Goal: Transaction & Acquisition: Purchase product/service

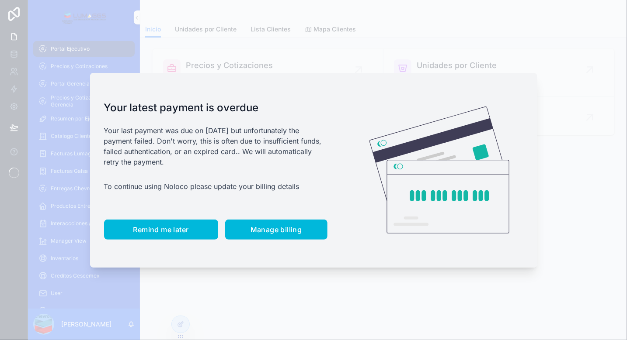
click at [169, 223] on button "Remind me later" at bounding box center [161, 230] width 114 height 20
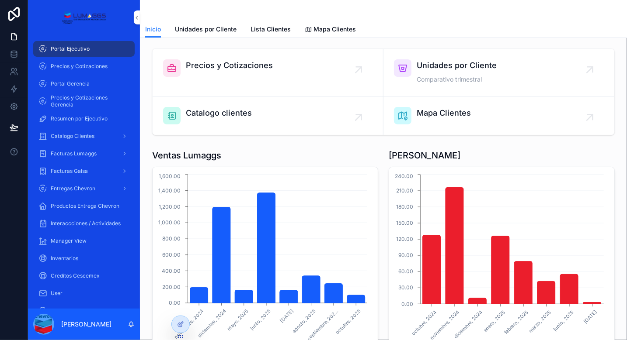
click at [209, 73] on div "Precios y Cotizaciones" at bounding box center [229, 67] width 87 height 17
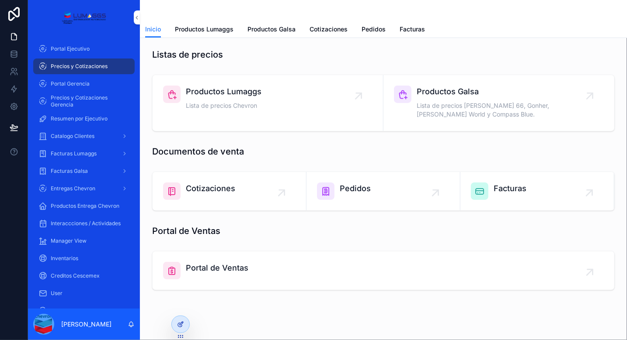
click at [181, 323] on icon at bounding box center [180, 324] width 7 height 7
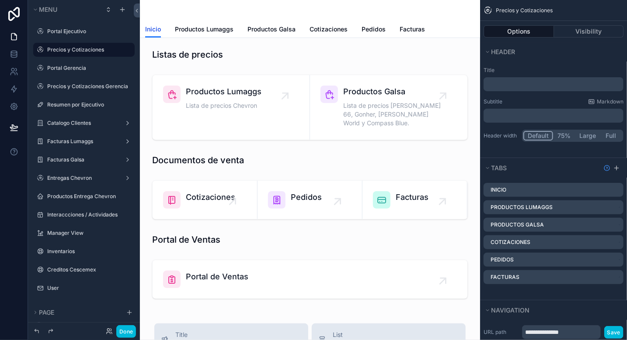
click at [154, 30] on span "Inicio" at bounding box center [153, 29] width 16 height 9
click at [69, 35] on label "Portal Ejecutivo" at bounding box center [88, 31] width 82 height 7
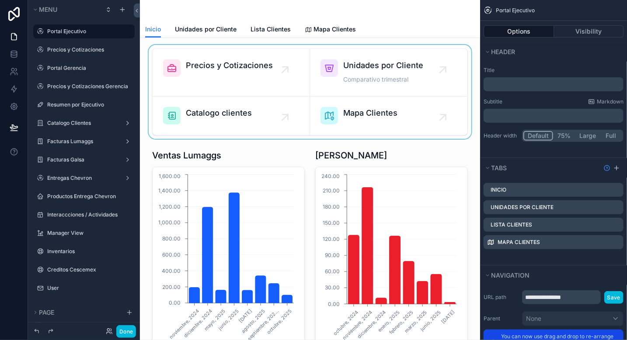
click at [270, 47] on div "scrollable content" at bounding box center [310, 92] width 326 height 94
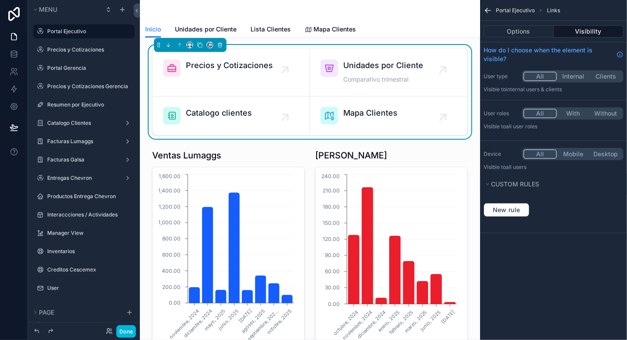
click at [525, 40] on div "Options Visibility" at bounding box center [553, 31] width 147 height 21
click at [490, 8] on icon "scrollable content" at bounding box center [487, 10] width 9 height 9
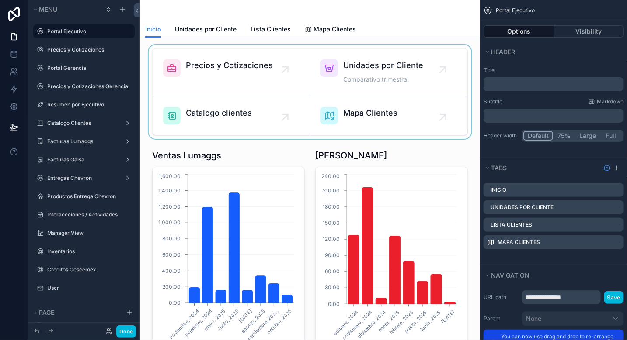
click at [281, 46] on div "scrollable content" at bounding box center [310, 92] width 326 height 94
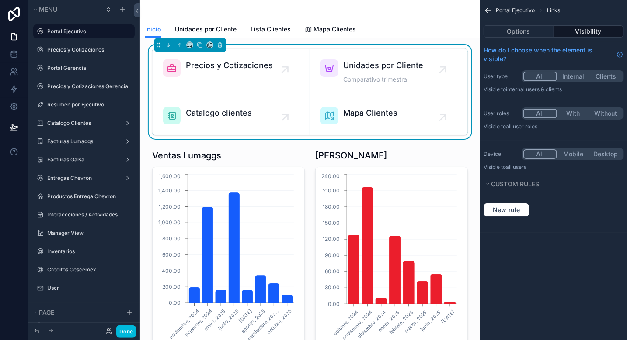
click at [306, 47] on div "Precios y Cotizaciones Unidades por Cliente Comparativo trimestral Catalogo cli…" at bounding box center [310, 92] width 326 height 94
click at [511, 31] on button "Options" at bounding box center [518, 31] width 70 height 12
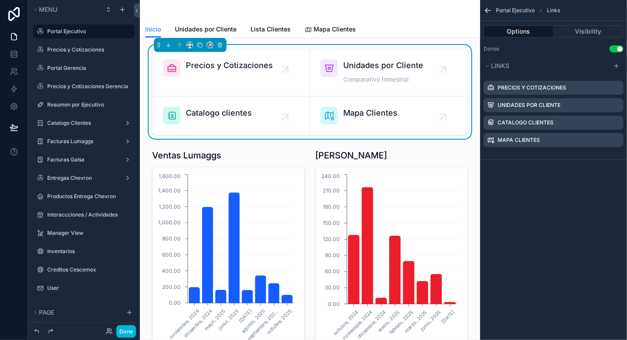
click at [0, 0] on icon "scrollable content" at bounding box center [0, 0] width 0 height 0
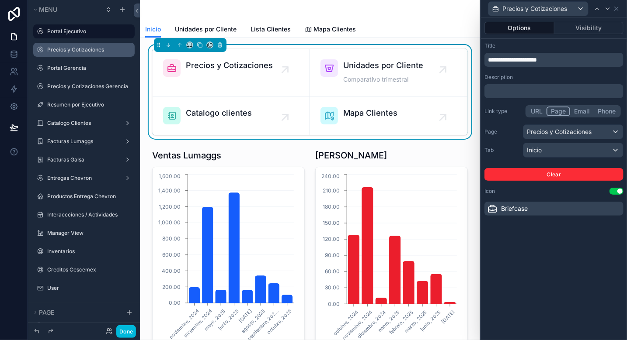
click at [84, 53] on div "Precios y Cotizaciones" at bounding box center [90, 49] width 86 height 7
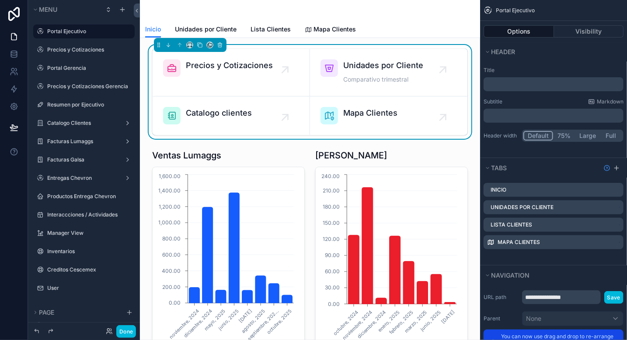
click at [81, 51] on label "Precios y Cotizaciones" at bounding box center [88, 49] width 82 height 7
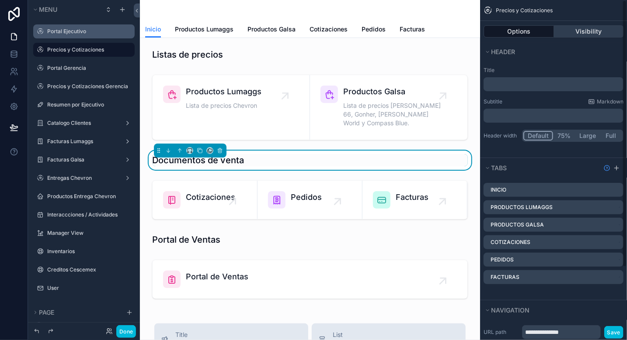
click at [584, 31] on button "Visibility" at bounding box center [589, 31] width 70 height 12
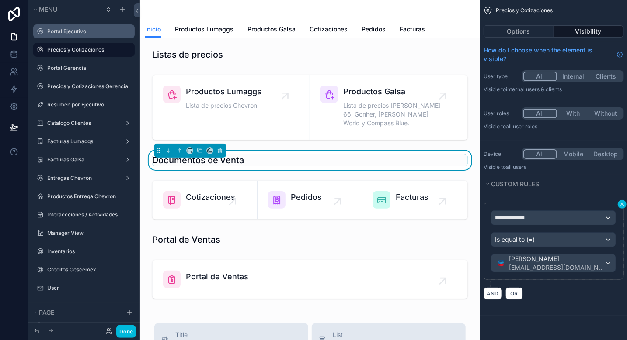
click at [622, 205] on icon "scrollable content" at bounding box center [621, 204] width 5 height 5
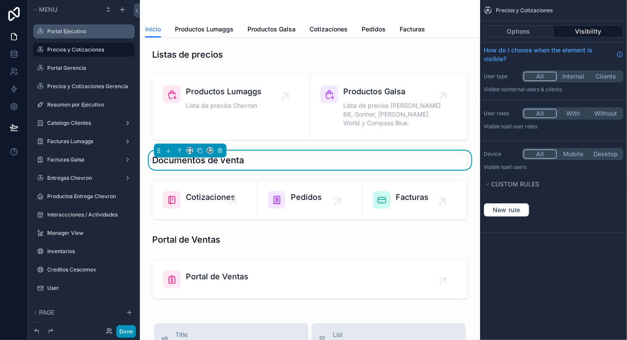
click at [120, 337] on button "Done" at bounding box center [126, 332] width 20 height 13
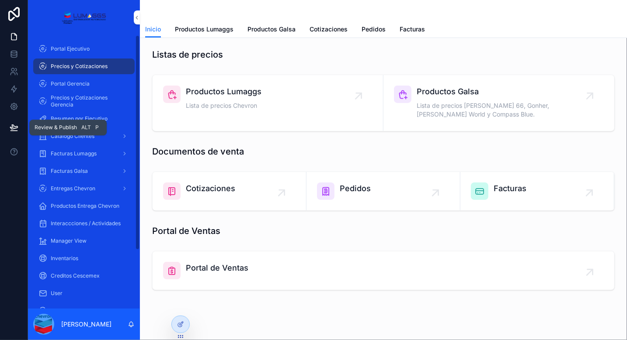
click at [13, 130] on icon at bounding box center [14, 127] width 9 height 9
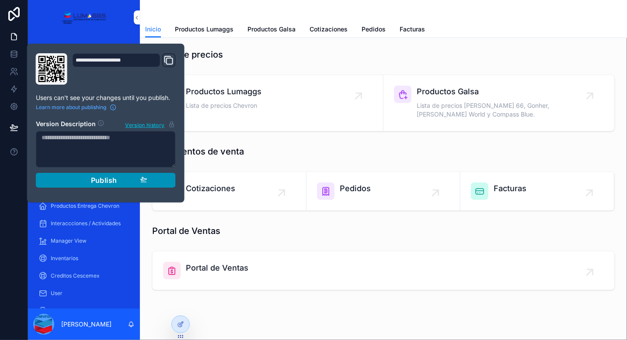
click at [108, 181] on span "Publish" at bounding box center [104, 180] width 26 height 9
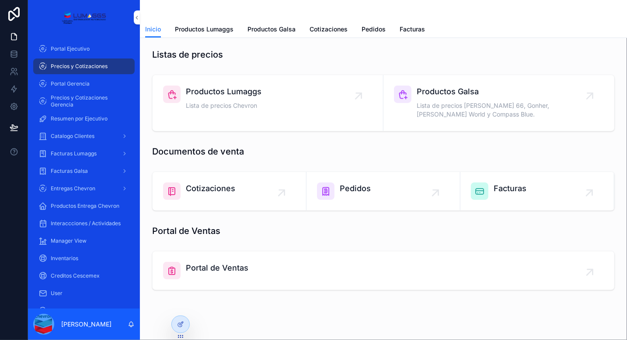
click at [376, 46] on div "Listas de precios" at bounding box center [383, 54] width 473 height 19
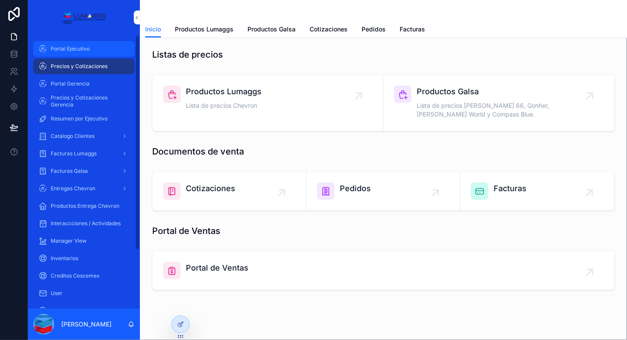
click at [79, 48] on span "Portal Ejecutivo" at bounding box center [70, 48] width 39 height 7
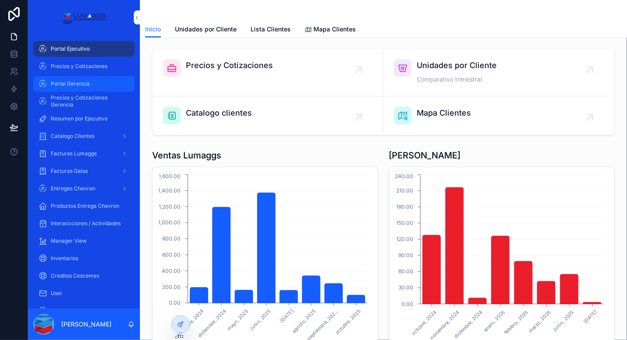
click at [82, 82] on span "Portal Gerencia" at bounding box center [70, 83] width 39 height 7
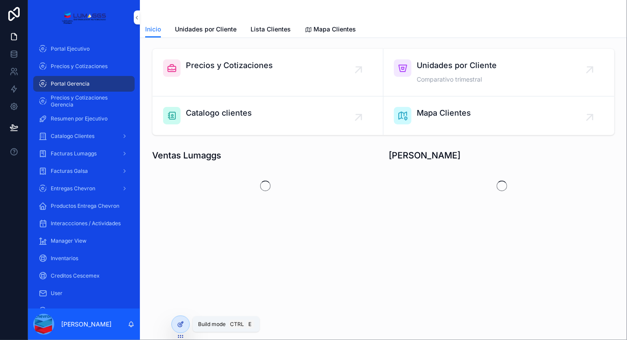
click at [178, 325] on icon at bounding box center [180, 324] width 7 height 7
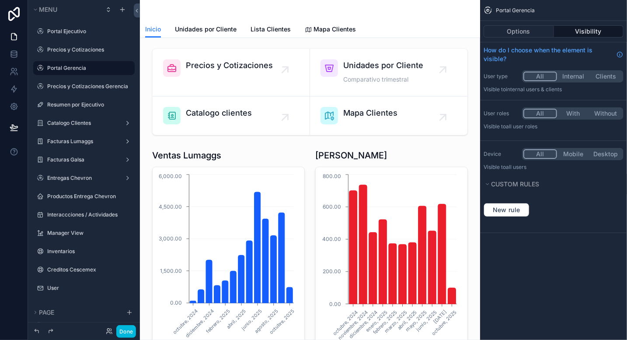
click at [597, 31] on button "Visibility" at bounding box center [589, 31] width 70 height 12
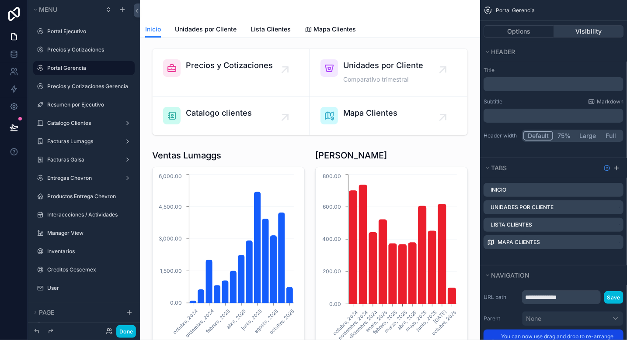
click at [579, 25] on button "Visibility" at bounding box center [589, 31] width 70 height 12
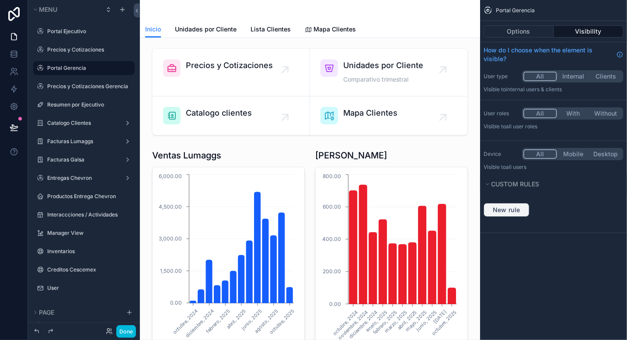
click at [505, 211] on span "New rule" at bounding box center [506, 210] width 35 height 8
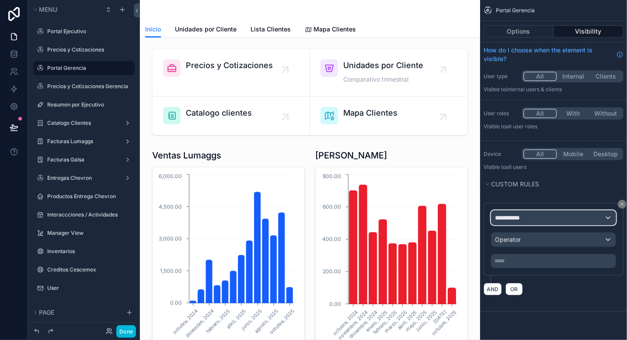
click at [516, 216] on span "**********" at bounding box center [511, 218] width 32 height 9
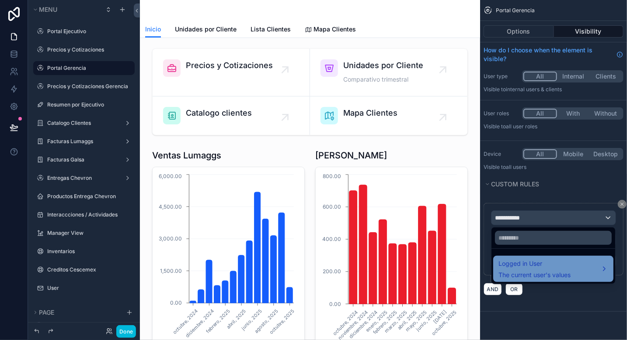
click at [528, 267] on span "Logged in User" at bounding box center [534, 264] width 72 height 10
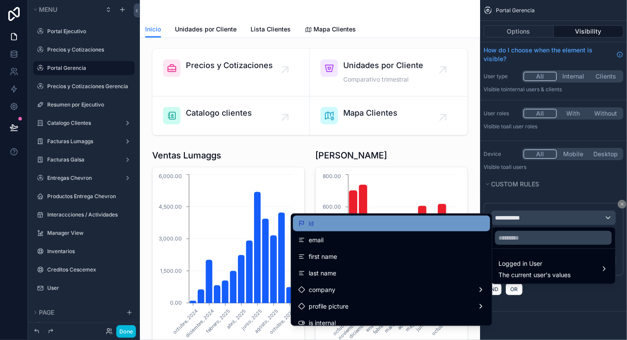
click at [323, 227] on div "id" at bounding box center [391, 224] width 187 height 10
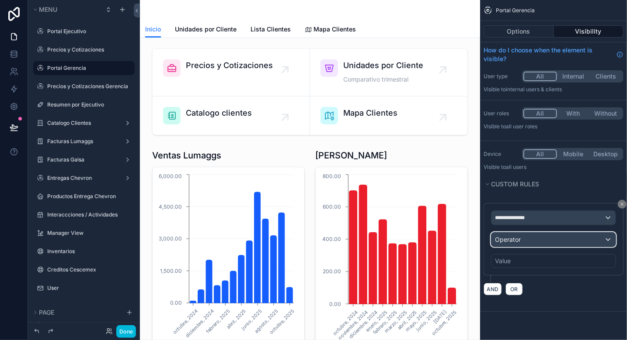
click at [518, 240] on span "Operator" at bounding box center [508, 239] width 26 height 7
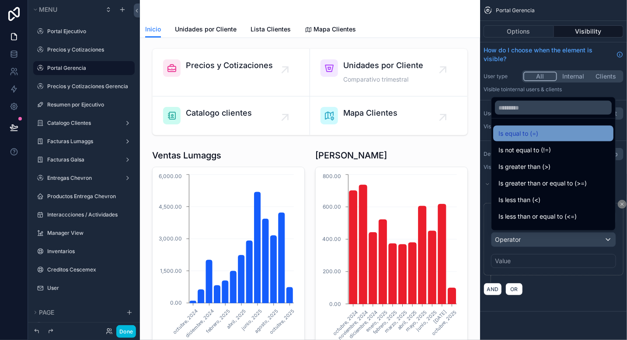
click at [496, 135] on div "Is equal to (=)" at bounding box center [553, 134] width 120 height 16
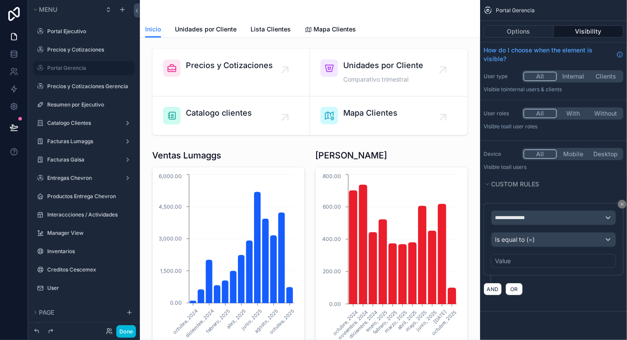
click at [513, 257] on div "Value" at bounding box center [553, 261] width 125 height 14
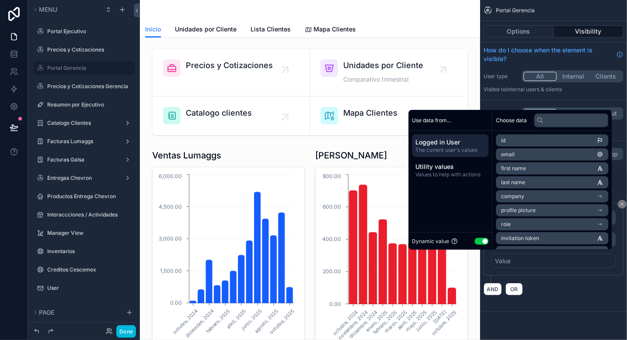
click at [475, 241] on button "Use setting" at bounding box center [482, 241] width 14 height 7
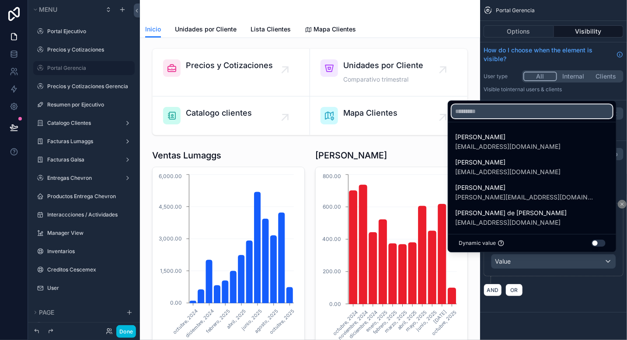
click at [499, 115] on input "text" at bounding box center [532, 111] width 161 height 14
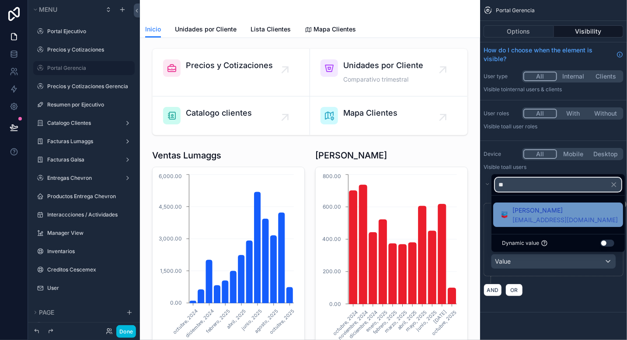
type input "**"
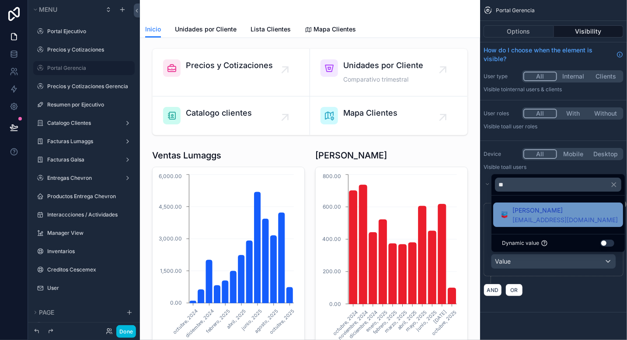
click at [535, 209] on span "[PERSON_NAME]" at bounding box center [564, 210] width 105 height 10
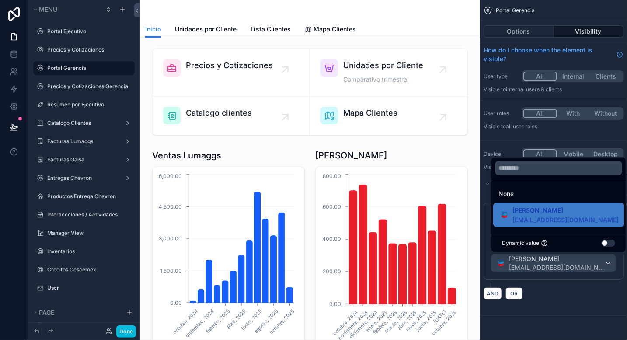
click at [573, 297] on div "AND OR" at bounding box center [553, 293] width 140 height 13
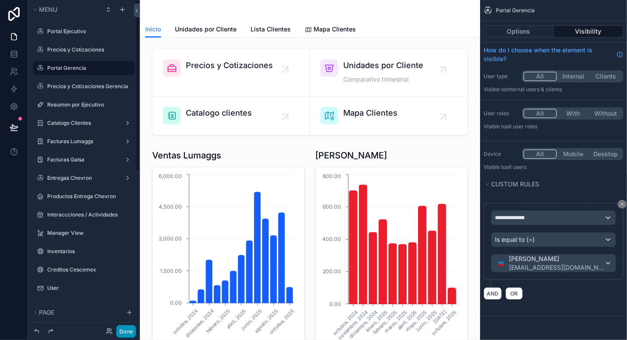
click at [124, 330] on button "Done" at bounding box center [126, 332] width 20 height 13
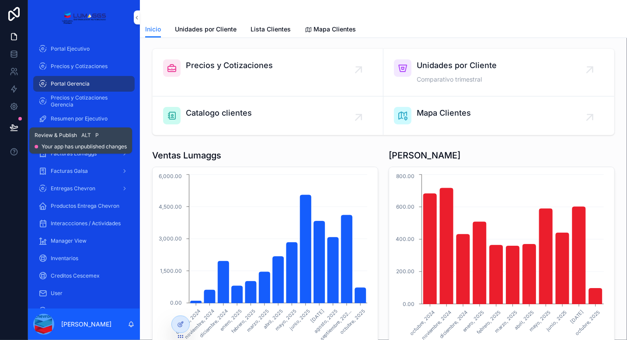
click at [10, 128] on icon at bounding box center [13, 127] width 7 height 4
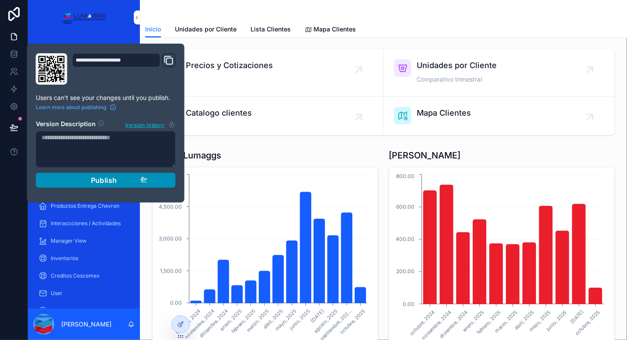
click at [104, 180] on span "Publish" at bounding box center [104, 180] width 26 height 9
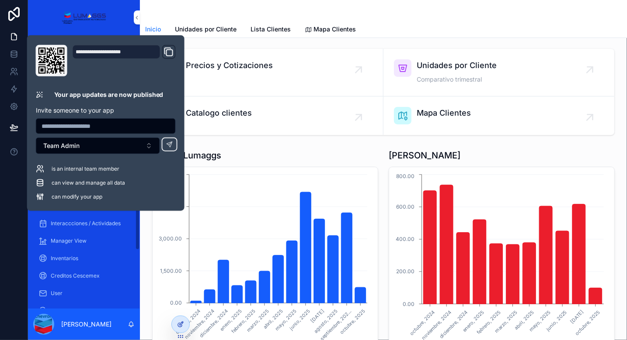
click at [179, 327] on icon at bounding box center [180, 324] width 7 height 7
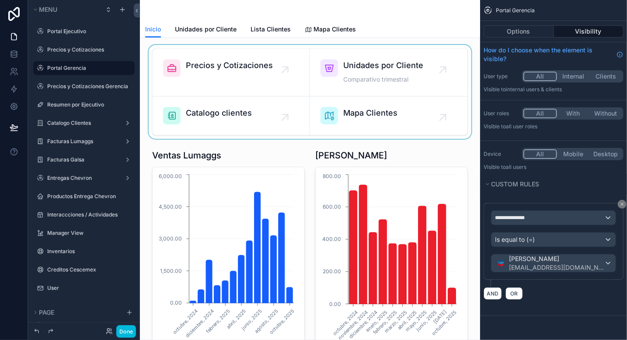
click at [362, 48] on div "scrollable content" at bounding box center [310, 92] width 326 height 94
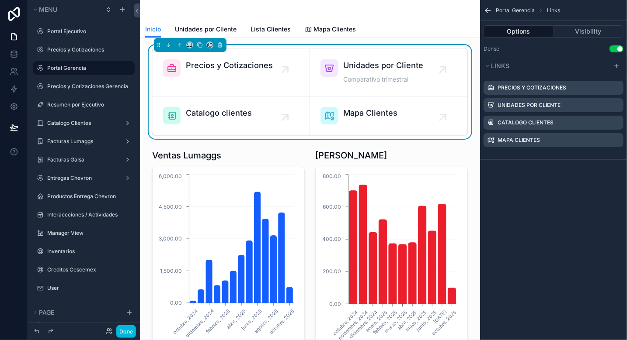
click at [0, 0] on icon "scrollable content" at bounding box center [0, 0] width 0 height 0
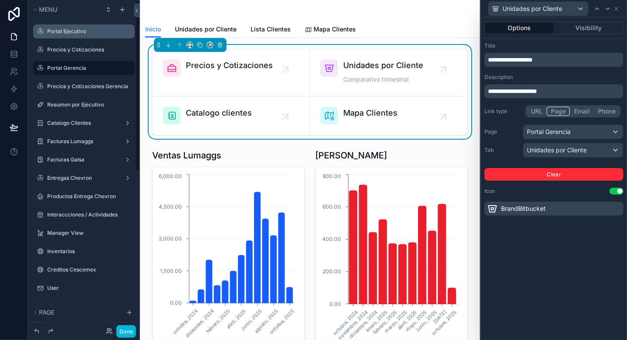
click at [82, 33] on label "Portal Ejecutivo" at bounding box center [88, 31] width 82 height 7
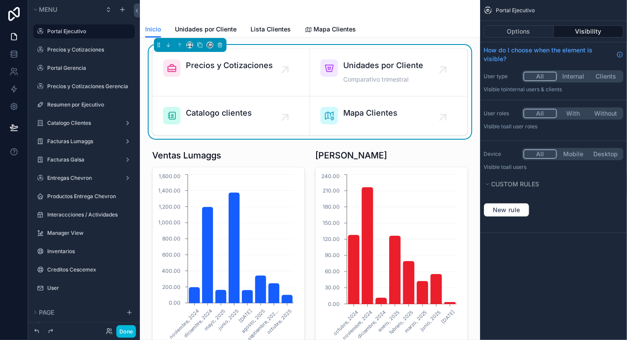
click at [397, 47] on div "Precios y Cotizaciones Unidades por Cliente Comparativo trimestral Catalogo cli…" at bounding box center [310, 92] width 326 height 94
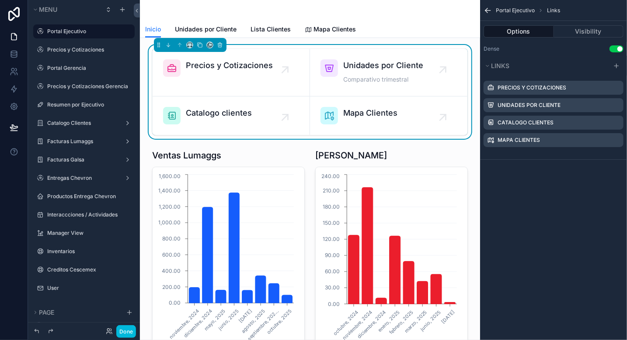
click at [0, 0] on icon "scrollable content" at bounding box center [0, 0] width 0 height 0
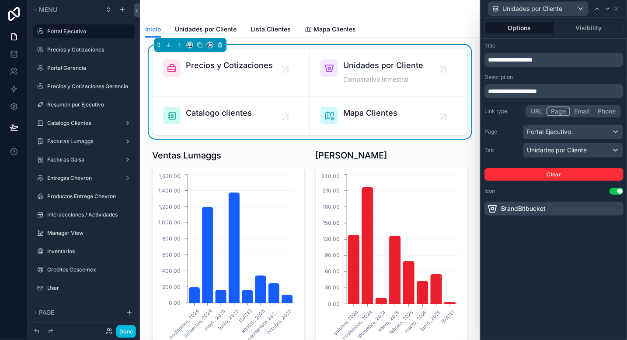
click at [406, 65] on span "Unidades por Cliente" at bounding box center [383, 65] width 80 height 12
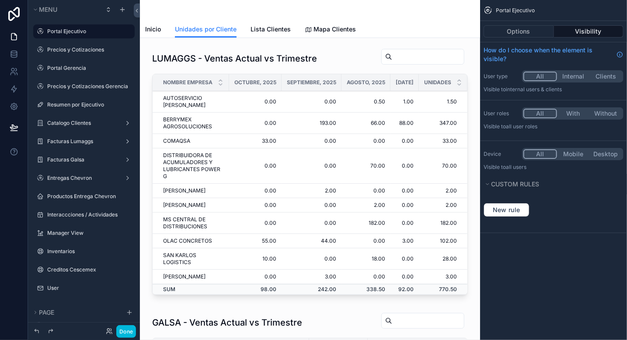
click at [584, 31] on button "Visibility" at bounding box center [589, 31] width 70 height 12
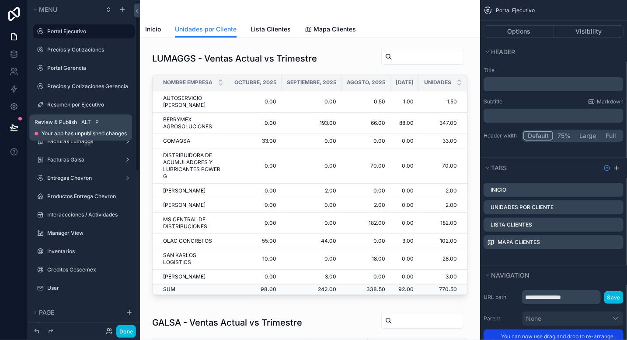
click at [15, 127] on icon at bounding box center [13, 127] width 7 height 4
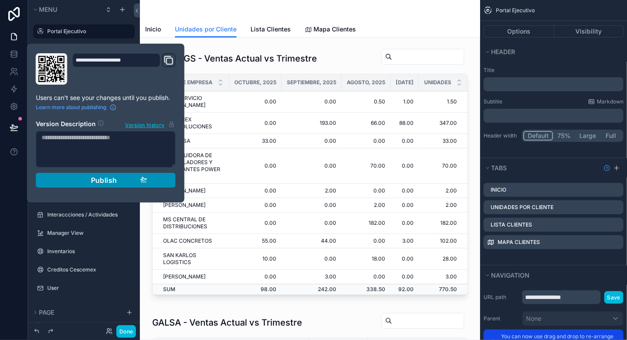
click at [112, 177] on span "Publish" at bounding box center [104, 180] width 26 height 9
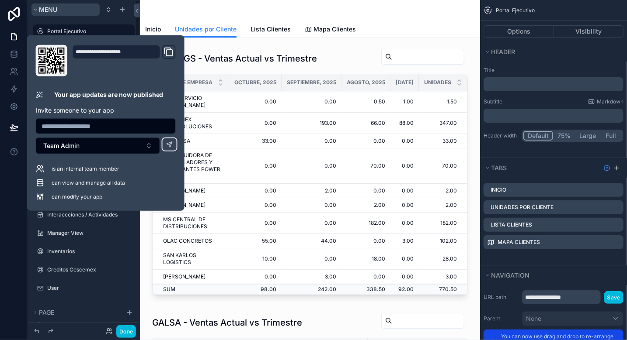
click at [75, 10] on button "Menu" at bounding box center [65, 9] width 68 height 12
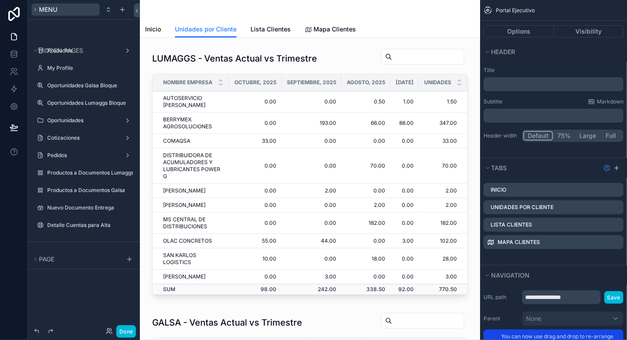
click at [33, 10] on icon "scrollable content" at bounding box center [35, 9] width 5 height 5
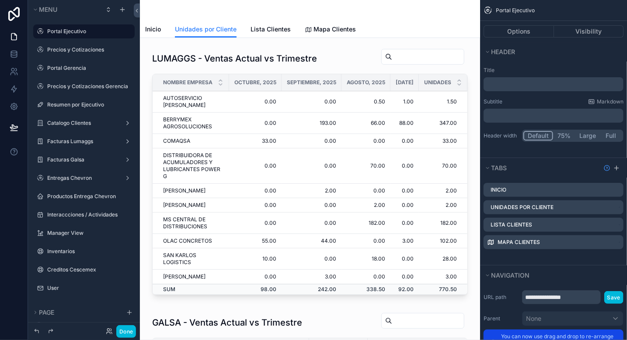
click at [65, 26] on div "Portal Ejecutivo" at bounding box center [90, 31] width 86 height 10
click at [63, 29] on label "Portal Ejecutivo" at bounding box center [88, 31] width 82 height 7
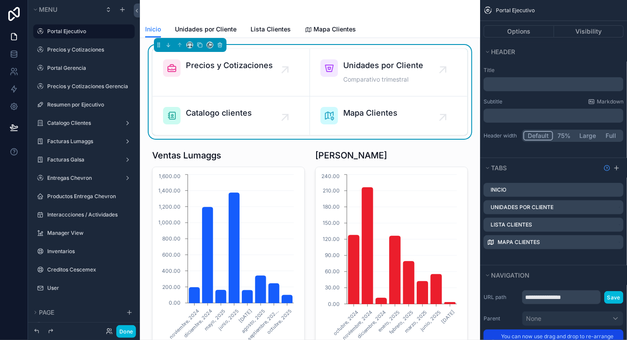
click at [325, 47] on div "Precios y Cotizaciones Unidades por Cliente Comparativo trimestral Catalogo cli…" at bounding box center [310, 92] width 326 height 94
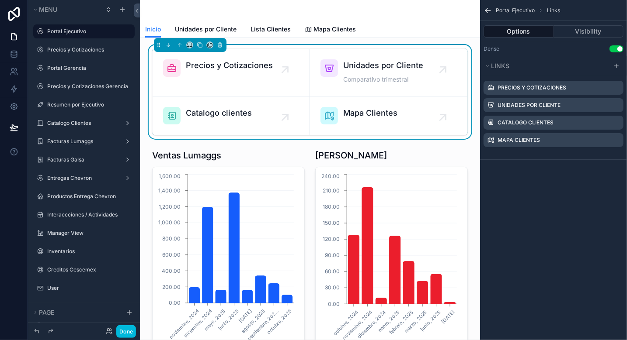
click at [0, 0] on icon "scrollable content" at bounding box center [0, 0] width 0 height 0
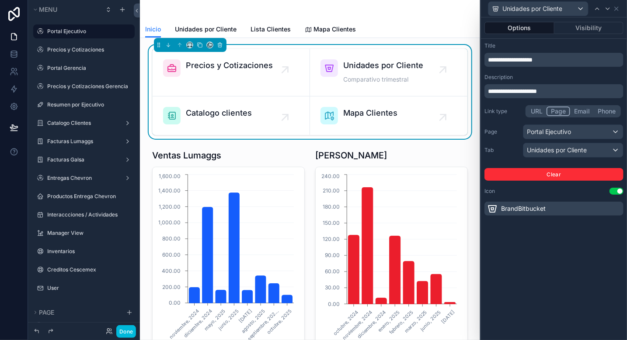
click at [66, 31] on label "Portal Ejecutivo" at bounding box center [88, 31] width 82 height 7
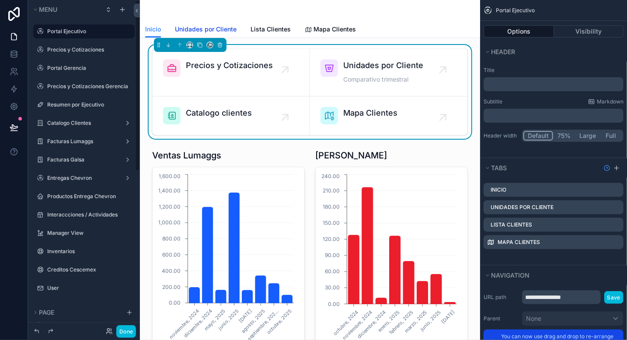
click at [220, 31] on span "Unidades por Cliente" at bounding box center [206, 29] width 62 height 9
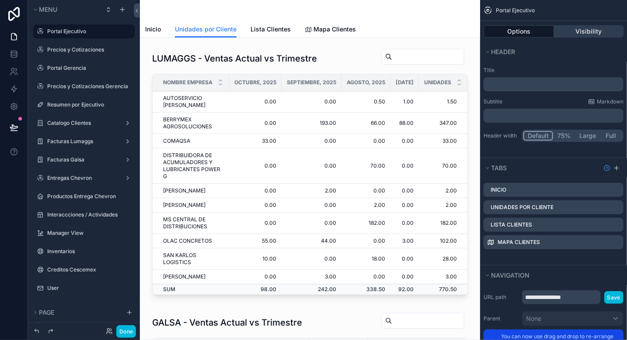
click at [589, 33] on button "Visibility" at bounding box center [589, 31] width 70 height 12
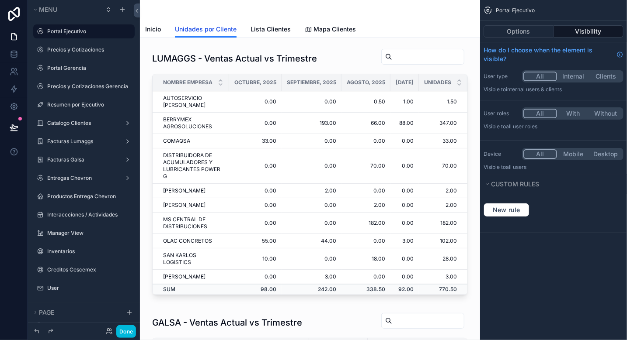
click at [199, 35] on link "Unidades por Cliente" at bounding box center [206, 29] width 62 height 17
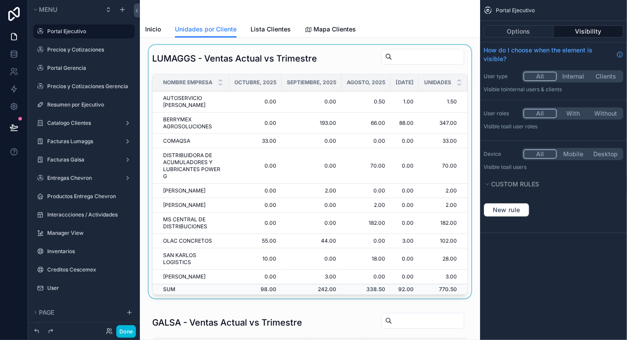
click at [204, 50] on div "scrollable content" at bounding box center [310, 173] width 326 height 257
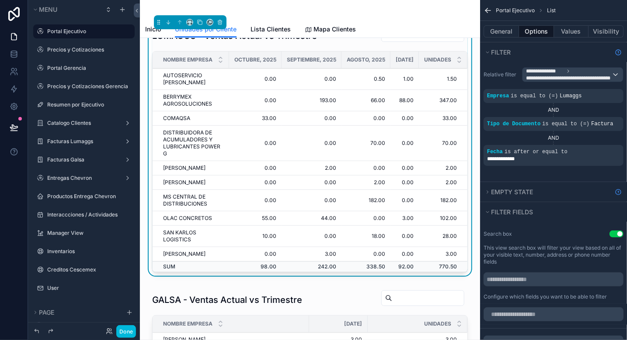
scroll to position [44, 0]
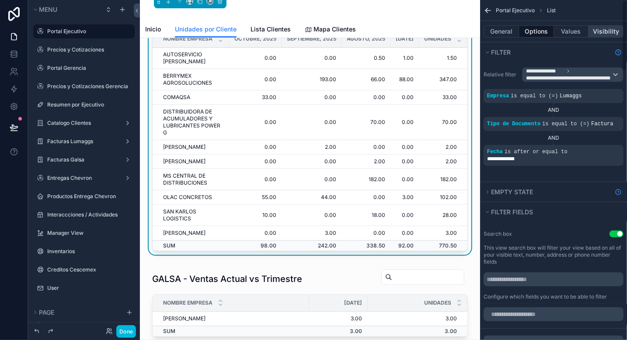
click at [601, 35] on button "Visibility" at bounding box center [605, 31] width 35 height 12
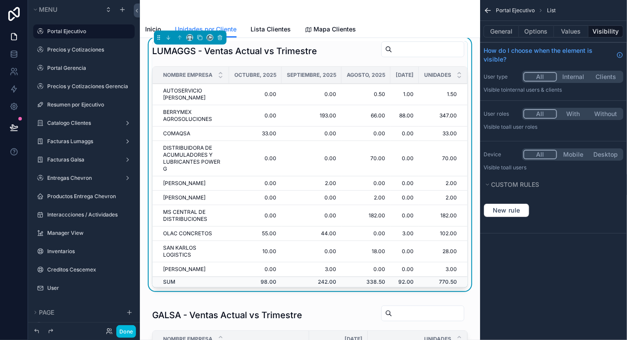
scroll to position [0, 0]
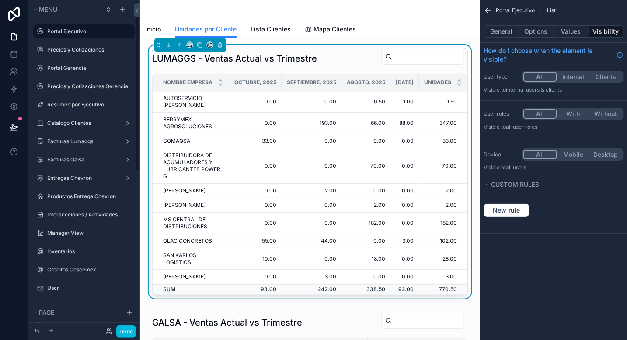
click at [79, 30] on label "Portal Ejecutivo" at bounding box center [88, 31] width 82 height 7
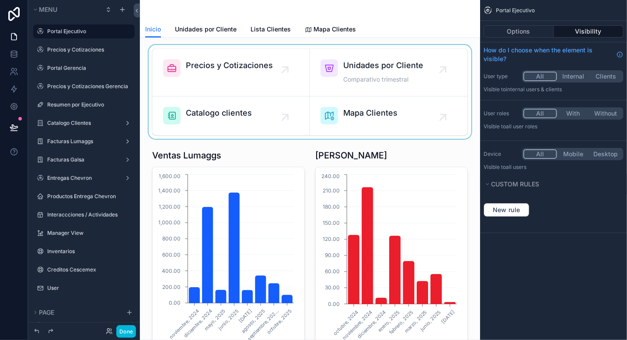
click at [278, 48] on div "scrollable content" at bounding box center [310, 92] width 326 height 94
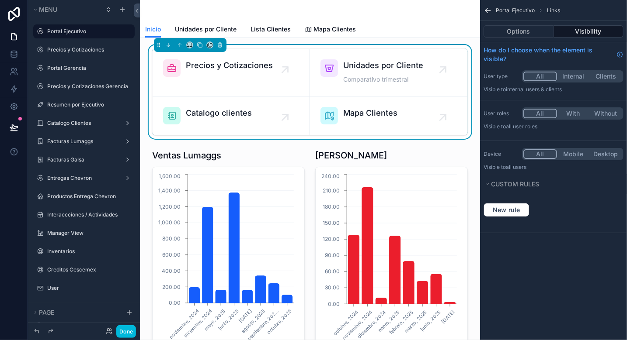
click at [420, 75] on div "Unidades por Cliente Comparativo trimestral" at bounding box center [388, 72] width 136 height 26
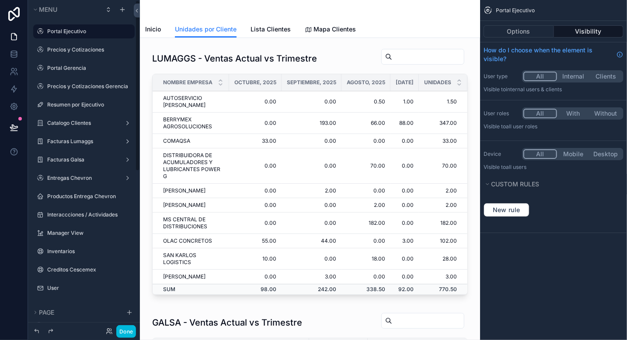
click at [75, 33] on label "Portal Ejecutivo" at bounding box center [88, 31] width 82 height 7
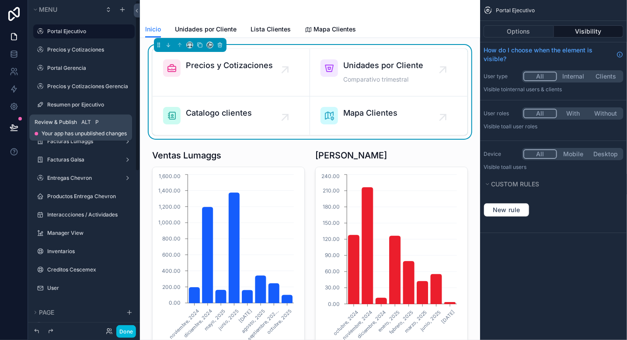
click at [17, 130] on icon at bounding box center [14, 127] width 9 height 9
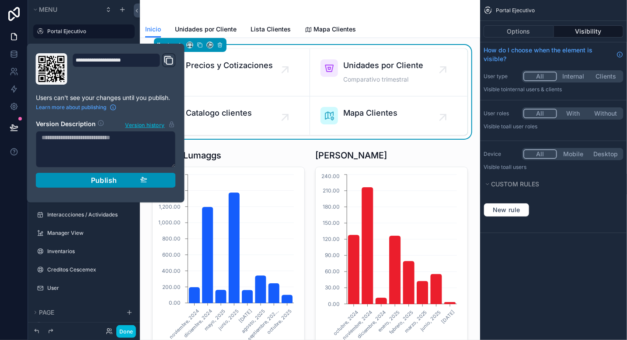
click at [115, 181] on span "Publish" at bounding box center [104, 180] width 26 height 9
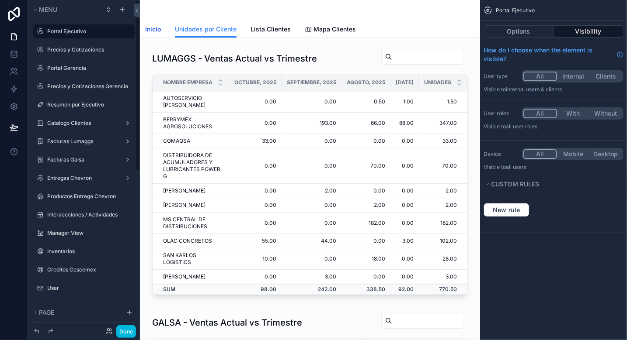
click at [150, 30] on span "Inicio" at bounding box center [153, 29] width 16 height 9
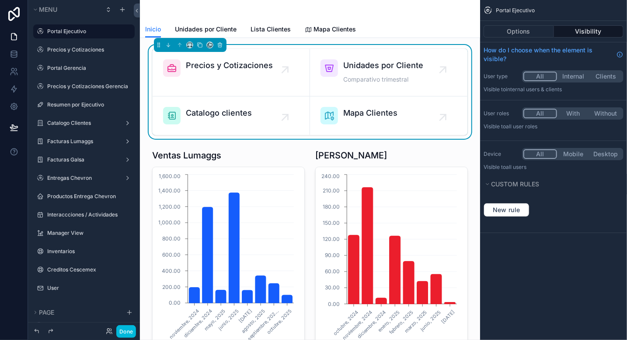
click at [333, 46] on div "Precios y Cotizaciones Unidades por Cliente Comparativo trimestral Catalogo cli…" at bounding box center [310, 92] width 326 height 94
click at [511, 32] on button "Options" at bounding box center [518, 31] width 70 height 12
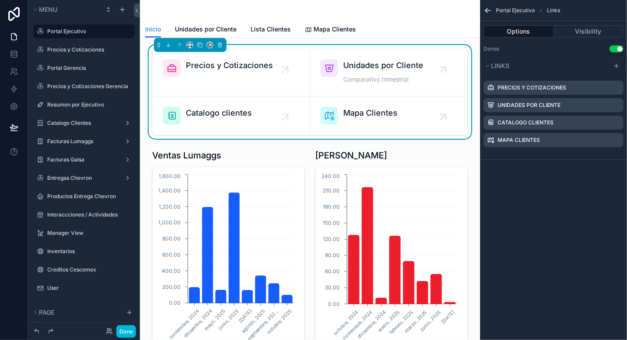
click at [0, 0] on icon "scrollable content" at bounding box center [0, 0] width 0 height 0
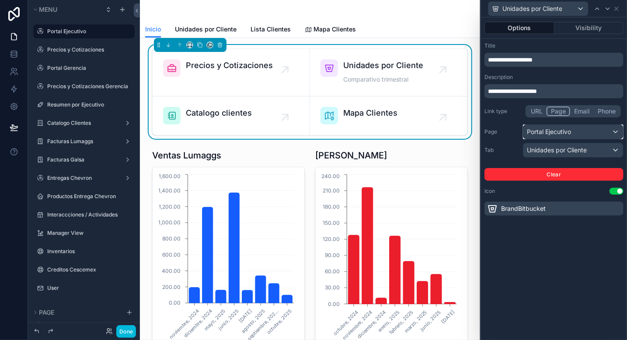
click at [613, 132] on div "Portal Ejecutivo" at bounding box center [573, 132] width 100 height 14
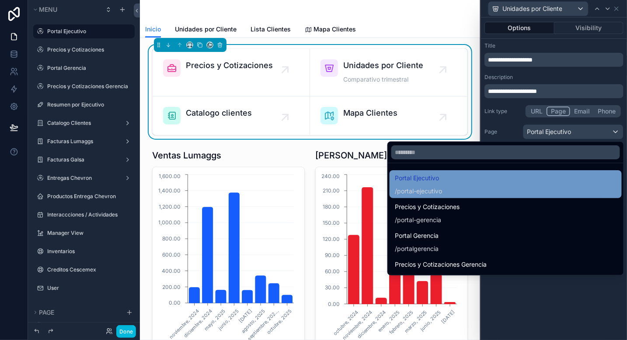
click at [416, 185] on span "/ portal-ejecutivo" at bounding box center [418, 190] width 47 height 10
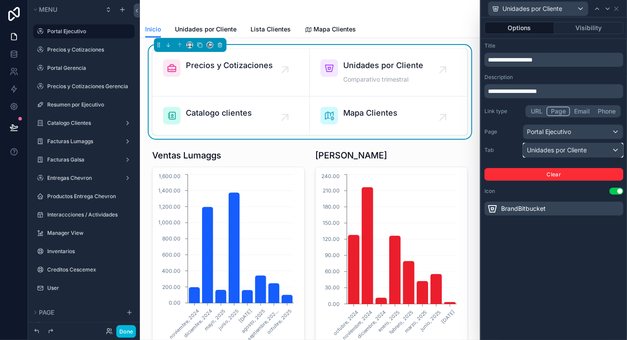
click at [598, 154] on div "Unidades por Cliente" at bounding box center [573, 150] width 100 height 14
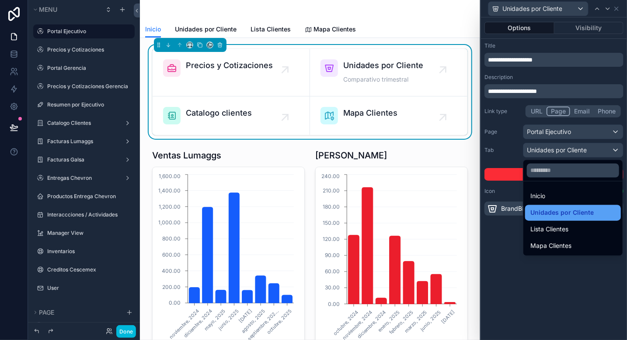
click at [572, 210] on span "Unidades por Cliente" at bounding box center [561, 213] width 63 height 10
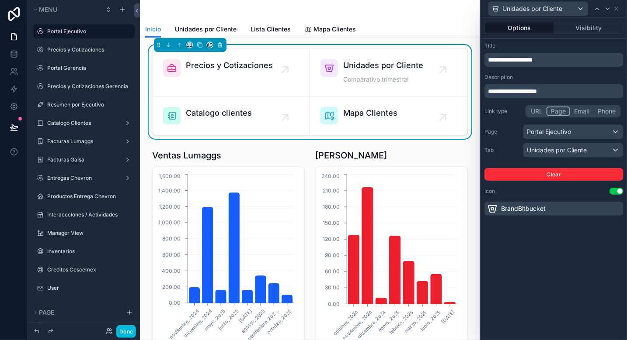
click at [376, 73] on div "Unidades por Cliente Comparativo trimestral" at bounding box center [383, 72] width 80 height 26
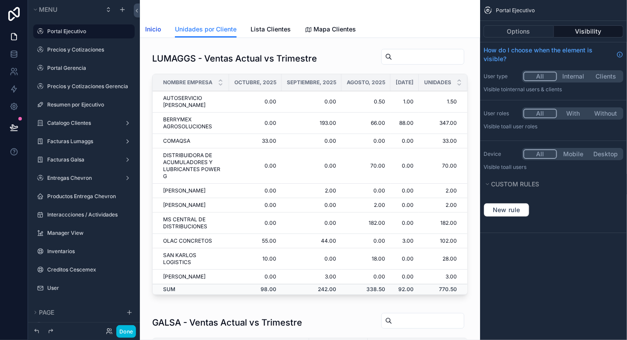
click at [155, 30] on span "Inicio" at bounding box center [153, 29] width 16 height 9
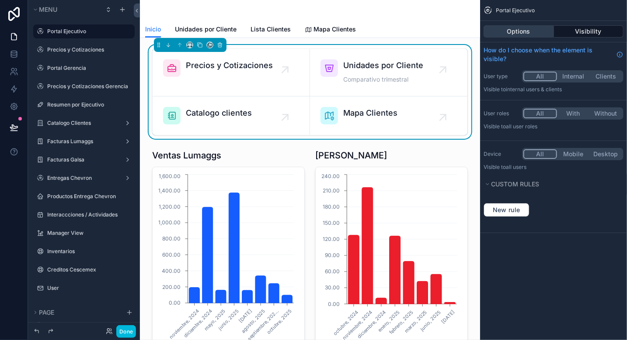
click at [528, 33] on button "Options" at bounding box center [518, 31] width 70 height 12
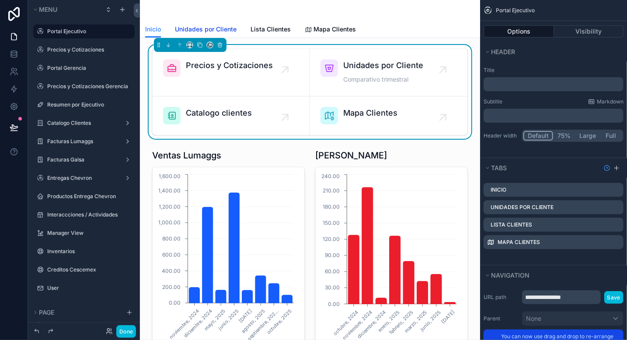
click at [216, 32] on span "Unidades por Cliente" at bounding box center [206, 29] width 62 height 9
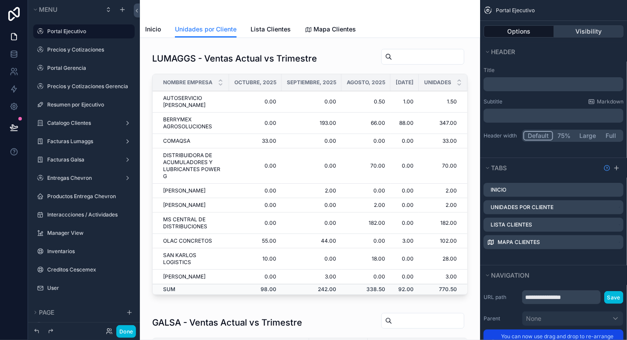
click at [588, 32] on button "Visibility" at bounding box center [589, 31] width 70 height 12
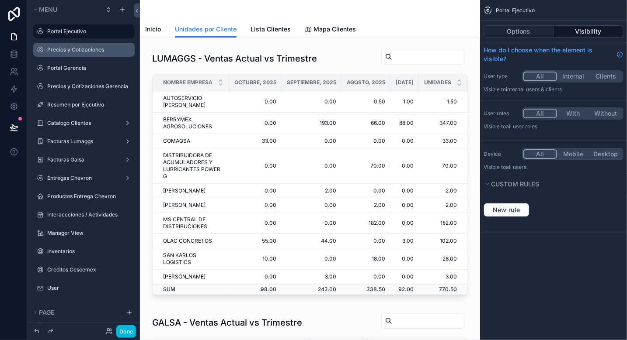
click at [66, 47] on label "Precios y Cotizaciones" at bounding box center [88, 49] width 82 height 7
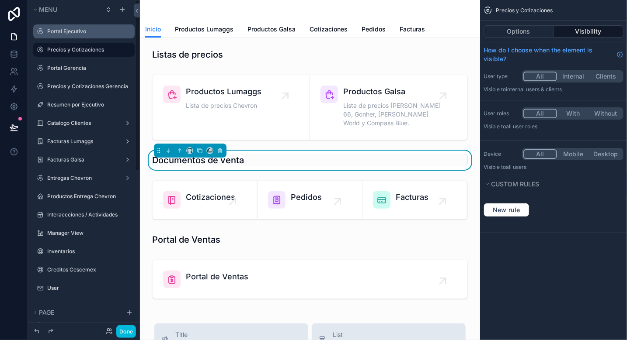
click at [70, 32] on label "Portal Ejecutivo" at bounding box center [88, 31] width 82 height 7
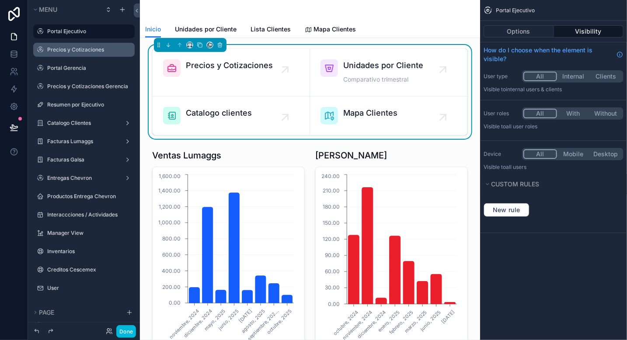
click at [595, 26] on button "Visibility" at bounding box center [589, 31] width 70 height 12
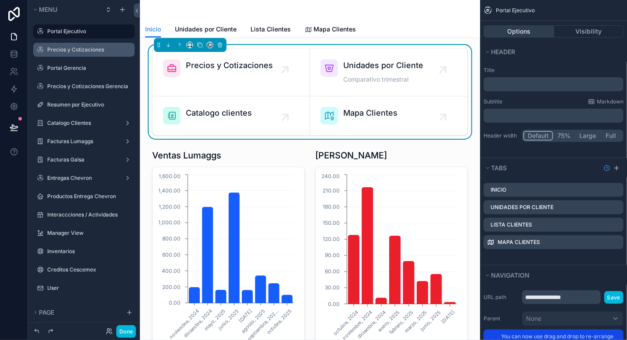
click at [502, 26] on button "Options" at bounding box center [518, 31] width 70 height 12
click at [587, 33] on button "Visibility" at bounding box center [589, 31] width 70 height 12
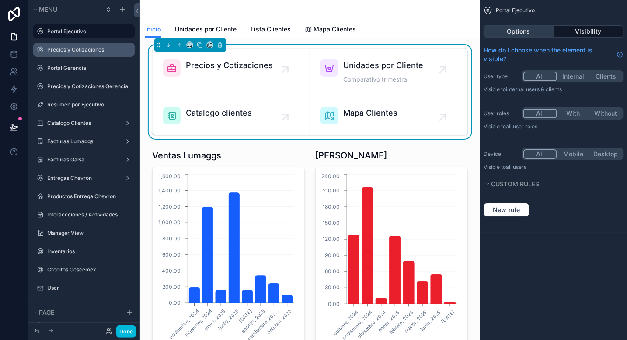
click at [507, 35] on button "Options" at bounding box center [518, 31] width 70 height 12
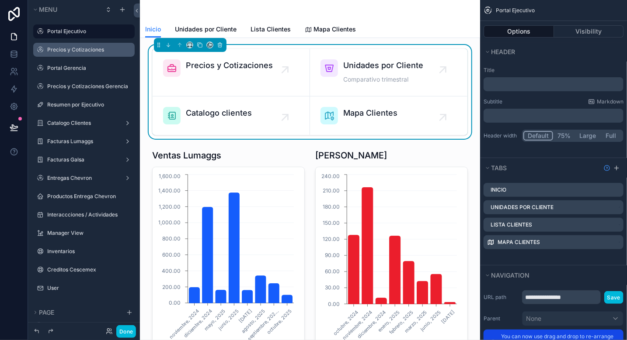
click at [225, 83] on link "Precios y Cotizaciones" at bounding box center [231, 73] width 157 height 48
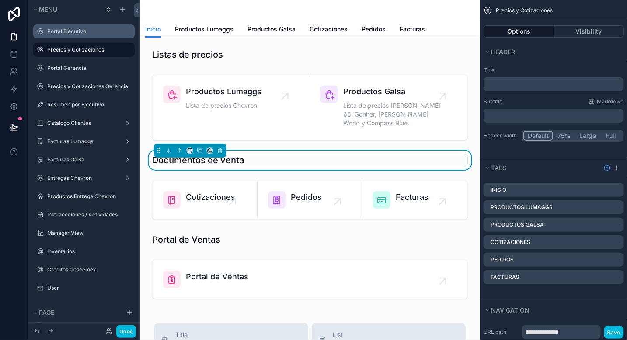
click at [73, 35] on label "Portal Ejecutivo" at bounding box center [88, 31] width 82 height 7
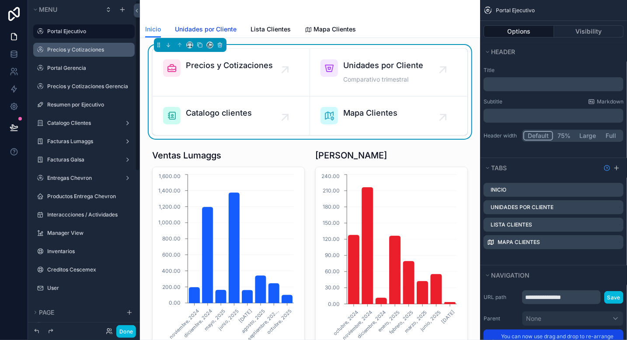
click at [208, 28] on span "Unidades por Cliente" at bounding box center [206, 29] width 62 height 9
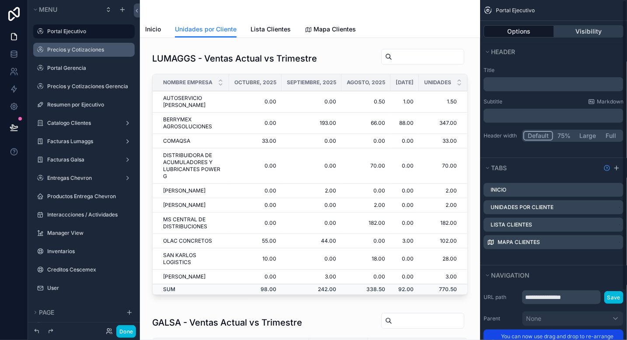
click at [582, 31] on button "Visibility" at bounding box center [589, 31] width 70 height 12
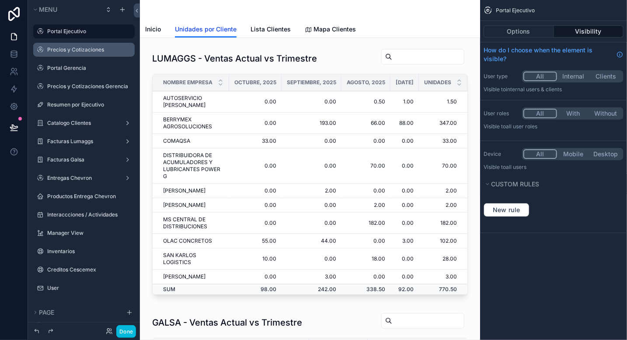
click at [210, 29] on span "Unidades por Cliente" at bounding box center [206, 29] width 62 height 9
click at [521, 34] on button "Options" at bounding box center [518, 31] width 70 height 12
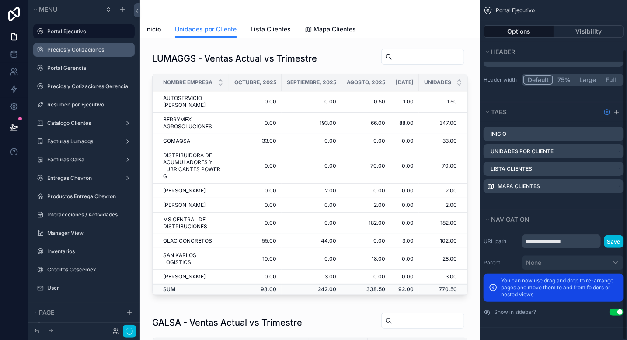
scroll to position [57, 0]
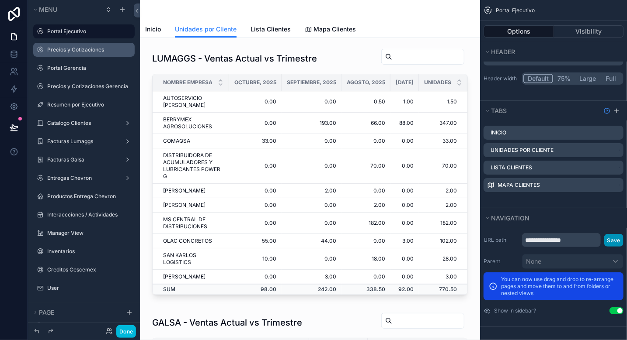
click at [604, 238] on button "Save" at bounding box center [613, 240] width 19 height 13
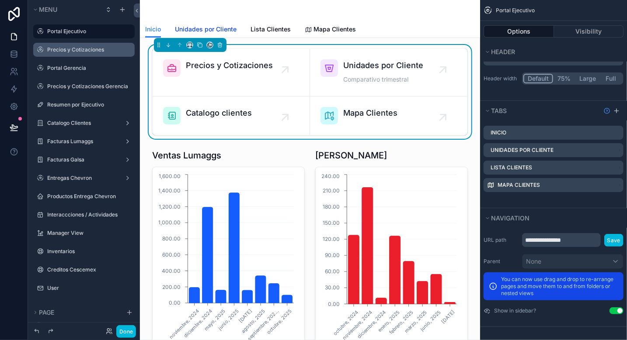
click at [212, 30] on span "Unidades por Cliente" at bounding box center [206, 29] width 62 height 9
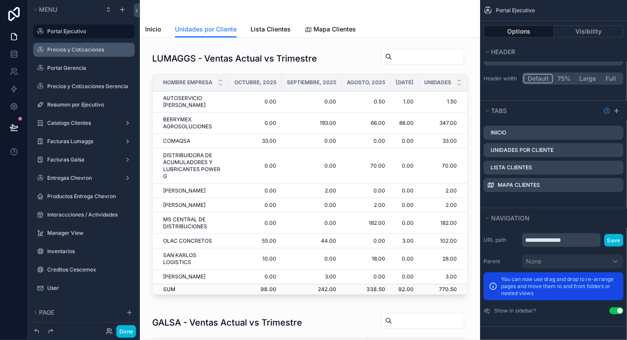
click at [0, 0] on icon "scrollable content" at bounding box center [0, 0] width 0 height 0
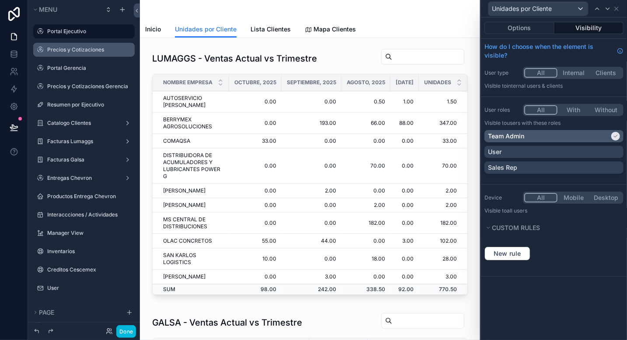
click at [617, 136] on icon at bounding box center [615, 136] width 5 height 5
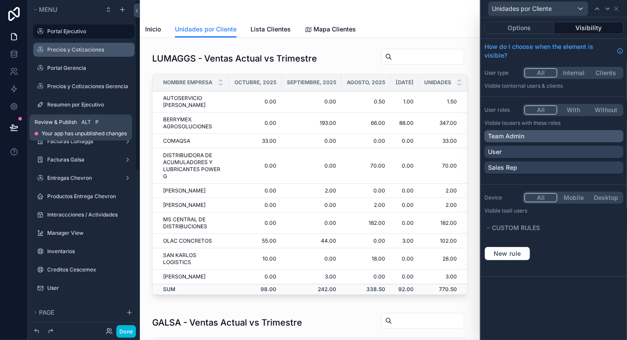
click at [15, 128] on icon at bounding box center [13, 127] width 7 height 4
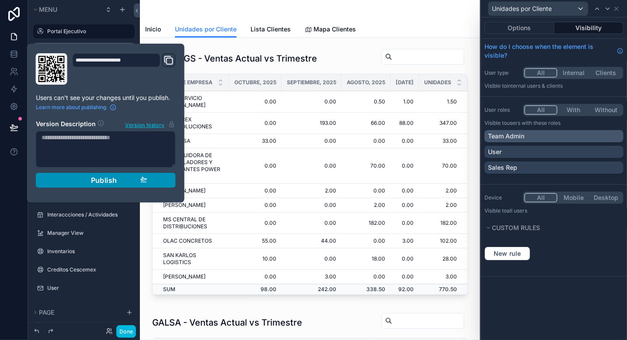
click at [108, 180] on span "Publish" at bounding box center [104, 180] width 26 height 9
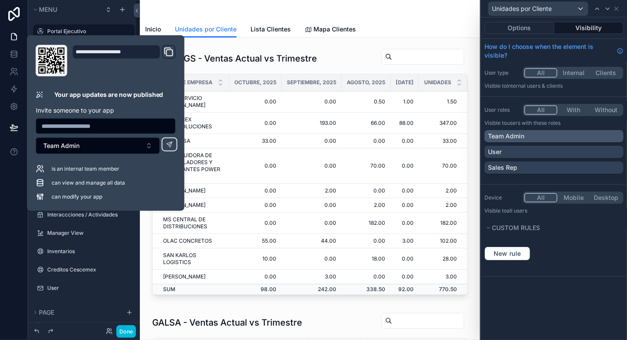
click at [123, 327] on button "Done" at bounding box center [126, 332] width 20 height 13
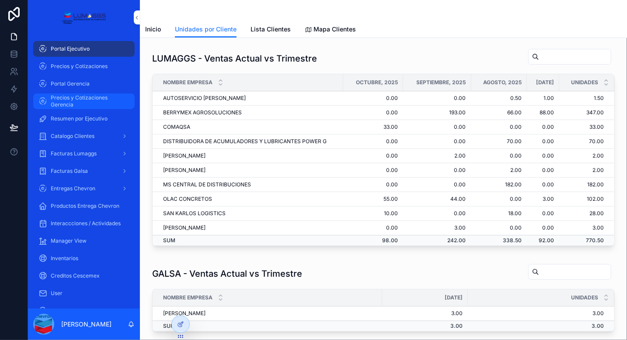
click at [82, 104] on span "Precios y Cotizaciones Gerencia" at bounding box center [88, 101] width 75 height 14
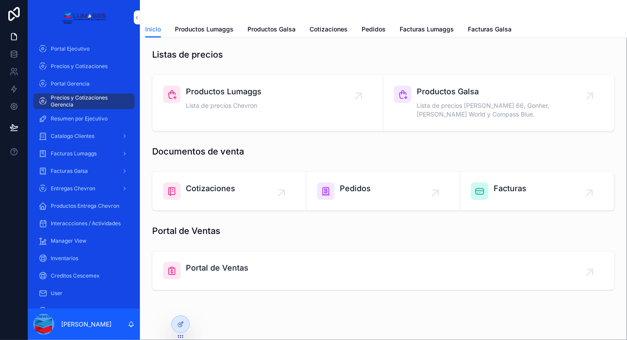
click at [243, 198] on div "Cotizaciones" at bounding box center [229, 191] width 132 height 17
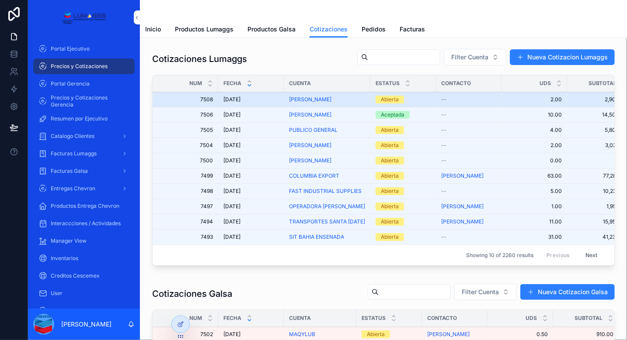
click at [191, 101] on span "7508" at bounding box center [188, 99] width 50 height 7
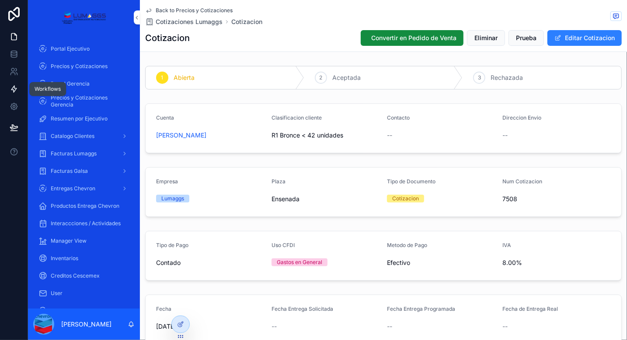
click at [14, 90] on icon at bounding box center [14, 89] width 9 height 9
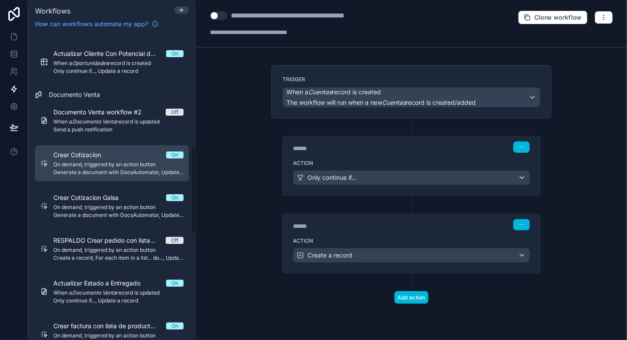
scroll to position [437, 0]
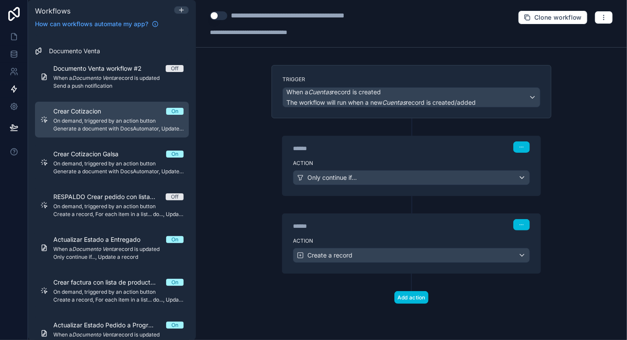
click at [96, 120] on span "On demand, triggered by an action button" at bounding box center [118, 121] width 130 height 7
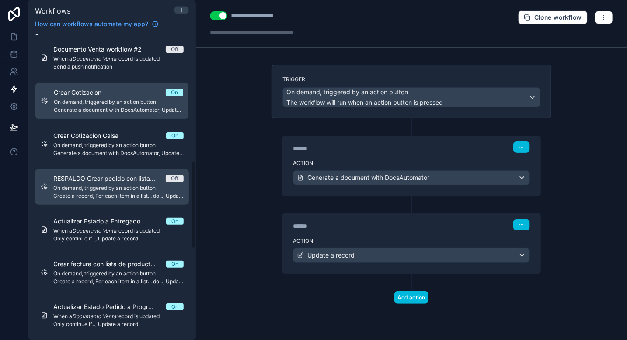
scroll to position [412, 0]
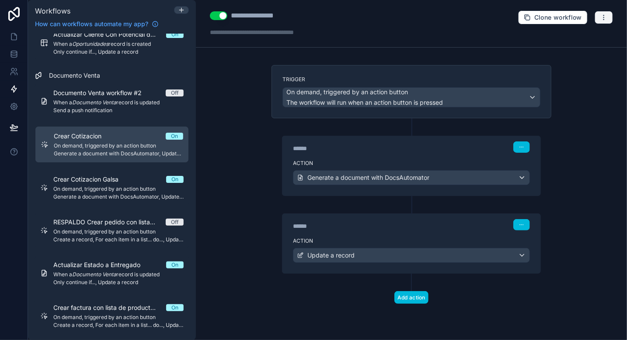
click at [600, 16] on button "button" at bounding box center [603, 17] width 18 height 13
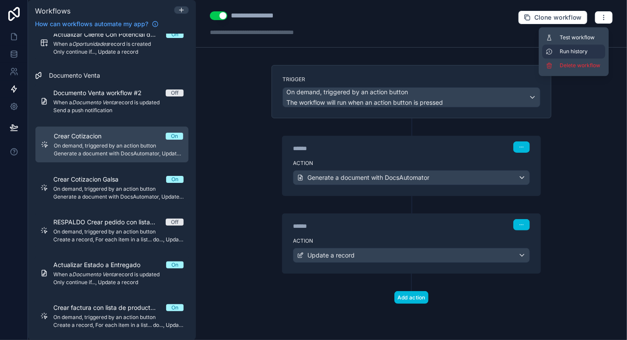
click at [567, 52] on span "Run history" at bounding box center [580, 51] width 42 height 7
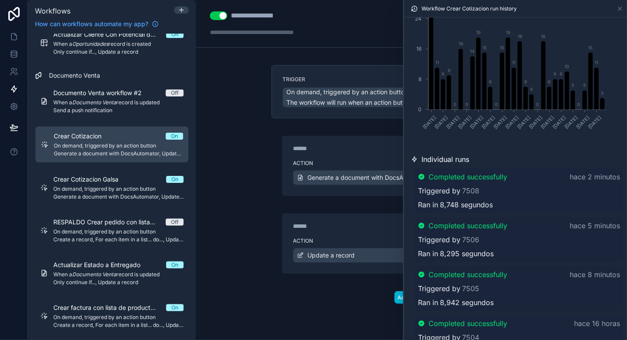
scroll to position [131, 0]
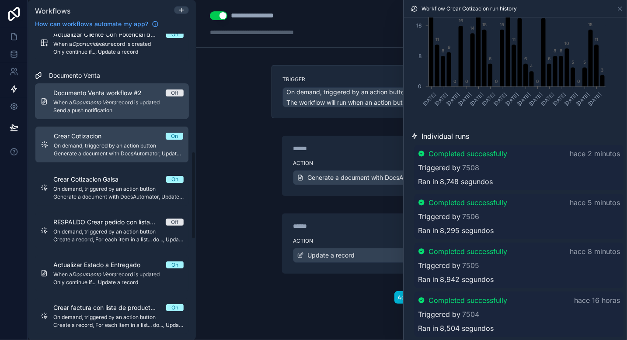
click at [125, 107] on span "Send a push notification" at bounding box center [118, 110] width 130 height 7
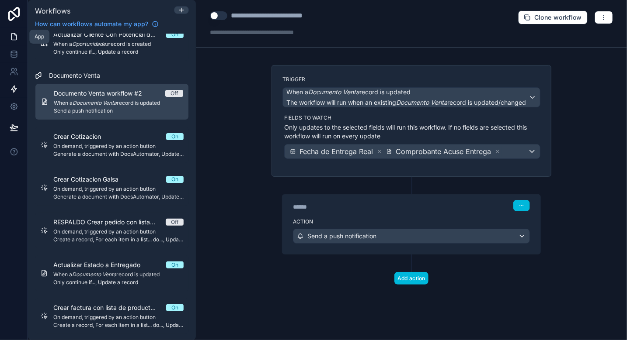
click at [13, 34] on icon at bounding box center [13, 37] width 5 height 7
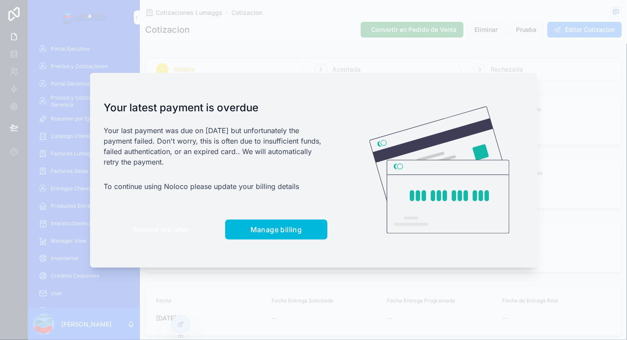
click at [157, 234] on span "Remind me later" at bounding box center [161, 230] width 56 height 9
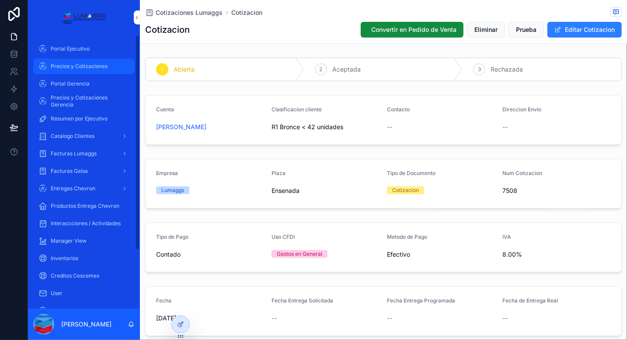
click at [80, 71] on div "Precios y Cotizaciones" at bounding box center [83, 66] width 91 height 14
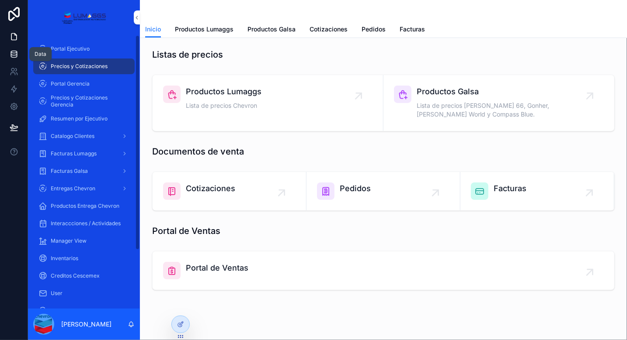
click at [15, 54] on icon at bounding box center [14, 54] width 9 height 9
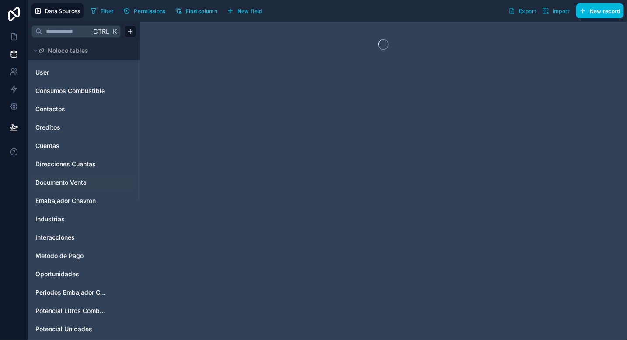
click at [78, 184] on span "Documento Venta" at bounding box center [60, 182] width 51 height 9
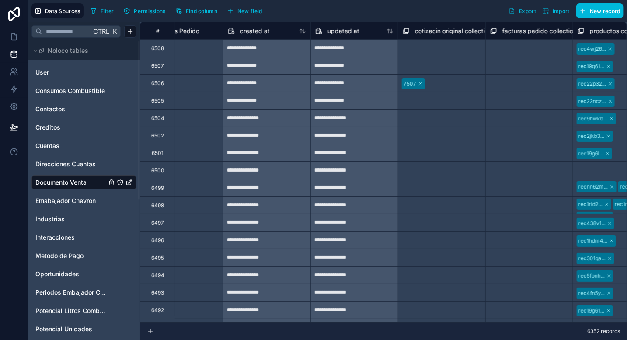
scroll to position [0, 5149]
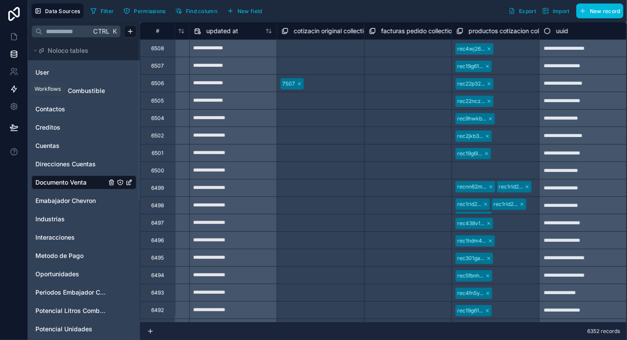
click at [17, 92] on icon at bounding box center [14, 89] width 9 height 9
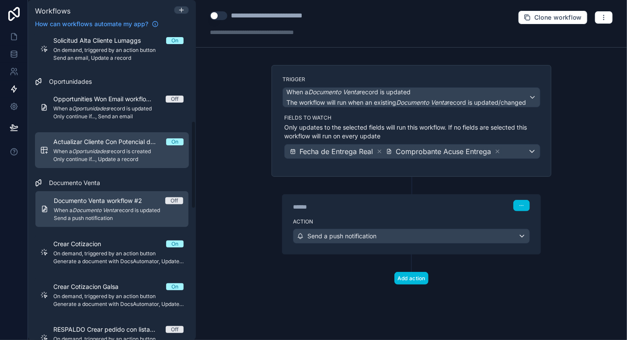
scroll to position [306, 0]
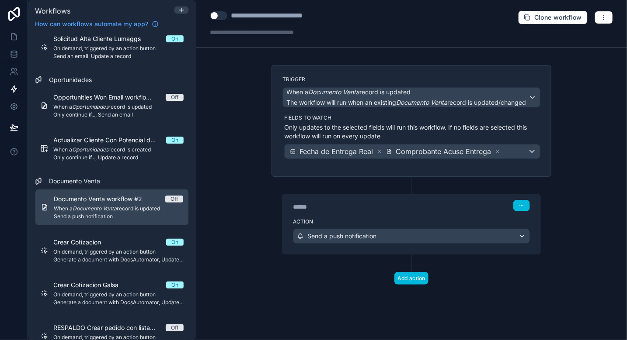
click at [122, 211] on span "When a Documento Venta record is updated" at bounding box center [118, 208] width 129 height 7
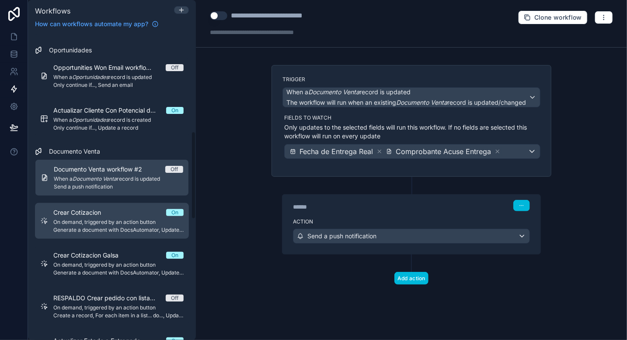
scroll to position [350, 0]
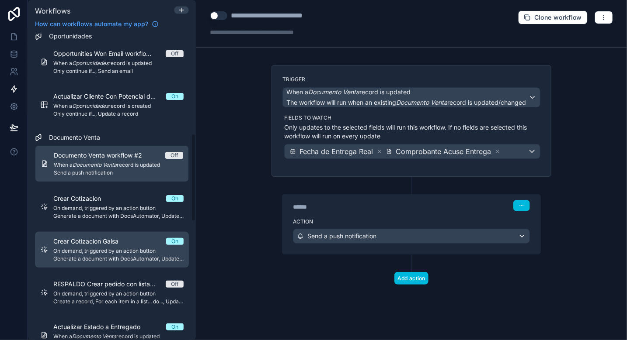
click at [131, 257] on span "Generate a document with DocsAutomator, Update a record" at bounding box center [118, 259] width 130 height 7
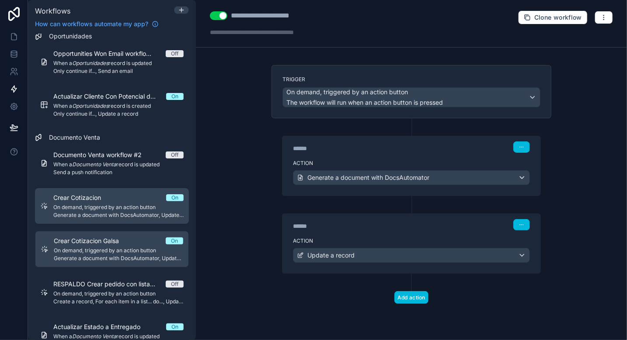
click at [126, 204] on span "On demand, triggered by an action button" at bounding box center [118, 207] width 130 height 7
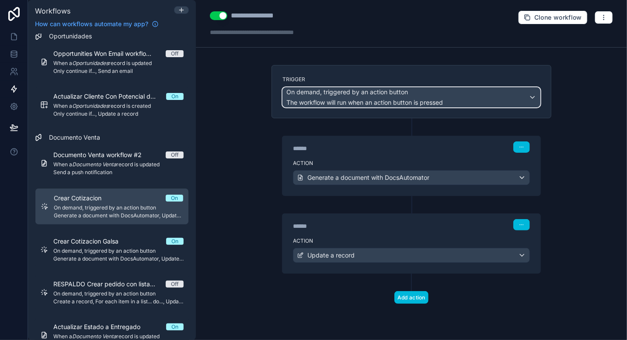
click at [456, 95] on div "On demand, triggered by an action button The workflow will run when an action b…" at bounding box center [411, 97] width 257 height 19
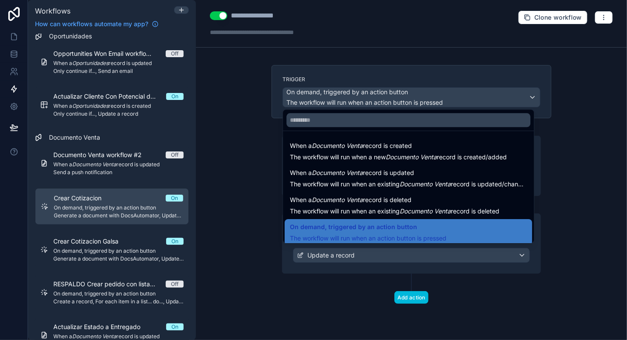
click at [217, 174] on div at bounding box center [313, 170] width 627 height 340
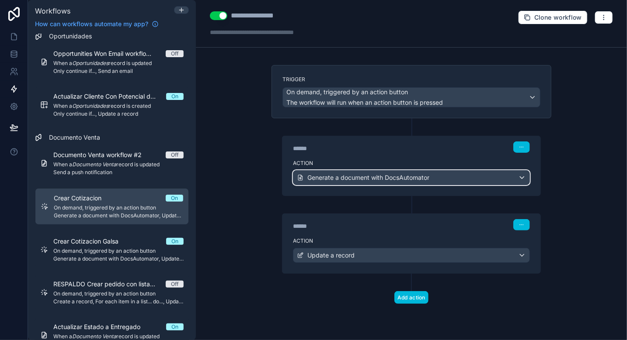
click at [330, 175] on span "Generate a document with DocsAutomator" at bounding box center [368, 178] width 122 height 9
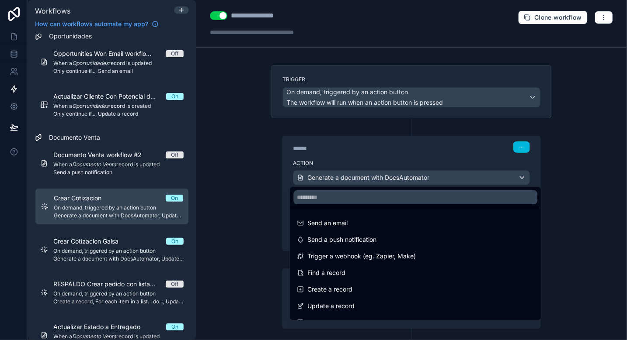
click at [248, 177] on div at bounding box center [313, 170] width 627 height 340
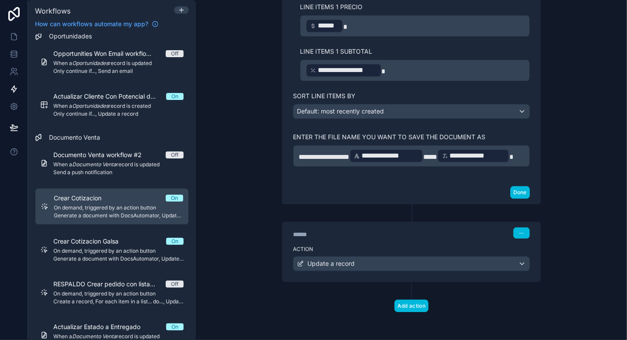
scroll to position [937, 0]
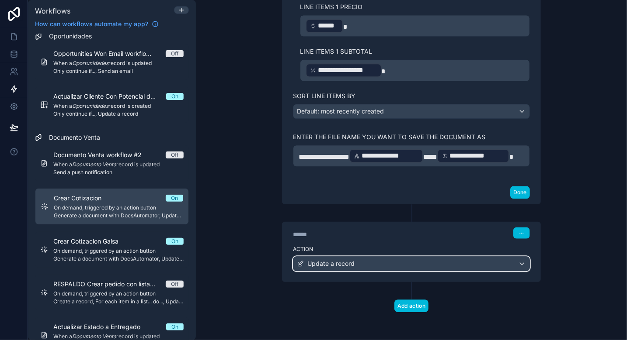
click at [350, 268] on span "Update a record" at bounding box center [330, 264] width 47 height 9
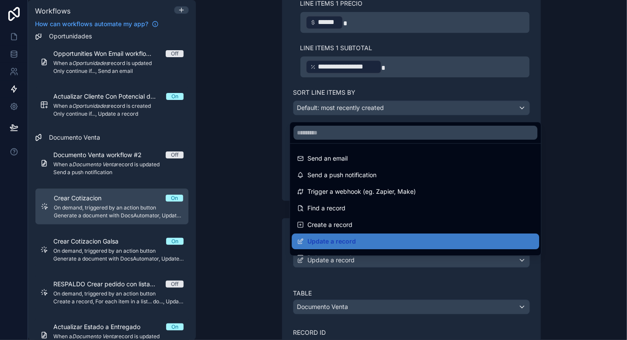
click at [271, 253] on div at bounding box center [313, 170] width 627 height 340
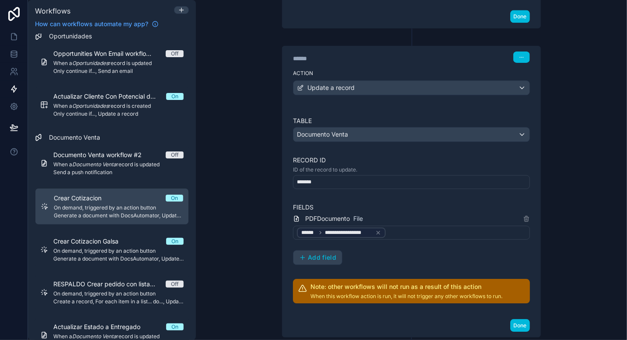
scroll to position [1112, 0]
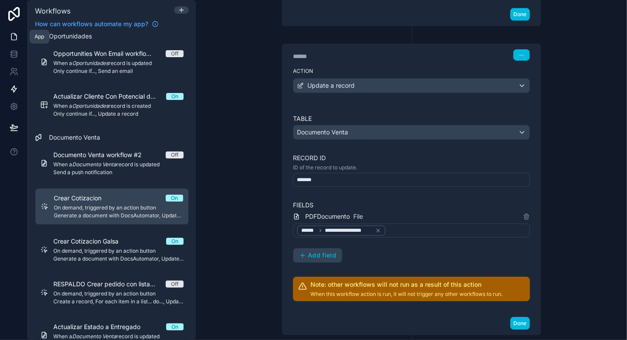
click at [12, 38] on icon at bounding box center [14, 36] width 9 height 9
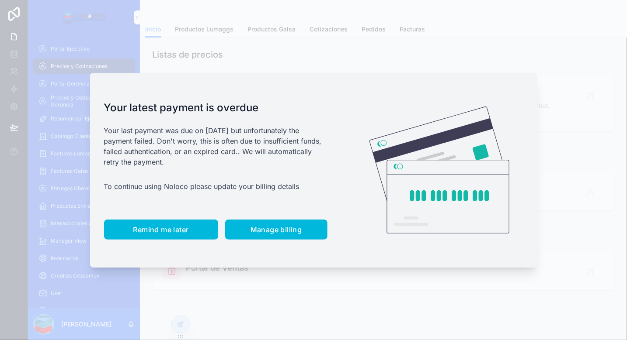
click at [167, 223] on button "Remind me later" at bounding box center [161, 230] width 114 height 20
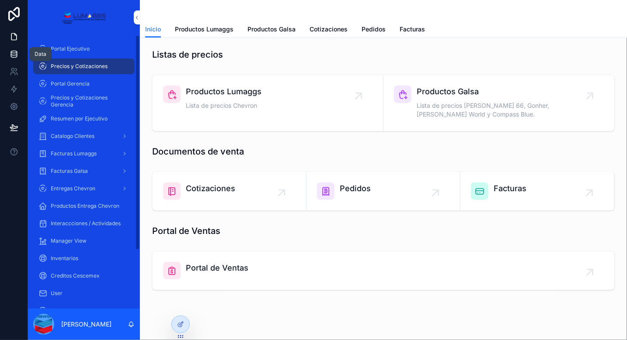
click at [20, 58] on link at bounding box center [14, 53] width 28 height 17
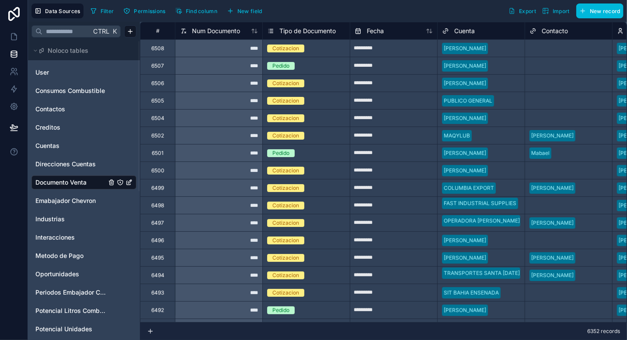
click at [210, 9] on span "Find column" at bounding box center [201, 11] width 31 height 7
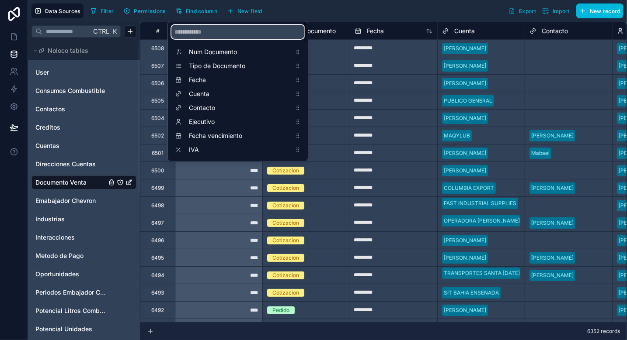
drag, startPoint x: 222, startPoint y: 30, endPoint x: 214, endPoint y: 19, distance: 13.4
click at [222, 29] on input "scrollable content" at bounding box center [237, 32] width 133 height 14
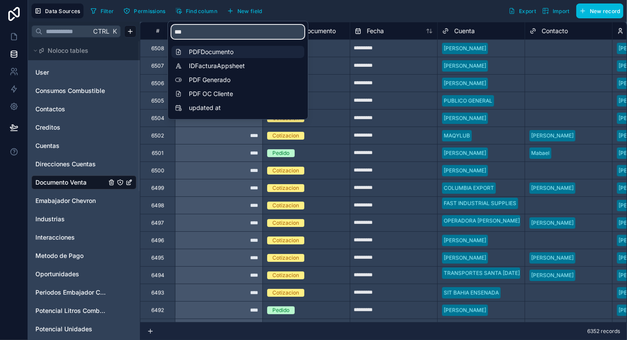
type input "***"
click at [215, 48] on span "PDFDocumento" at bounding box center [240, 52] width 102 height 9
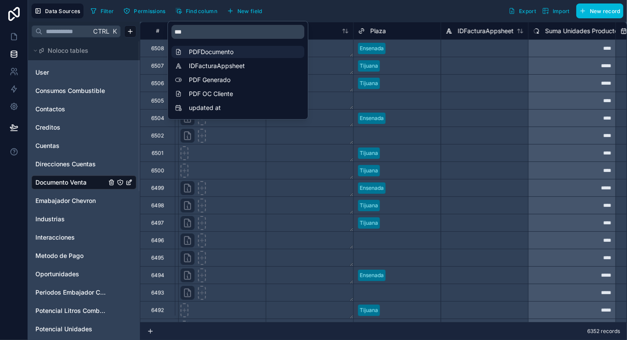
scroll to position [0, 1923]
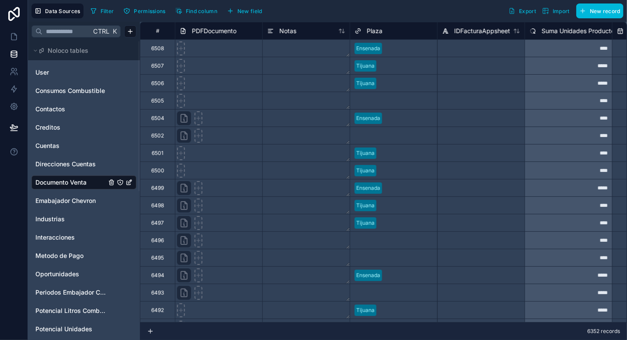
click at [358, 3] on div "Data Sources Filter Permissions Find column New field Export Import New record" at bounding box center [327, 11] width 599 height 22
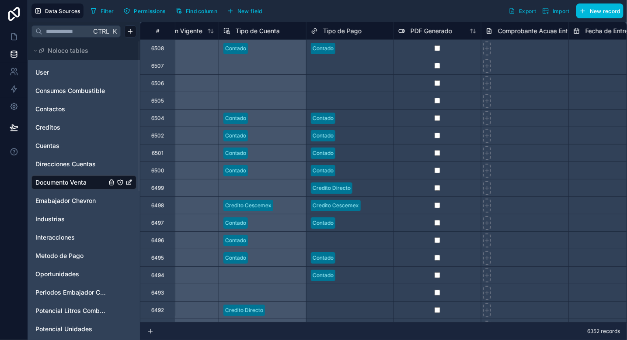
scroll to position [0, 3461]
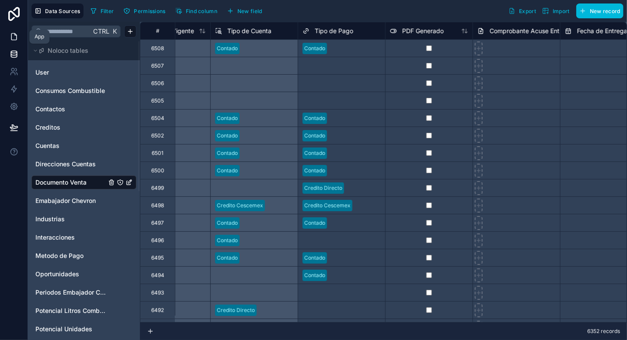
click at [17, 38] on icon at bounding box center [14, 36] width 9 height 9
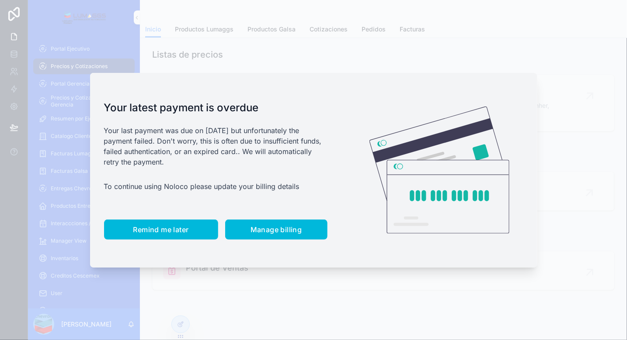
click at [154, 223] on button "Remind me later" at bounding box center [161, 230] width 114 height 20
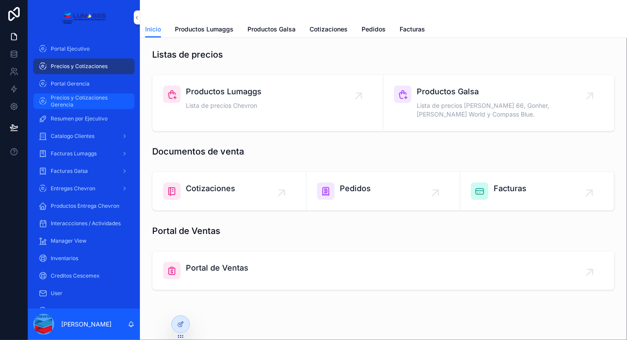
click at [86, 104] on span "Precios y Cotizaciones Gerencia" at bounding box center [88, 101] width 75 height 14
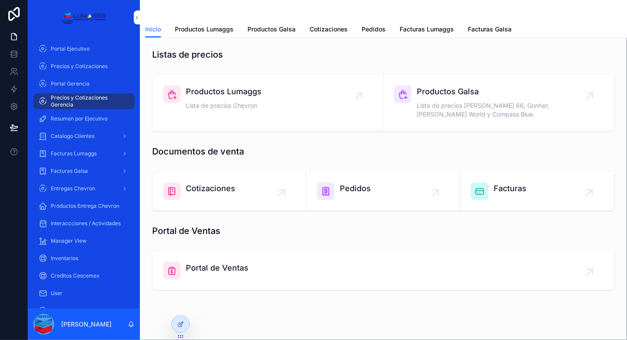
click at [242, 183] on div "Cotizaciones" at bounding box center [229, 191] width 132 height 17
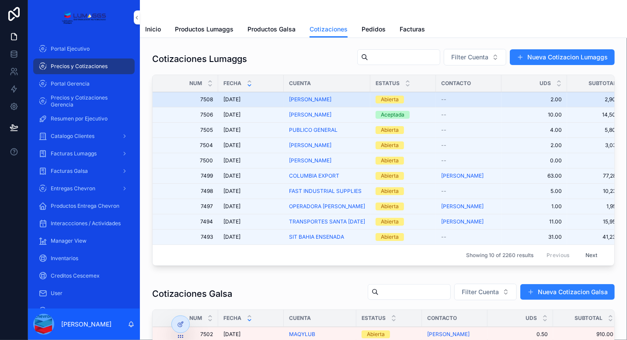
click at [254, 99] on div "[DATE] [DATE]" at bounding box center [250, 99] width 55 height 7
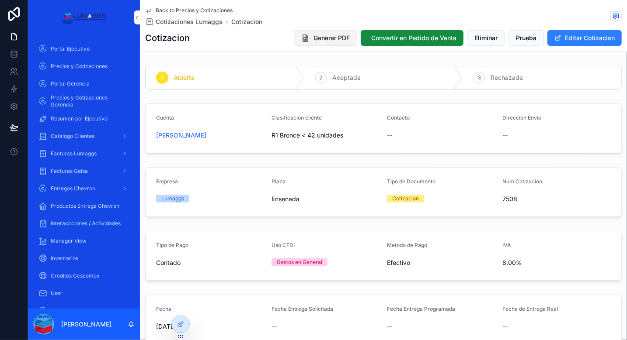
click at [327, 39] on span "Generar PDF" at bounding box center [331, 38] width 36 height 9
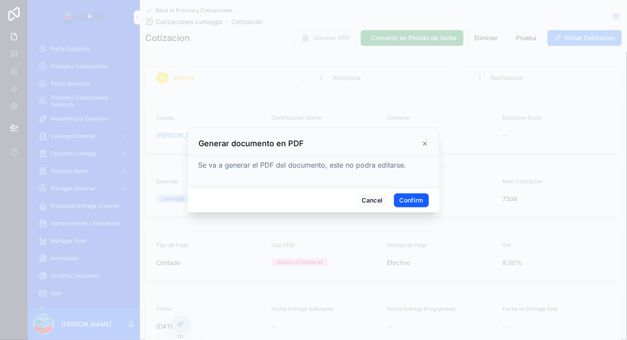
click at [410, 197] on button "Confirm" at bounding box center [411, 201] width 35 height 14
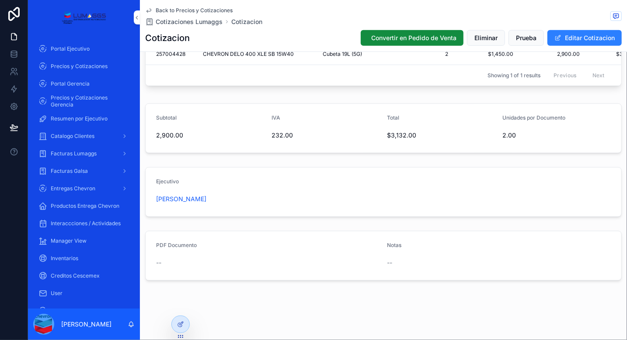
scroll to position [358, 0]
click at [16, 89] on icon at bounding box center [13, 89] width 5 height 7
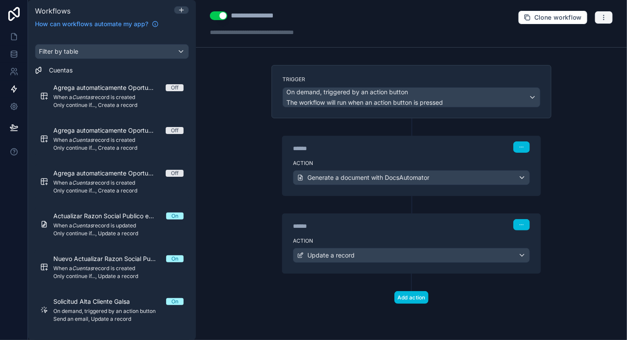
click at [610, 19] on button "button" at bounding box center [603, 17] width 18 height 13
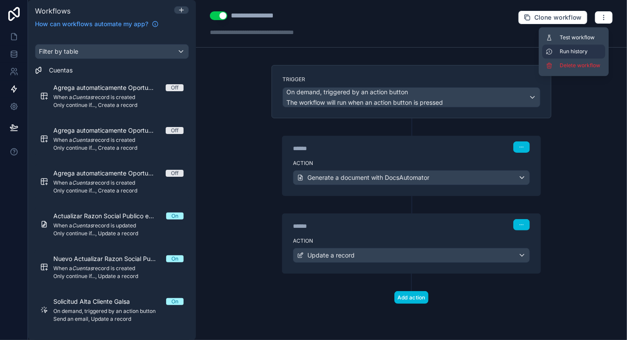
click at [583, 50] on span "Run history" at bounding box center [580, 51] width 42 height 7
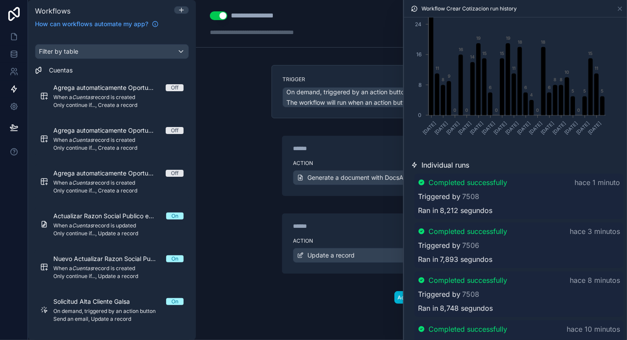
scroll to position [87, 0]
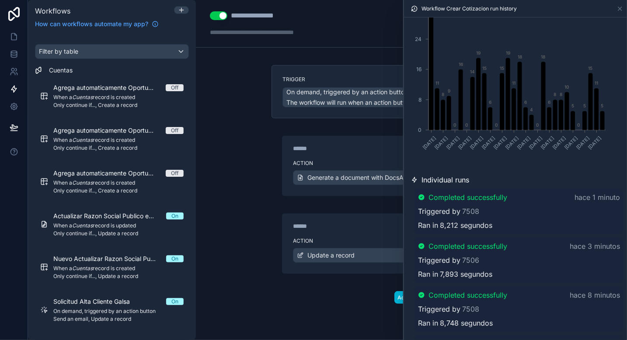
drag, startPoint x: 299, startPoint y: 279, endPoint x: 357, endPoint y: 268, distance: 59.2
click at [300, 279] on div "Add action" at bounding box center [411, 289] width 280 height 30
click at [362, 278] on div "Add action" at bounding box center [411, 289] width 280 height 30
click at [617, 10] on icon at bounding box center [619, 8] width 7 height 7
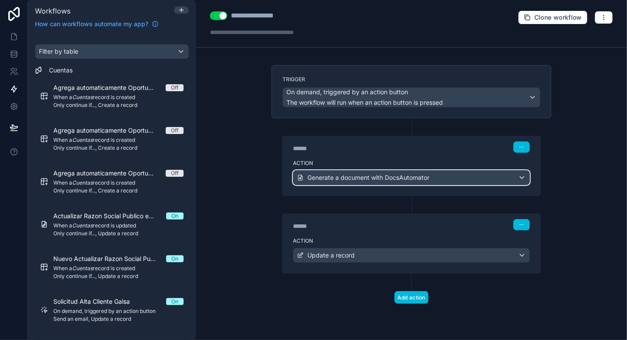
click at [500, 174] on div "Generate a document with DocsAutomator" at bounding box center [411, 178] width 236 height 14
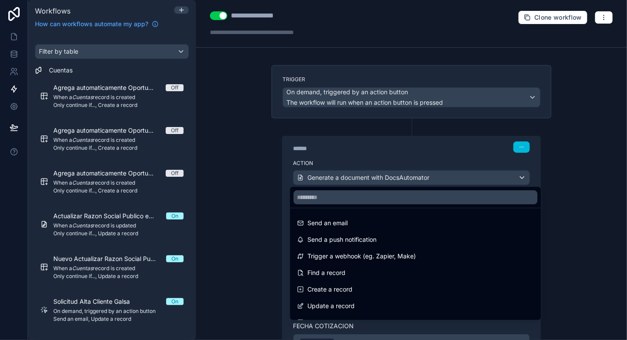
click at [575, 193] on div at bounding box center [313, 170] width 627 height 340
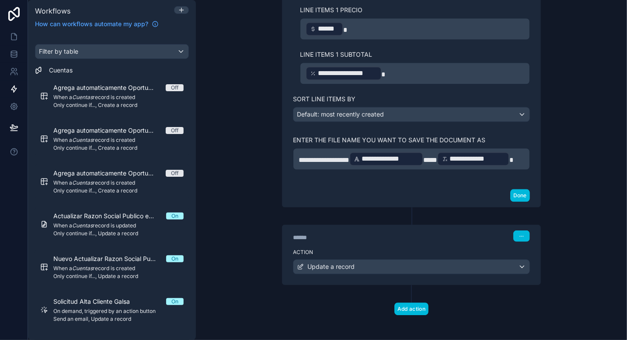
scroll to position [937, 0]
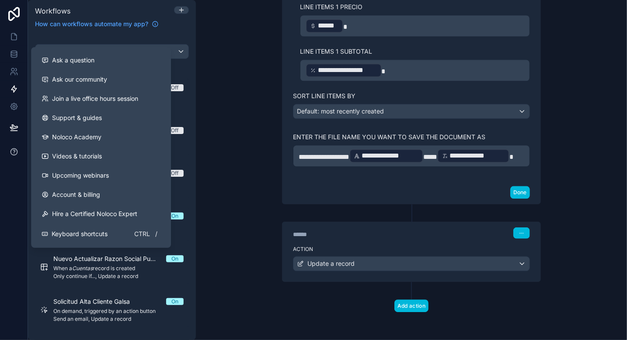
click at [14, 152] on icon at bounding box center [14, 152] width 9 height 9
click at [81, 60] on span "Ask a question" at bounding box center [73, 60] width 42 height 9
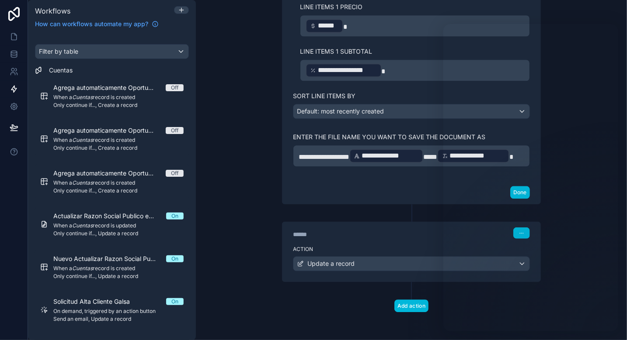
click at [372, 256] on div "Action Update a record" at bounding box center [411, 262] width 258 height 39
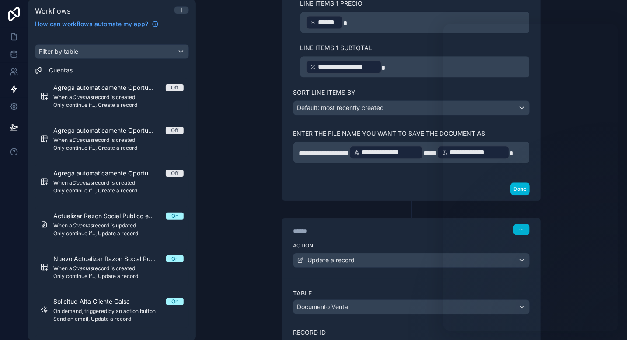
drag, startPoint x: 376, startPoint y: 287, endPoint x: 427, endPoint y: 252, distance: 62.0
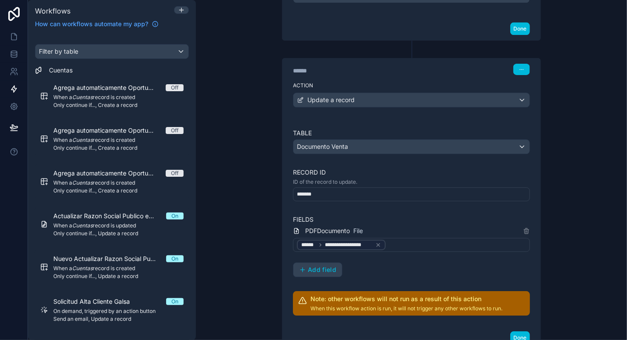
scroll to position [1112, 0]
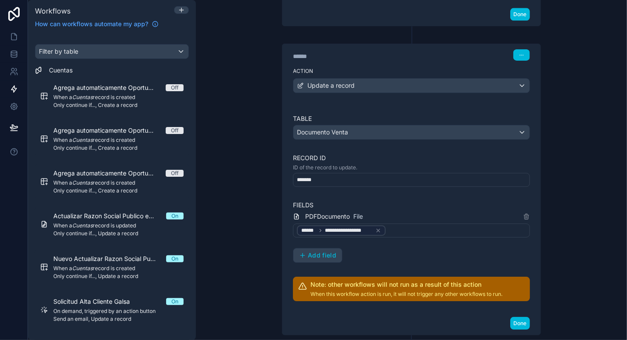
click at [375, 233] on icon at bounding box center [378, 231] width 6 height 6
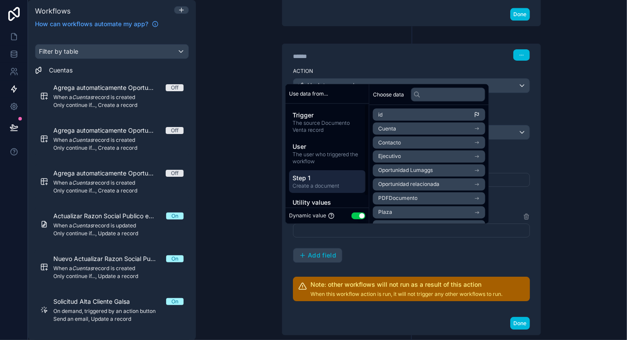
click at [334, 185] on span "Create a document" at bounding box center [326, 185] width 69 height 7
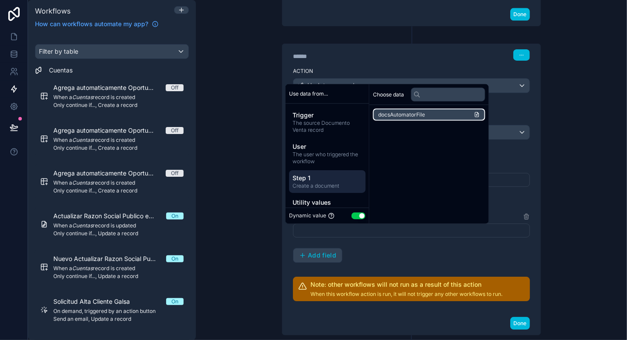
click at [440, 112] on li "docsAutomatorFile" at bounding box center [429, 115] width 112 height 12
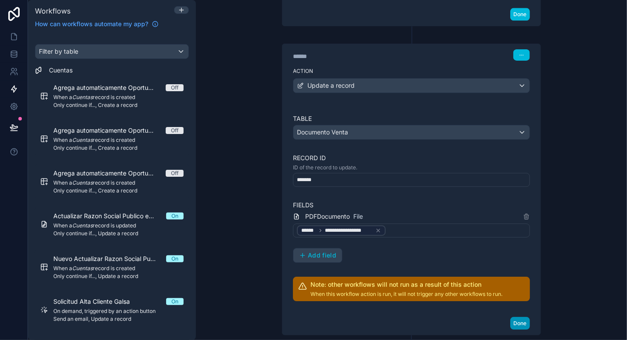
click at [519, 327] on button "Done" at bounding box center [520, 323] width 20 height 13
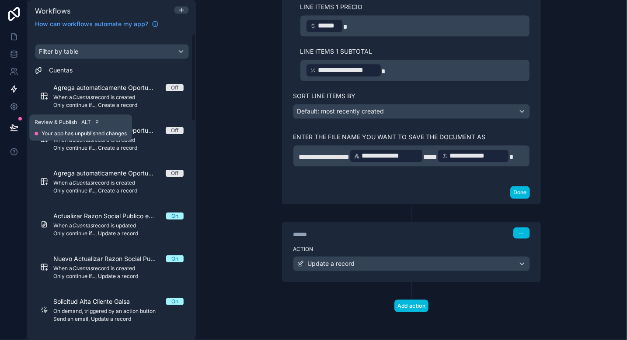
click at [12, 129] on icon at bounding box center [13, 127] width 7 height 4
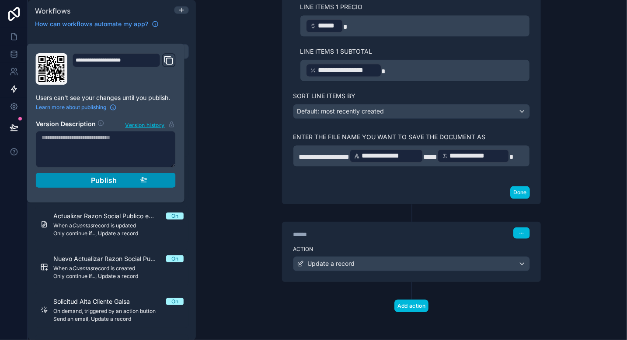
click at [108, 178] on span "Publish" at bounding box center [104, 180] width 26 height 9
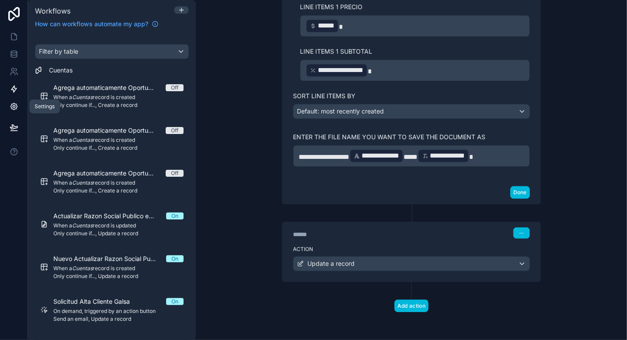
click at [14, 108] on icon at bounding box center [14, 106] width 9 height 9
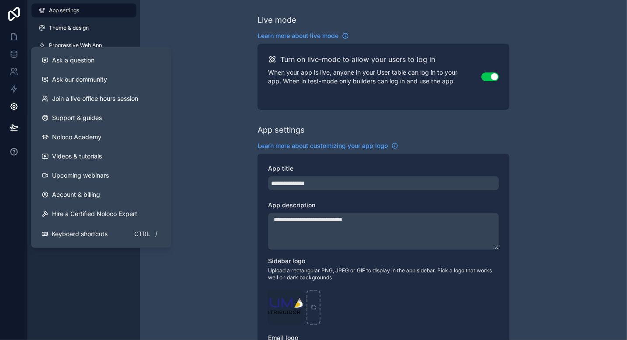
click at [14, 151] on icon at bounding box center [14, 152] width 9 height 9
click at [66, 63] on span "Ask a question" at bounding box center [73, 60] width 42 height 9
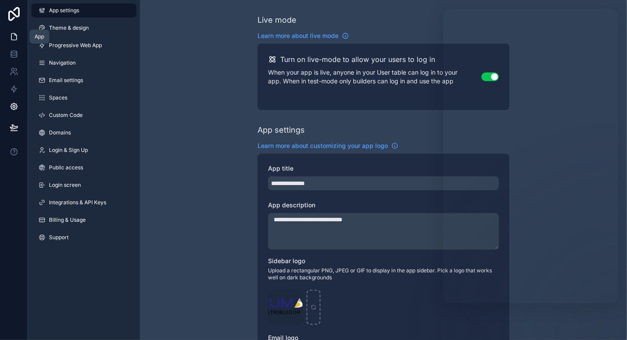
click at [14, 38] on icon at bounding box center [14, 36] width 9 height 9
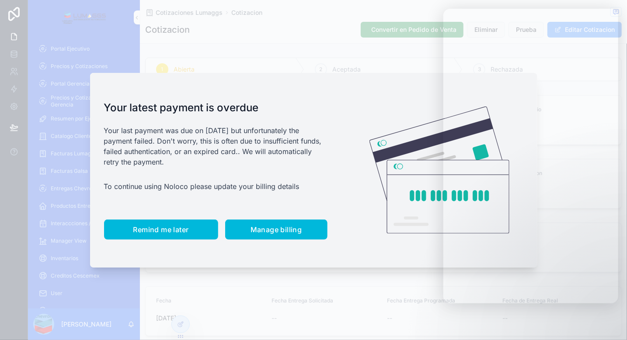
click at [165, 227] on span "Remind me later" at bounding box center [161, 230] width 56 height 9
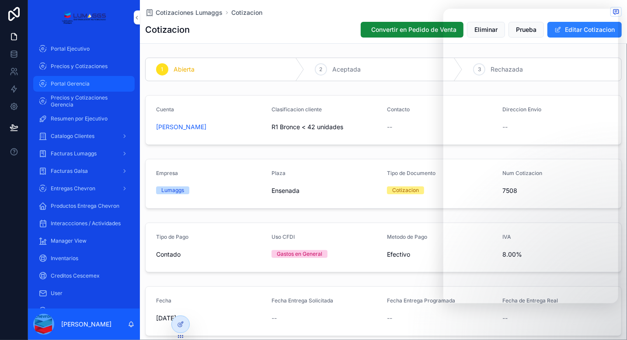
click at [84, 87] on span "Portal Gerencia" at bounding box center [70, 83] width 39 height 7
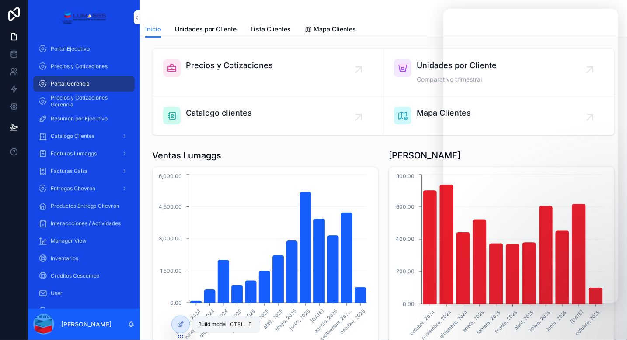
drag, startPoint x: 180, startPoint y: 324, endPoint x: 282, endPoint y: 278, distance: 111.5
click at [180, 324] on icon at bounding box center [181, 323] width 3 height 3
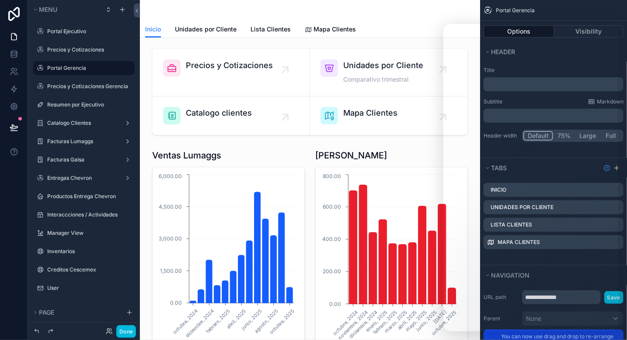
click at [283, 5] on div "scrollable content" at bounding box center [310, 10] width 330 height 21
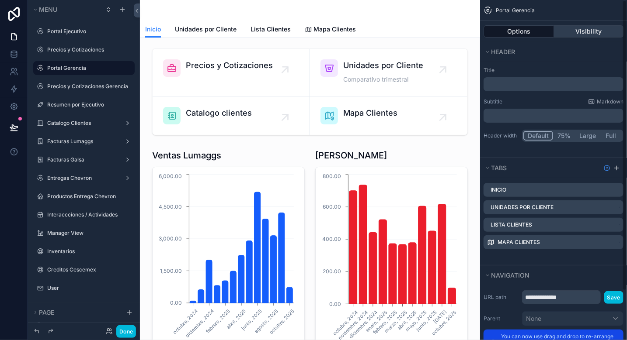
click at [584, 29] on button "Visibility" at bounding box center [589, 31] width 70 height 12
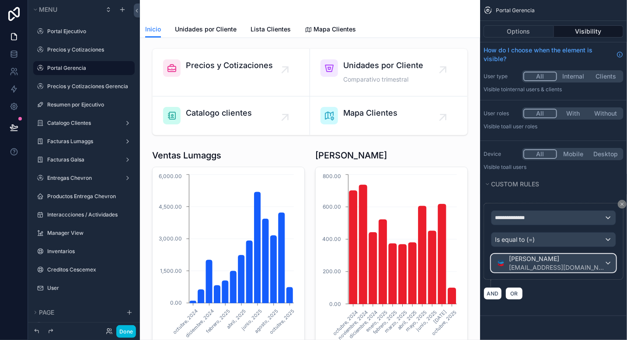
click at [604, 260] on div "Federico Sarinana [EMAIL_ADDRESS][DOMAIN_NAME]" at bounding box center [553, 263] width 124 height 17
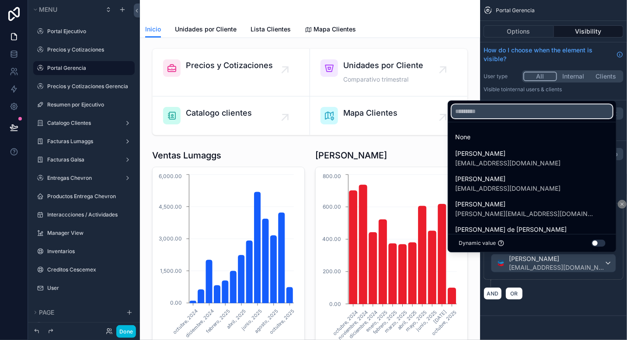
click at [490, 110] on input "text" at bounding box center [532, 111] width 161 height 14
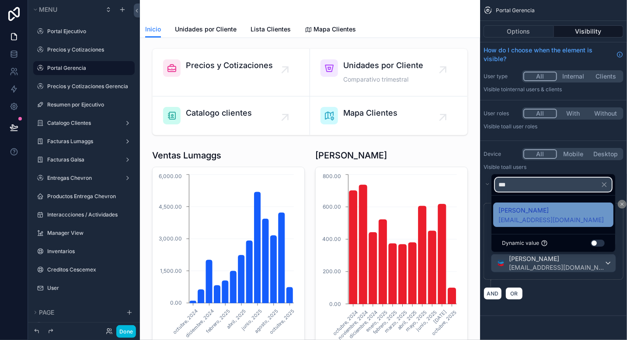
type input "***"
click at [550, 218] on span "[EMAIL_ADDRESS][DOMAIN_NAME]" at bounding box center [550, 220] width 105 height 9
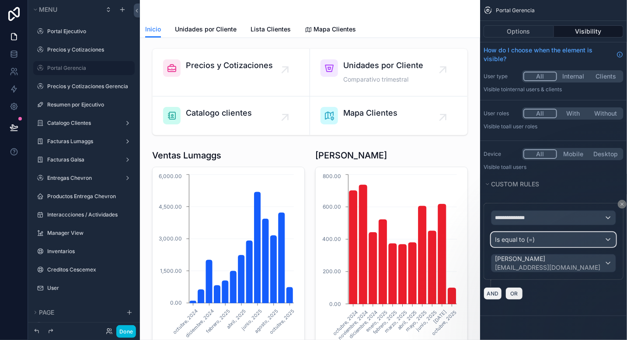
click at [552, 243] on div "Is equal to (=)" at bounding box center [553, 240] width 124 height 14
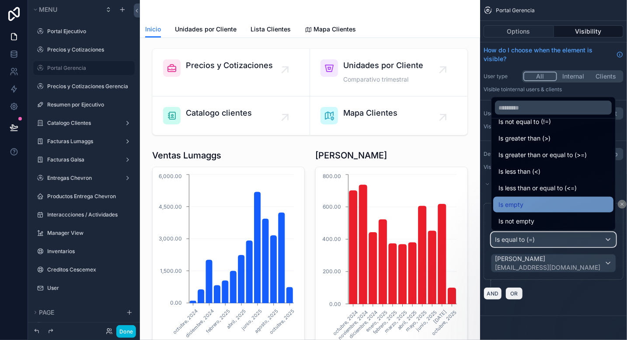
scroll to position [44, 0]
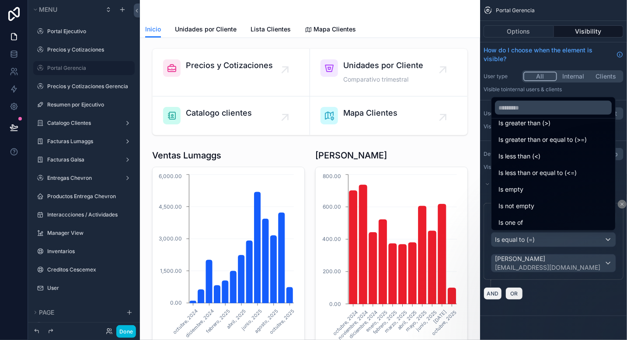
drag, startPoint x: 543, startPoint y: 216, endPoint x: 559, endPoint y: 236, distance: 25.5
click at [544, 216] on div "Is one of" at bounding box center [553, 223] width 120 height 16
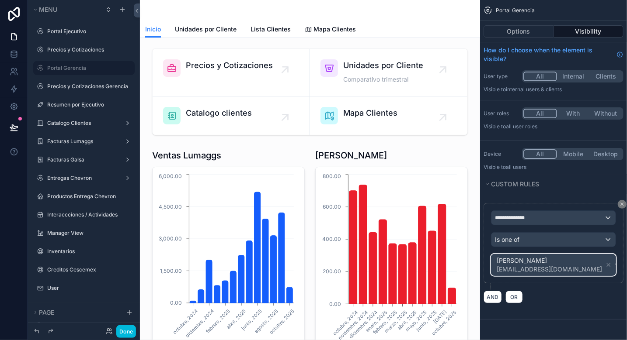
click at [562, 261] on span "[PERSON_NAME]" at bounding box center [549, 261] width 105 height 9
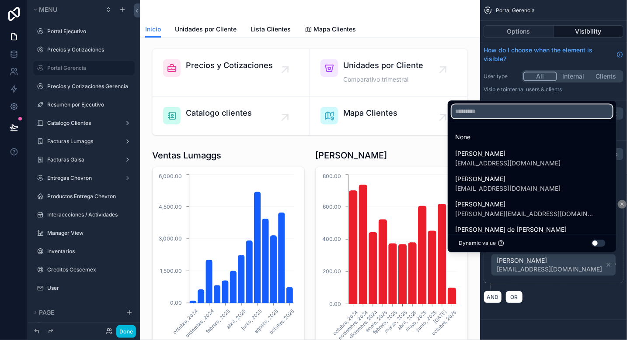
click at [500, 110] on input "text" at bounding box center [532, 111] width 161 height 14
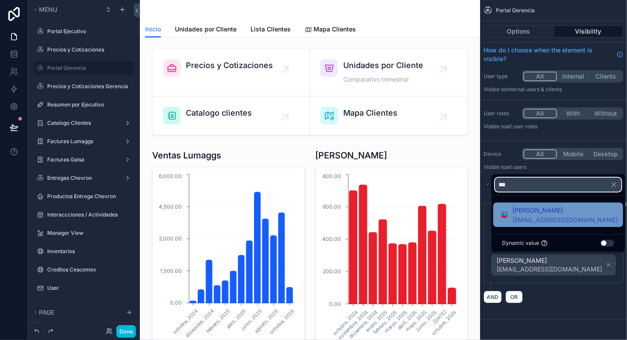
type input "***"
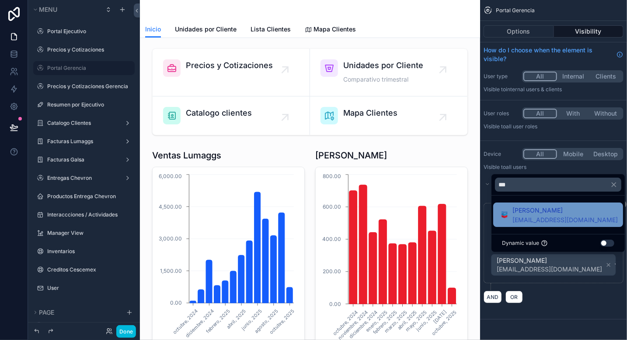
click at [555, 222] on span "[EMAIL_ADDRESS][DOMAIN_NAME]" at bounding box center [564, 220] width 105 height 9
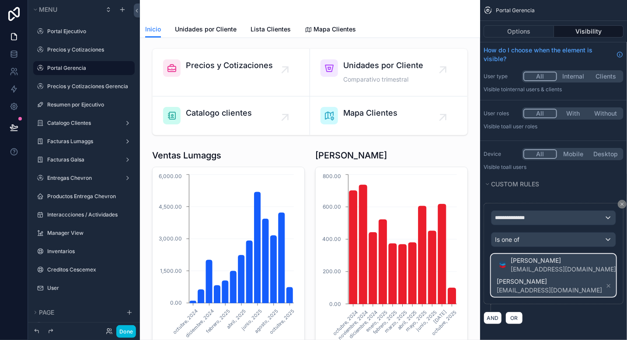
click at [577, 256] on div "Federico Sarinana [EMAIL_ADDRESS][DOMAIN_NAME]" at bounding box center [561, 265] width 131 height 19
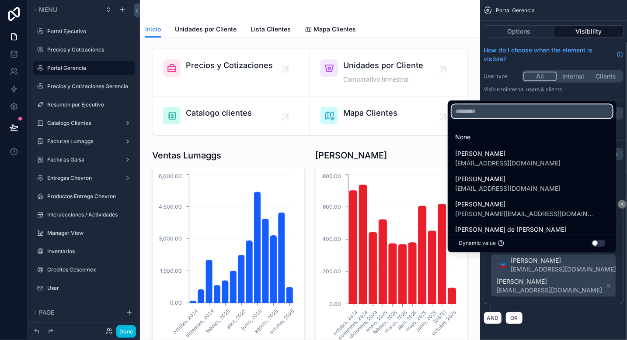
click at [495, 114] on input "text" at bounding box center [532, 111] width 161 height 14
type input "*"
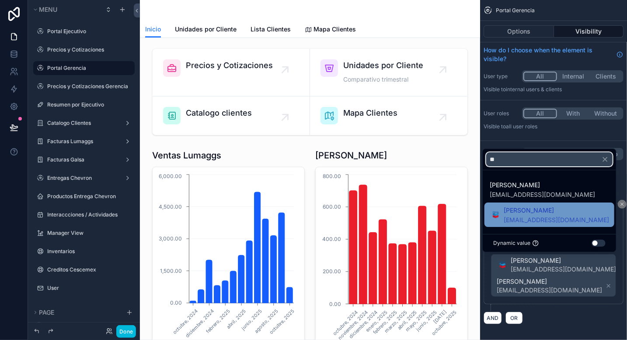
type input "**"
click at [539, 222] on span "[EMAIL_ADDRESS][DOMAIN_NAME]" at bounding box center [556, 220] width 105 height 9
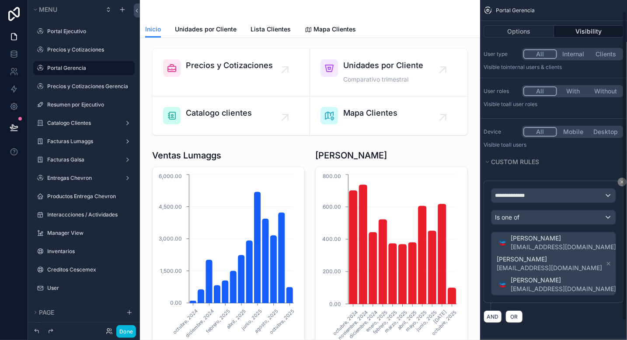
scroll to position [34, 0]
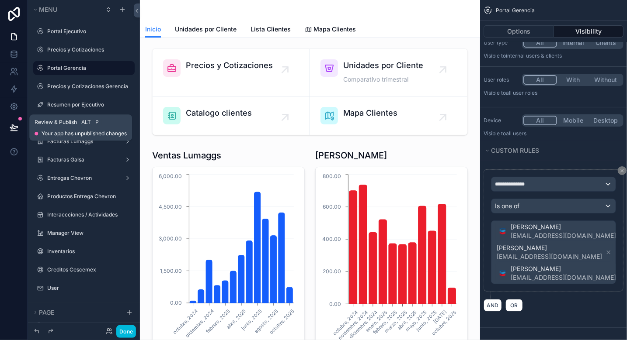
click at [14, 129] on icon at bounding box center [14, 127] width 9 height 9
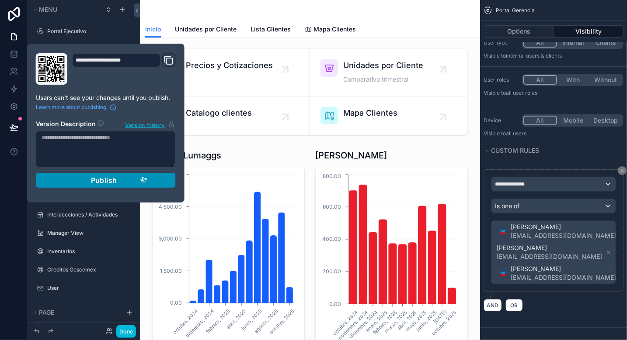
click at [96, 179] on span "Publish" at bounding box center [104, 180] width 26 height 9
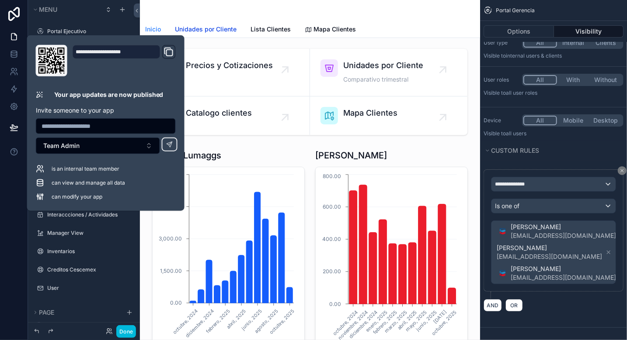
click at [209, 28] on span "Unidades por Cliente" at bounding box center [206, 29] width 62 height 9
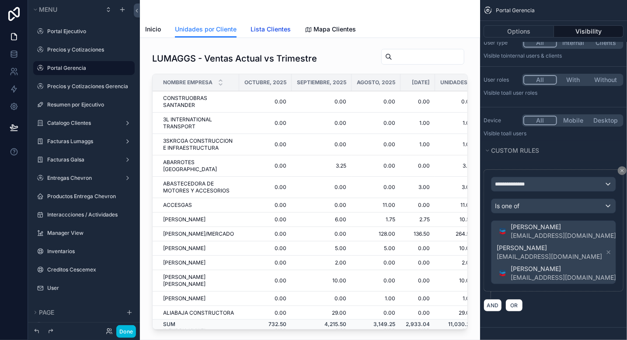
click at [271, 27] on span "Lista Clientes" at bounding box center [270, 29] width 40 height 9
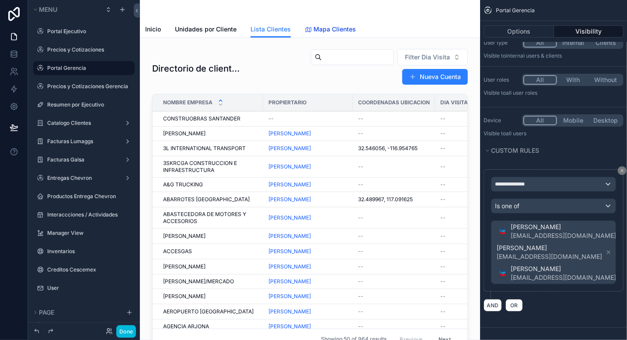
click at [322, 30] on span "Mapa Clientes" at bounding box center [334, 29] width 42 height 9
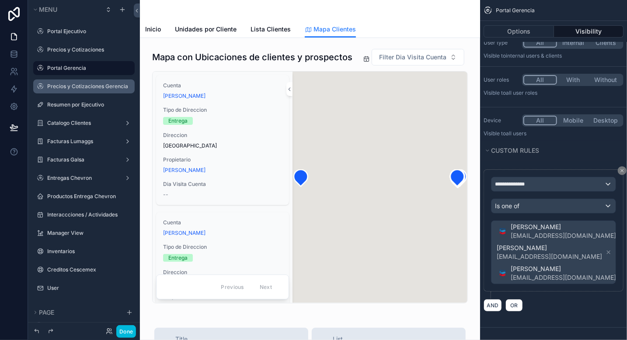
click at [90, 90] on label "Precios y Cotizaciones Gerencia" at bounding box center [88, 86] width 82 height 7
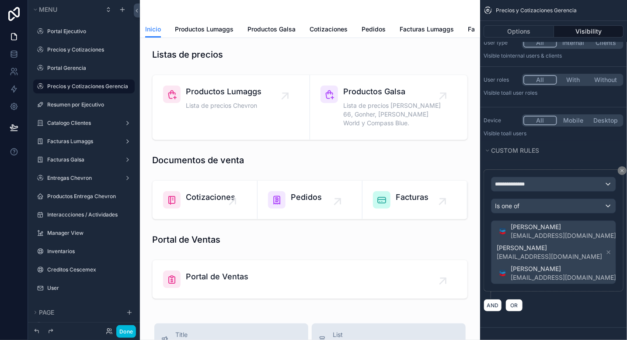
click at [73, 91] on div "Precios y Cotizaciones Gerencia" at bounding box center [90, 86] width 86 height 10
click at [69, 84] on label "Precios y Cotizaciones Gerencia" at bounding box center [88, 86] width 82 height 7
click at [79, 69] on label "Portal Gerencia" at bounding box center [88, 68] width 82 height 7
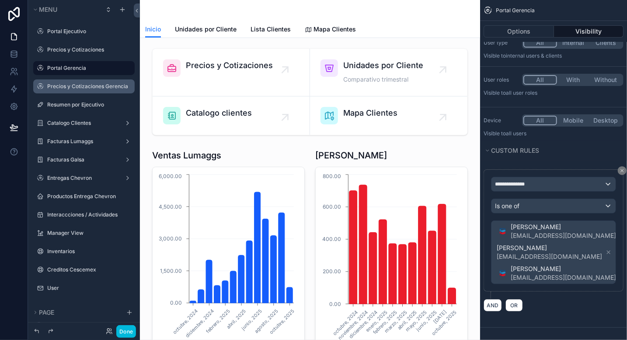
click at [71, 88] on label "Precios y Cotizaciones Gerencia" at bounding box center [88, 86] width 82 height 7
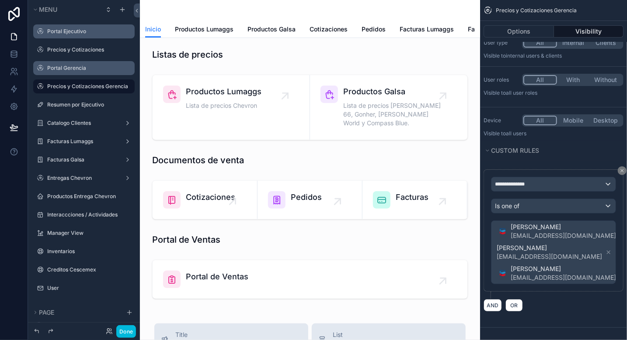
click at [63, 31] on label "Portal Ejecutivo" at bounding box center [88, 31] width 82 height 7
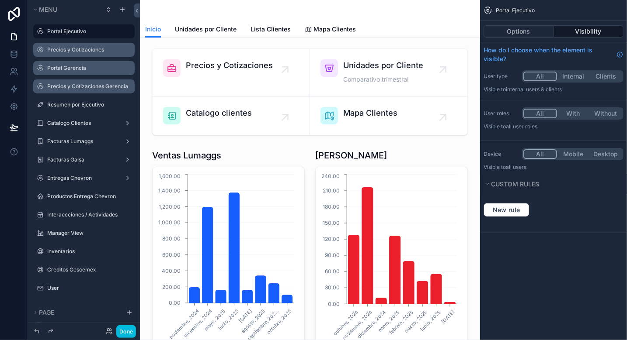
click at [64, 46] on label "Precios y Cotizaciones" at bounding box center [88, 49] width 82 height 7
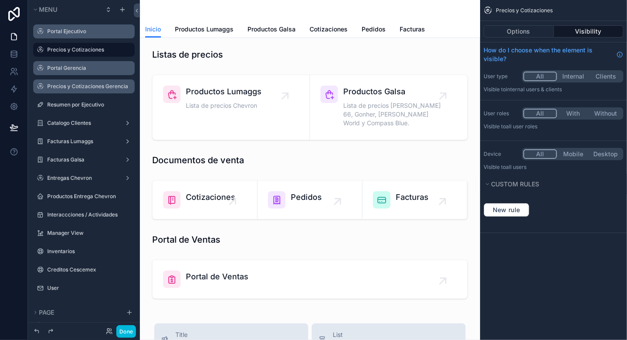
click at [67, 28] on label "Portal Ejecutivo" at bounding box center [88, 31] width 82 height 7
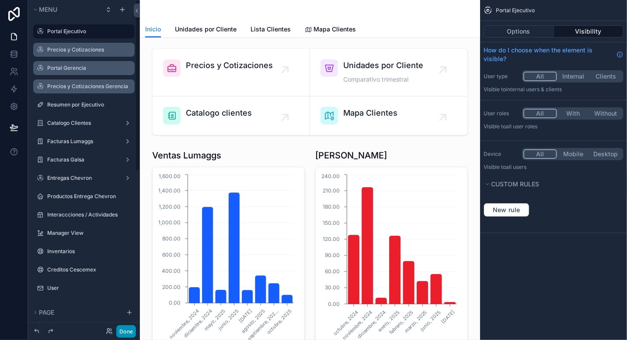
click at [125, 331] on button "Done" at bounding box center [126, 332] width 20 height 13
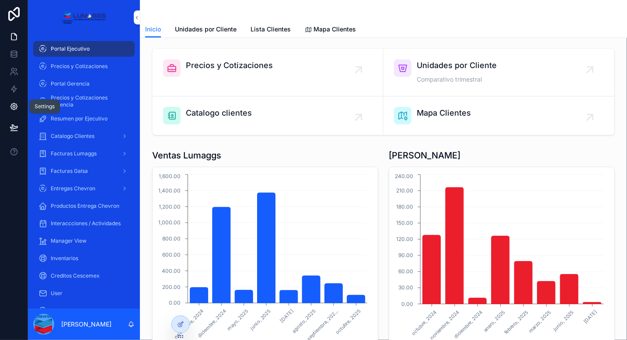
click at [11, 104] on icon at bounding box center [14, 106] width 9 height 9
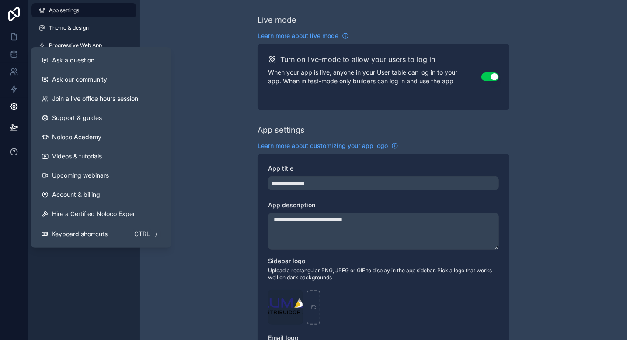
click at [16, 153] on icon at bounding box center [14, 152] width 9 height 9
click at [85, 59] on span "Ask a question" at bounding box center [73, 60] width 42 height 9
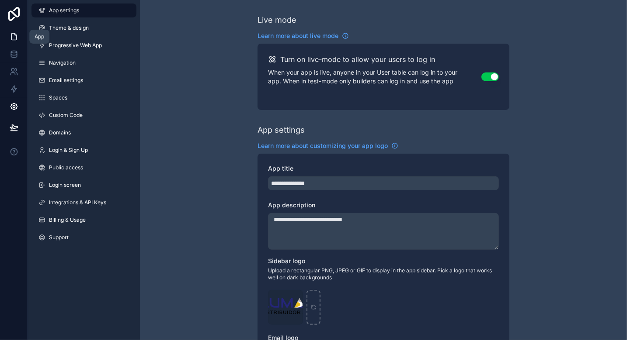
click at [16, 39] on icon at bounding box center [13, 37] width 5 height 7
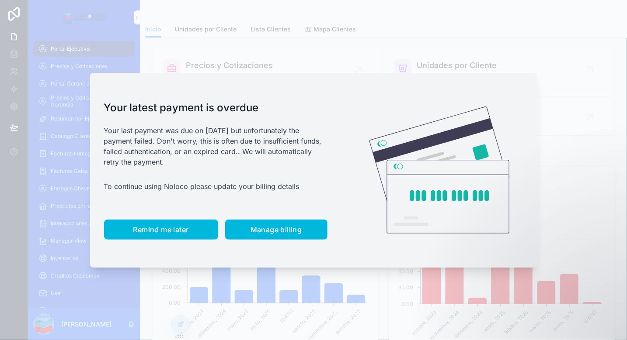
click at [168, 230] on span "Remind me later" at bounding box center [161, 230] width 56 height 9
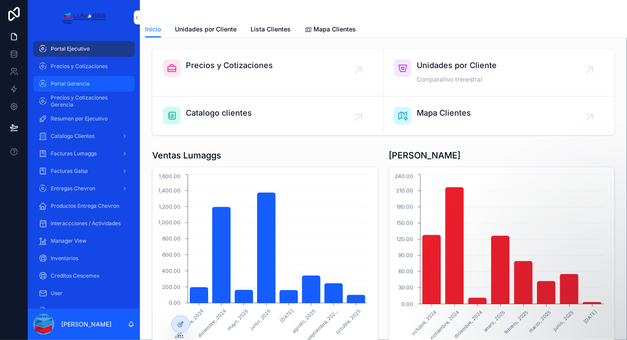
click at [67, 89] on div "Portal Gerencia" at bounding box center [83, 84] width 91 height 14
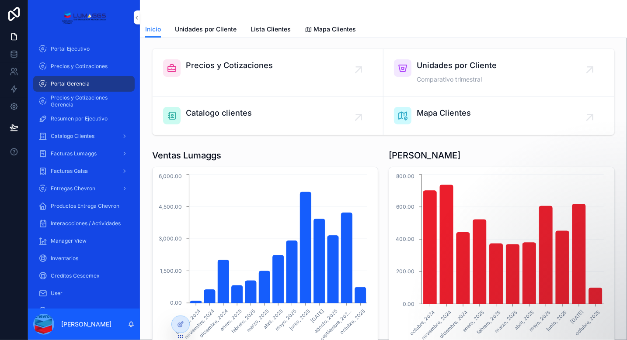
click at [241, 68] on span "Precios y Cotizaciones" at bounding box center [229, 65] width 87 height 12
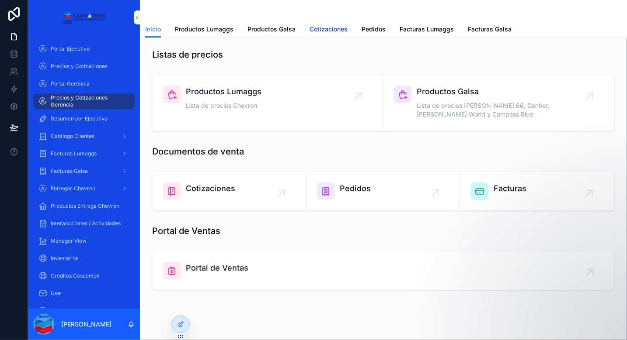
click at [339, 35] on link "Cotizaciones" at bounding box center [328, 29] width 38 height 17
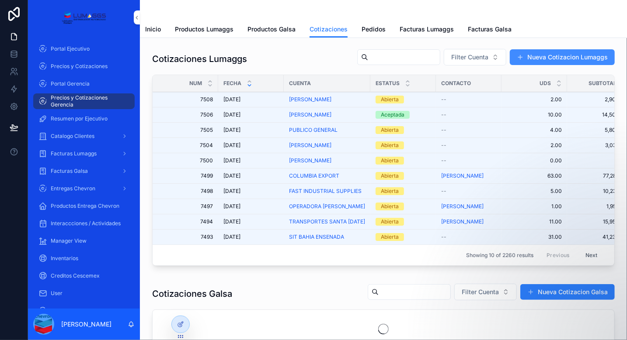
click at [558, 57] on button "Nueva Cotizacion Lumaggs" at bounding box center [562, 57] width 105 height 16
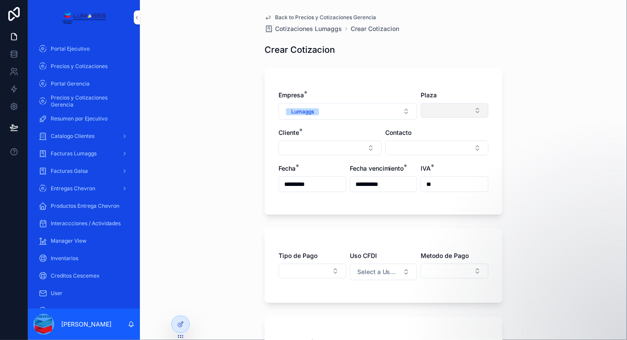
click at [451, 107] on button "Select Button" at bounding box center [454, 110] width 68 height 15
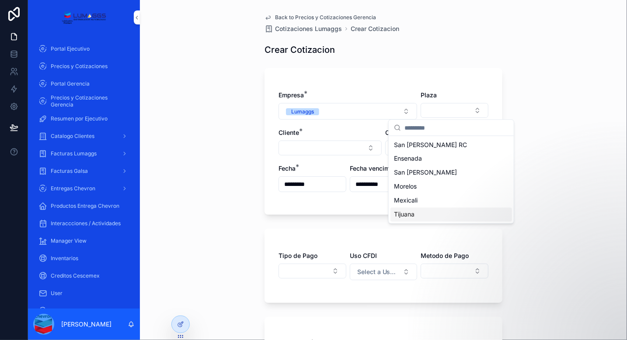
drag, startPoint x: 416, startPoint y: 216, endPoint x: 355, endPoint y: 157, distance: 85.0
click at [416, 216] on div "Tijuana" at bounding box center [451, 215] width 122 height 14
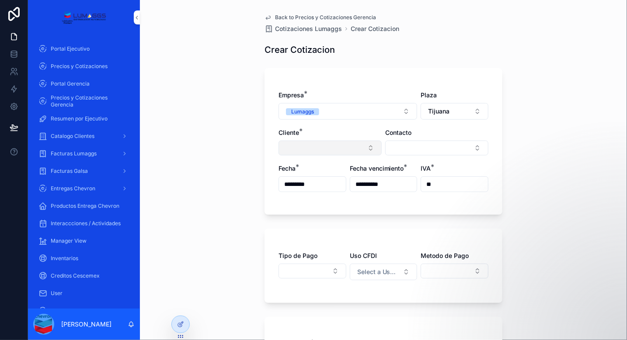
click at [344, 149] on button "Select Button" at bounding box center [329, 148] width 103 height 15
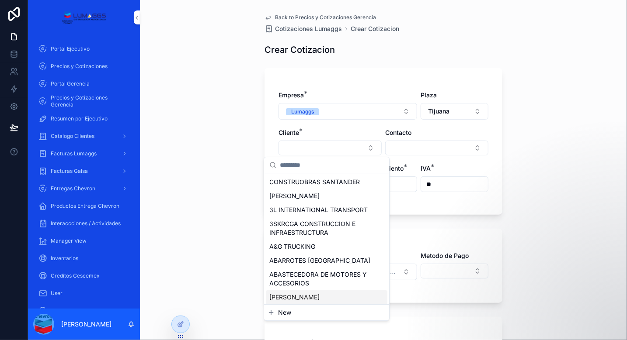
click at [302, 313] on button "New" at bounding box center [326, 313] width 118 height 9
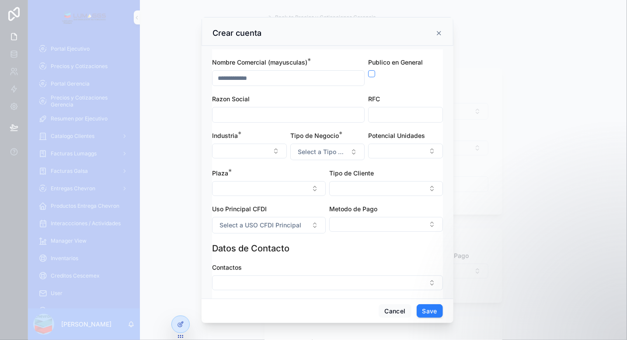
click at [278, 73] on input "scrollable content" at bounding box center [288, 78] width 152 height 12
type input "*"
type input "**"
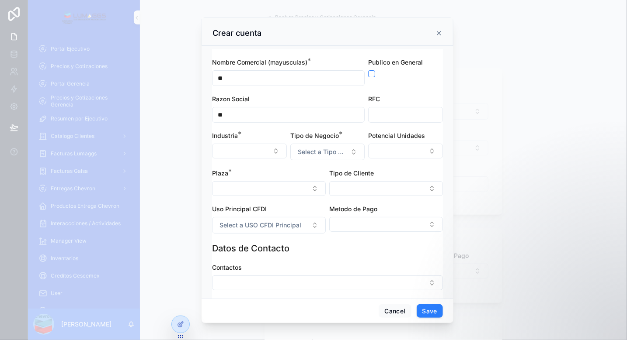
type input "***"
type input "****"
type input "*****"
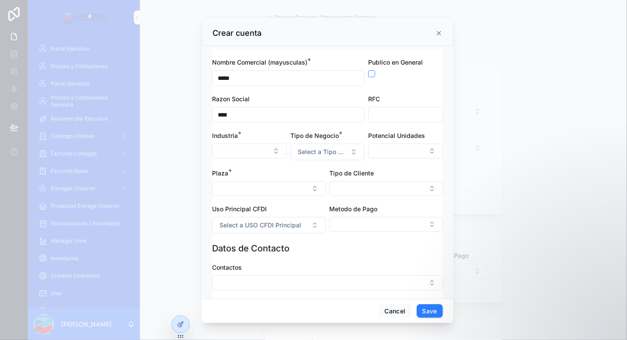
type input "*****"
type input "******"
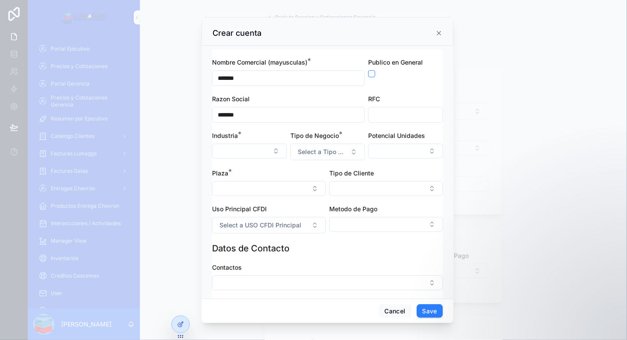
type input "********"
type input "*********"
type input "**********"
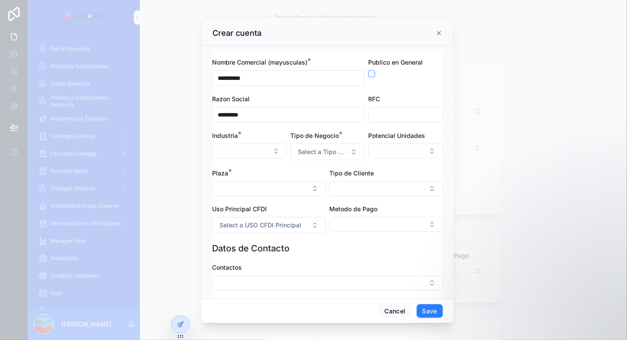
type input "**********"
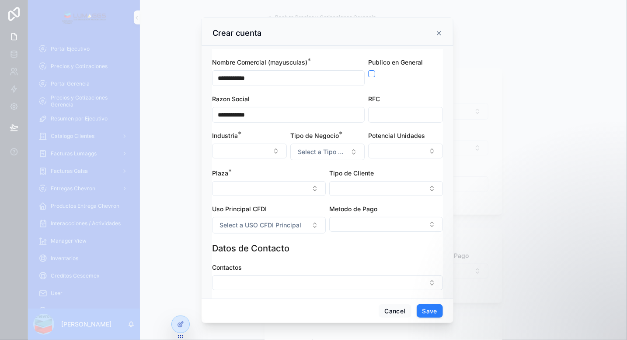
type input "**********"
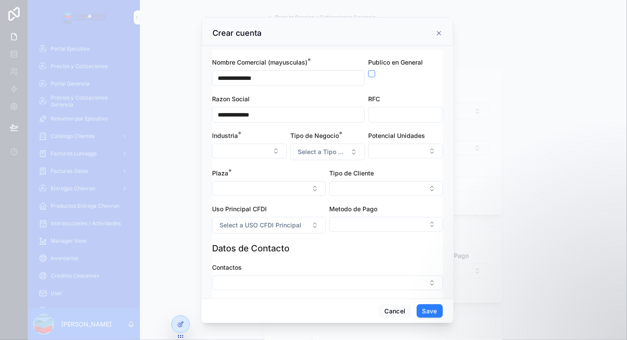
type input "**********"
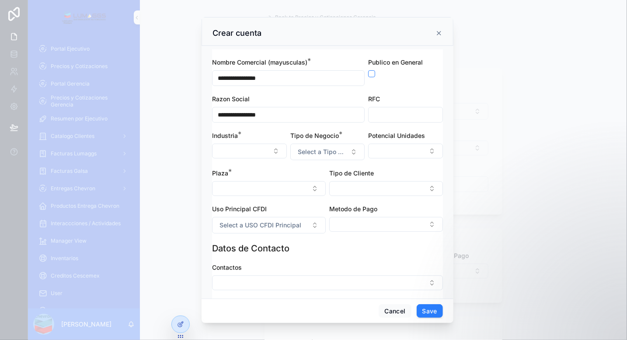
type input "**********"
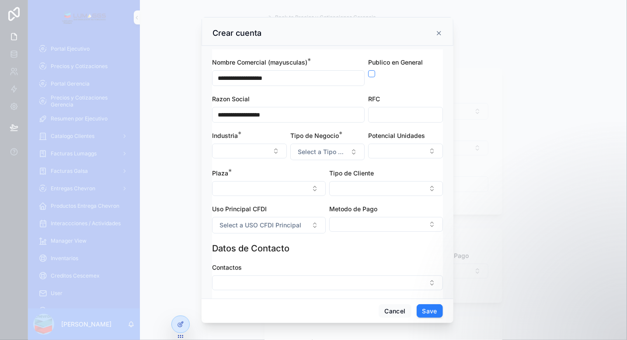
type input "**********"
type button "on"
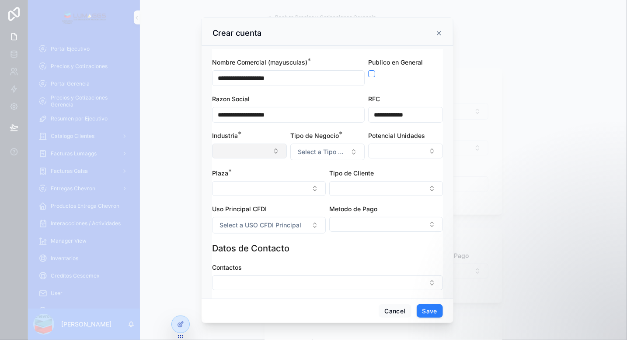
type input "**********"
click at [256, 149] on button "Select Button" at bounding box center [249, 151] width 75 height 15
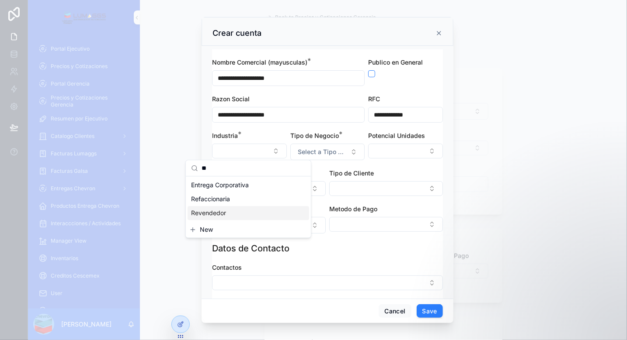
type input "**"
click at [222, 213] on span "Revendedor" at bounding box center [208, 213] width 35 height 9
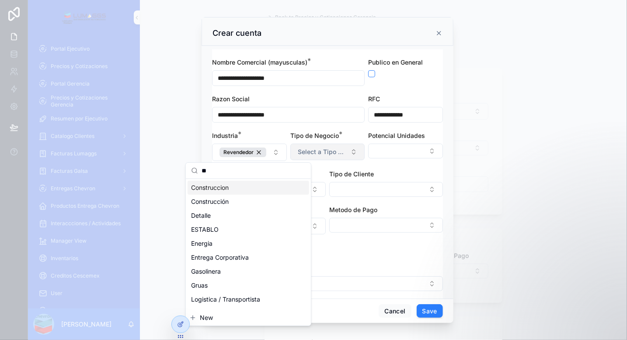
click at [301, 148] on span "Select a Tipo de Negocio" at bounding box center [322, 152] width 49 height 9
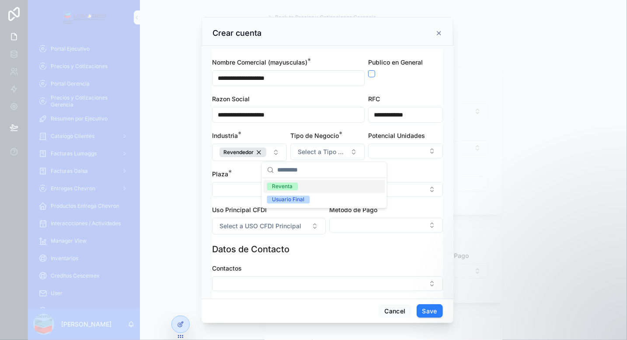
click at [281, 188] on div "Reventa" at bounding box center [282, 187] width 21 height 8
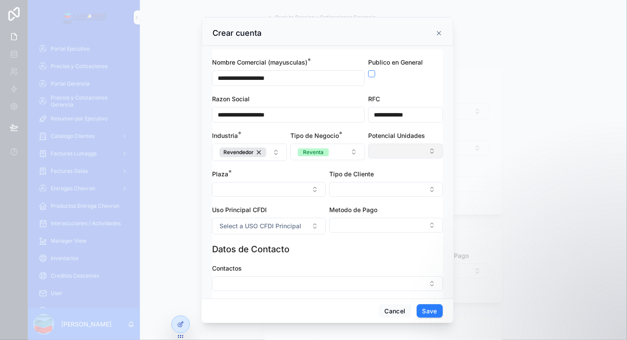
click at [391, 154] on button "Select Button" at bounding box center [405, 151] width 75 height 15
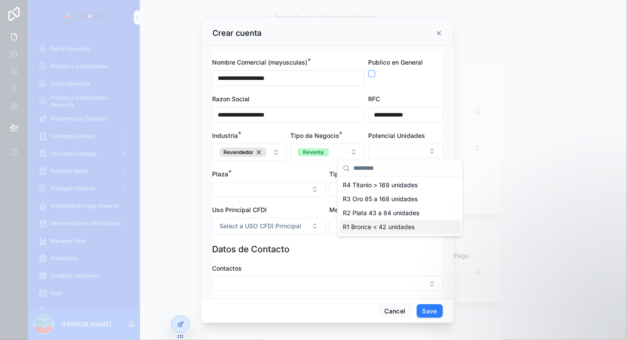
click at [393, 232] on div "R1 Bronce < 42 unidades" at bounding box center [400, 227] width 122 height 14
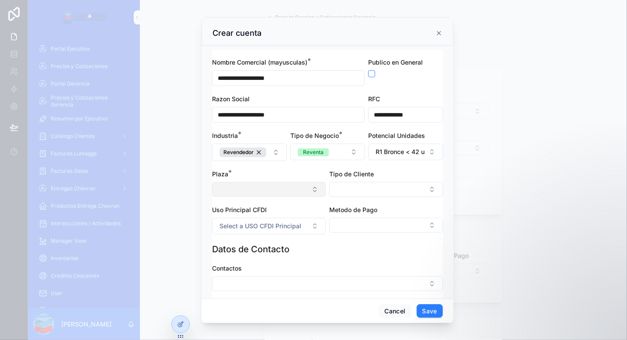
click at [252, 185] on button "Select Button" at bounding box center [269, 189] width 114 height 15
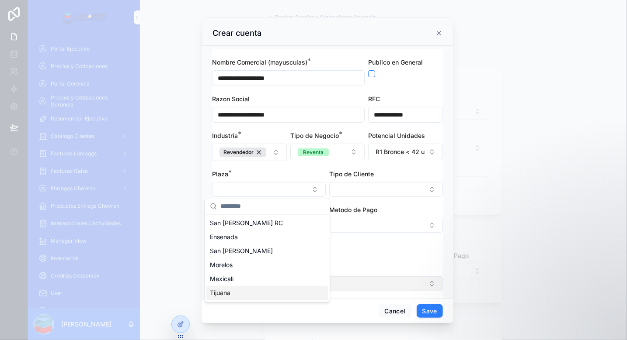
drag, startPoint x: 233, startPoint y: 293, endPoint x: 248, endPoint y: 280, distance: 20.1
click at [233, 293] on div "Tijuana" at bounding box center [267, 294] width 122 height 14
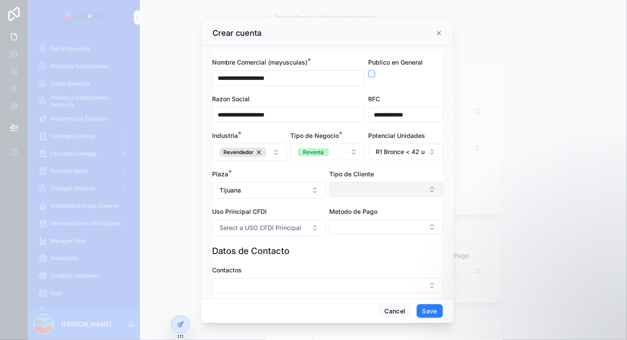
click at [352, 187] on button "Select Button" at bounding box center [386, 189] width 114 height 15
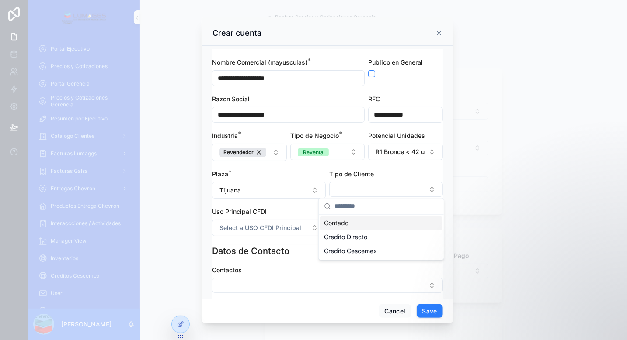
click at [342, 225] on span "Contado" at bounding box center [336, 223] width 24 height 9
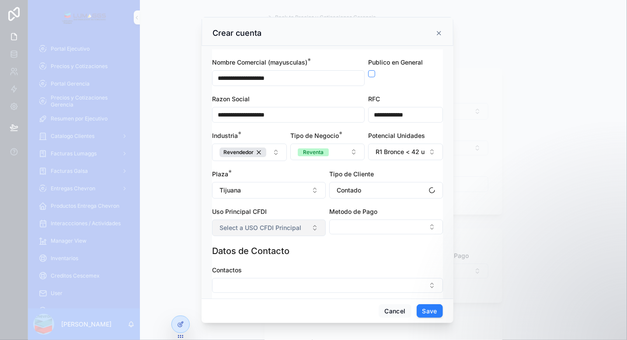
click at [292, 225] on span "Select a USO CFDI Principal" at bounding box center [260, 228] width 82 height 9
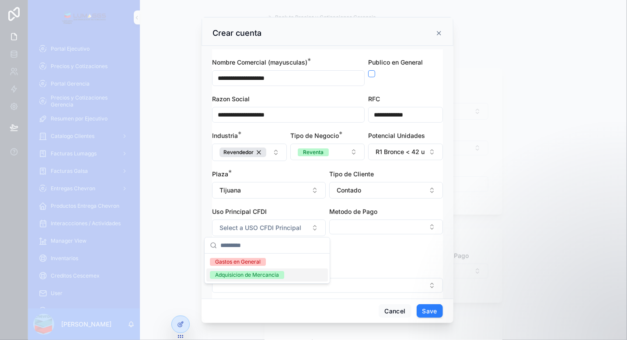
click at [268, 276] on div "Adquisicion de Mercancia" at bounding box center [247, 275] width 64 height 8
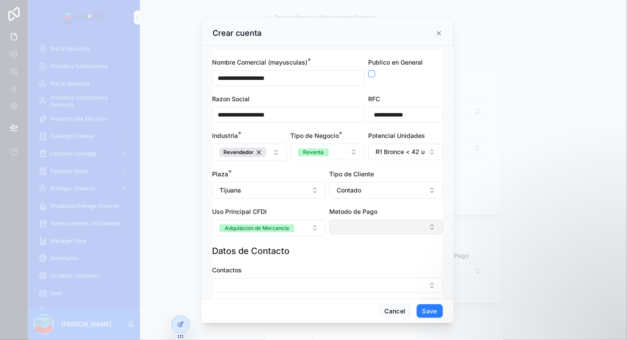
click at [353, 223] on button "Select Button" at bounding box center [386, 227] width 114 height 15
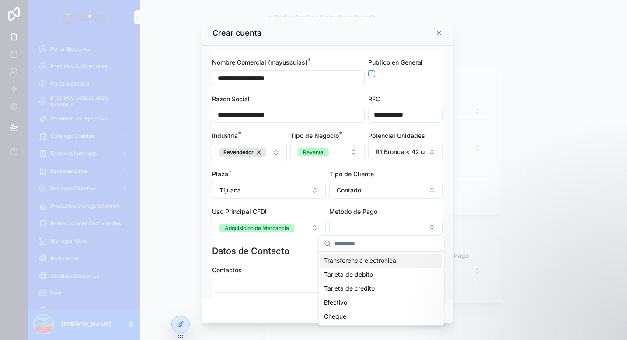
click at [357, 263] on span "Transferencia electronica" at bounding box center [360, 261] width 72 height 9
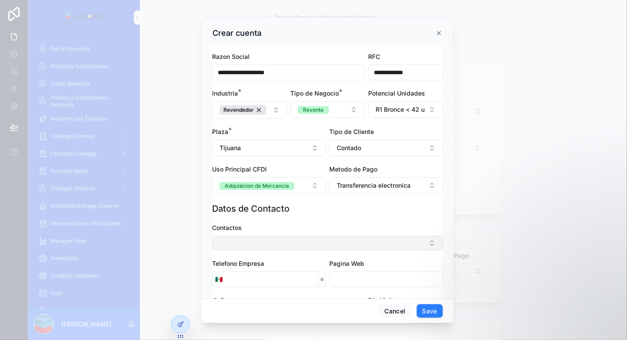
scroll to position [87, 0]
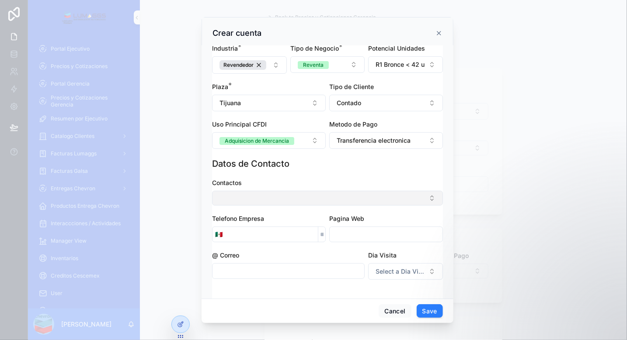
click at [295, 194] on button "Select Button" at bounding box center [327, 198] width 231 height 15
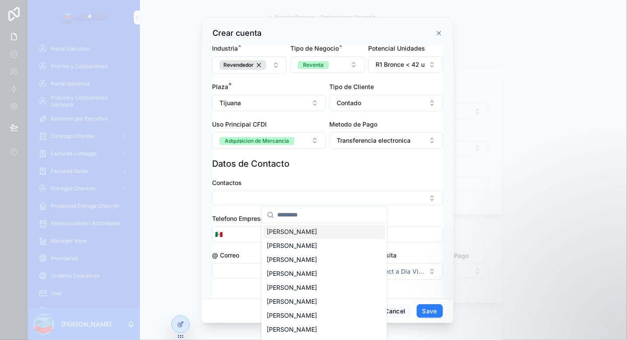
click at [287, 209] on input "scrollable content" at bounding box center [330, 216] width 104 height 16
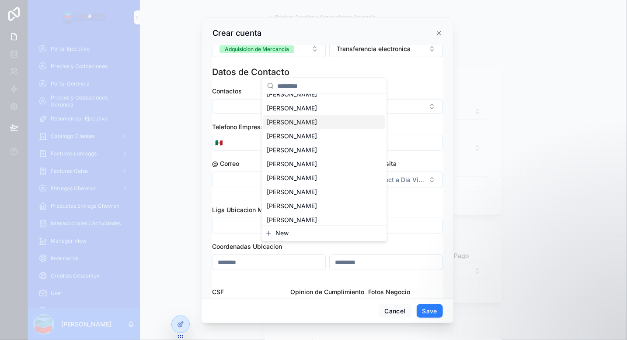
scroll to position [219, 0]
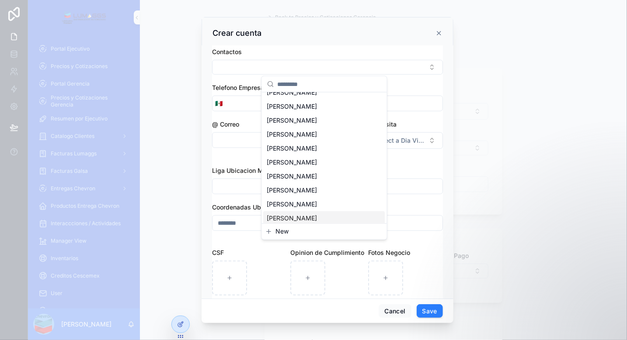
click at [299, 231] on button "New" at bounding box center [324, 232] width 118 height 9
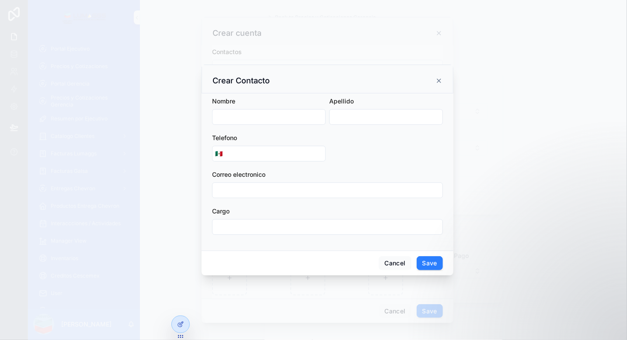
click at [267, 114] on input "scrollable content" at bounding box center [268, 117] width 113 height 12
type input "*"
type input "******"
click at [240, 151] on input "scrollable content" at bounding box center [275, 154] width 100 height 12
click at [267, 154] on input "**********" at bounding box center [275, 154] width 100 height 12
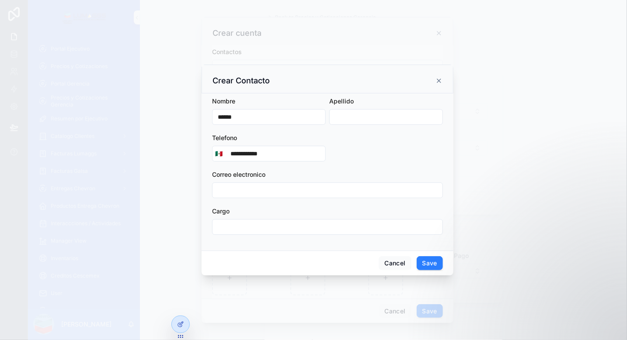
click at [267, 154] on input "**********" at bounding box center [275, 154] width 100 height 12
type input "**********"
click at [428, 262] on button "Save" at bounding box center [430, 264] width 26 height 14
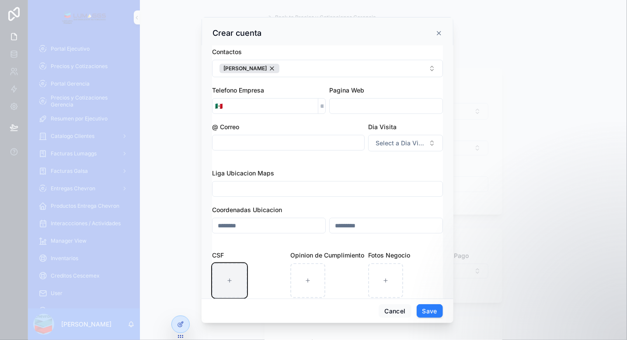
click at [236, 277] on div "scrollable content" at bounding box center [229, 281] width 35 height 35
type input "**********"
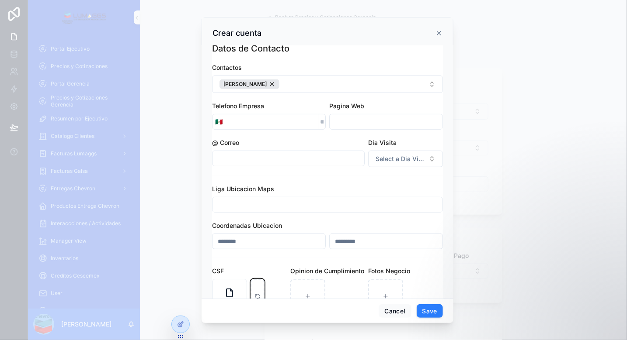
scroll to position [219, 0]
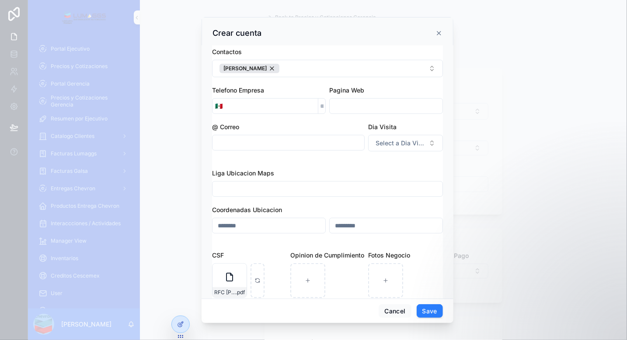
click at [241, 104] on input "scrollable content" at bounding box center [271, 106] width 93 height 12
type input "**********"
click at [424, 316] on button "Save" at bounding box center [430, 312] width 26 height 14
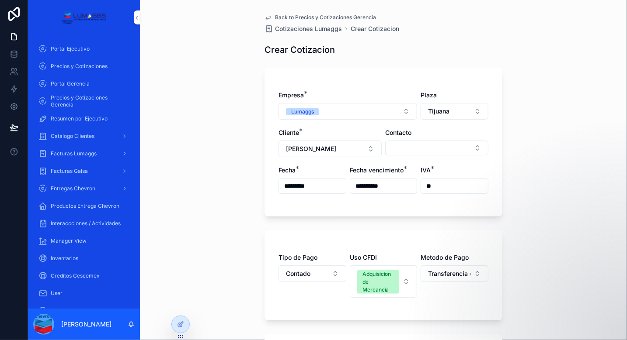
click at [231, 92] on div "**********" at bounding box center [383, 170] width 487 height 340
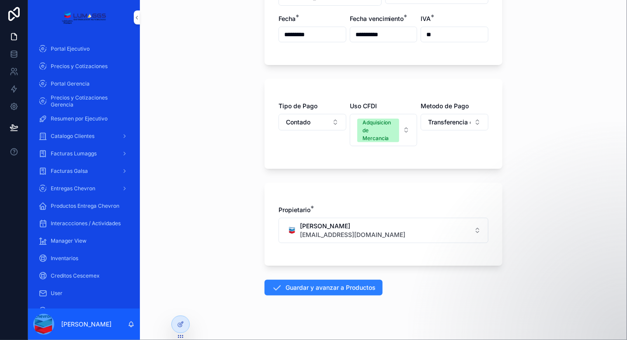
scroll to position [163, 0]
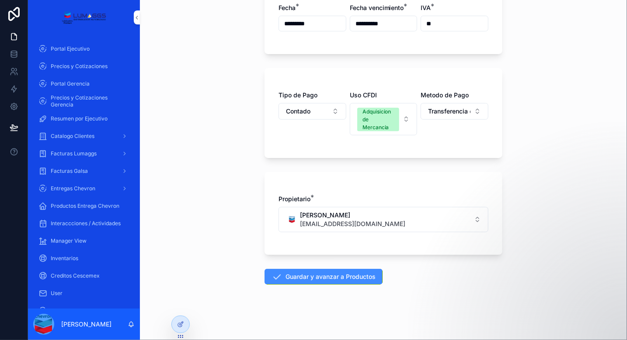
click at [316, 274] on button "Guardar y avanzar a Productos" at bounding box center [323, 277] width 118 height 16
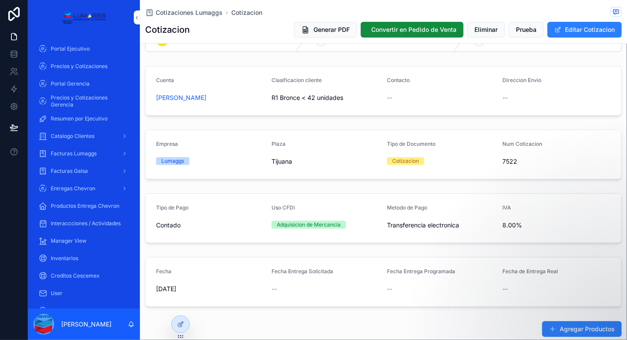
scroll to position [131, 0]
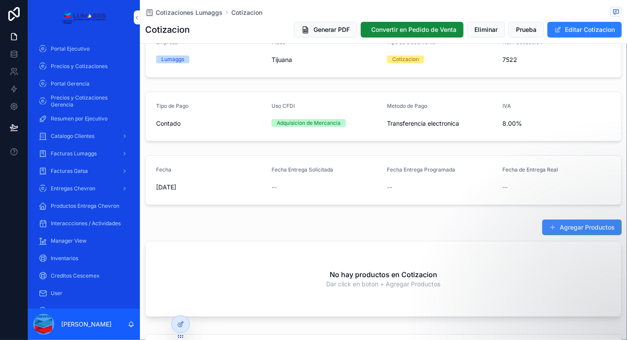
click at [561, 228] on button "Agregar Productos" at bounding box center [582, 228] width 80 height 16
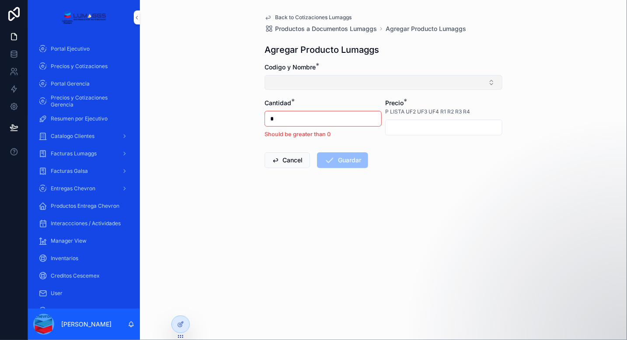
click at [306, 80] on button "Select Button" at bounding box center [383, 82] width 238 height 15
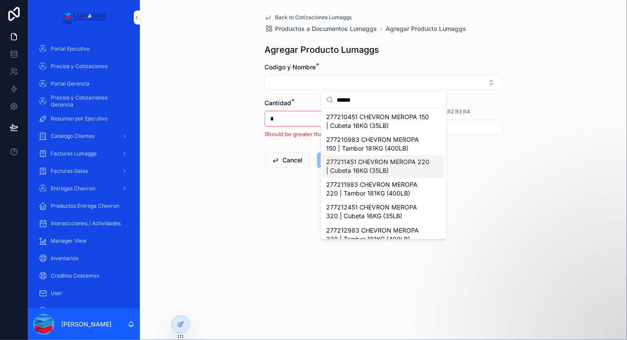
type input "******"
click at [364, 168] on span "277211451 CHEVRON MEROPA 220 | Cubeta 16KG (35LB)" at bounding box center [379, 166] width 104 height 17
type input "*********"
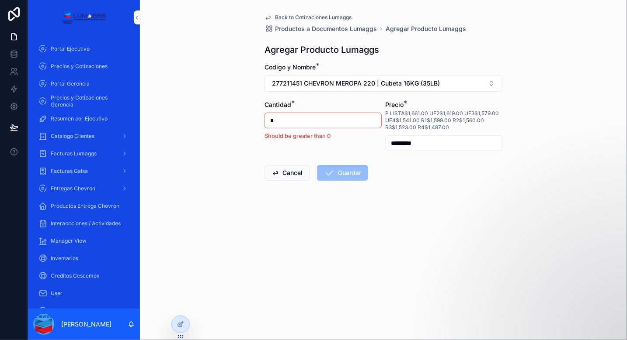
drag, startPoint x: 291, startPoint y: 122, endPoint x: 247, endPoint y: 117, distance: 44.5
click at [247, 117] on div "Back to Cotizaciones Lumaggs Productos a Documentos Lumaggs Agregar Producto Lu…" at bounding box center [383, 170] width 487 height 340
type input "*"
click at [256, 132] on div "Back to Cotizaciones Lumaggs Productos a Documentos Lumaggs Agregar Producto Lu…" at bounding box center [383, 170] width 487 height 340
click at [350, 167] on button "Guardar" at bounding box center [342, 173] width 51 height 16
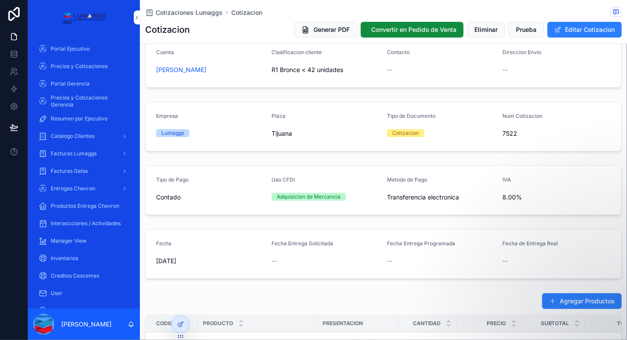
scroll to position [131, 0]
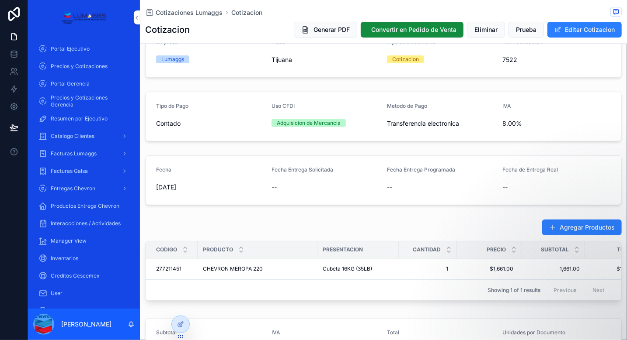
click at [383, 269] on div "Cubeta 16KG (35LB)" at bounding box center [358, 269] width 71 height 7
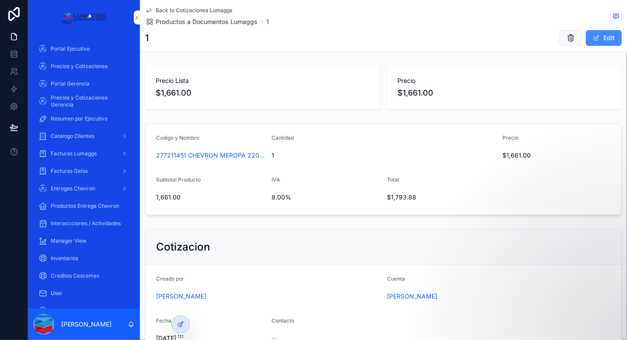
click at [594, 39] on button "Edit" at bounding box center [604, 38] width 36 height 16
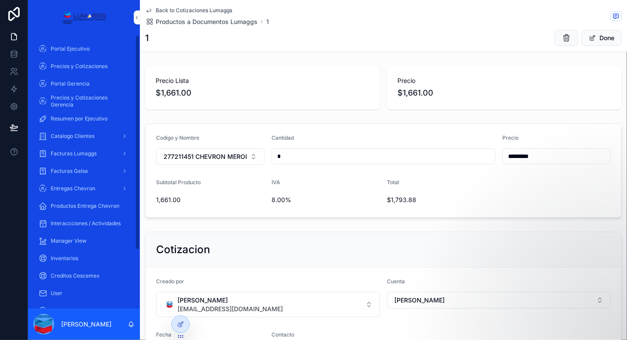
click at [242, 110] on div "Precio Lista $1,661.00 Precio $1,661.00" at bounding box center [383, 88] width 487 height 51
drag, startPoint x: 536, startPoint y: 158, endPoint x: 485, endPoint y: 158, distance: 51.1
click at [485, 158] on form "Codigo y Nombre 277211451 CHEVRON MEROPA 220 | Cubeta 16KG (35LB) Cantidad * Pr…" at bounding box center [384, 171] width 476 height 94
type input "*********"
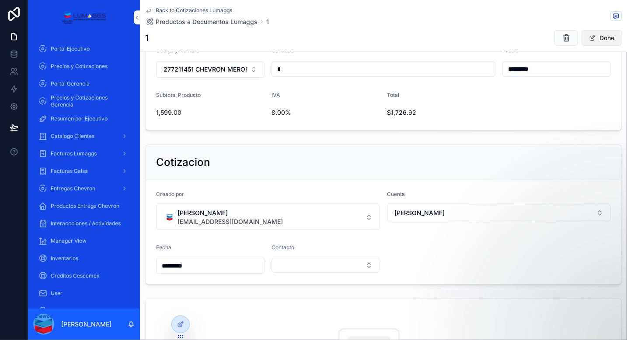
click at [603, 36] on button "Done" at bounding box center [601, 38] width 40 height 16
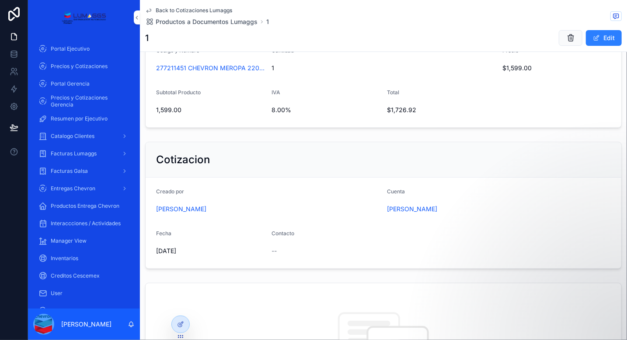
scroll to position [0, 0]
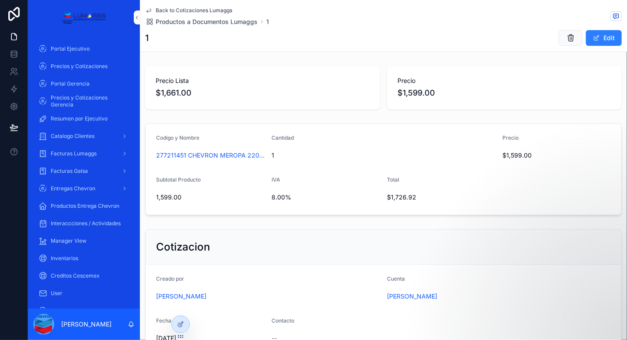
click at [189, 10] on span "Back to Cotizaciones Lumaggs" at bounding box center [194, 10] width 76 height 7
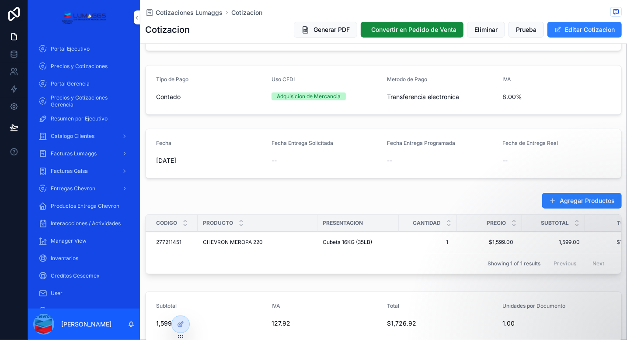
scroll to position [175, 0]
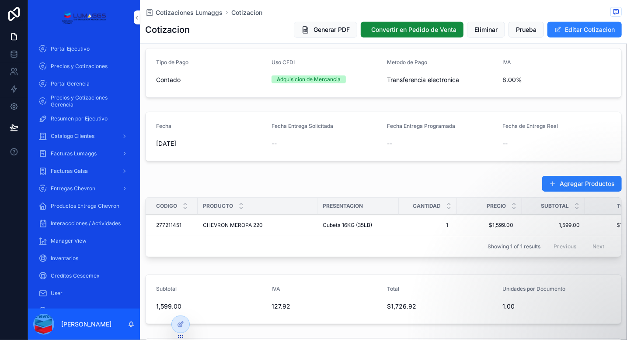
click at [561, 191] on div "Agregar Productos" at bounding box center [578, 184] width 87 height 17
click at [559, 187] on button "Agregar Productos" at bounding box center [582, 184] width 80 height 16
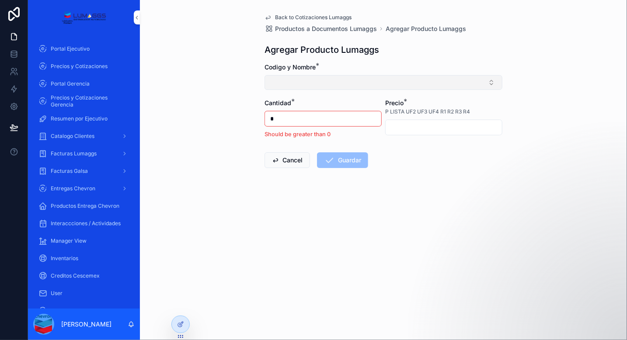
click at [313, 82] on button "Select Button" at bounding box center [383, 82] width 238 height 15
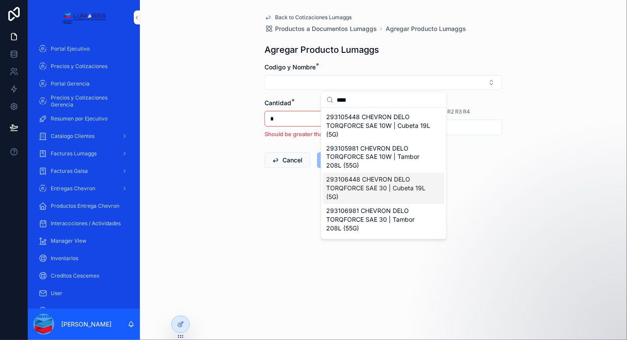
type input "****"
click at [393, 188] on span "293106448 CHEVRON DELO TORQFORCE SAE 30 | Cubeta 19L (5G)" at bounding box center [379, 189] width 104 height 26
type input "*********"
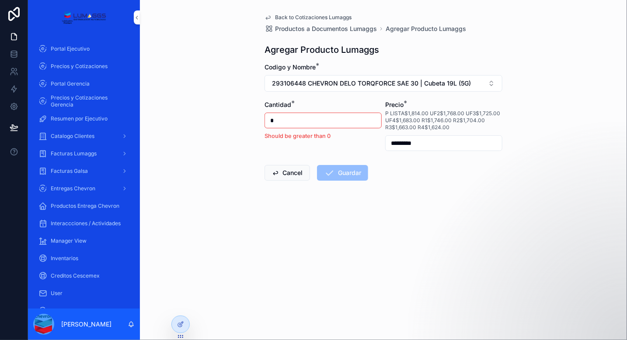
drag, startPoint x: 288, startPoint y: 120, endPoint x: 267, endPoint y: 118, distance: 20.6
click at [267, 118] on input "*" at bounding box center [323, 121] width 116 height 12
type input "*"
drag, startPoint x: 423, startPoint y: 146, endPoint x: 380, endPoint y: 143, distance: 43.0
click at [380, 143] on form "Codigo y Nombre * 293106448 CHEVRON DELO TORQFORCE SAE 30 | Cubeta 19L (5G) Can…" at bounding box center [383, 150] width 238 height 174
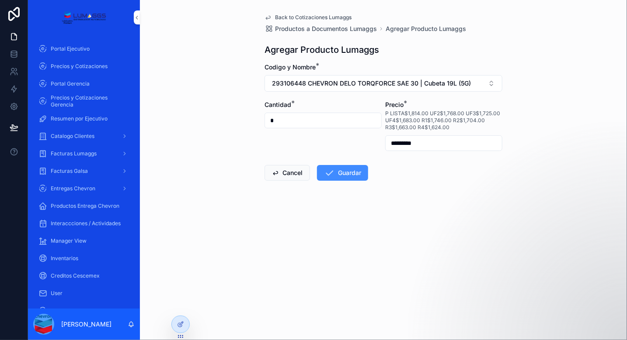
type input "*********"
click at [364, 174] on button "Guardar" at bounding box center [342, 173] width 51 height 16
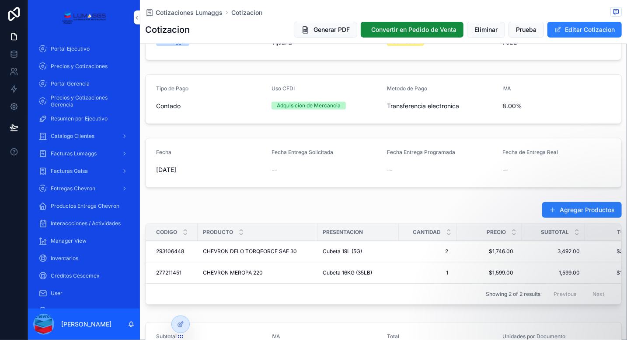
scroll to position [175, 0]
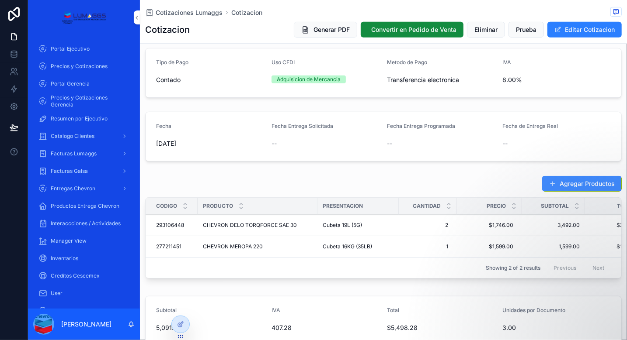
click at [570, 184] on button "Agregar Productos" at bounding box center [582, 184] width 80 height 16
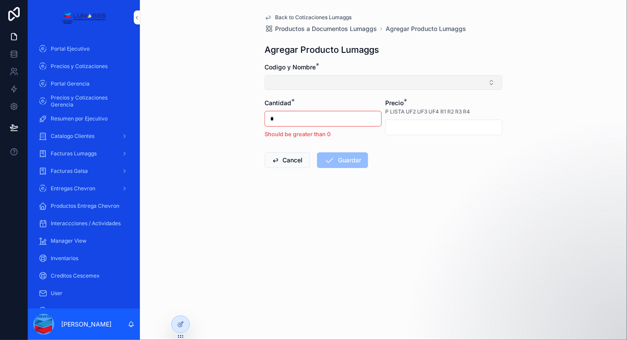
click at [302, 80] on button "Select Button" at bounding box center [383, 82] width 238 height 15
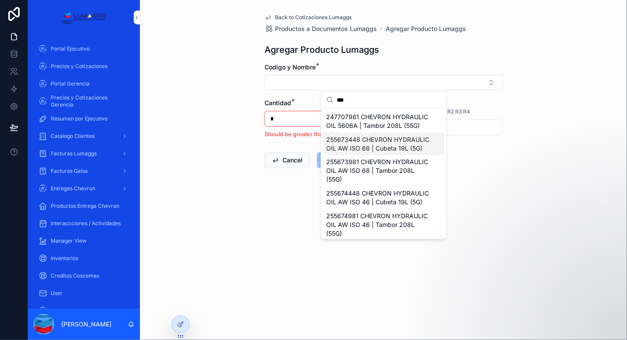
type input "***"
click at [397, 153] on span "255673448 CHEVRON HYDRAULIC OIL AW ISO 68 | Cubeta 19L (5G)" at bounding box center [379, 143] width 104 height 17
type input "*********"
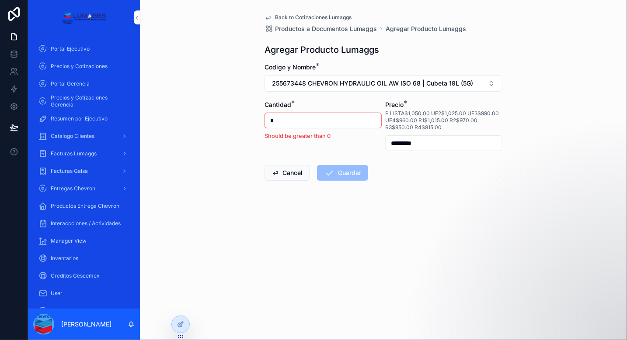
drag, startPoint x: 283, startPoint y: 124, endPoint x: 255, endPoint y: 122, distance: 28.1
click at [255, 122] on div "Back to Cotizaciones Lumaggs Productos a Documentos Lumaggs Agregar Producto Lu…" at bounding box center [383, 170] width 487 height 340
type input "*"
type input "*********"
click at [344, 173] on button "Guardar" at bounding box center [342, 173] width 51 height 16
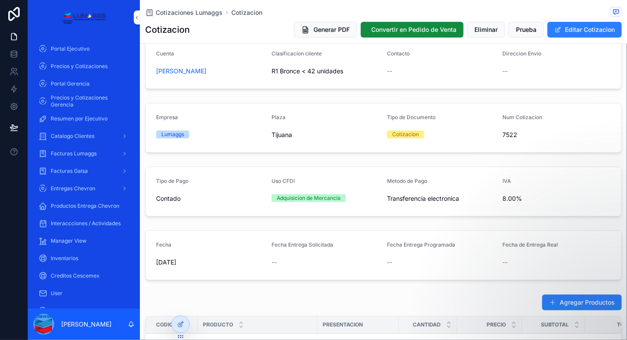
scroll to position [131, 0]
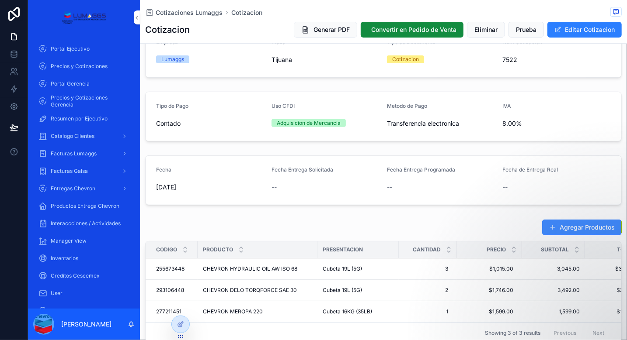
click at [577, 226] on button "Agregar Productos" at bounding box center [582, 228] width 80 height 16
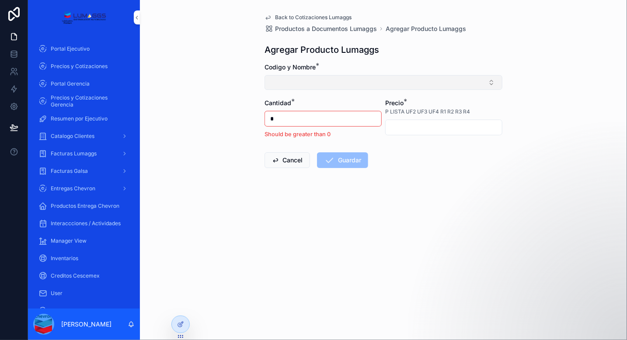
click at [314, 81] on button "Select Button" at bounding box center [383, 82] width 238 height 15
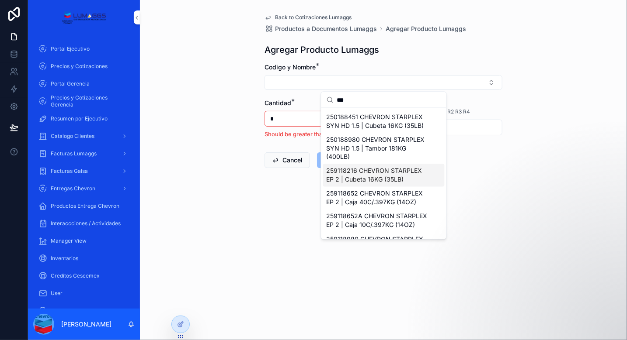
type input "***"
drag, startPoint x: 396, startPoint y: 181, endPoint x: 393, endPoint y: 176, distance: 5.9
click at [395, 180] on span "259118216 CHEVRON STARPLEX EP 2 | Cubeta 16KG (35LB)" at bounding box center [379, 175] width 104 height 17
type input "*********"
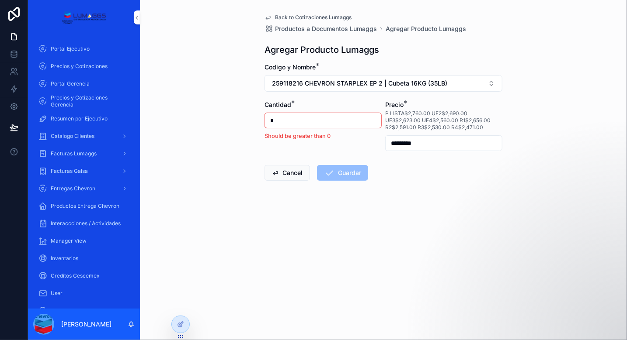
drag, startPoint x: 280, startPoint y: 118, endPoint x: 265, endPoint y: 112, distance: 15.8
click at [265, 112] on div "Cantidad * * Should be greater than 0" at bounding box center [322, 126] width 117 height 51
type input "*"
drag, startPoint x: 423, startPoint y: 145, endPoint x: 369, endPoint y: 136, distance: 54.5
click at [369, 136] on form "Codigo y Nombre * 259118216 CHEVRON STARPLEX EP 2 | Cubeta 16KG (35LB) Cantidad…" at bounding box center [383, 150] width 238 height 174
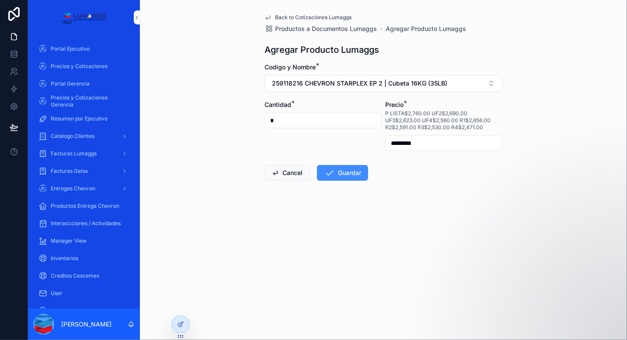
type input "*********"
click at [364, 177] on button "Guardar" at bounding box center [342, 173] width 51 height 16
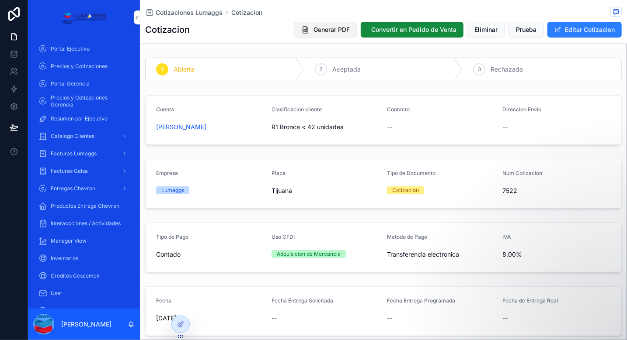
click at [303, 31] on button "Generar PDF" at bounding box center [325, 30] width 63 height 16
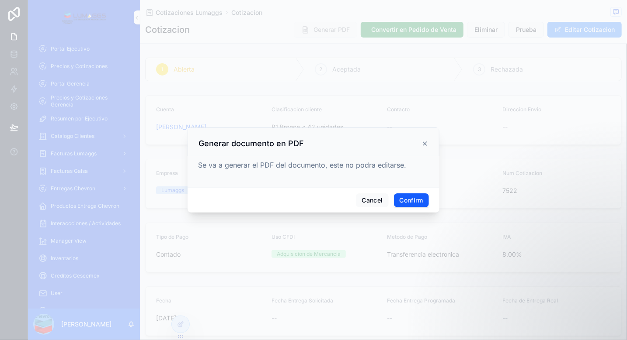
click at [424, 203] on button "Confirm" at bounding box center [411, 201] width 35 height 14
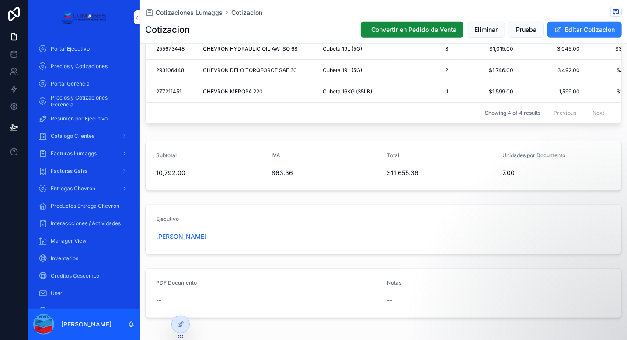
scroll to position [414, 0]
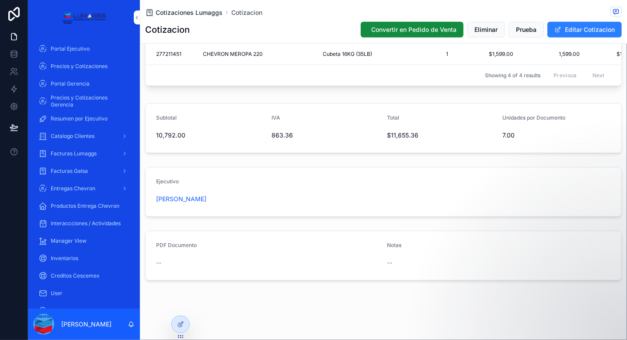
click at [199, 13] on span "Cotizaciones Lumaggs" at bounding box center [189, 12] width 67 height 9
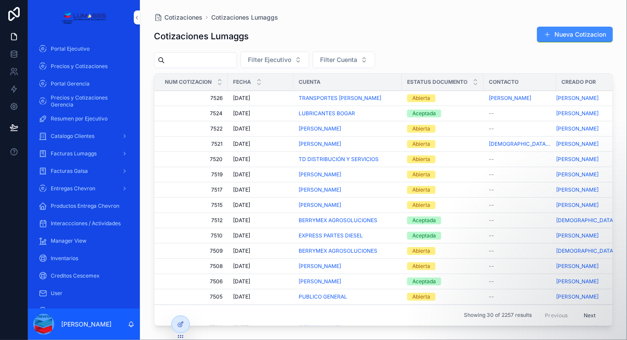
click at [557, 35] on button "Nueva Cotizacion" at bounding box center [575, 35] width 76 height 16
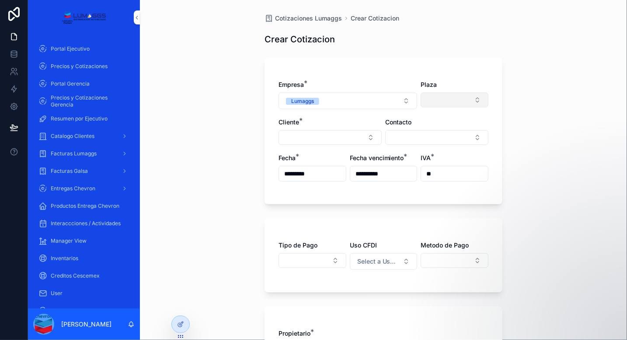
click at [422, 95] on button "Select Button" at bounding box center [454, 100] width 68 height 15
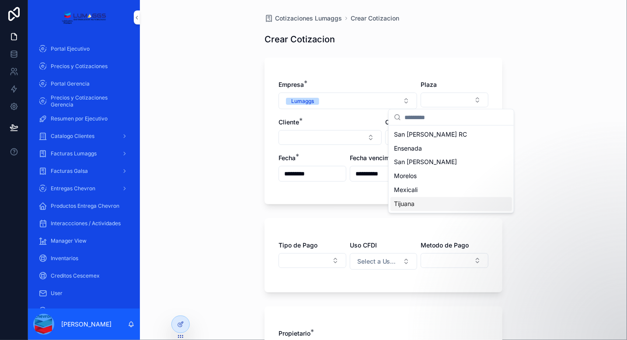
click at [418, 203] on div "Tijuana" at bounding box center [451, 205] width 122 height 14
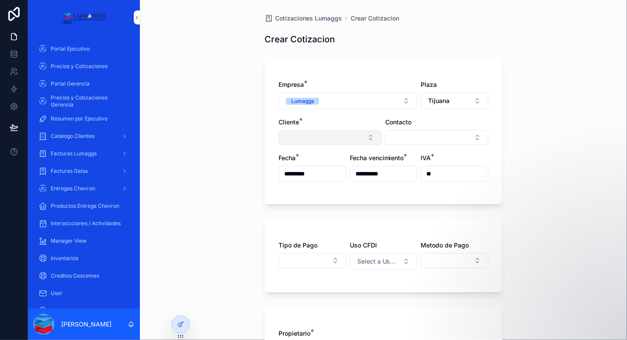
click at [330, 133] on button "Select Button" at bounding box center [329, 137] width 103 height 15
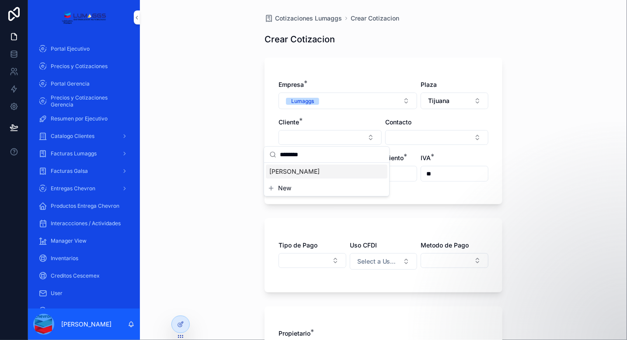
type input "********"
drag, startPoint x: 326, startPoint y: 170, endPoint x: 334, endPoint y: 167, distance: 8.6
click at [325, 170] on div "[PERSON_NAME]" at bounding box center [327, 172] width 122 height 14
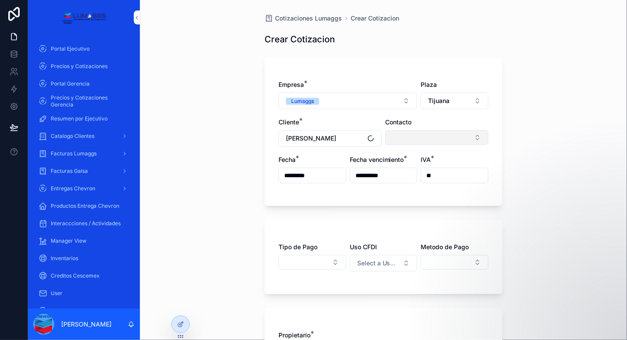
click at [392, 140] on button "Select Button" at bounding box center [436, 137] width 103 height 15
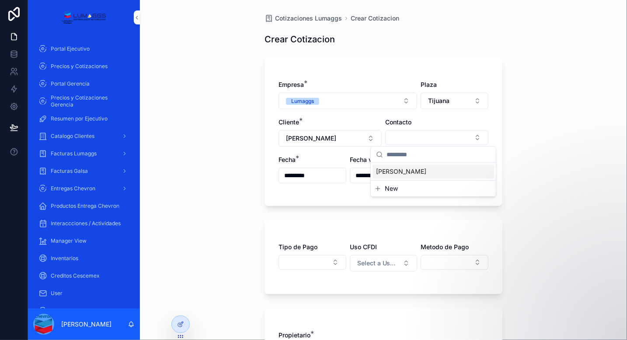
click at [388, 171] on span "[PERSON_NAME]" at bounding box center [401, 171] width 50 height 9
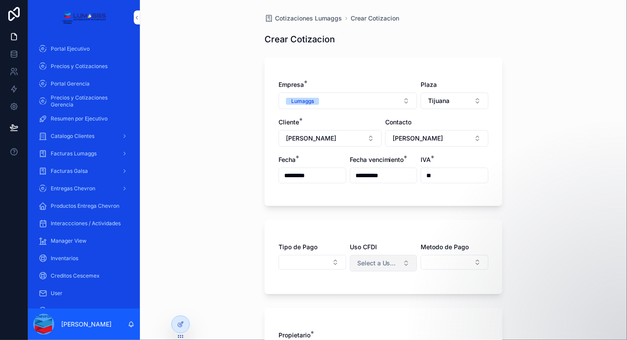
scroll to position [87, 0]
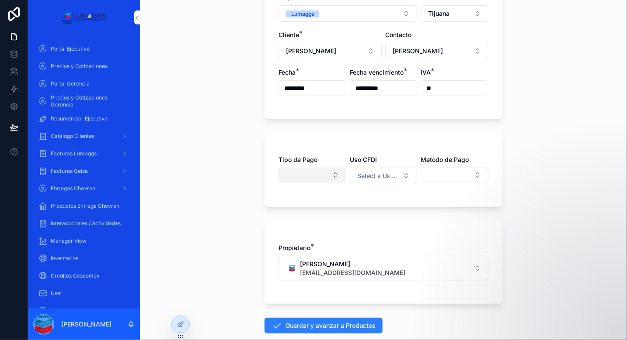
click at [324, 179] on button "Select Button" at bounding box center [312, 175] width 68 height 15
click at [285, 211] on div "Contado" at bounding box center [309, 209] width 122 height 14
click at [381, 177] on span "Select a Uso CFDI" at bounding box center [378, 176] width 42 height 9
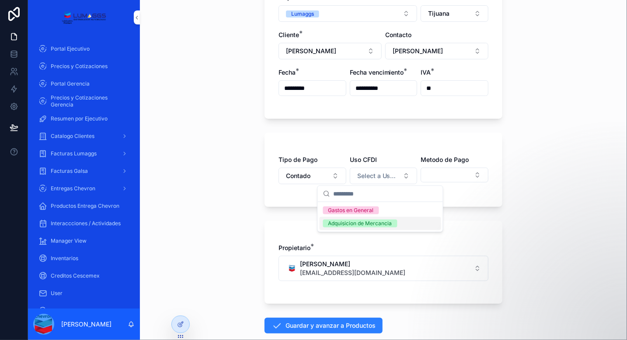
click at [383, 224] on div "Adquisicion de Mercancia" at bounding box center [360, 224] width 64 height 8
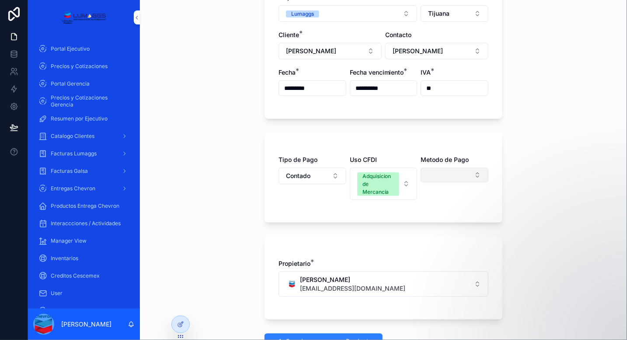
click at [441, 175] on button "Select Button" at bounding box center [454, 175] width 68 height 15
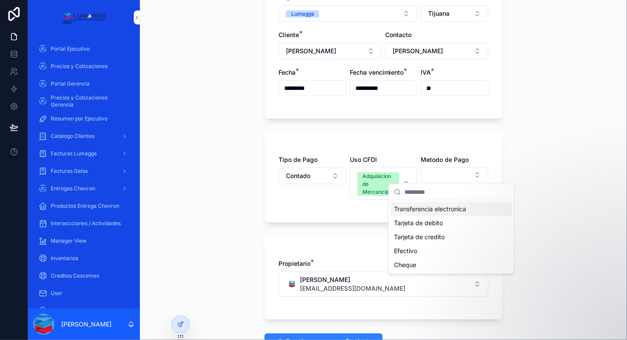
click at [442, 210] on span "Transferencia electronica" at bounding box center [430, 209] width 72 height 9
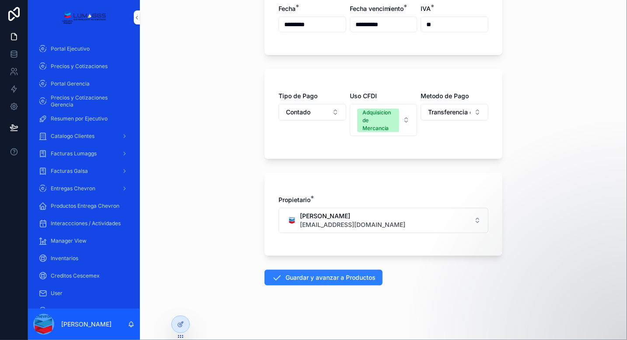
scroll to position [152, 0]
click at [337, 274] on button "Guardar y avanzar a Productos" at bounding box center [323, 277] width 118 height 16
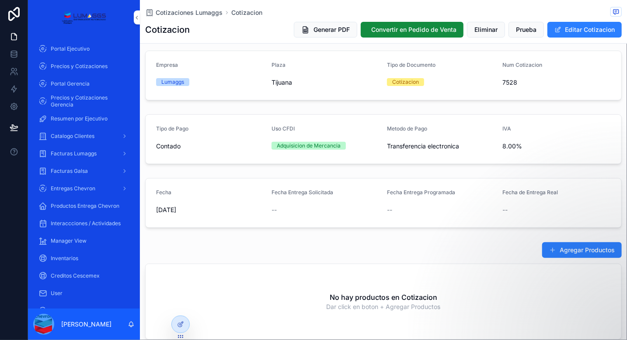
scroll to position [175, 0]
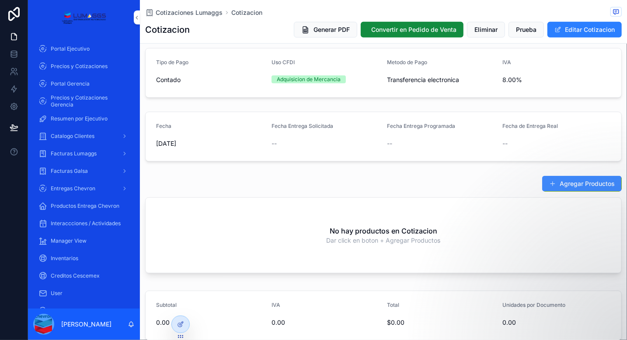
click at [553, 185] on button "Agregar Productos" at bounding box center [582, 184] width 80 height 16
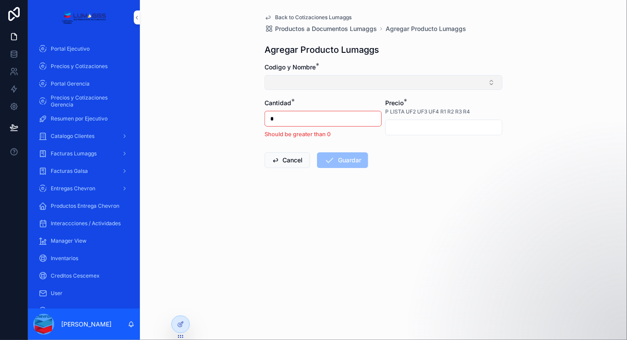
click at [281, 86] on button "Select Button" at bounding box center [383, 82] width 238 height 15
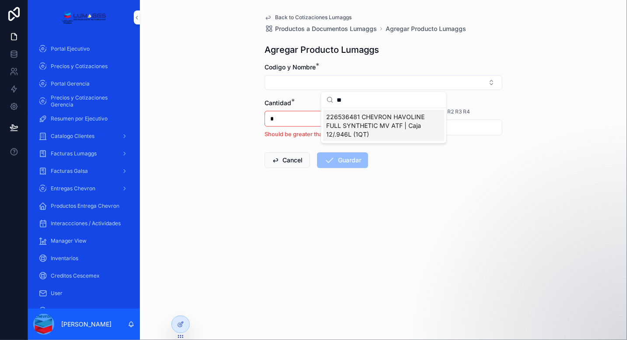
type input "**"
click at [365, 132] on span "226536481 CHEVRON HAVOLINE FULL SYNTHETIC MV ATF | Caja 12/.946L (1QT)" at bounding box center [379, 126] width 104 height 26
type input "*********"
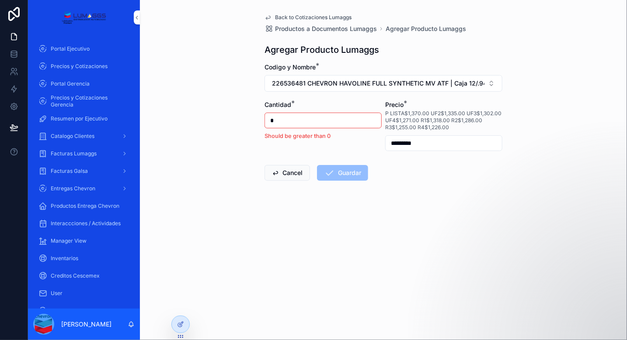
drag, startPoint x: 275, startPoint y: 120, endPoint x: 254, endPoint y: 116, distance: 22.2
click at [254, 116] on div "Back to Cotizaciones Lumaggs Productos a Documentos Lumaggs Agregar Producto Lu…" at bounding box center [383, 170] width 487 height 340
type input "*"
type input "*********"
click at [353, 180] on button "Guardar" at bounding box center [342, 173] width 51 height 16
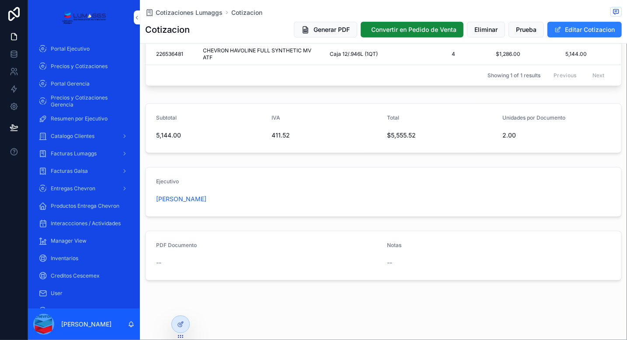
scroll to position [176, 0]
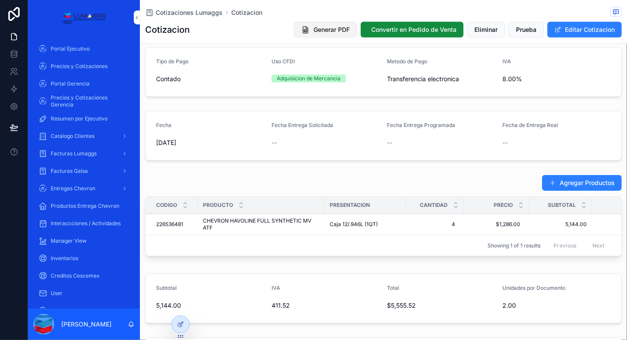
click at [323, 29] on span "Generar PDF" at bounding box center [331, 29] width 36 height 9
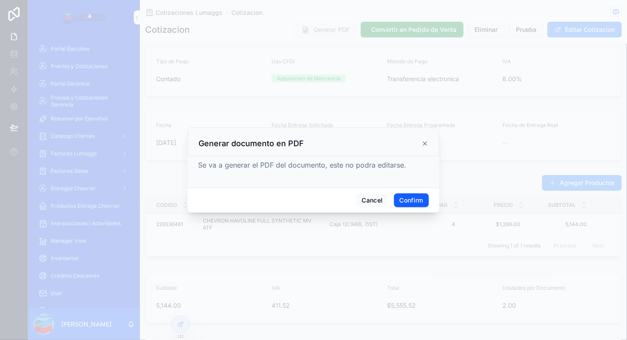
click at [409, 200] on button "Confirm" at bounding box center [411, 201] width 35 height 14
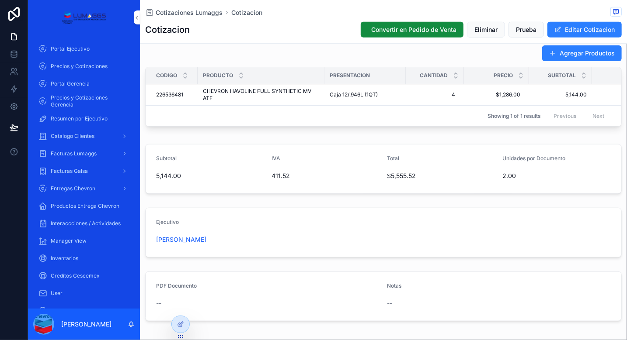
scroll to position [351, 0]
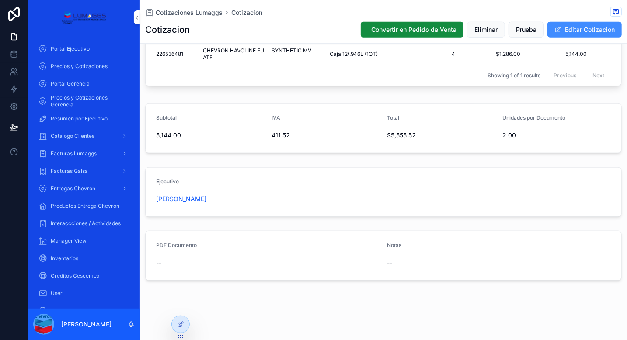
click at [559, 22] on button "Editar Cotizacion" at bounding box center [584, 30] width 74 height 16
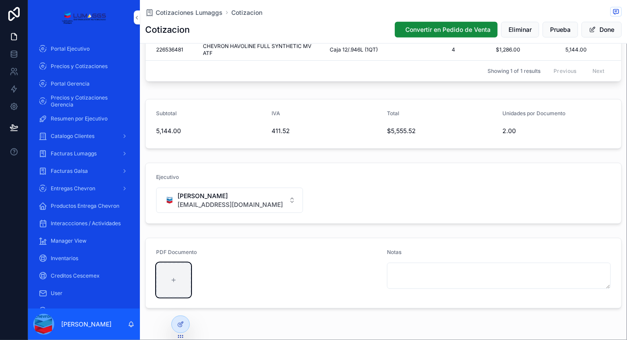
click at [171, 284] on icon "scrollable content" at bounding box center [173, 281] width 6 height 6
type input "**********"
click at [598, 28] on button "Done" at bounding box center [601, 30] width 40 height 16
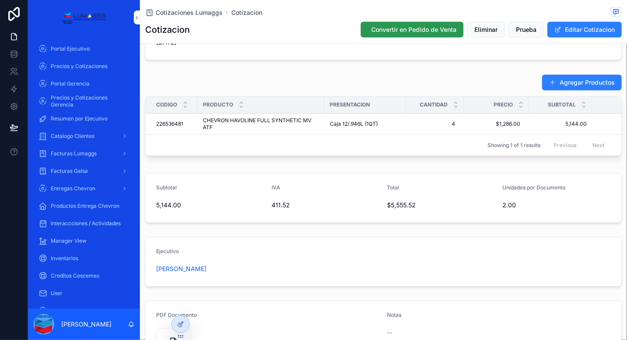
scroll to position [263, 0]
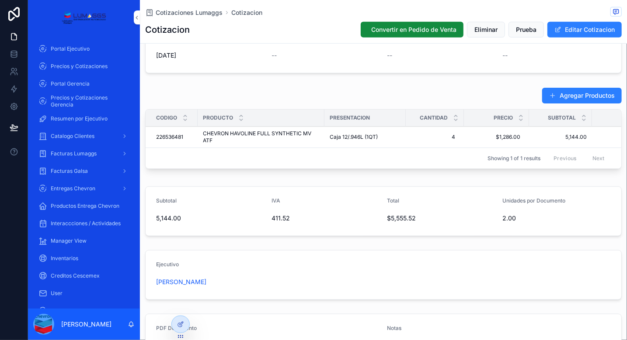
drag, startPoint x: 389, startPoint y: 31, endPoint x: 309, endPoint y: 18, distance: 81.0
click at [216, 30] on div "Cotizacion Convertir en Pedido de Venta Eliminar Prueba Editar Cotizacion" at bounding box center [383, 29] width 476 height 17
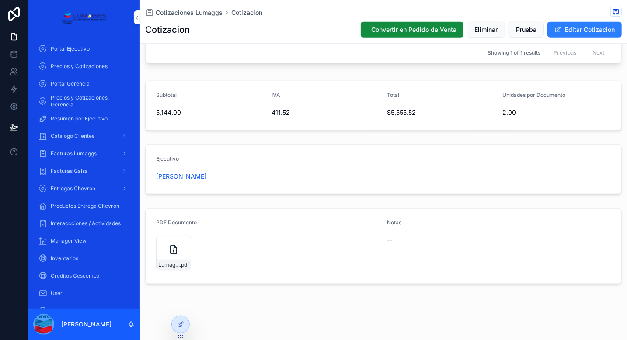
scroll to position [377, 0]
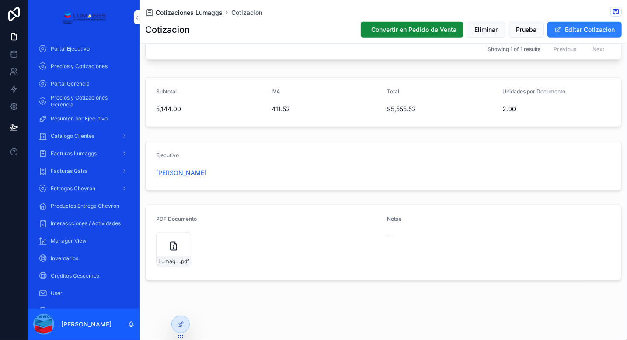
click at [190, 14] on span "Cotizaciones Lumaggs" at bounding box center [189, 12] width 67 height 9
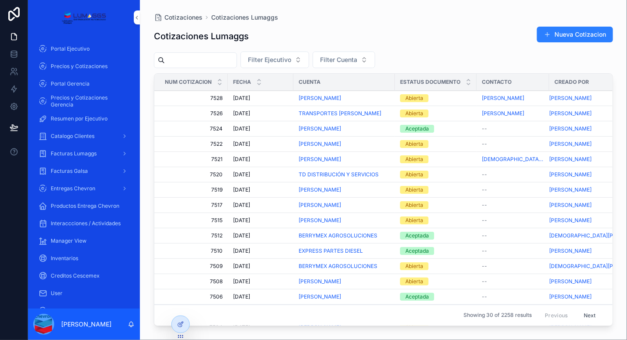
click at [372, 101] on div "[PERSON_NAME]" at bounding box center [344, 98] width 91 height 7
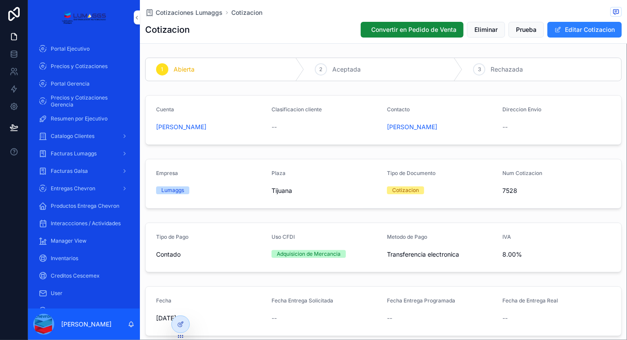
click at [342, 72] on span "Aceptada" at bounding box center [346, 69] width 28 height 9
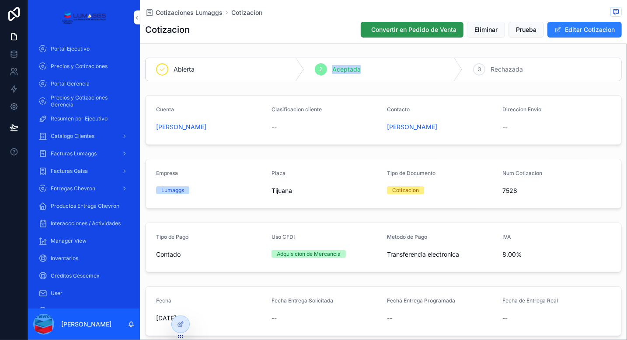
click at [398, 35] on button "Convertir en Pedido de Venta" at bounding box center [412, 30] width 103 height 16
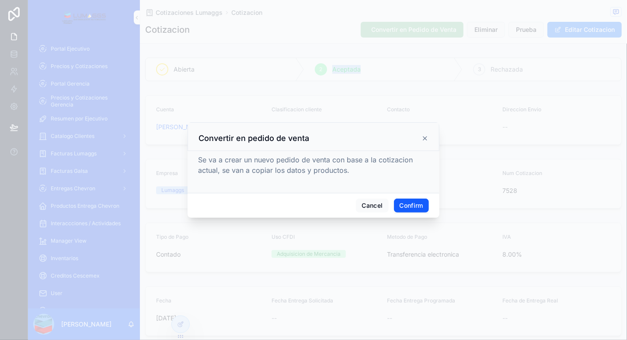
click at [416, 211] on button "Confirm" at bounding box center [411, 206] width 35 height 14
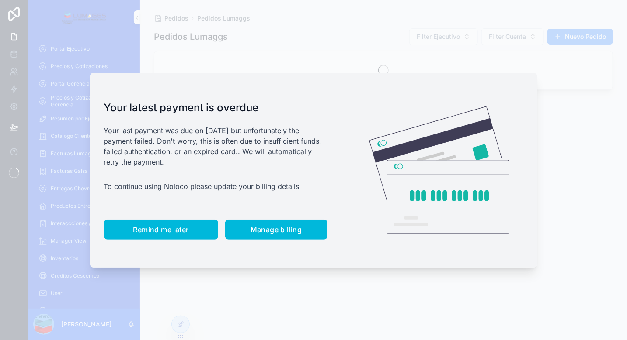
click at [176, 225] on button "Remind me later" at bounding box center [161, 230] width 114 height 20
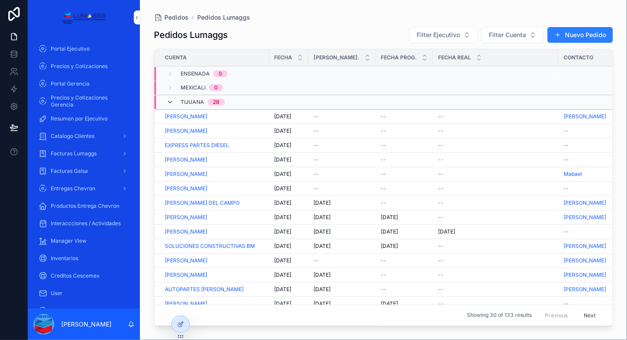
click at [169, 103] on icon "scrollable content" at bounding box center [170, 102] width 7 height 7
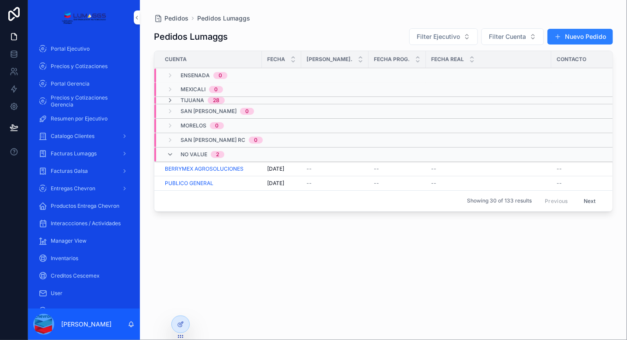
click at [169, 103] on icon "scrollable content" at bounding box center [170, 100] width 7 height 7
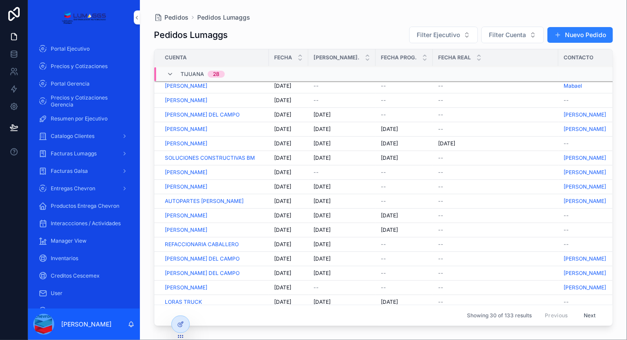
scroll to position [79, 0]
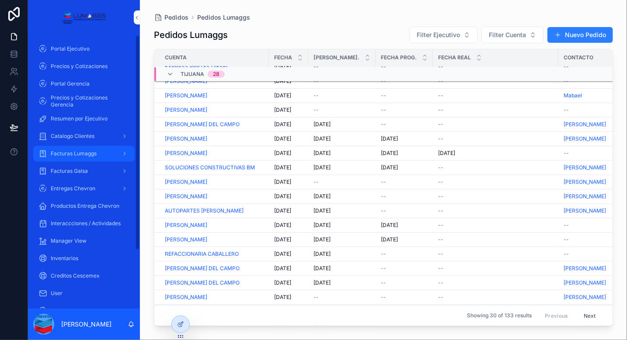
click at [86, 158] on div "Facturas Lumaggs" at bounding box center [83, 154] width 91 height 14
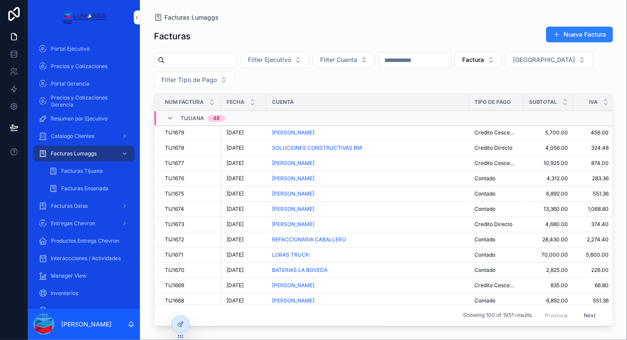
click at [224, 62] on input "scrollable content" at bounding box center [201, 60] width 72 height 12
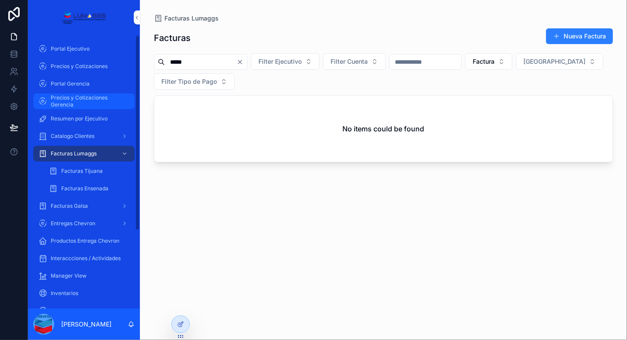
type input "*****"
click at [82, 98] on span "Precios y Cotizaciones Gerencia" at bounding box center [88, 101] width 75 height 14
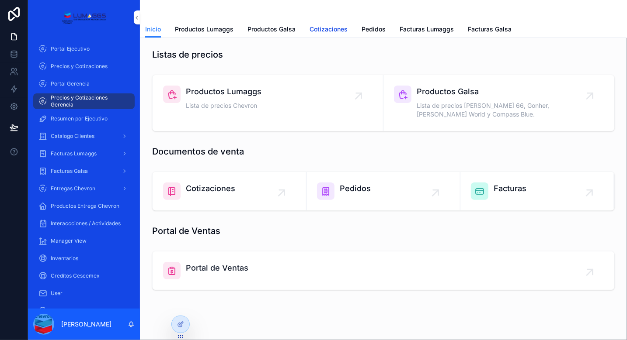
click at [324, 28] on span "Cotizaciones" at bounding box center [328, 29] width 38 height 9
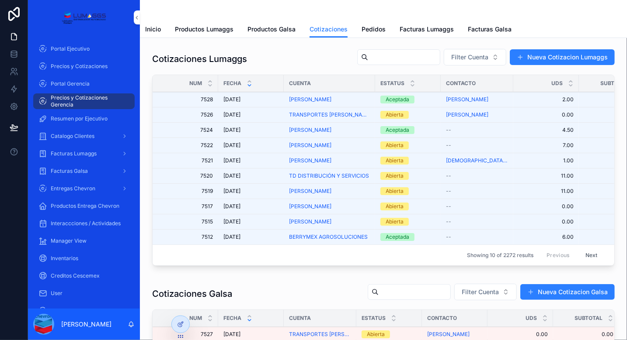
click at [368, 61] on input "scrollable content" at bounding box center [404, 57] width 72 height 12
type input "****"
click at [451, 55] on span "Filter Cuenta" at bounding box center [469, 57] width 37 height 9
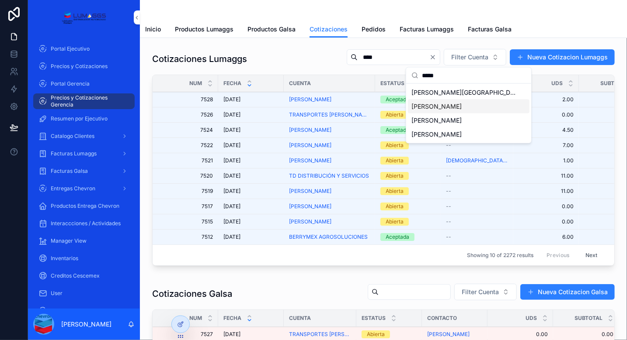
type input "*****"
click at [456, 108] on span "[PERSON_NAME]" at bounding box center [436, 106] width 50 height 9
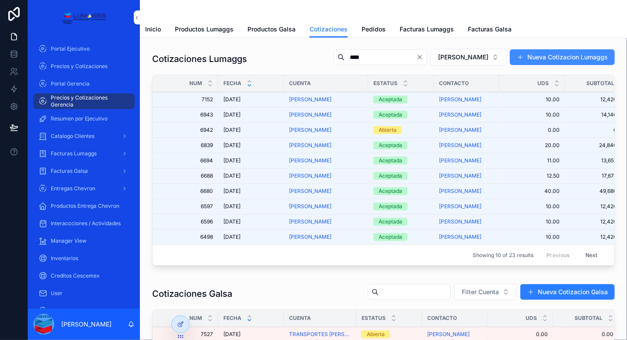
click at [544, 65] on button "Nueva Cotizacion Lumaggs" at bounding box center [562, 57] width 105 height 16
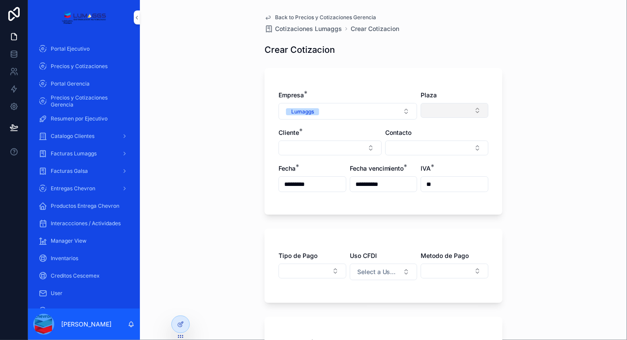
click at [437, 111] on button "Select Button" at bounding box center [454, 110] width 68 height 15
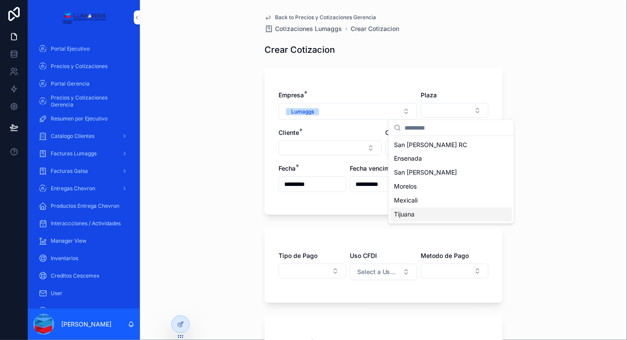
click at [415, 213] on div "Tijuana" at bounding box center [451, 215] width 122 height 14
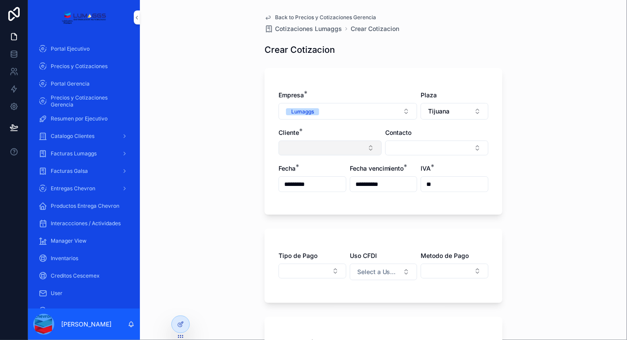
click at [338, 149] on button "Select Button" at bounding box center [329, 148] width 103 height 15
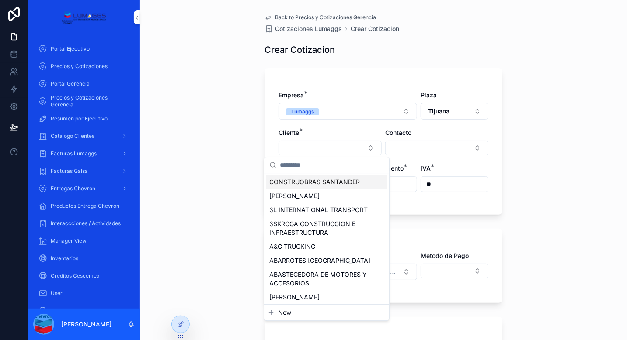
click at [288, 167] on input "scrollable content" at bounding box center [332, 165] width 104 height 16
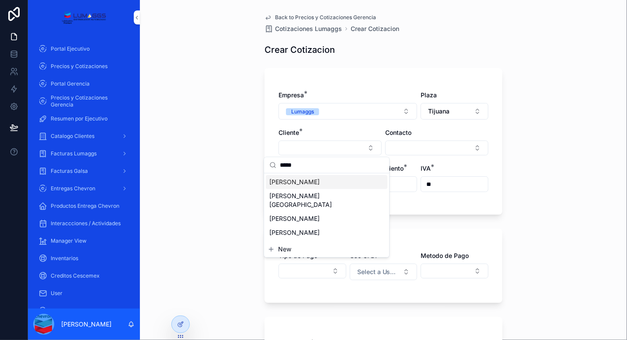
type input "*****"
click at [306, 183] on span "[PERSON_NAME]" at bounding box center [294, 182] width 50 height 9
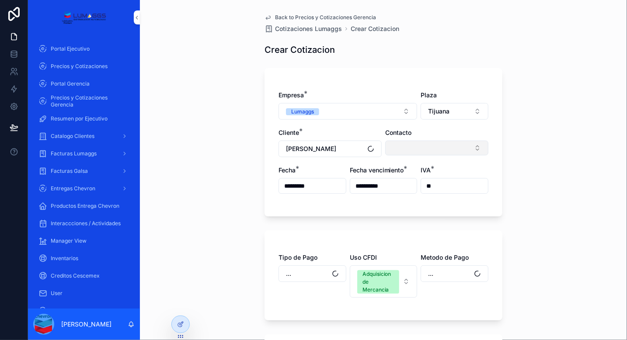
click at [416, 143] on button "Select Button" at bounding box center [436, 148] width 103 height 15
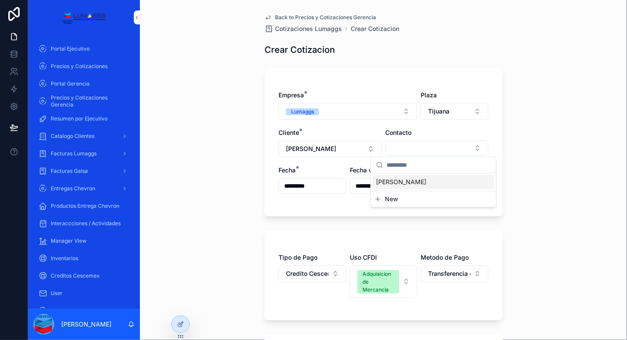
click at [406, 184] on span "Jairo Enriquez" at bounding box center [401, 182] width 50 height 9
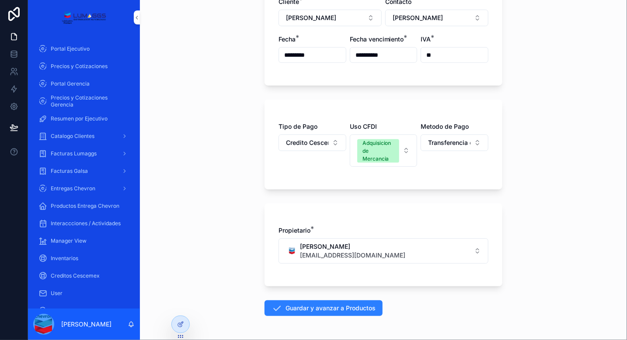
scroll to position [163, 0]
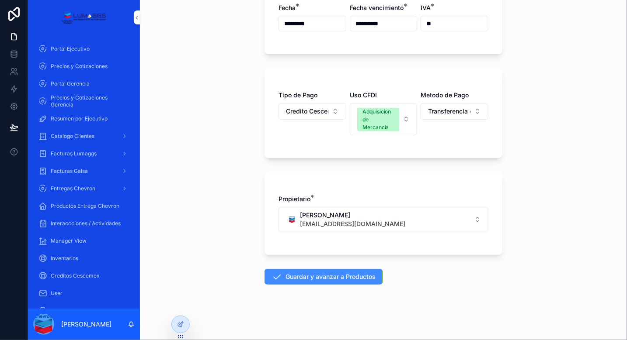
click at [337, 279] on button "Guardar y avanzar a Productos" at bounding box center [323, 277] width 118 height 16
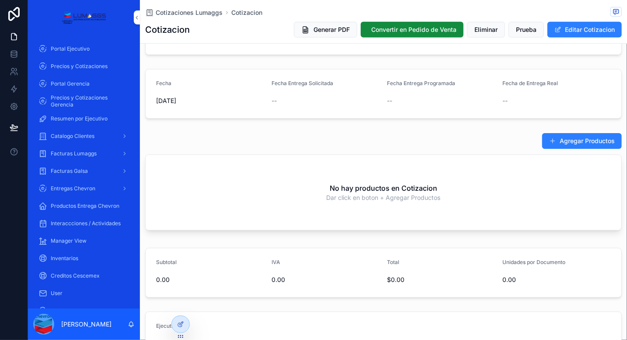
scroll to position [219, 0]
click at [568, 138] on button "Agregar Productos" at bounding box center [582, 140] width 80 height 16
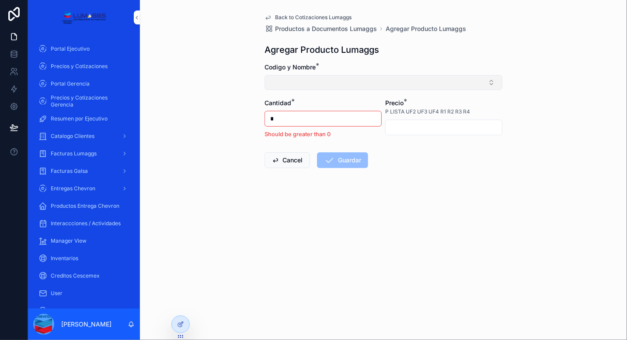
click at [344, 83] on button "Select Button" at bounding box center [383, 82] width 238 height 15
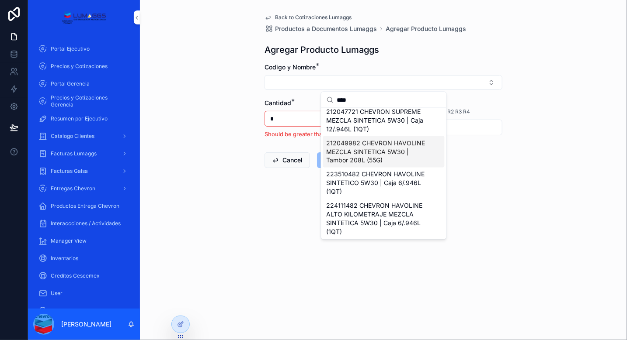
scroll to position [7, 0]
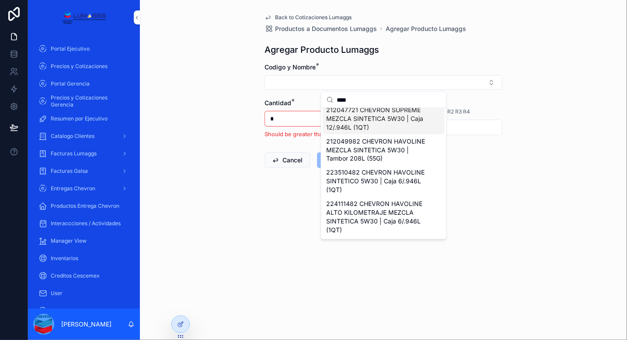
type input "****"
click at [361, 118] on span "212047721 CHEVRON SUPREME MEZCLA SINTETICA 5W30 | Caja 12/.946L (1QT)" at bounding box center [379, 119] width 104 height 26
type input "*******"
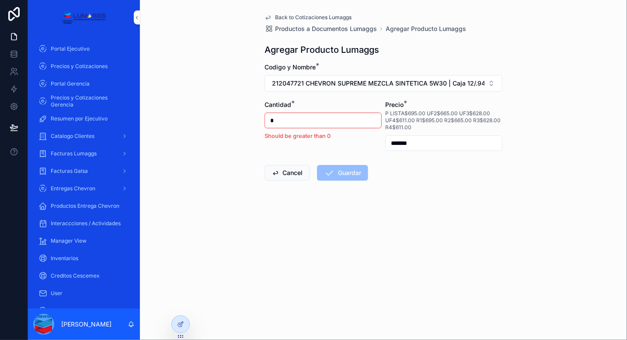
click at [302, 121] on input "*" at bounding box center [323, 121] width 116 height 12
type input "*"
drag, startPoint x: 423, startPoint y: 146, endPoint x: 383, endPoint y: 146, distance: 39.8
click at [383, 146] on form "Codigo y Nombre * 212047721 CHEVRON SUPREME MEZCLA SINTETICA 5W30 | Caja 12/.94…" at bounding box center [383, 150] width 238 height 174
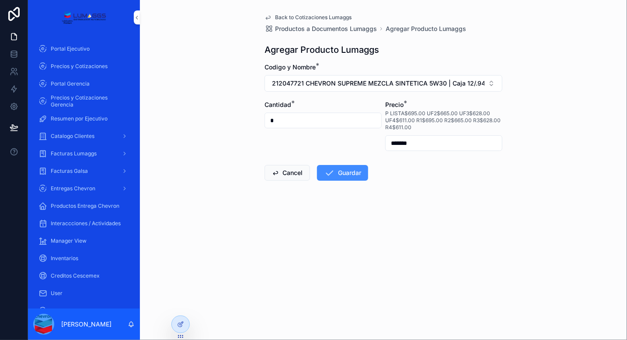
type input "*******"
click at [343, 170] on button "Guardar" at bounding box center [342, 173] width 51 height 16
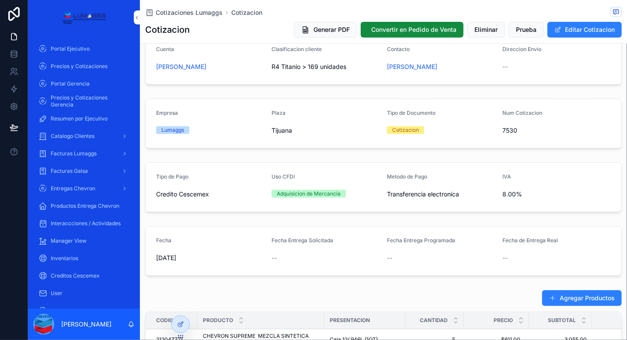
scroll to position [219, 0]
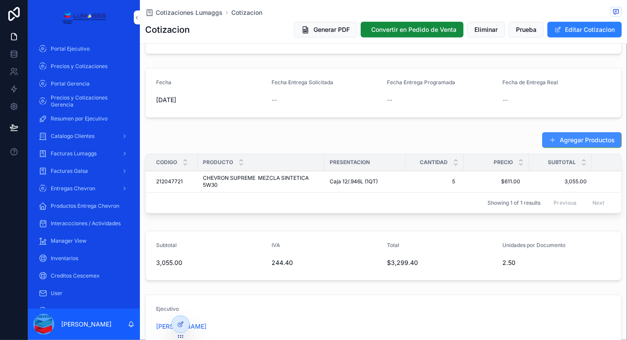
click at [572, 142] on button "Agregar Productos" at bounding box center [582, 140] width 80 height 16
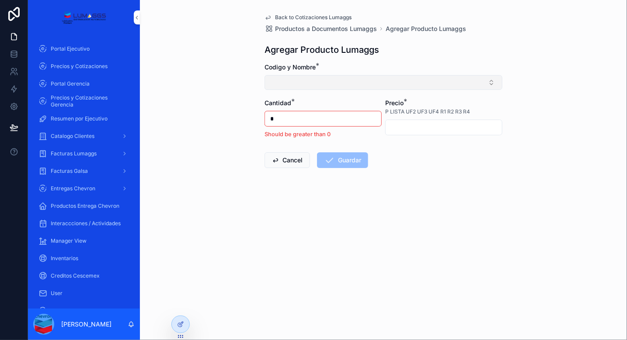
click at [316, 79] on button "Select Button" at bounding box center [383, 82] width 238 height 15
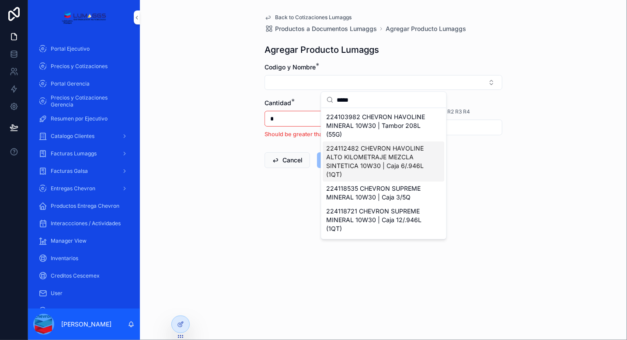
scroll to position [44, 0]
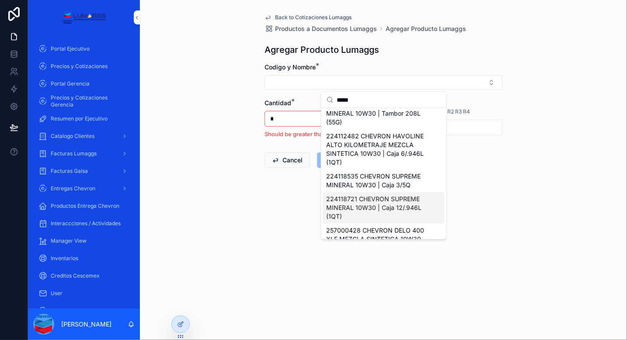
type input "*****"
click at [410, 211] on span "224118721 CHEVRON SUPREME MINERAL 10W30 | Caja 12/.946L (1QT)" at bounding box center [379, 208] width 104 height 26
type input "*******"
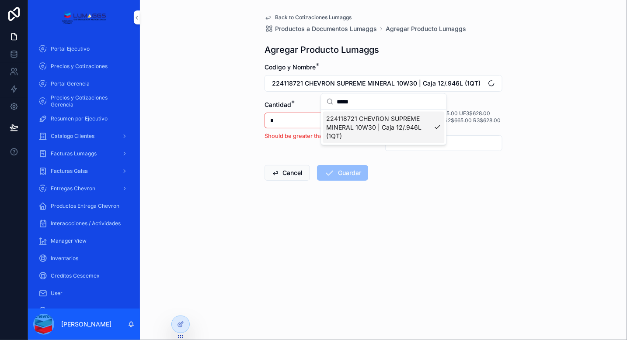
scroll to position [0, 0]
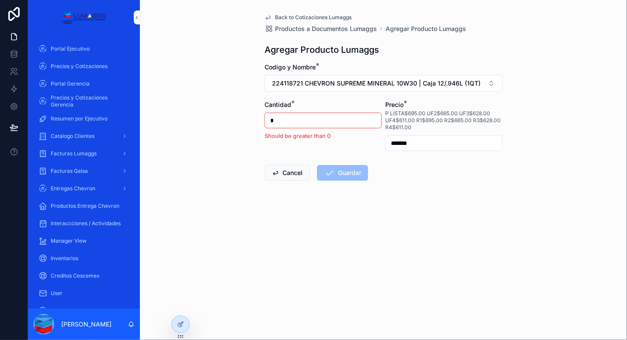
drag, startPoint x: 295, startPoint y: 123, endPoint x: 274, endPoint y: 120, distance: 21.3
click at [274, 120] on input "*" at bounding box center [323, 121] width 116 height 12
type input "*"
type input "*******"
click at [342, 176] on button "Guardar" at bounding box center [342, 173] width 51 height 16
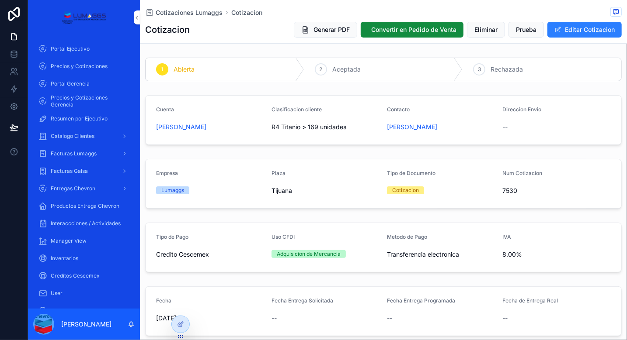
scroll to position [175, 0]
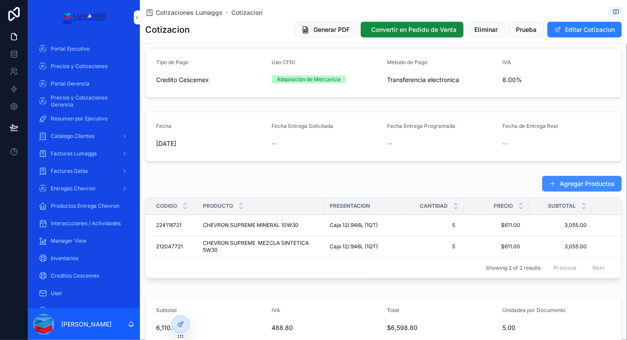
click at [556, 180] on button "Agregar Productos" at bounding box center [582, 184] width 80 height 16
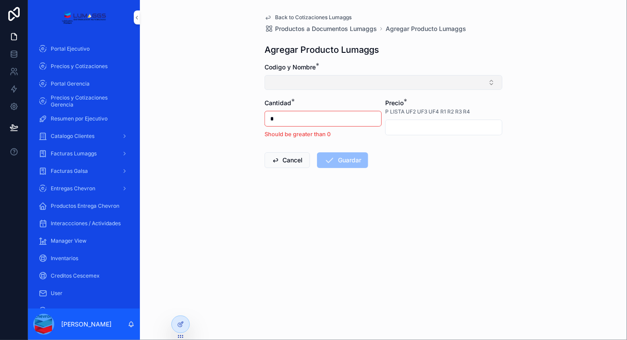
click at [314, 82] on button "Select Button" at bounding box center [383, 82] width 238 height 15
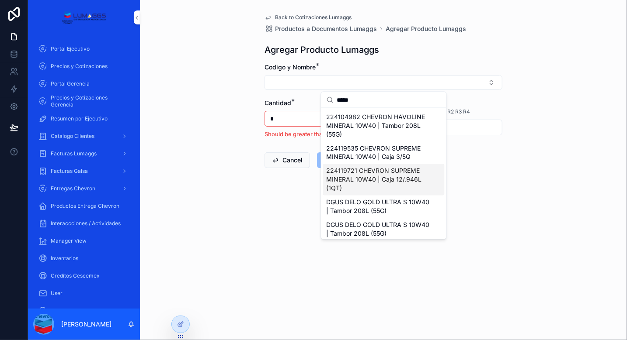
type input "*****"
click at [388, 184] on span "224119721 CHEVRON SUPREME MINERAL 10W40 | Caja 12/.946L (1QT)" at bounding box center [379, 180] width 104 height 26
type input "*******"
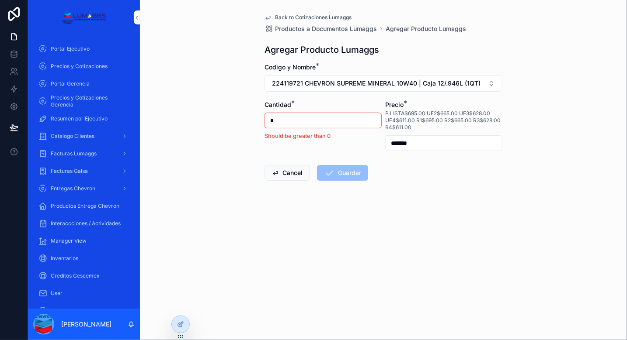
drag, startPoint x: 300, startPoint y: 121, endPoint x: 253, endPoint y: 113, distance: 47.8
click at [253, 113] on div "Back to Cotizaciones Lumaggs Productos a Documentos Lumaggs Agregar Producto Lu…" at bounding box center [383, 170] width 487 height 340
type input "*"
drag, startPoint x: 416, startPoint y: 140, endPoint x: 371, endPoint y: 135, distance: 44.9
click at [371, 139] on form "Codigo y Nombre * 224119721 CHEVRON SUPREME MINERAL 10W40 | Caja 12/.946L (1QT)…" at bounding box center [383, 150] width 238 height 174
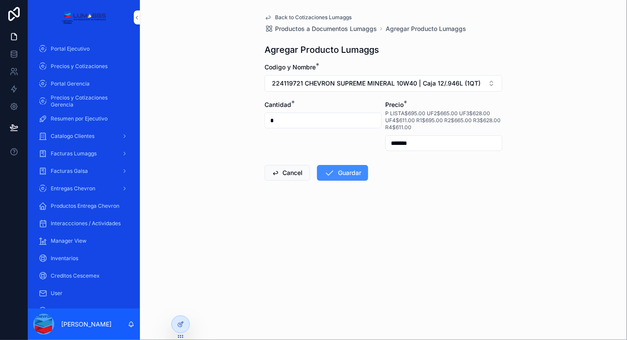
type input "*******"
click at [354, 171] on button "Guardar" at bounding box center [342, 173] width 51 height 16
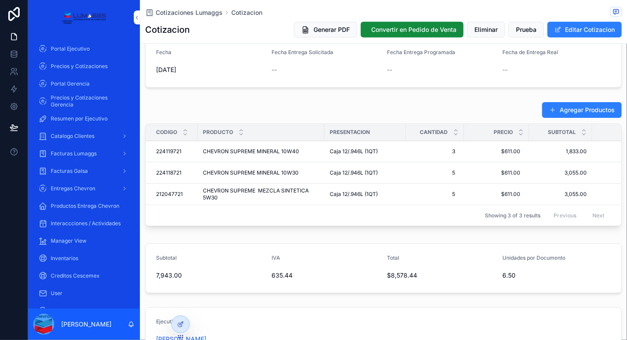
scroll to position [262, 0]
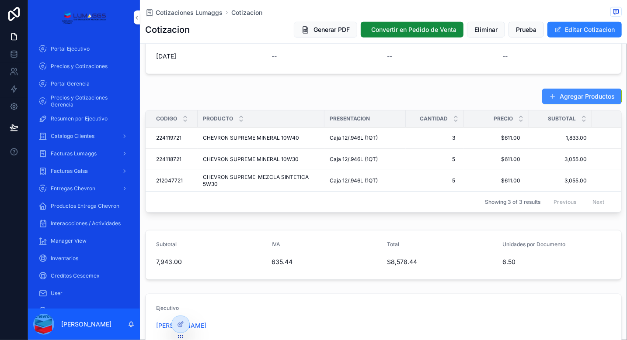
click at [582, 100] on button "Agregar Productos" at bounding box center [582, 97] width 80 height 16
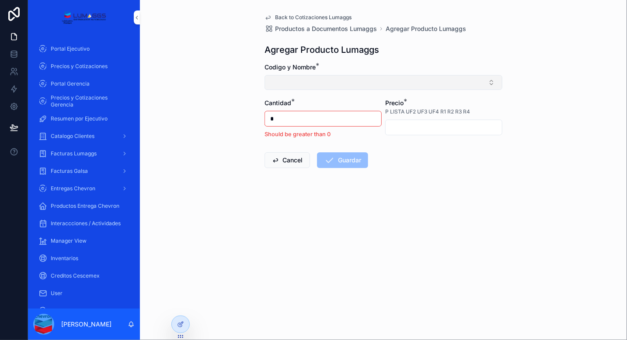
click at [341, 84] on button "Select Button" at bounding box center [383, 82] width 238 height 15
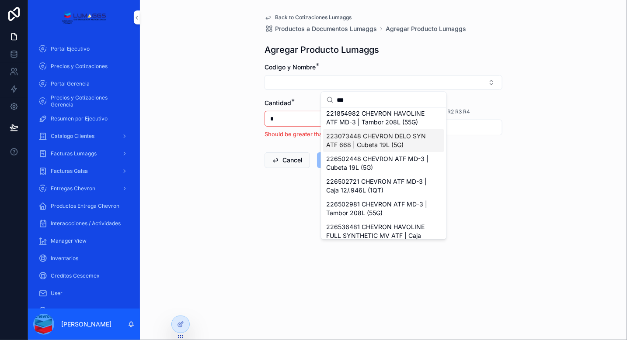
scroll to position [40, 0]
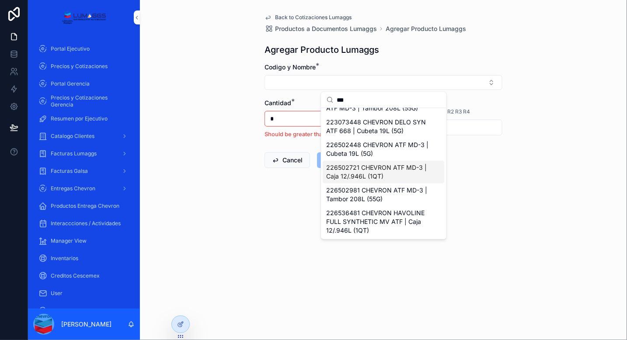
type input "***"
click at [392, 175] on span "226502721 CHEVRON ATF MD-3 | Caja 12/.946L (1QT)" at bounding box center [379, 171] width 104 height 17
type input "*******"
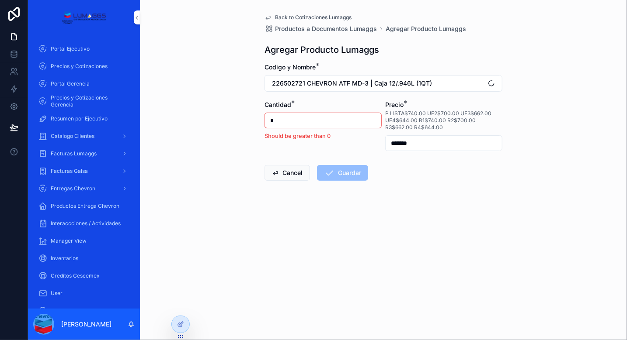
drag, startPoint x: 288, startPoint y: 122, endPoint x: 257, endPoint y: 118, distance: 31.7
click at [257, 118] on div "Back to Cotizaciones Lumaggs Productos a Documentos Lumaggs Agregar Producto Lu…" at bounding box center [383, 170] width 487 height 340
type input "*"
drag, startPoint x: 421, startPoint y: 144, endPoint x: 361, endPoint y: 139, distance: 60.1
click at [361, 139] on form "Codigo y Nombre * 226502721 CHEVRON ATF MD-3 | Caja 12/.946L (1QT) Cantidad * *…" at bounding box center [383, 150] width 238 height 174
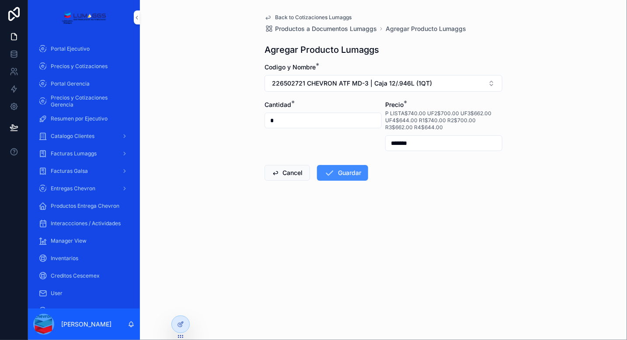
type input "*******"
click at [363, 172] on button "Guardar" at bounding box center [342, 173] width 51 height 16
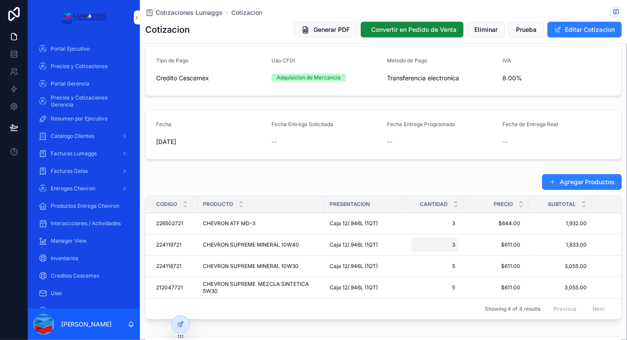
scroll to position [219, 0]
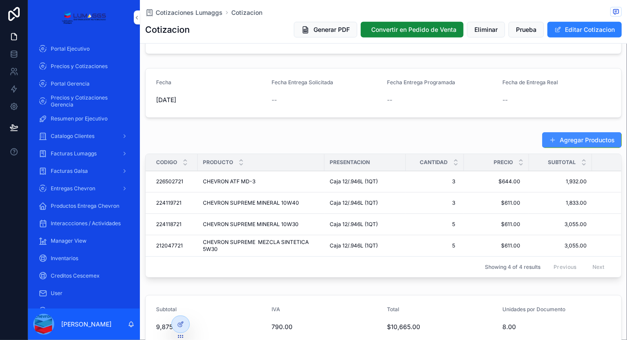
click at [574, 136] on button "Agregar Productos" at bounding box center [582, 140] width 80 height 16
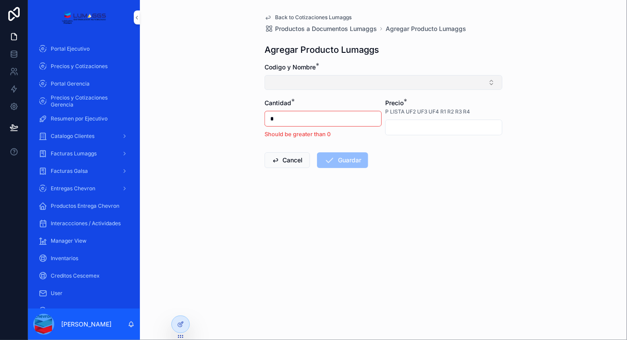
click at [324, 82] on button "Select Button" at bounding box center [383, 82] width 238 height 15
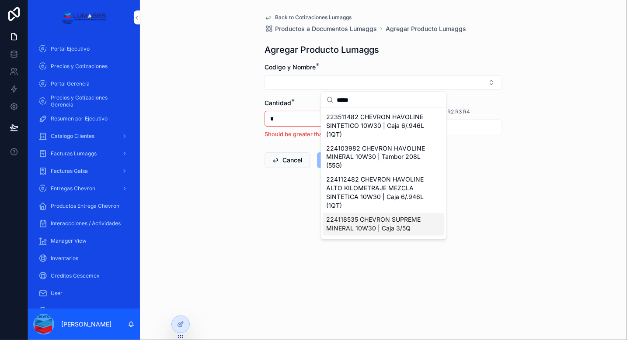
type input "*****"
click at [402, 225] on span "224118535 CHEVRON SUPREME MINERAL 10W30 | Caja 3/5Q" at bounding box center [379, 224] width 104 height 17
type input "*******"
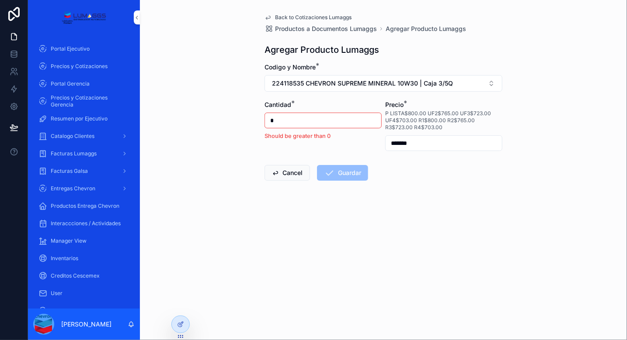
drag, startPoint x: 280, startPoint y: 122, endPoint x: 251, endPoint y: 115, distance: 29.7
click at [251, 115] on div "Back to Cotizaciones Lumaggs Productos a Documentos Lumaggs Agregar Producto Lu…" at bounding box center [383, 170] width 487 height 340
type input "*"
drag, startPoint x: 371, startPoint y: 136, endPoint x: 359, endPoint y: 135, distance: 11.4
click at [359, 135] on form "Codigo y Nombre * 224118535 CHEVRON SUPREME MINERAL 10W30 | Caja 3/5Q Cantidad …" at bounding box center [383, 150] width 238 height 174
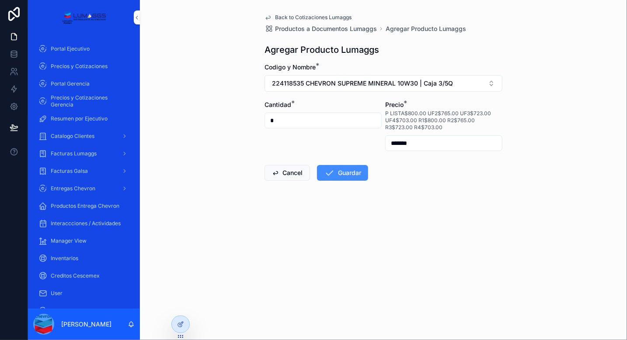
type input "*******"
click at [354, 176] on button "Guardar" at bounding box center [342, 173] width 51 height 16
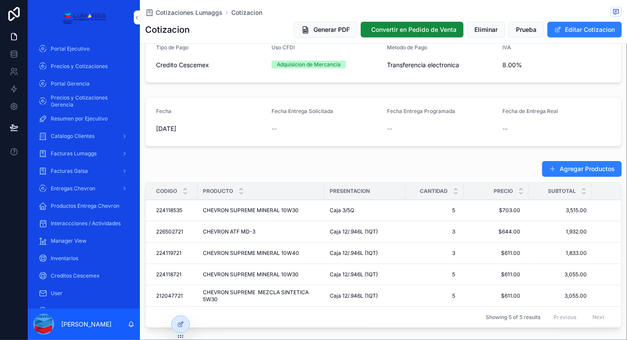
scroll to position [306, 0]
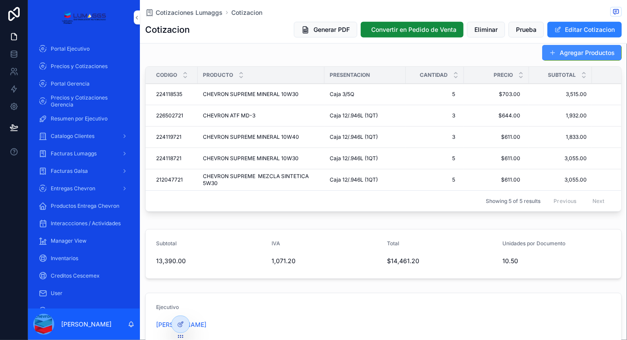
click at [577, 52] on button "Agregar Productos" at bounding box center [582, 53] width 80 height 16
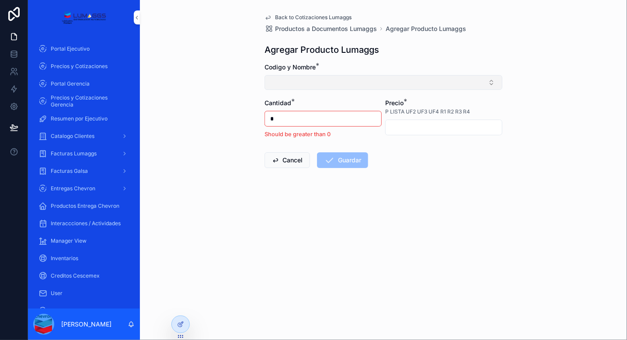
click at [320, 77] on button "Select Button" at bounding box center [383, 82] width 238 height 15
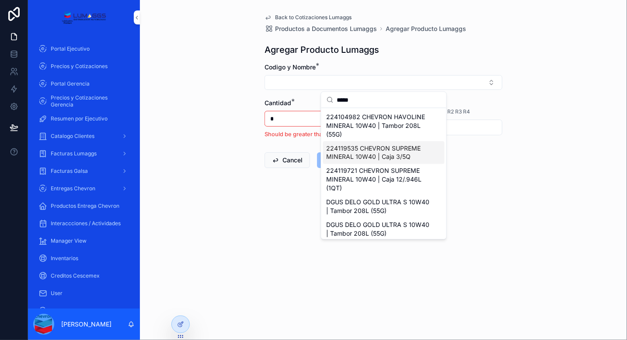
type input "*****"
click at [418, 155] on span "224119535 CHEVRON SUPREME MINERAL 10W40 | Caja 3/5Q" at bounding box center [379, 152] width 104 height 17
type input "*******"
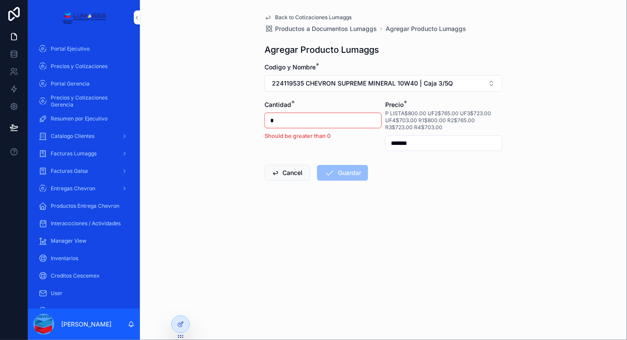
drag, startPoint x: 282, startPoint y: 121, endPoint x: 250, endPoint y: 117, distance: 32.6
click at [250, 117] on div "Back to Cotizaciones Lumaggs Productos a Documentos Lumaggs Agregar Producto Lu…" at bounding box center [383, 170] width 487 height 340
type input "*"
drag, startPoint x: 428, startPoint y: 139, endPoint x: 385, endPoint y: 140, distance: 42.8
click at [386, 140] on input "*******" at bounding box center [444, 143] width 116 height 12
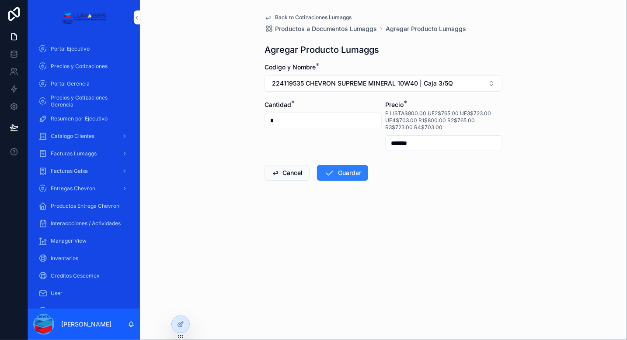
type input "*****"
type input "*******"
click at [361, 174] on button "Guardar" at bounding box center [342, 173] width 51 height 16
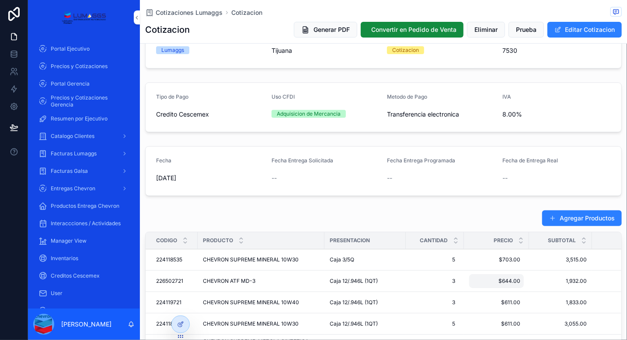
scroll to position [219, 0]
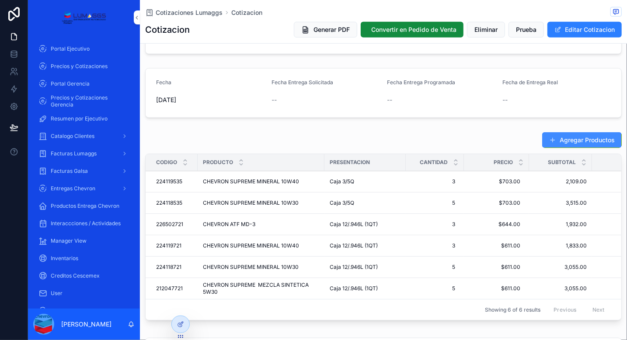
click at [551, 144] on button "Agregar Productos" at bounding box center [582, 140] width 80 height 16
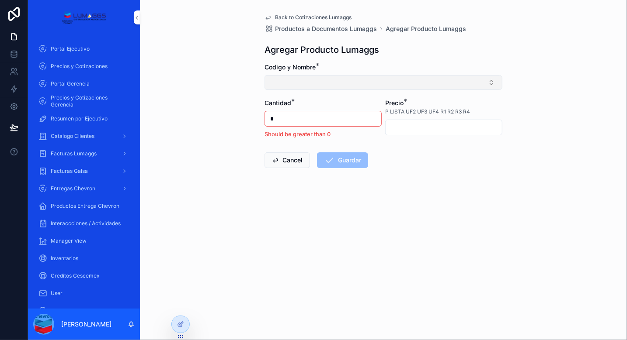
click at [307, 87] on button "Select Button" at bounding box center [383, 82] width 238 height 15
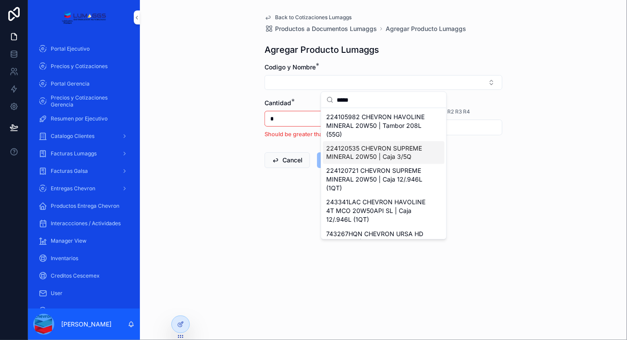
type input "*****"
click at [393, 153] on span "224120535 CHEVRON SUPREME MINERAL 20W50 | Caja 3/5Q" at bounding box center [379, 152] width 104 height 17
type input "*******"
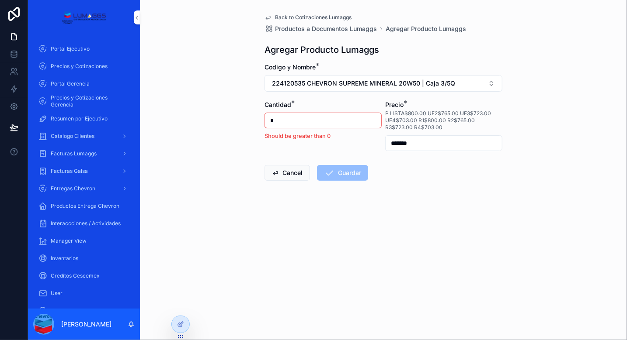
drag, startPoint x: 287, startPoint y: 122, endPoint x: 241, endPoint y: 115, distance: 46.4
click at [241, 115] on div "Back to Cotizaciones Lumaggs Productos a Documentos Lumaggs Agregar Producto Lu…" at bounding box center [383, 170] width 487 height 340
type input "*"
click at [409, 139] on input "*******" at bounding box center [444, 143] width 116 height 12
click at [408, 139] on input "*******" at bounding box center [444, 143] width 116 height 12
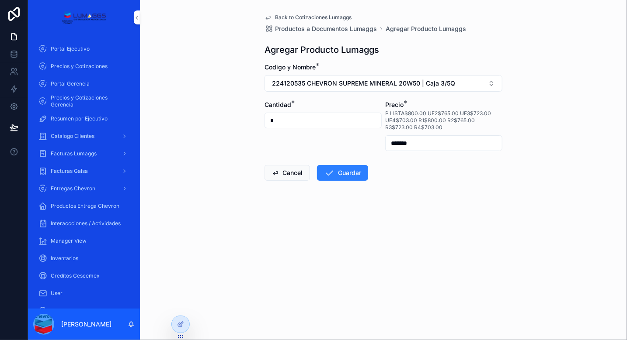
click at [408, 139] on input "*******" at bounding box center [444, 143] width 116 height 12
type input "*******"
click at [350, 177] on button "Guardar" at bounding box center [342, 173] width 51 height 16
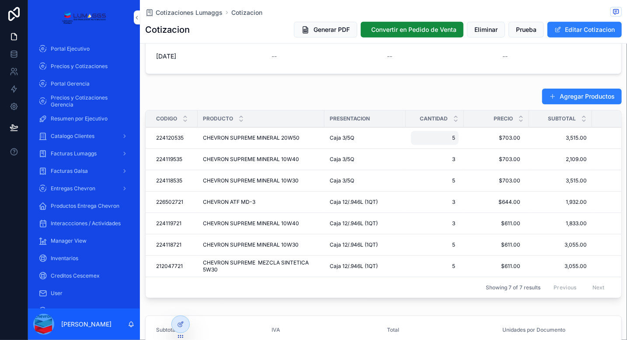
scroll to position [350, 0]
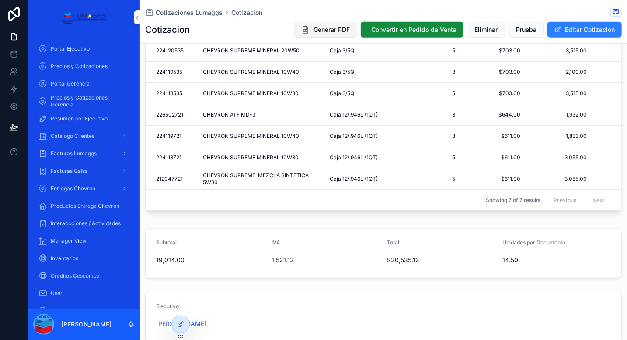
click at [313, 35] on button "Generar PDF" at bounding box center [325, 30] width 63 height 16
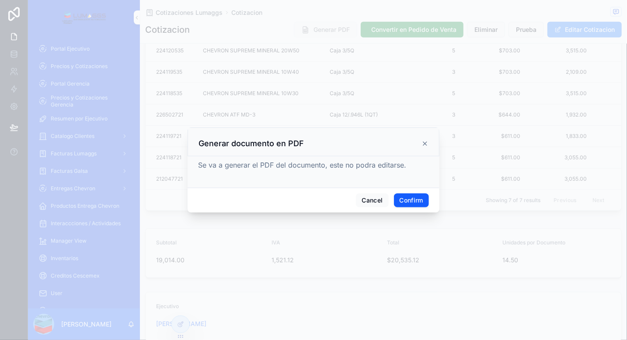
click at [419, 201] on button "Confirm" at bounding box center [411, 201] width 35 height 14
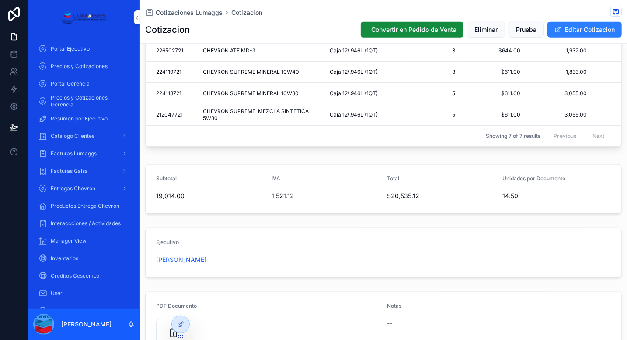
scroll to position [505, 0]
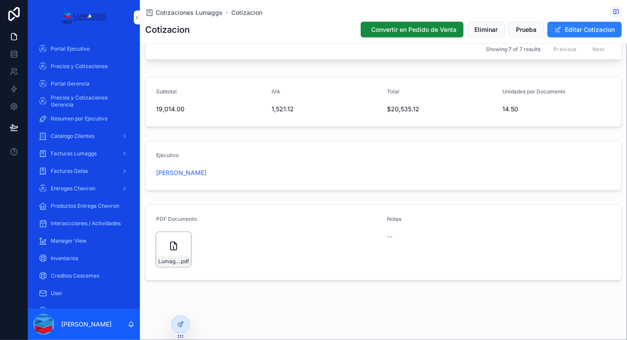
click at [170, 257] on div "Lumaggs-cotizacion-MARTHA-ALICIA-VILLALOBOS-AGUILAR-Num-7530 .pdf" at bounding box center [173, 262] width 34 height 10
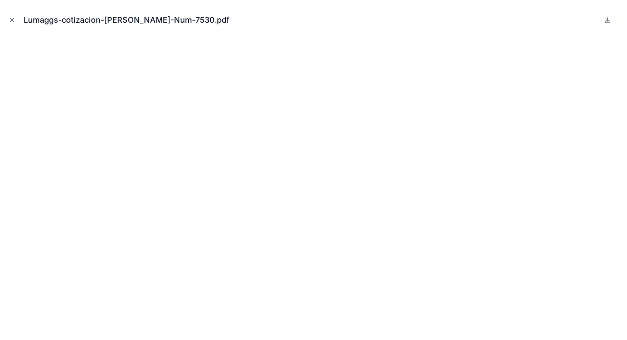
click at [10, 19] on icon "Close modal" at bounding box center [11, 20] width 3 height 3
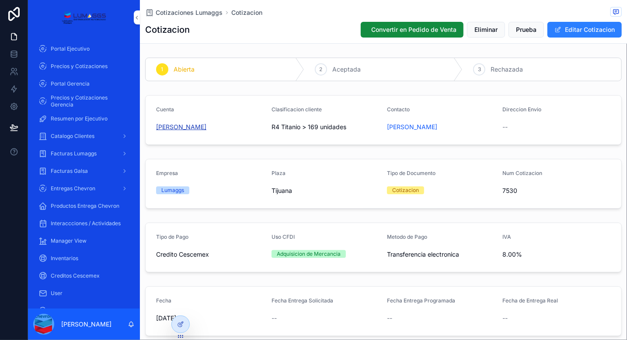
click at [201, 125] on span "[PERSON_NAME]" at bounding box center [181, 127] width 50 height 9
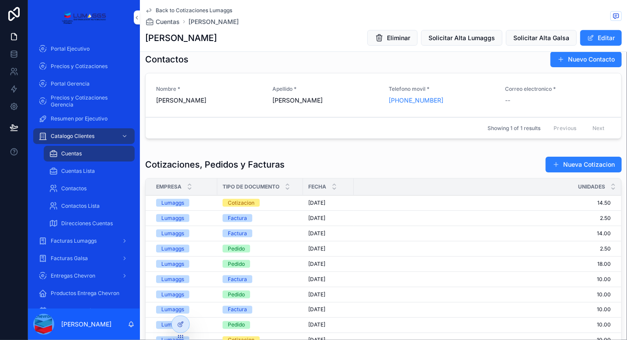
scroll to position [525, 0]
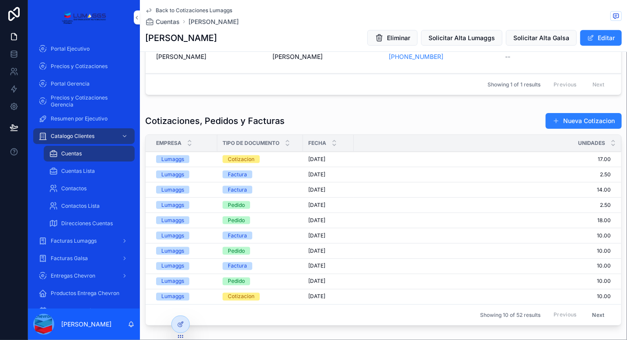
click at [404, 159] on span "17.00" at bounding box center [482, 159] width 257 height 7
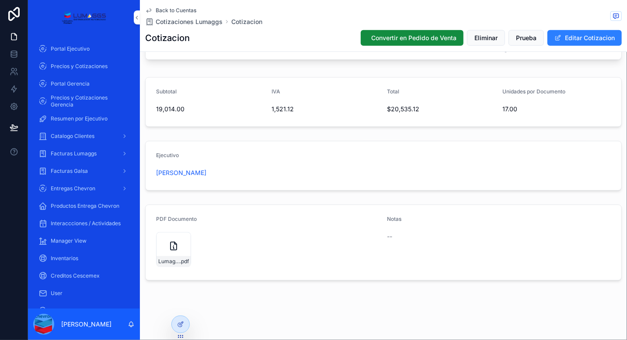
scroll to position [513, 0]
click at [402, 38] on span "Convertir en Pedido de Venta" at bounding box center [413, 38] width 85 height 9
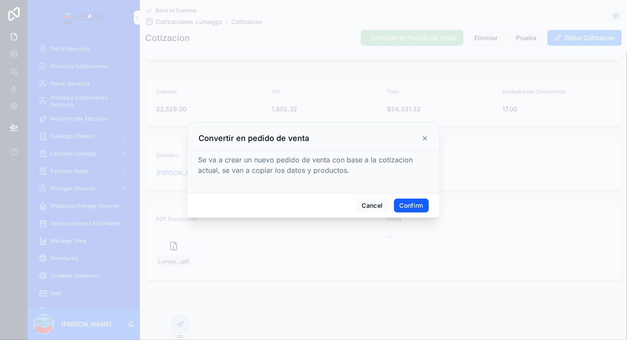
click at [409, 209] on button "Confirm" at bounding box center [411, 206] width 35 height 14
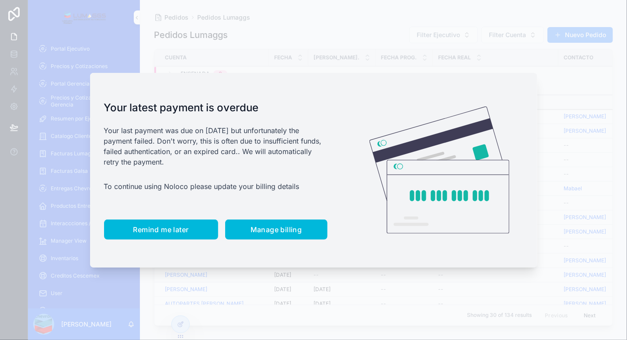
click at [152, 235] on button "Remind me later" at bounding box center [161, 230] width 114 height 20
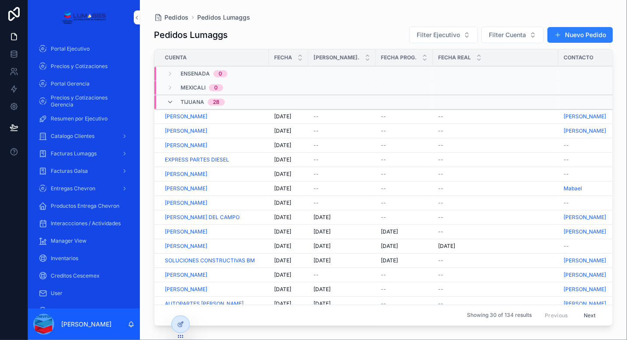
click at [504, 117] on div "--" at bounding box center [495, 116] width 115 height 7
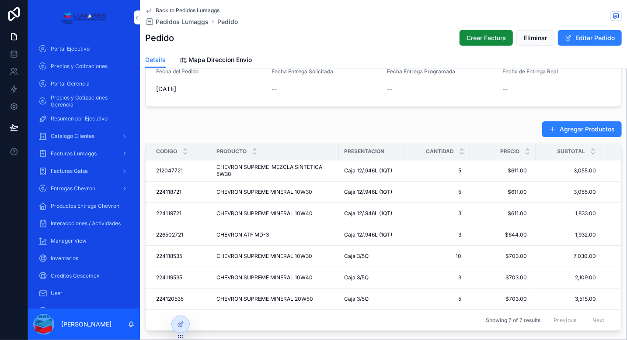
scroll to position [350, 0]
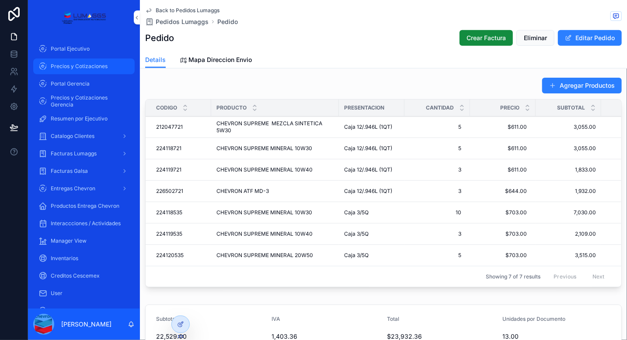
click at [83, 65] on span "Precios y Cotizaciones" at bounding box center [79, 66] width 57 height 7
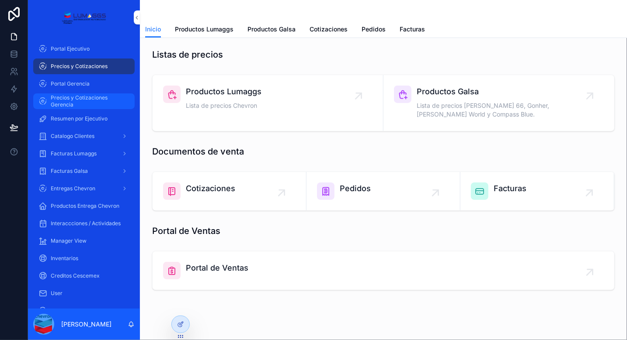
click at [85, 98] on span "Precios y Cotizaciones Gerencia" at bounding box center [88, 101] width 75 height 14
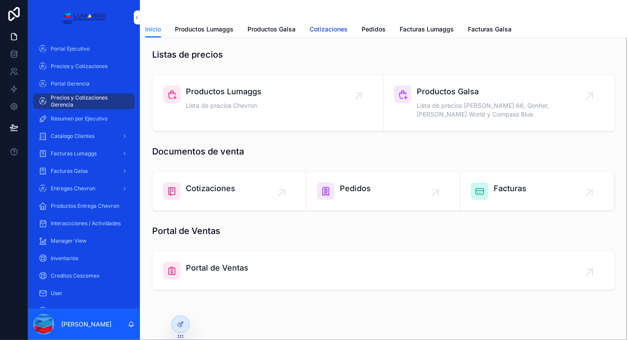
click at [325, 30] on span "Cotizaciones" at bounding box center [328, 29] width 38 height 9
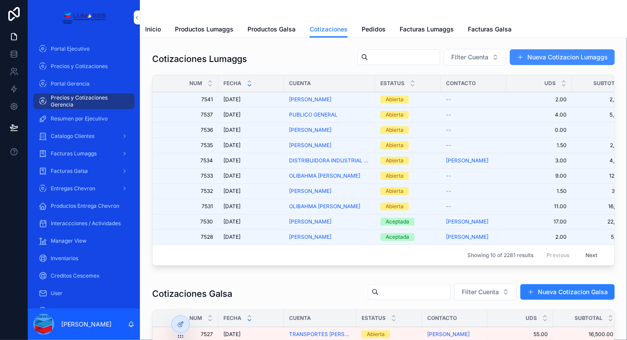
click at [565, 56] on button "Nueva Cotizacion Lumaggs" at bounding box center [562, 57] width 105 height 16
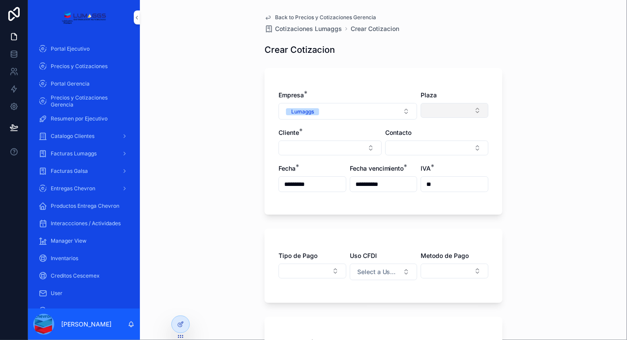
click at [455, 110] on button "Select Button" at bounding box center [454, 110] width 68 height 15
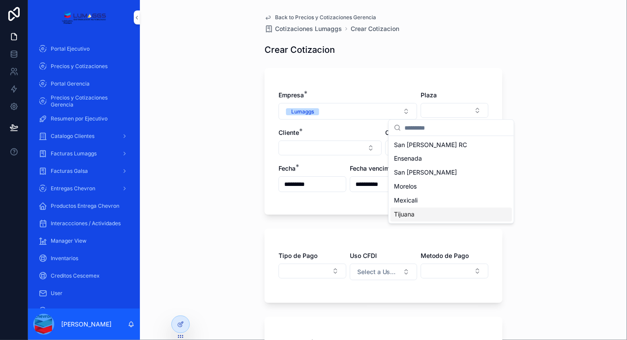
click at [413, 217] on span "Tijuana" at bounding box center [404, 215] width 21 height 9
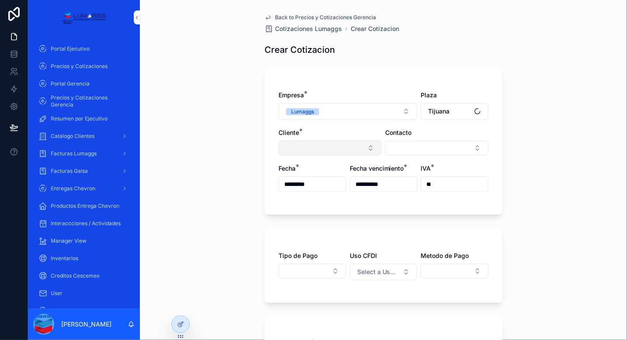
click at [353, 153] on button "Select Button" at bounding box center [329, 148] width 103 height 15
type input "*****"
click at [311, 186] on div "COMAQSA" at bounding box center [327, 182] width 122 height 14
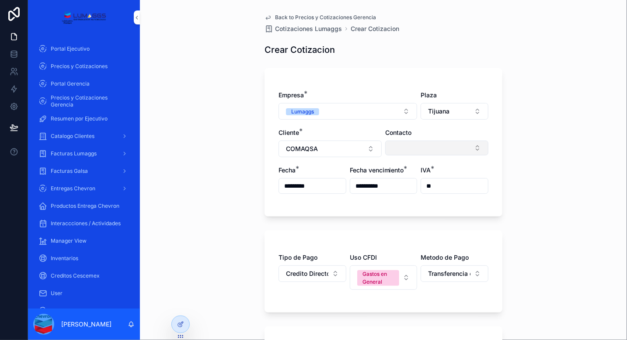
click at [414, 145] on button "Select Button" at bounding box center [436, 148] width 103 height 15
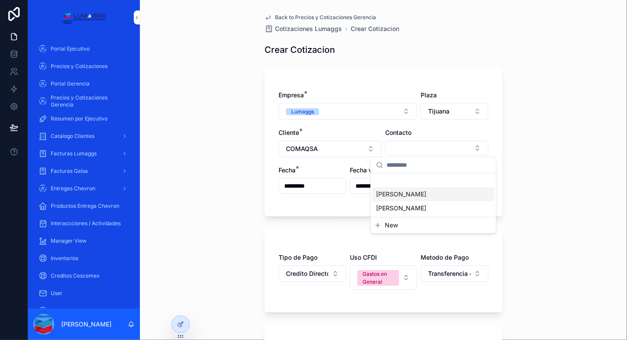
click at [399, 191] on div "Diana" at bounding box center [433, 195] width 122 height 14
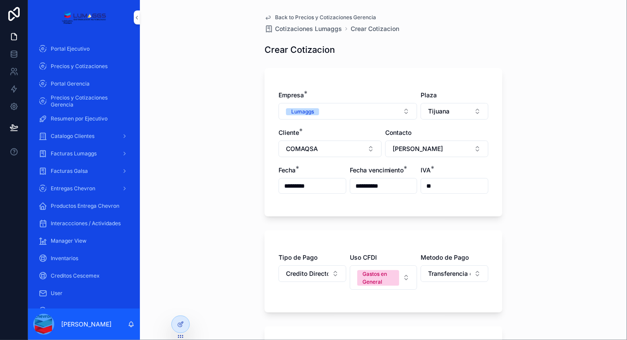
click at [195, 188] on div "**********" at bounding box center [383, 170] width 487 height 340
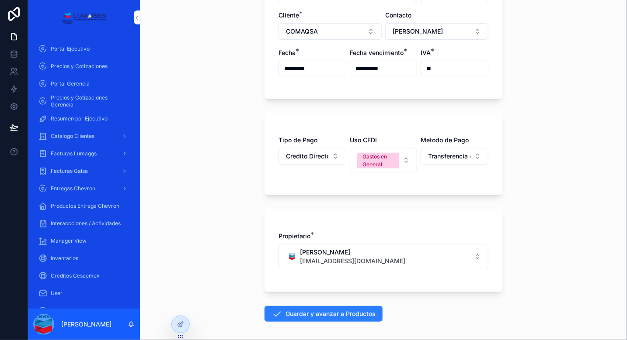
scroll to position [154, 0]
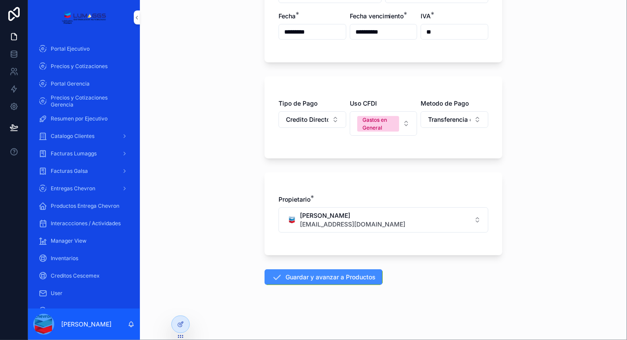
click at [337, 279] on button "Guardar y avanzar a Productos" at bounding box center [323, 278] width 118 height 16
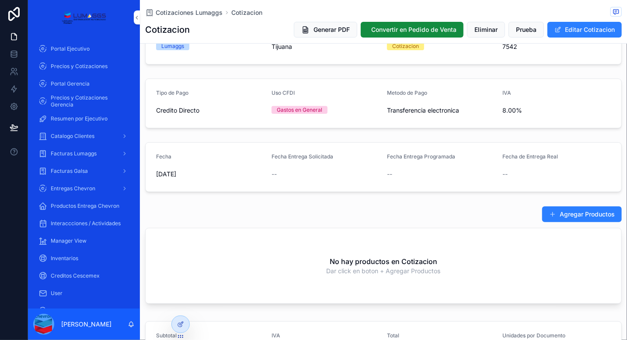
scroll to position [175, 0]
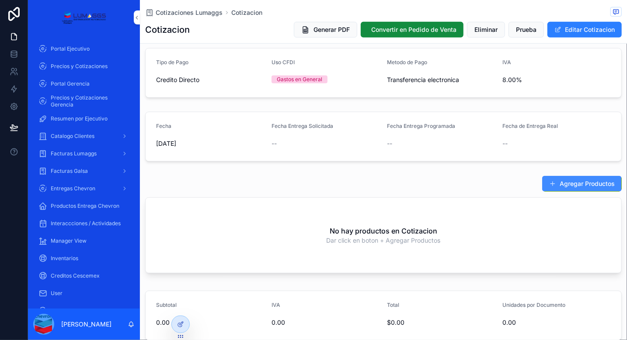
click at [579, 183] on button "Agregar Productos" at bounding box center [582, 184] width 80 height 16
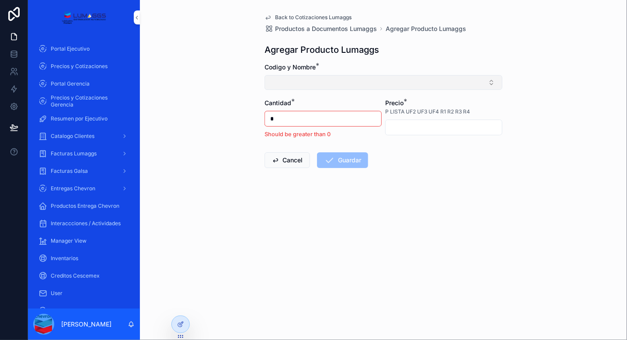
click at [339, 78] on button "Select Button" at bounding box center [383, 82] width 238 height 15
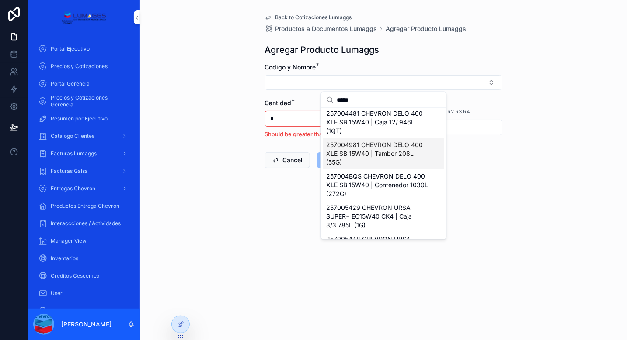
scroll to position [131, 0]
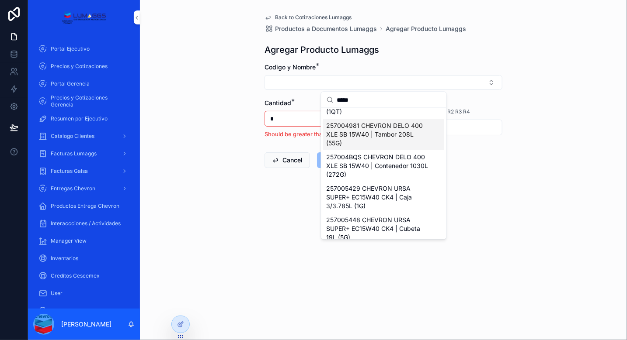
type input "*****"
drag, startPoint x: 395, startPoint y: 152, endPoint x: 381, endPoint y: 139, distance: 18.9
click at [381, 139] on span "257004981 CHEVRON DELO 400 XLE SB 15W40 | Tambor 208L (55G)" at bounding box center [379, 135] width 104 height 26
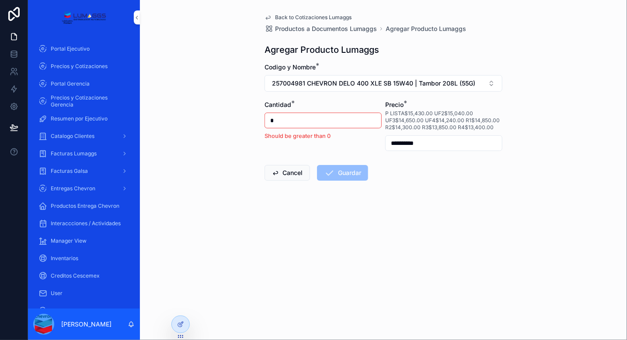
drag, startPoint x: 431, startPoint y: 142, endPoint x: 372, endPoint y: 142, distance: 59.9
click at [372, 142] on form "**********" at bounding box center [383, 150] width 238 height 174
type input "**********"
drag, startPoint x: 275, startPoint y: 119, endPoint x: 251, endPoint y: 116, distance: 24.3
click at [251, 116] on div "**********" at bounding box center [383, 170] width 487 height 340
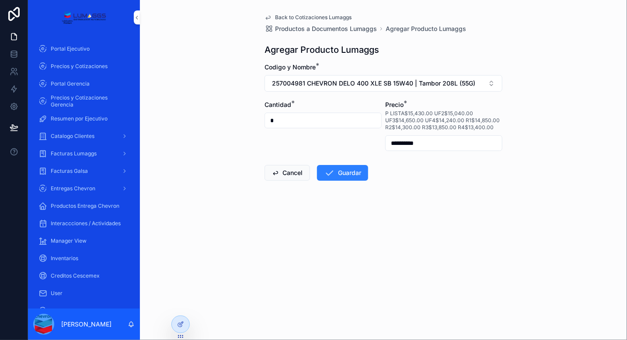
type input "*"
click at [236, 113] on div "**********" at bounding box center [383, 170] width 487 height 340
click at [348, 173] on button "Guardar" at bounding box center [342, 173] width 51 height 16
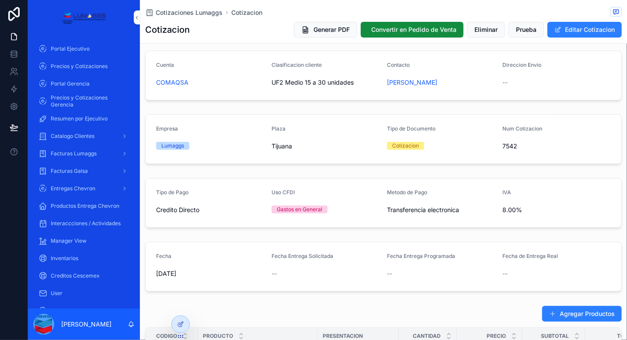
scroll to position [176, 0]
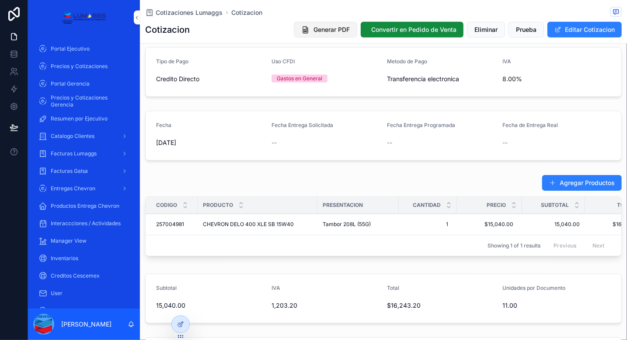
click at [315, 33] on span "Generar PDF" at bounding box center [331, 29] width 36 height 9
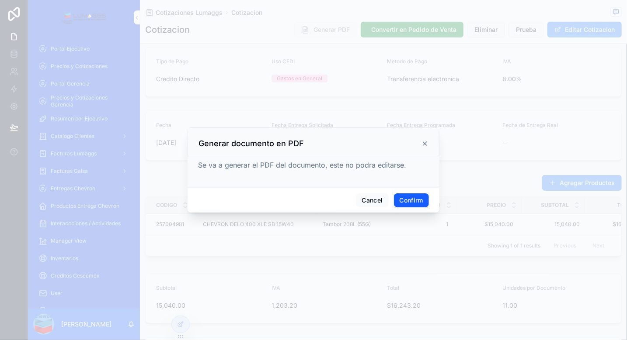
click at [407, 196] on button "Confirm" at bounding box center [411, 201] width 35 height 14
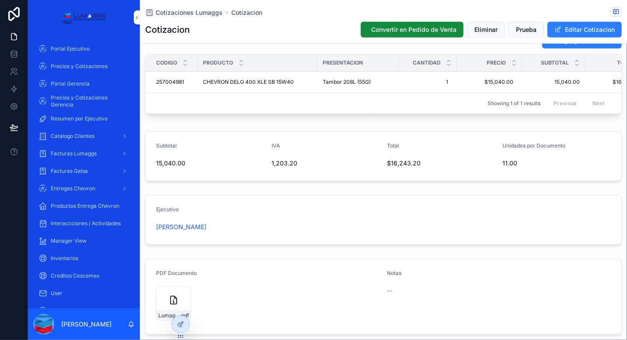
scroll to position [377, 0]
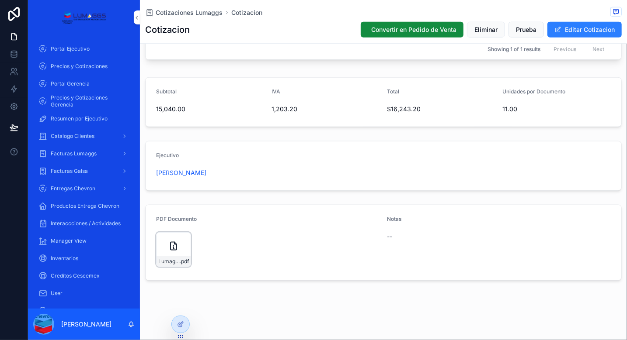
click at [187, 253] on div "Lumaggs-cotizacion-COMAQSA-Num-7542 .pdf" at bounding box center [173, 250] width 35 height 35
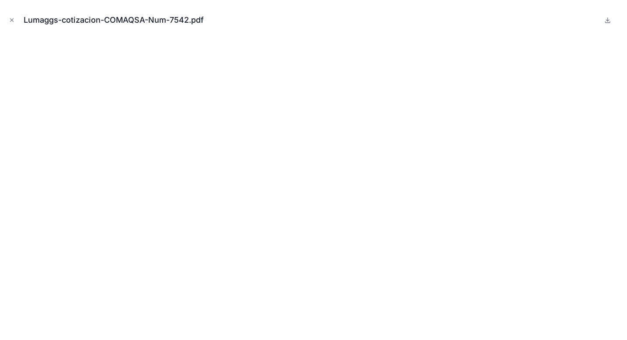
click at [603, 23] on button at bounding box center [607, 20] width 10 height 10
click at [14, 19] on icon "Close modal" at bounding box center [12, 20] width 6 height 6
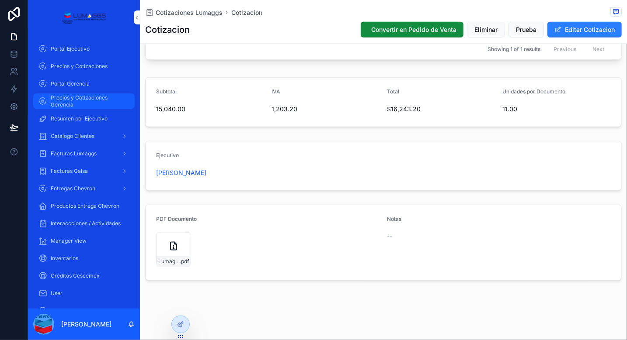
click at [87, 101] on span "Precios y Cotizaciones Gerencia" at bounding box center [88, 101] width 75 height 14
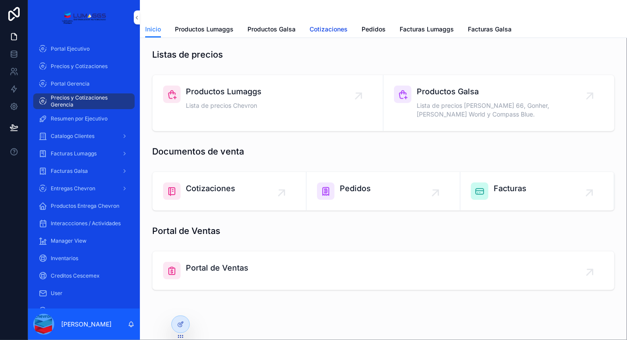
click at [332, 33] on span "Cotizaciones" at bounding box center [328, 29] width 38 height 9
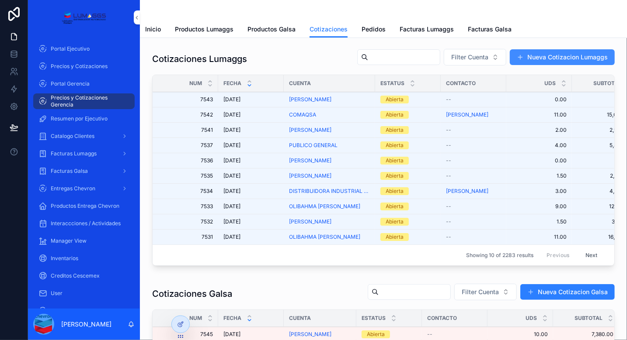
click at [544, 63] on button "Nueva Cotizacion Lumaggs" at bounding box center [562, 57] width 105 height 16
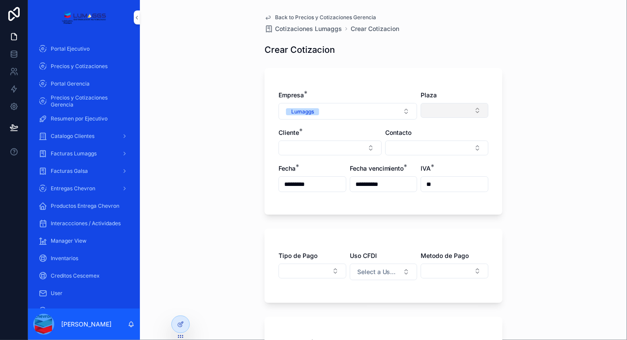
click at [464, 113] on button "Select Button" at bounding box center [454, 110] width 68 height 15
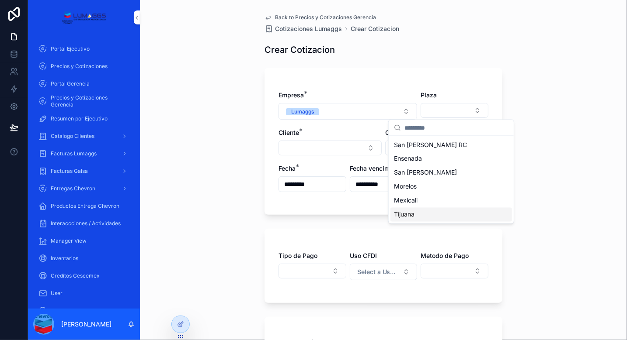
click at [418, 215] on div "Tijuana" at bounding box center [451, 215] width 122 height 14
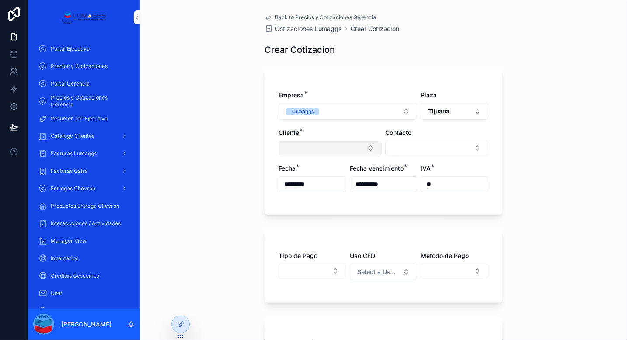
click at [328, 146] on button "Select Button" at bounding box center [329, 148] width 103 height 15
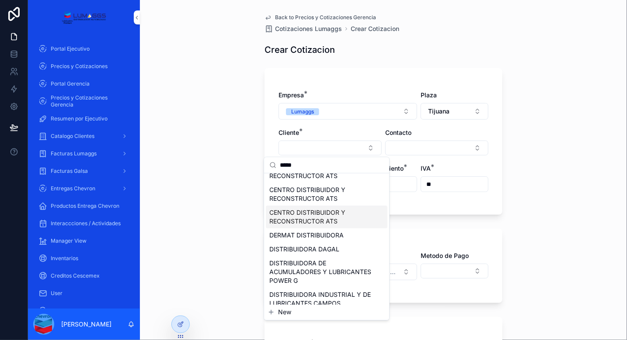
scroll to position [44, 0]
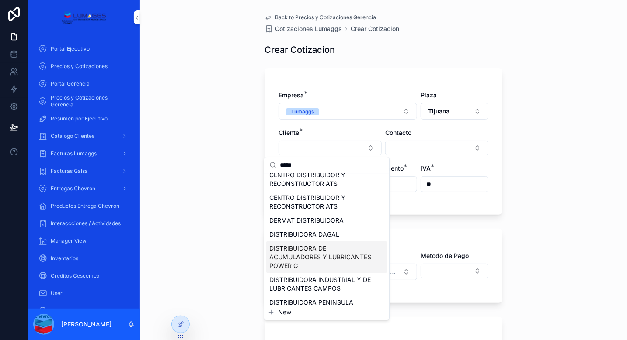
type input "*****"
click at [333, 255] on span "DISTRIBUIDORA DE ACUMULADORES Y LUBRICANTES POWER G" at bounding box center [321, 257] width 104 height 26
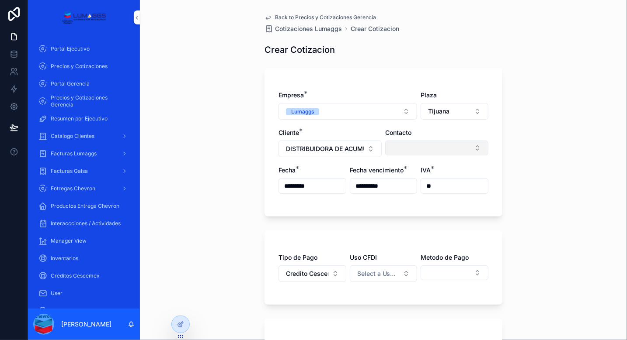
click at [436, 144] on button "Select Button" at bounding box center [436, 148] width 103 height 15
click at [545, 139] on div "**********" at bounding box center [383, 170] width 487 height 340
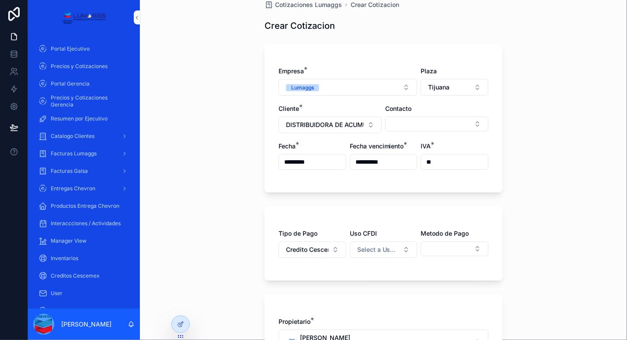
scroll to position [44, 0]
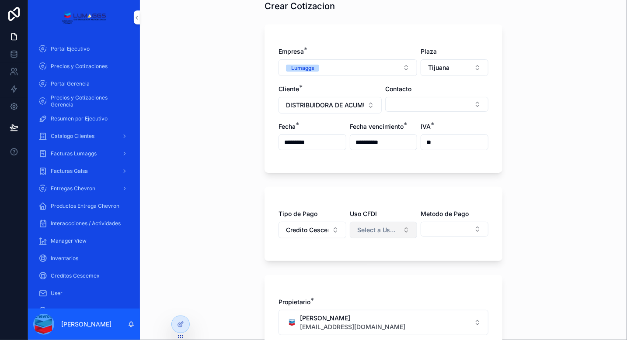
click at [368, 234] on button "Select a Uso CFDI" at bounding box center [384, 230] width 68 height 17
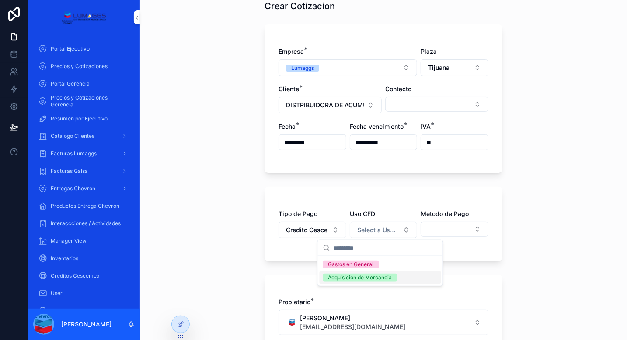
click at [374, 280] on div "Adquisicion de Mercancia" at bounding box center [360, 278] width 64 height 8
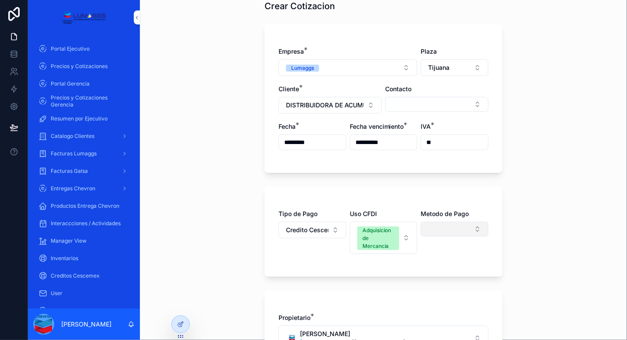
click at [453, 229] on button "Select Button" at bounding box center [454, 229] width 68 height 15
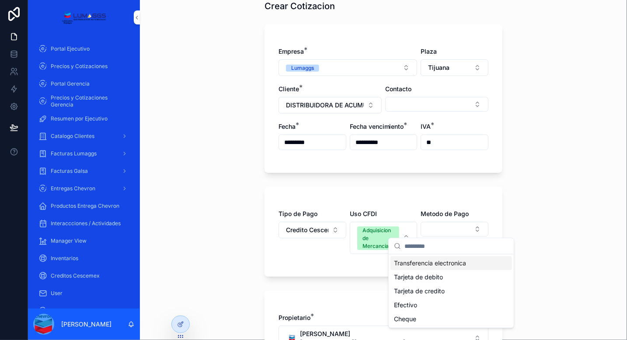
click at [441, 264] on span "Transferencia electronica" at bounding box center [430, 263] width 72 height 9
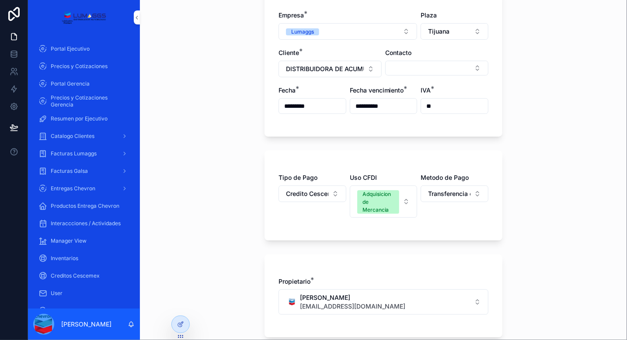
scroll to position [163, 0]
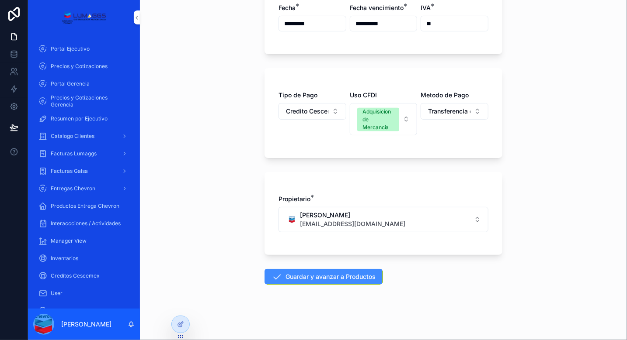
click at [342, 276] on button "Guardar y avanzar a Productos" at bounding box center [323, 277] width 118 height 16
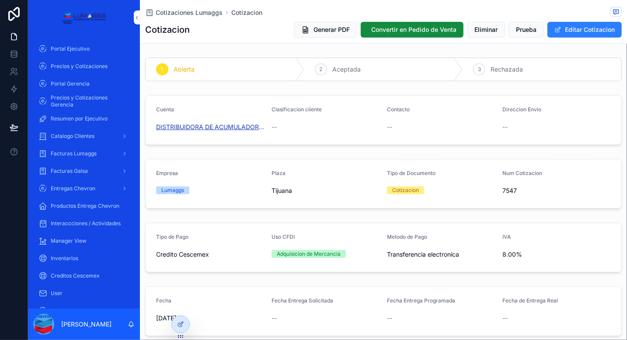
click at [248, 126] on span "DISTRIBUIDORA DE ACUMULADORES Y LUBRICANTES POWER G" at bounding box center [210, 127] width 108 height 9
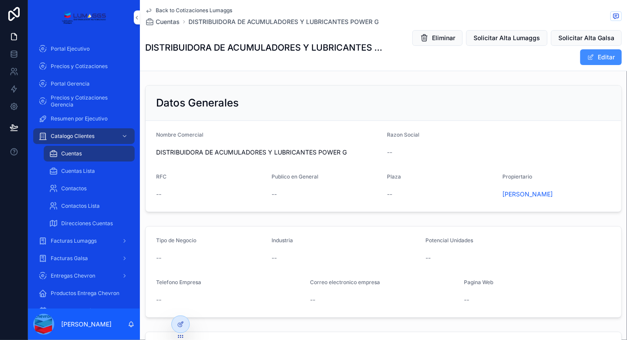
click at [593, 56] on button "Editar" at bounding box center [601, 57] width 42 height 16
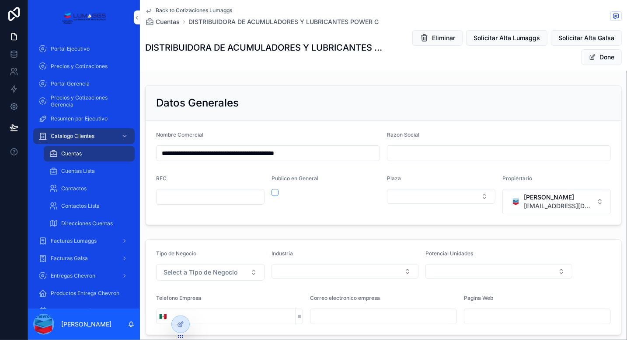
drag, startPoint x: 358, startPoint y: 150, endPoint x: 158, endPoint y: 150, distance: 199.7
click at [158, 150] on input "**********" at bounding box center [267, 153] width 223 height 12
click at [401, 151] on input "scrollable content" at bounding box center [498, 153] width 223 height 12
paste input "**********"
type input "**********"
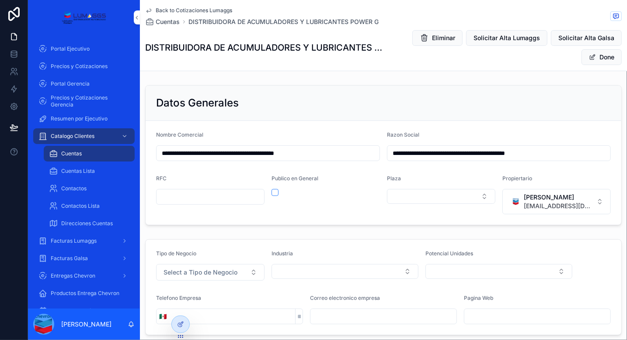
click at [365, 125] on form "**********" at bounding box center [384, 173] width 476 height 104
click at [432, 195] on button "Select Button" at bounding box center [441, 196] width 108 height 15
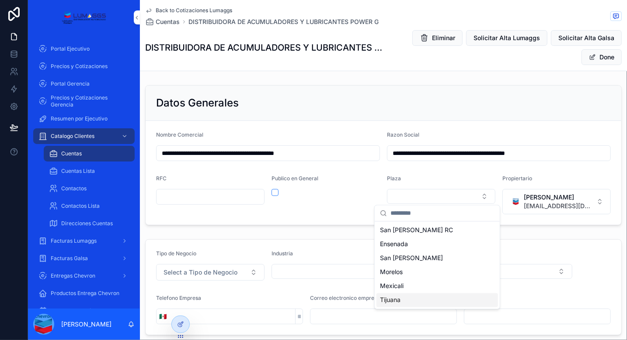
click at [404, 302] on div "Tijuana" at bounding box center [437, 301] width 122 height 14
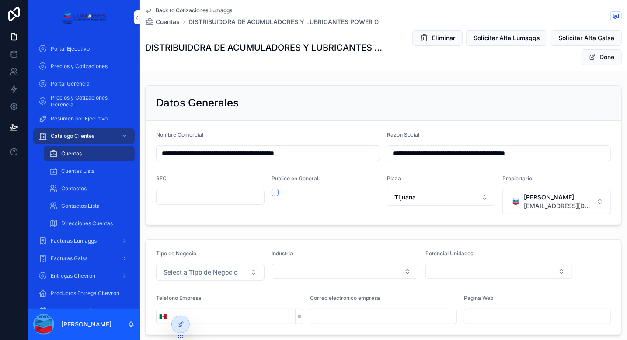
scroll to position [131, 0]
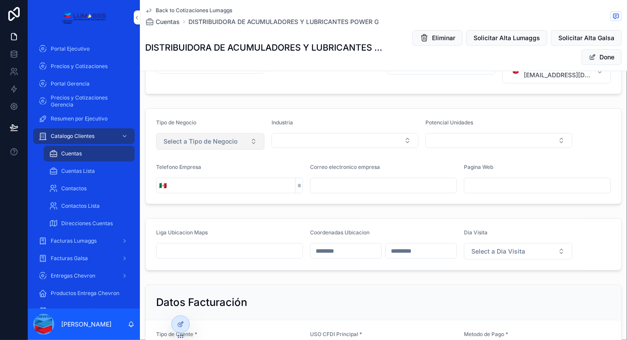
click at [247, 135] on button "Select a Tipo de Negocio" at bounding box center [210, 141] width 108 height 17
click at [171, 178] on div "Reventa" at bounding box center [167, 176] width 21 height 8
click at [306, 139] on button "Select Button" at bounding box center [344, 140] width 147 height 15
type input "***"
click at [305, 177] on span "Revendedor" at bounding box center [302, 174] width 35 height 9
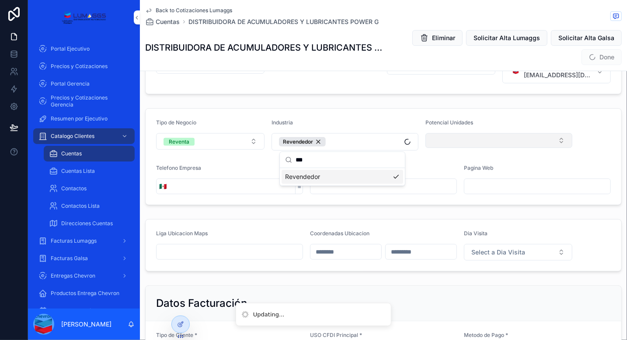
click at [461, 141] on button "Select Button" at bounding box center [498, 140] width 147 height 15
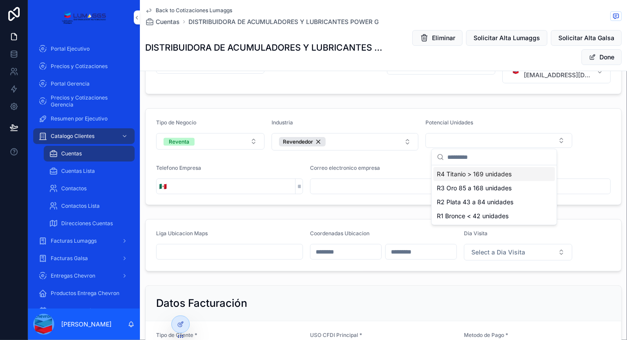
click at [475, 173] on span "R4 Titanio > 169 unidades" at bounding box center [474, 174] width 75 height 9
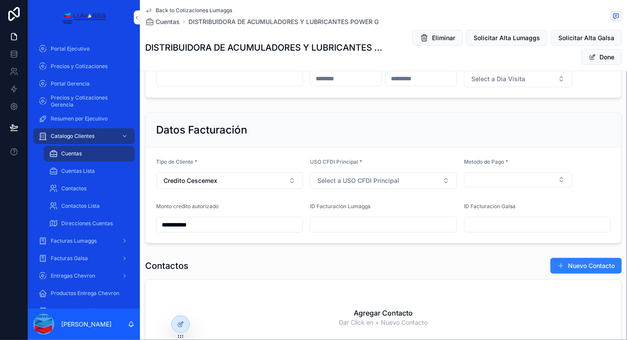
scroll to position [306, 0]
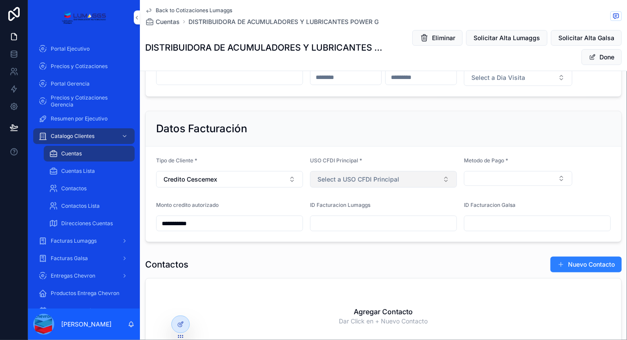
click at [358, 176] on span "Select a USO CFDI Principal" at bounding box center [358, 179] width 82 height 9
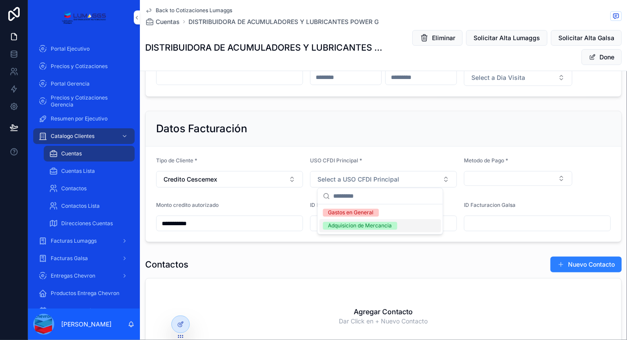
click at [357, 229] on div "Adquisicion de Mercancia" at bounding box center [360, 226] width 64 height 8
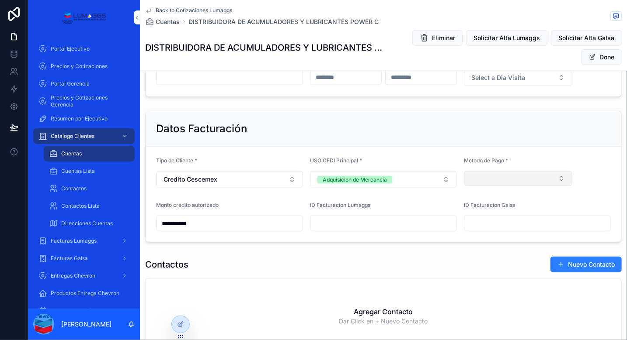
click at [497, 176] on button "Select Button" at bounding box center [518, 178] width 108 height 15
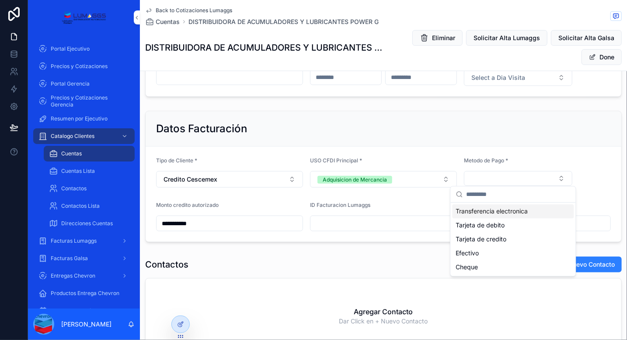
click at [502, 214] on span "Transferencia electronica" at bounding box center [492, 211] width 72 height 9
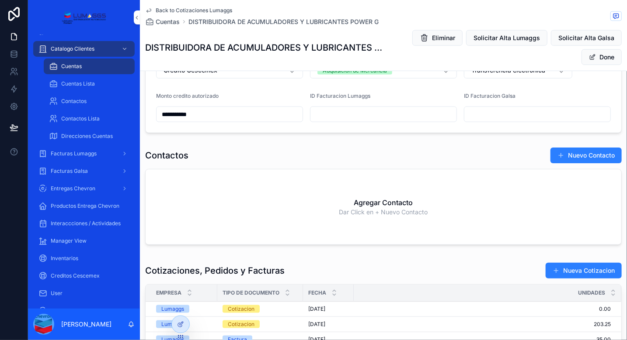
scroll to position [219, 0]
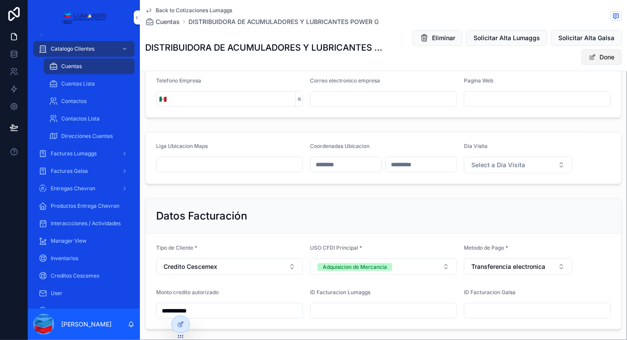
click at [589, 57] on span "scrollable content" at bounding box center [592, 57] width 7 height 7
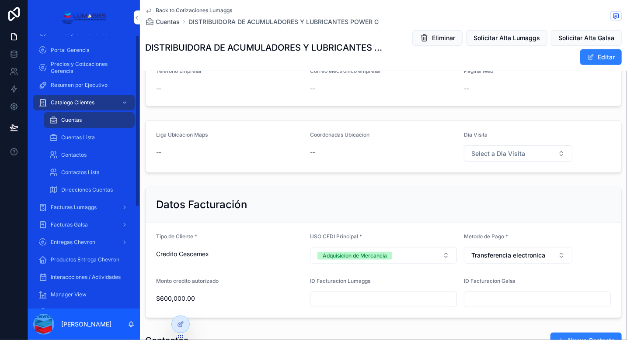
scroll to position [0, 0]
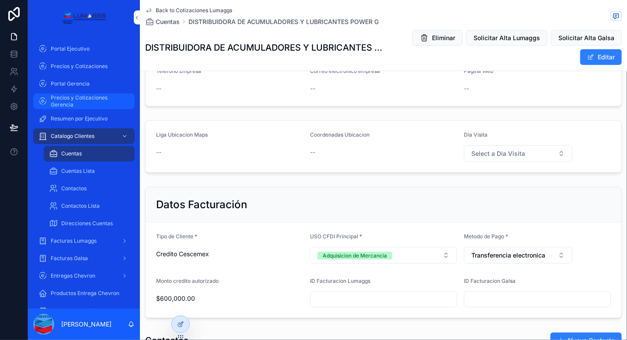
click at [75, 103] on span "Precios y Cotizaciones Gerencia" at bounding box center [88, 101] width 75 height 14
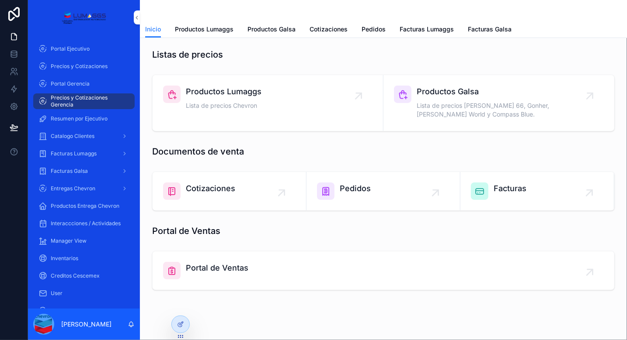
click at [269, 110] on div "Productos Lumaggs Lista de precios Chevron" at bounding box center [267, 99] width 209 height 26
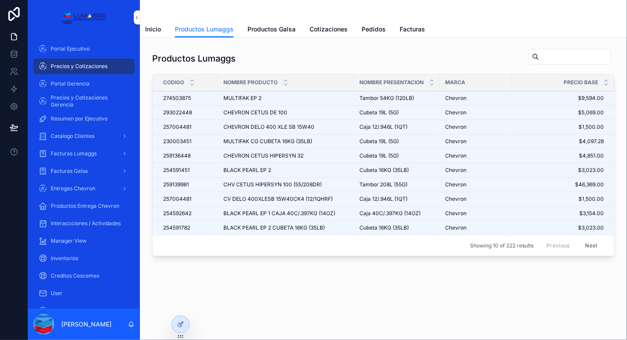
click at [547, 62] on input "scrollable content" at bounding box center [575, 57] width 72 height 12
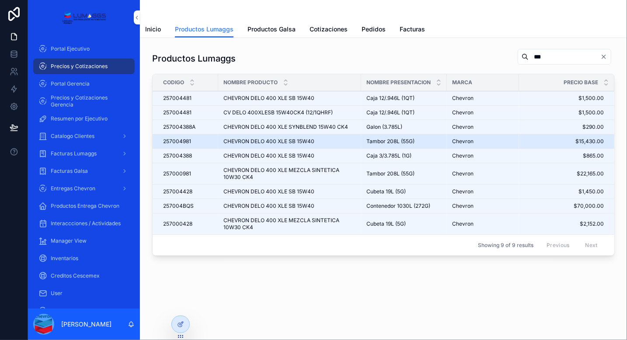
type input "***"
click at [317, 138] on div "CHEVRON DELO 400 XLE SB 15W40 CHEVRON DELO 400 XLE SB 15W40" at bounding box center [289, 141] width 132 height 7
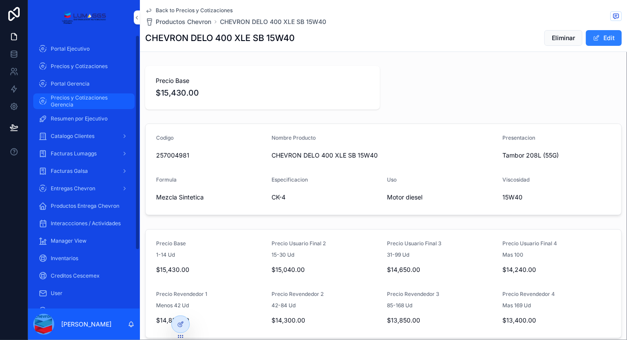
click at [75, 103] on span "Precios y Cotizaciones Gerencia" at bounding box center [88, 101] width 75 height 14
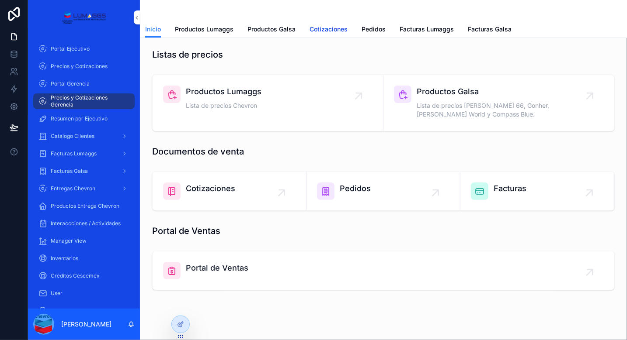
click at [325, 29] on span "Cotizaciones" at bounding box center [328, 29] width 38 height 9
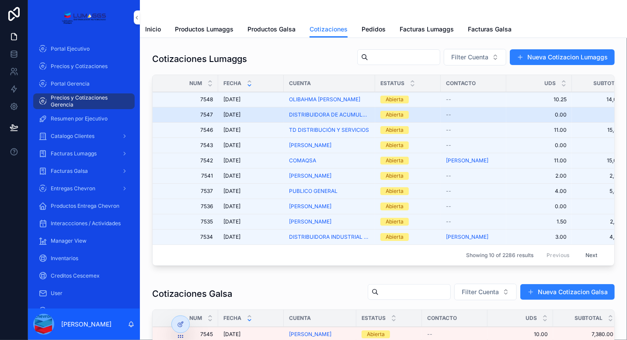
click at [478, 116] on div "--" at bounding box center [473, 114] width 55 height 7
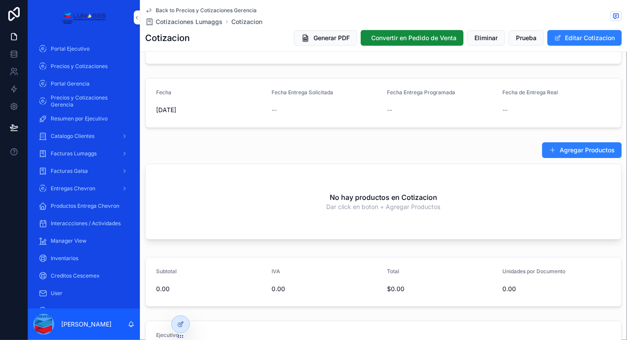
scroll to position [262, 0]
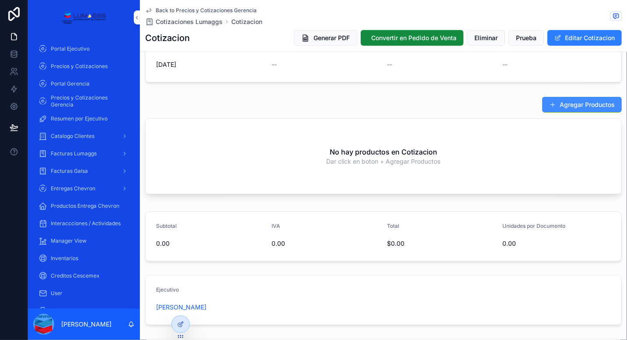
click at [558, 104] on button "Agregar Productos" at bounding box center [582, 105] width 80 height 16
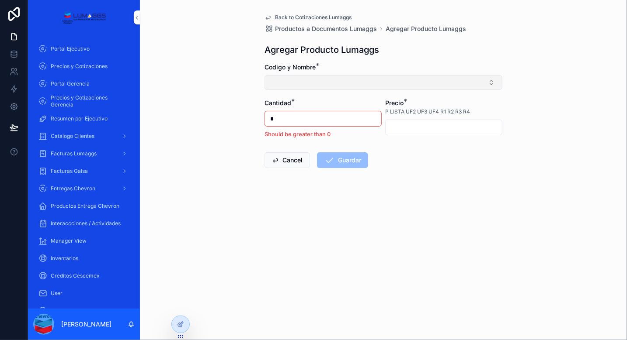
click at [341, 81] on button "Select Button" at bounding box center [383, 82] width 238 height 15
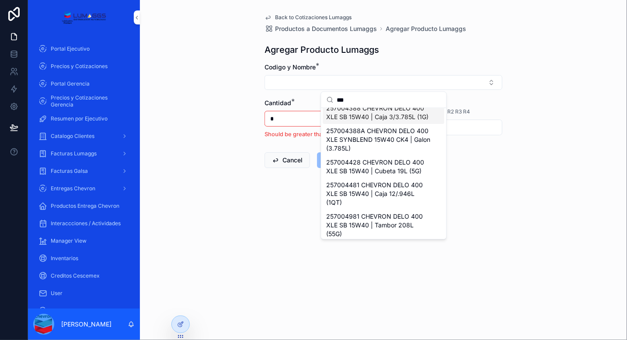
scroll to position [87, 0]
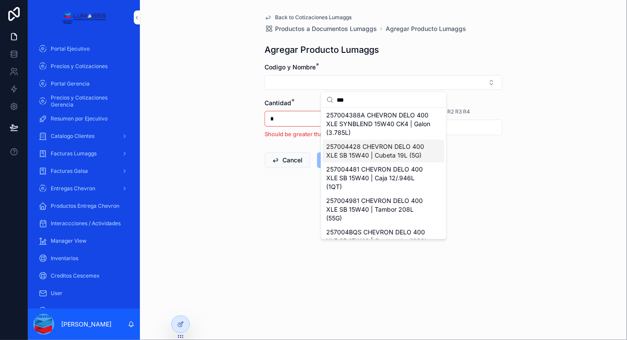
type input "***"
click at [390, 160] on span "257004428 CHEVRON DELO 400 XLE SB 15W40 | Cubeta 19L (5G)" at bounding box center [379, 150] width 104 height 17
type input "*********"
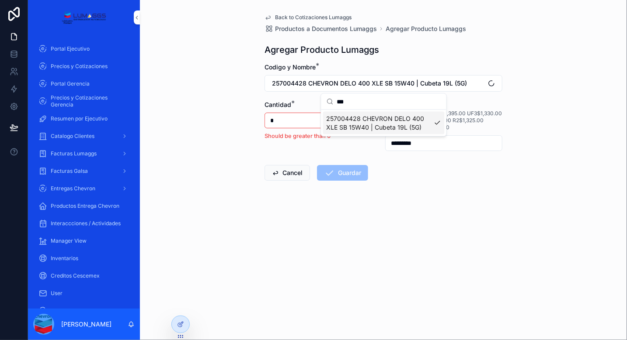
scroll to position [0, 0]
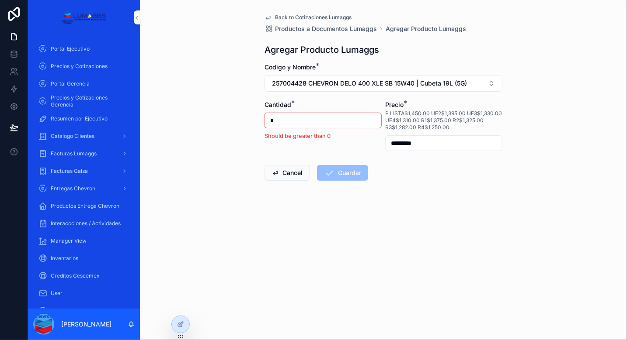
drag, startPoint x: 278, startPoint y: 115, endPoint x: 234, endPoint y: 103, distance: 45.4
click at [234, 103] on div "Back to Cotizaciones Lumaggs Productos a Documentos Lumaggs Agregar Producto Lu…" at bounding box center [383, 170] width 487 height 340
type input "**"
click at [409, 139] on input "*********" at bounding box center [444, 143] width 116 height 12
click at [408, 139] on input "*********" at bounding box center [444, 143] width 116 height 12
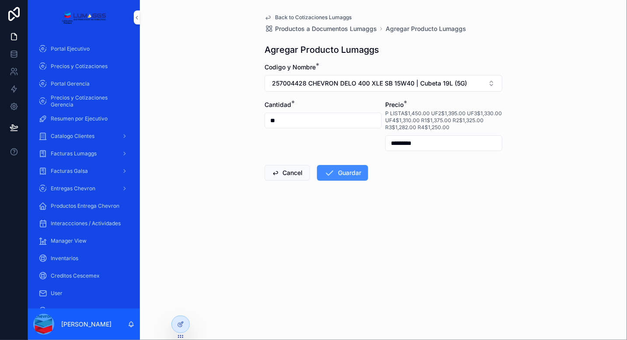
type input "*********"
click at [342, 173] on button "Guardar" at bounding box center [342, 173] width 51 height 16
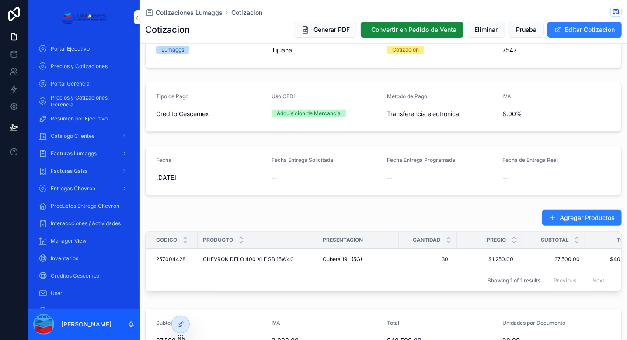
scroll to position [175, 0]
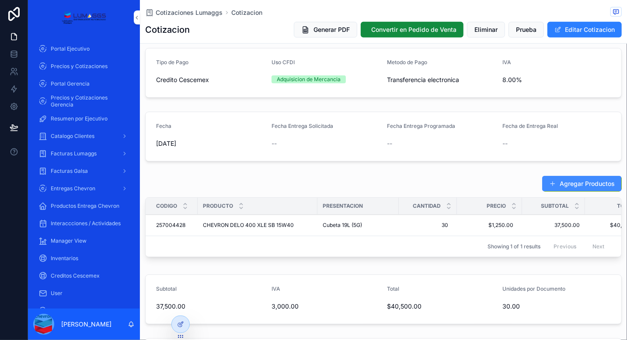
click at [564, 182] on button "Agregar Productos" at bounding box center [582, 184] width 80 height 16
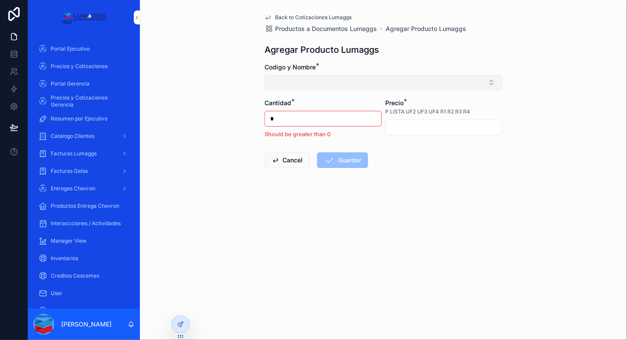
click at [301, 78] on button "Select Button" at bounding box center [383, 82] width 238 height 15
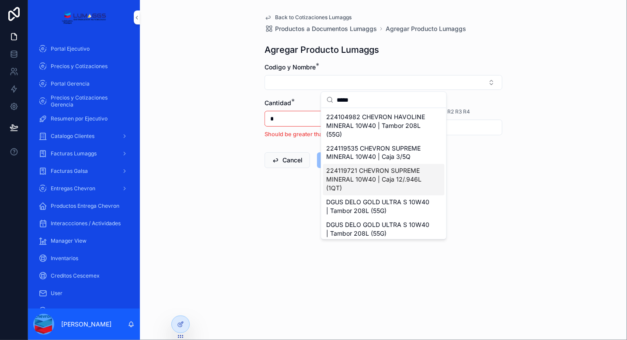
type input "*****"
click at [395, 180] on span "224119721 CHEVRON SUPREME MINERAL 10W40 | Caja 12/.946L (1QT)" at bounding box center [379, 180] width 104 height 26
type input "*******"
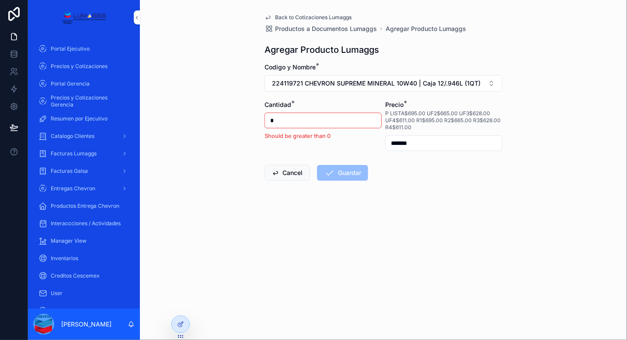
drag, startPoint x: 278, startPoint y: 120, endPoint x: 253, endPoint y: 113, distance: 25.9
click at [253, 113] on div "Back to Cotizaciones Lumaggs Productos a Documentos Lumaggs Agregar Producto Lu…" at bounding box center [383, 170] width 487 height 340
type input "**"
type input "*******"
click at [350, 180] on button "Guardar" at bounding box center [342, 173] width 51 height 16
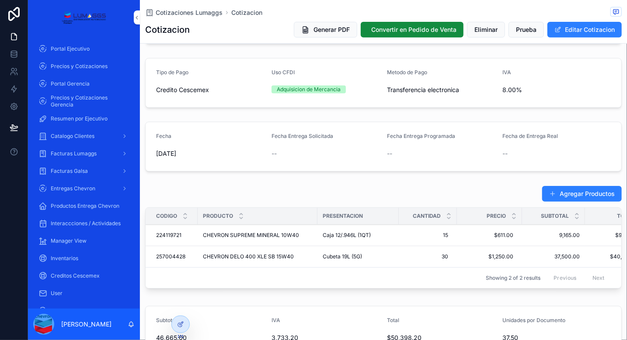
scroll to position [175, 0]
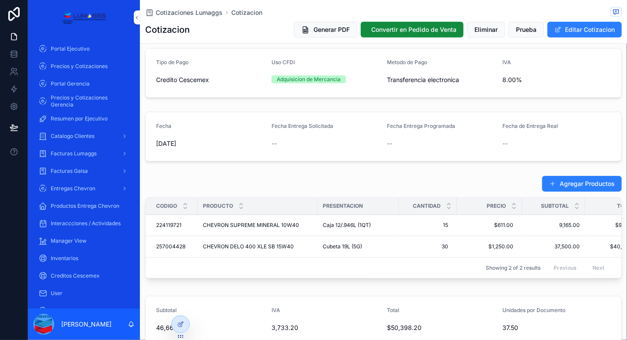
click at [577, 183] on button "Agregar Productos" at bounding box center [582, 184] width 80 height 16
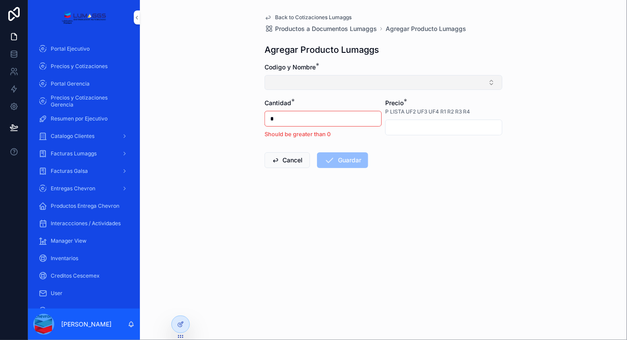
click at [342, 78] on button "Select Button" at bounding box center [383, 82] width 238 height 15
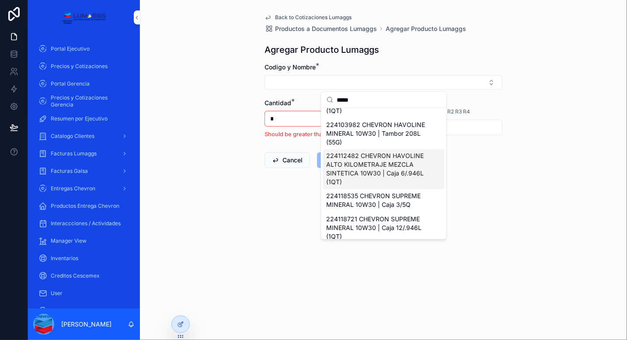
scroll to position [44, 0]
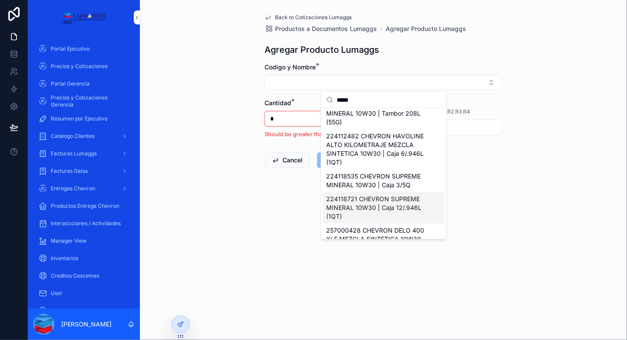
type input "*****"
click at [388, 206] on span "224118721 CHEVRON SUPREME MINERAL 10W30 | Caja 12/.946L (1QT)" at bounding box center [379, 208] width 104 height 26
type input "*******"
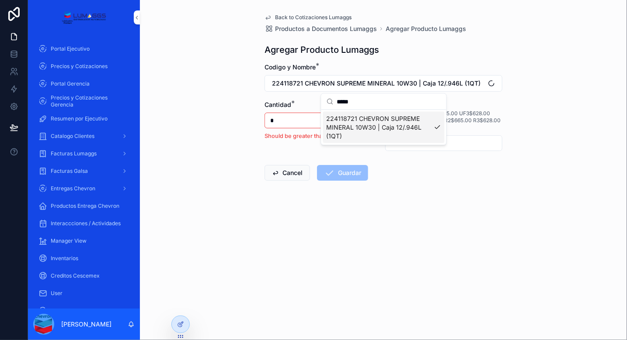
scroll to position [0, 0]
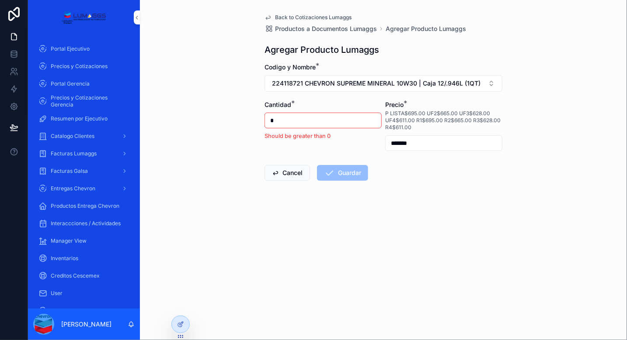
drag, startPoint x: 280, startPoint y: 125, endPoint x: 257, endPoint y: 120, distance: 23.9
click at [257, 120] on div "Back to Cotizaciones Lumaggs Productos a Documentos Lumaggs Agregar Producto Lu…" at bounding box center [383, 170] width 487 height 340
type input "**"
drag, startPoint x: 424, startPoint y: 145, endPoint x: 382, endPoint y: 138, distance: 43.0
click at [382, 138] on form "Codigo y Nombre * 224118721 CHEVRON SUPREME MINERAL 10W30 | Caja 12/.946L (1QT)…" at bounding box center [383, 150] width 238 height 174
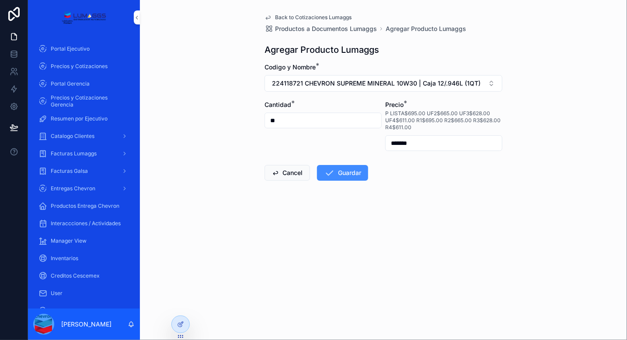
type input "*******"
click at [348, 170] on button "Guardar" at bounding box center [342, 173] width 51 height 16
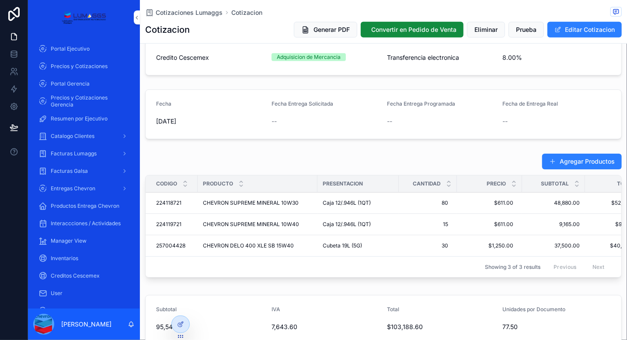
scroll to position [219, 0]
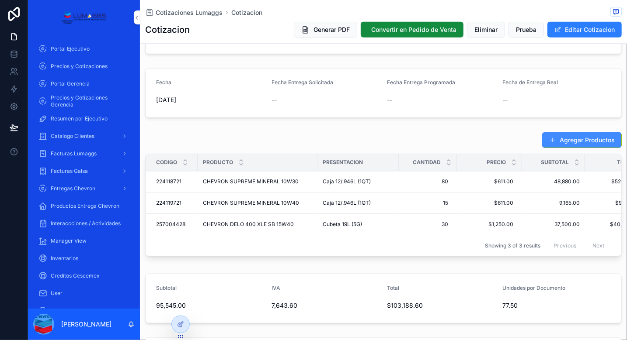
click at [562, 138] on button "Agregar Productos" at bounding box center [582, 140] width 80 height 16
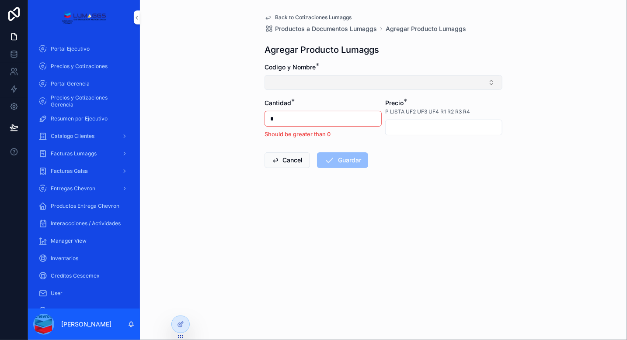
click at [303, 82] on button "Select Button" at bounding box center [383, 82] width 238 height 15
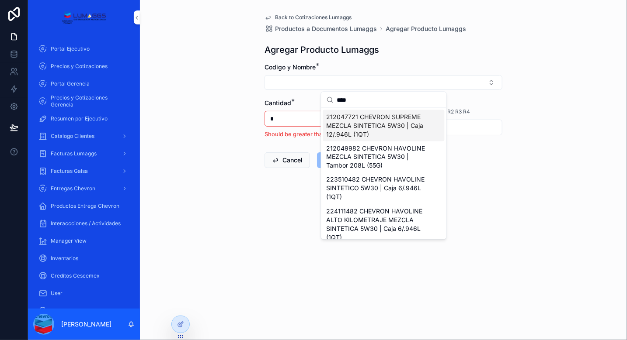
type input "****"
click at [400, 125] on span "212047721 CHEVRON SUPREME MEZCLA SINTETICA 5W30 | Caja 12/.946L (1QT)" at bounding box center [379, 126] width 104 height 26
type input "*******"
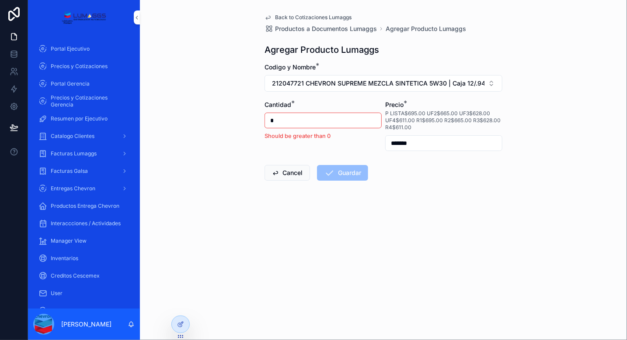
drag, startPoint x: 285, startPoint y: 118, endPoint x: 255, endPoint y: 115, distance: 29.9
click at [255, 115] on div "Back to Cotizaciones Lumaggs Productos a Documentos Lumaggs Agregar Producto Lu…" at bounding box center [383, 170] width 487 height 340
type input "**"
click at [417, 145] on input "*******" at bounding box center [444, 143] width 116 height 12
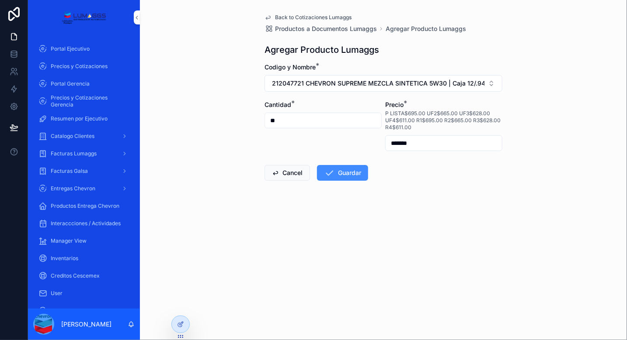
type input "*******"
click at [355, 174] on button "Guardar" at bounding box center [342, 173] width 51 height 16
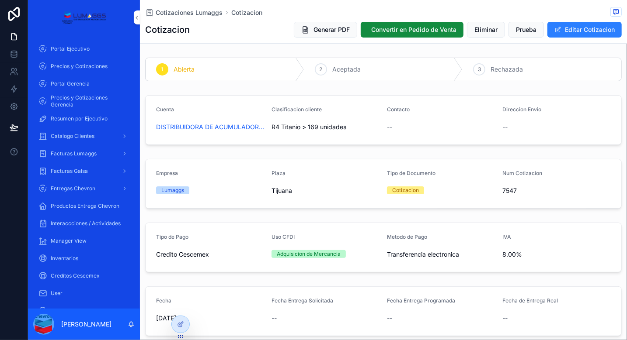
scroll to position [175, 0]
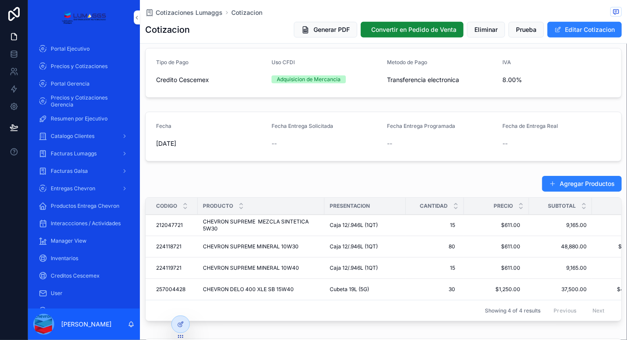
click at [558, 186] on button "Agregar Productos" at bounding box center [582, 184] width 80 height 16
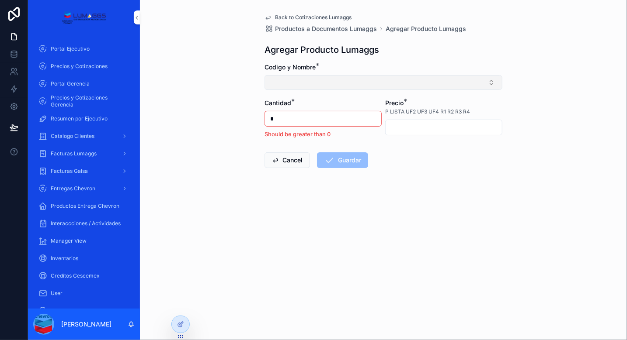
click at [301, 78] on button "Select Button" at bounding box center [383, 82] width 238 height 15
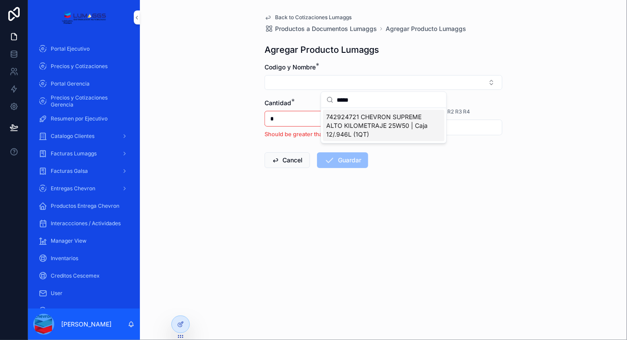
type input "*****"
click at [391, 132] on span "742924721 CHEVRON SUPREME ALTO KILOMETRAJE 25W50 | Caja 12/.946L (1QT)" at bounding box center [379, 126] width 104 height 26
type input "*******"
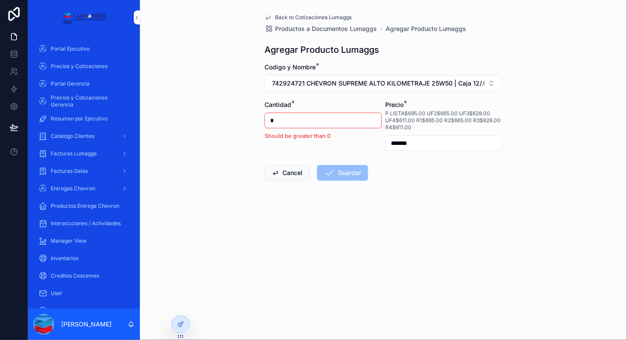
drag, startPoint x: 279, startPoint y: 123, endPoint x: 265, endPoint y: 117, distance: 14.7
click at [265, 117] on input "*" at bounding box center [323, 121] width 116 height 12
type input "**"
drag, startPoint x: 402, startPoint y: 144, endPoint x: 350, endPoint y: 132, distance: 53.5
click at [351, 133] on form "Codigo y Nombre * 742924721 CHEVRON SUPREME ALTO KILOMETRAJE 25W50 | Caja 12/.9…" at bounding box center [383, 150] width 238 height 174
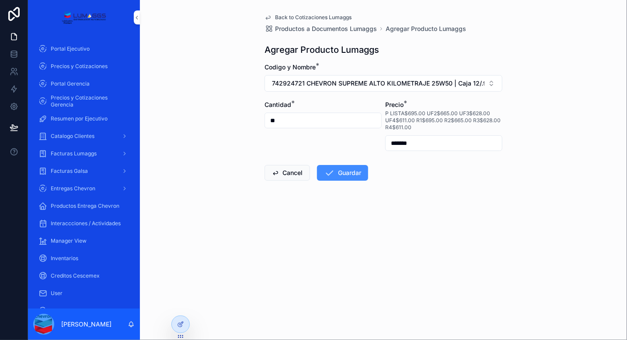
type input "*******"
click at [356, 170] on button "Guardar" at bounding box center [342, 173] width 51 height 16
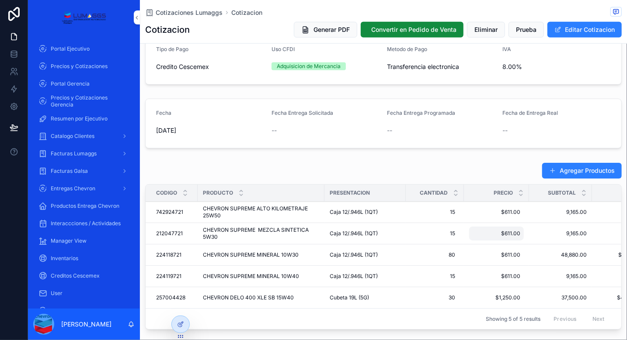
scroll to position [262, 0]
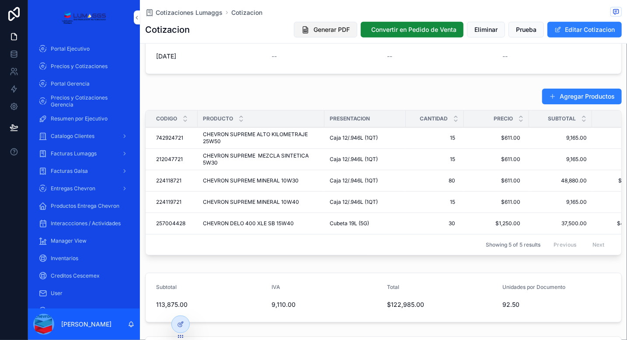
click at [328, 31] on span "Generar PDF" at bounding box center [331, 29] width 36 height 9
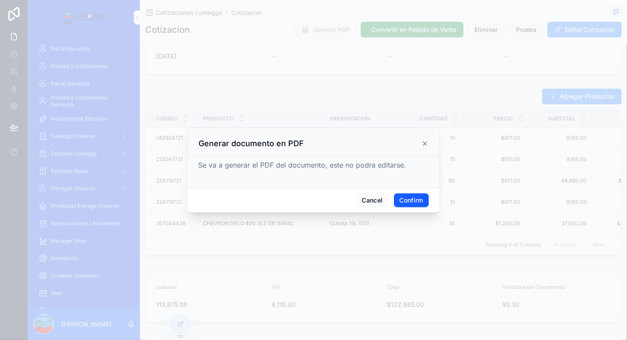
click at [410, 197] on button "Confirm" at bounding box center [411, 201] width 35 height 14
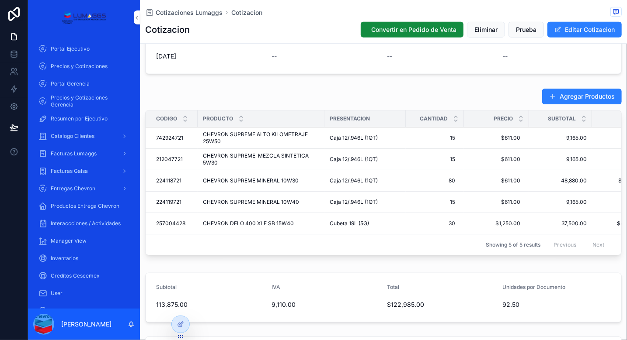
click at [219, 92] on div "Agregar Productos" at bounding box center [383, 96] width 476 height 17
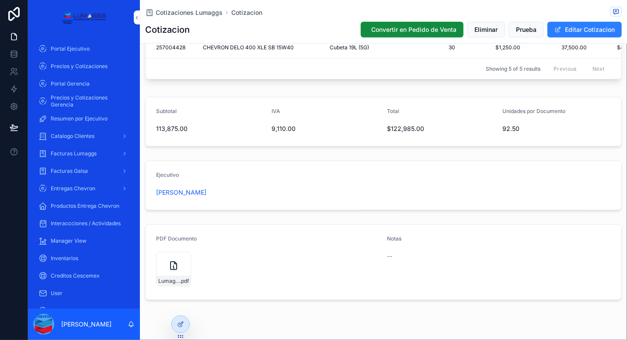
scroll to position [462, 0]
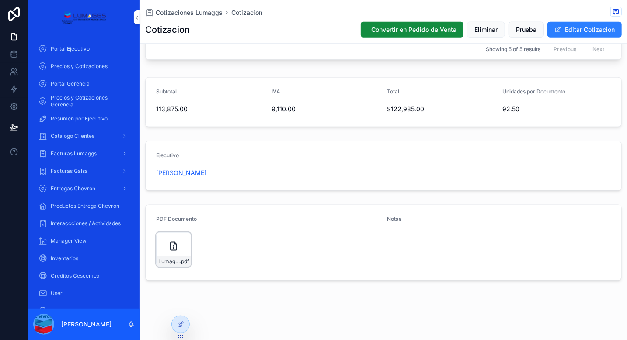
click at [171, 248] on icon "scrollable content" at bounding box center [173, 246] width 10 height 10
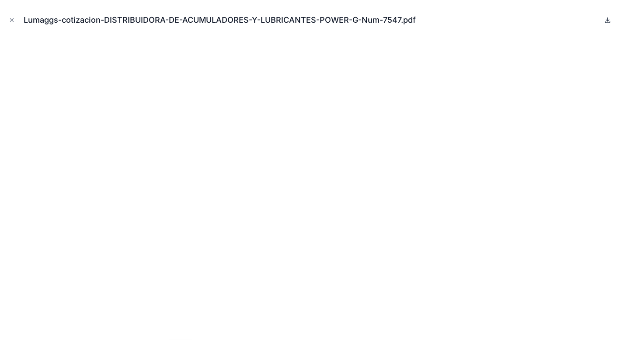
click at [608, 21] on icon at bounding box center [607, 20] width 3 height 1
click at [11, 20] on icon "Close modal" at bounding box center [12, 20] width 6 height 6
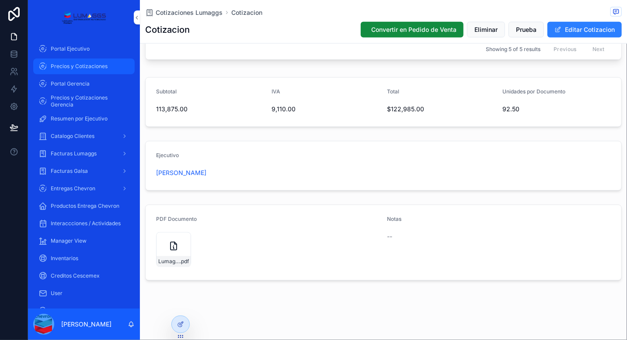
click at [76, 67] on span "Precios y Cotizaciones" at bounding box center [79, 66] width 57 height 7
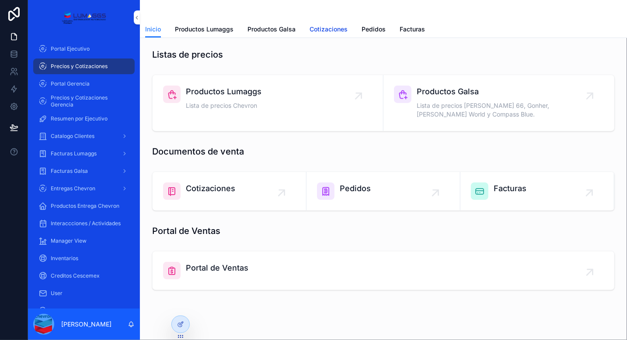
click at [318, 28] on span "Cotizaciones" at bounding box center [328, 29] width 38 height 9
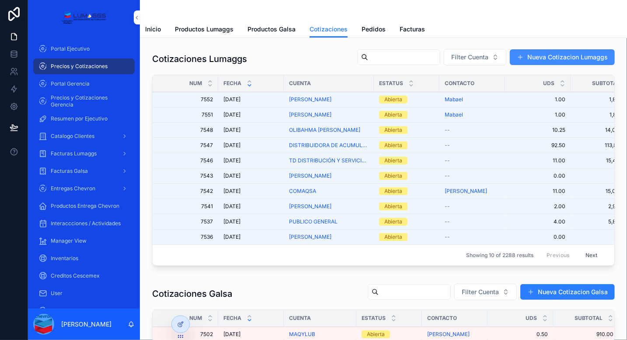
click at [533, 63] on button "Nueva Cotizacion Lumaggs" at bounding box center [562, 57] width 105 height 16
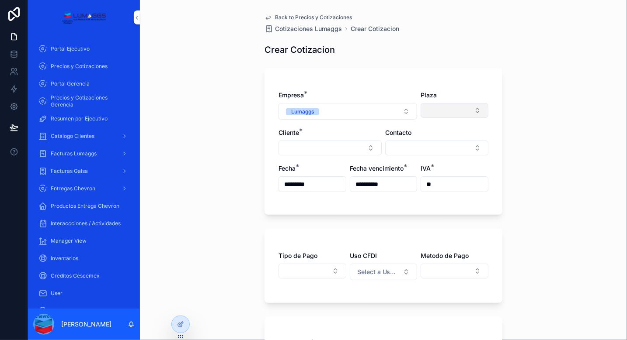
click at [450, 114] on button "Select Button" at bounding box center [454, 110] width 68 height 15
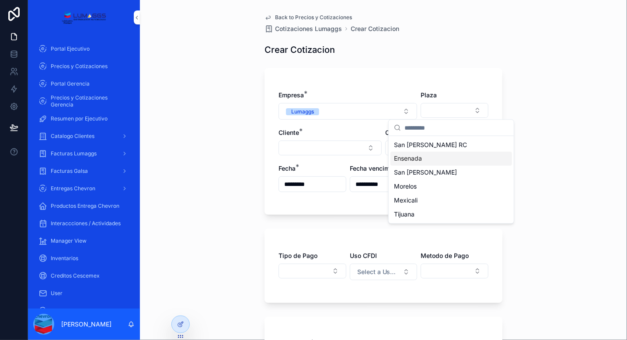
click at [424, 159] on div "Ensenada" at bounding box center [451, 159] width 122 height 14
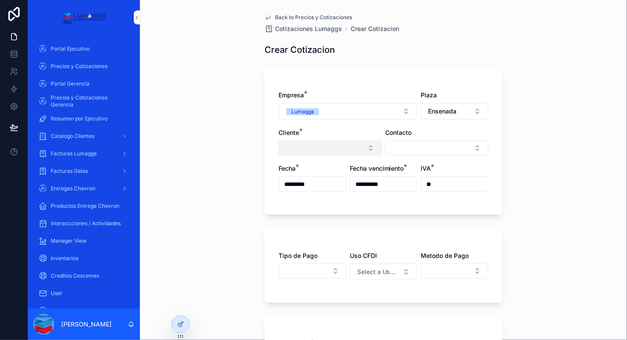
click at [361, 148] on button "Select Button" at bounding box center [329, 148] width 103 height 15
type input "******"
click at [313, 182] on button "New" at bounding box center [326, 181] width 118 height 9
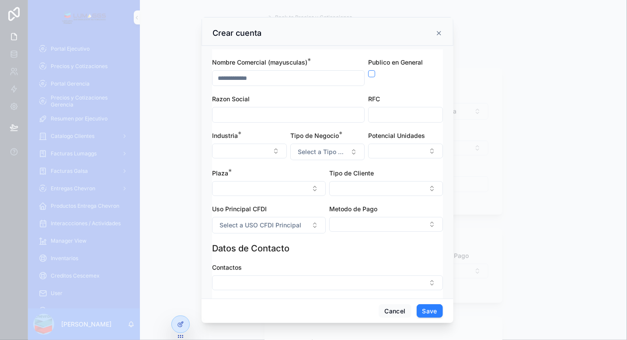
click at [255, 75] on input "scrollable content" at bounding box center [288, 78] width 152 height 12
type input "*"
type input "**"
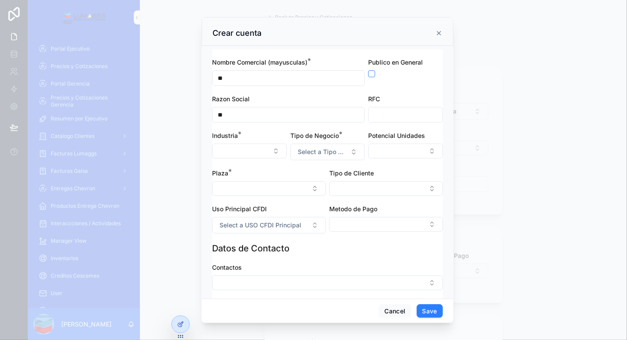
type input "***"
type input "****"
type input "*****"
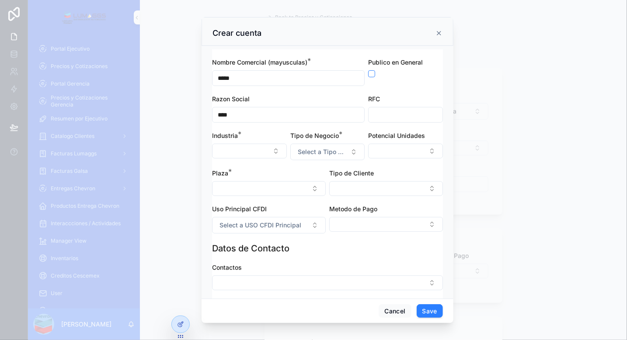
type input "*****"
type input "******"
type input "*******"
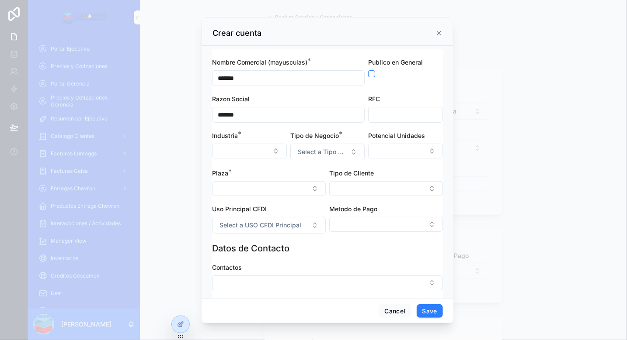
type input "********"
type input "**********"
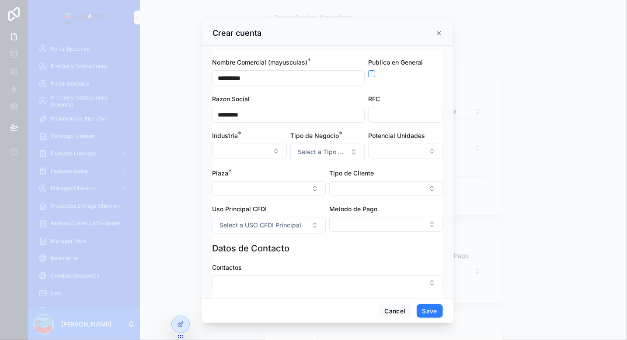
type input "**********"
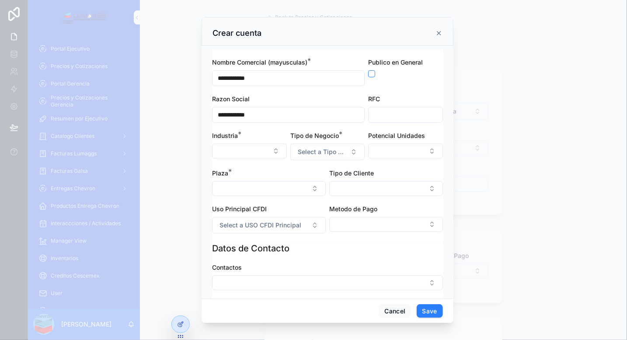
type input "**********"
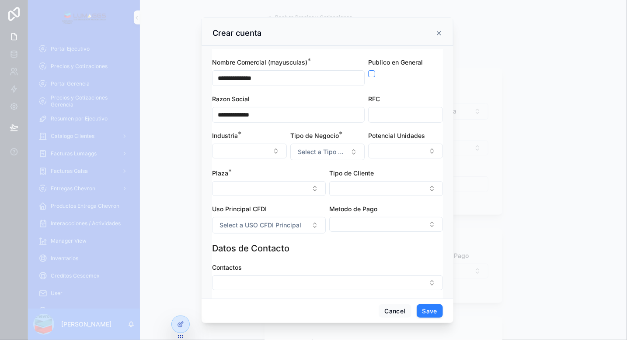
type input "**********"
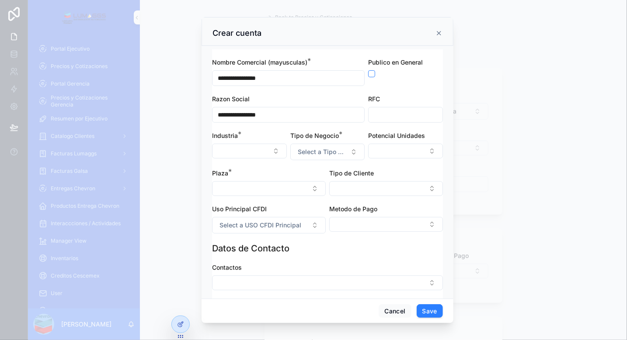
type input "**********"
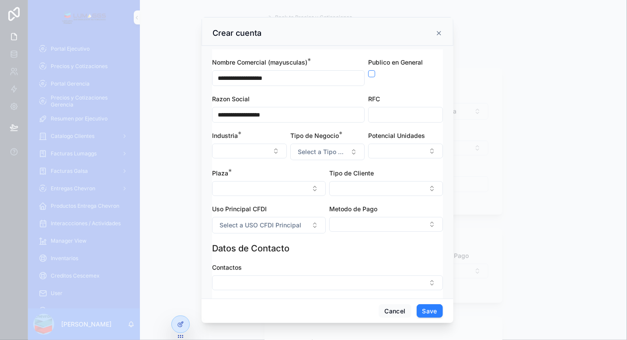
type input "**********"
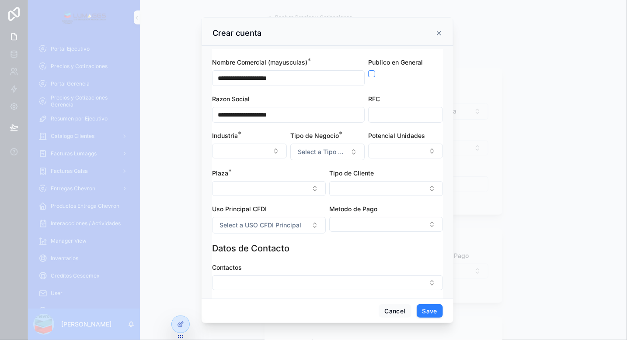
type input "**********"
click at [400, 118] on input "scrollable content" at bounding box center [405, 115] width 74 height 12
type input "**********"
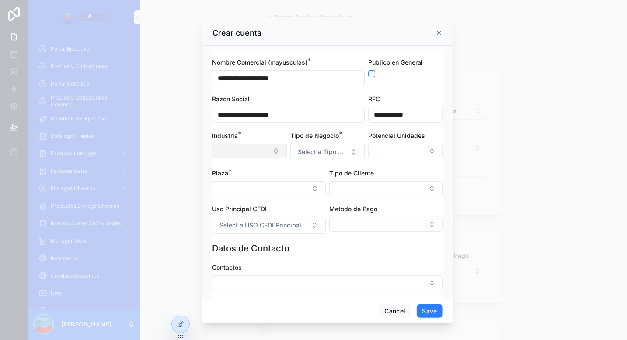
click at [247, 153] on button "Select Button" at bounding box center [249, 151] width 75 height 15
type input "***"
click at [236, 186] on div "Revendedor" at bounding box center [249, 185] width 122 height 14
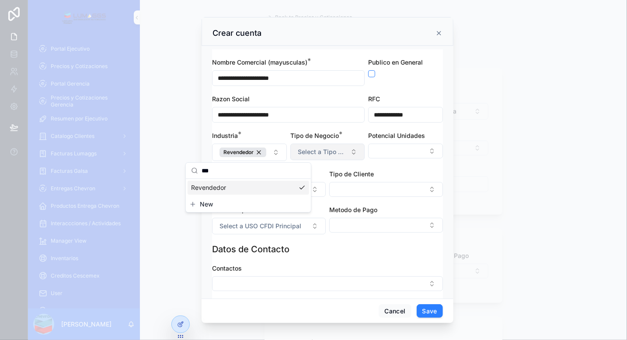
click at [317, 152] on span "Select a Tipo de Negocio" at bounding box center [322, 152] width 49 height 9
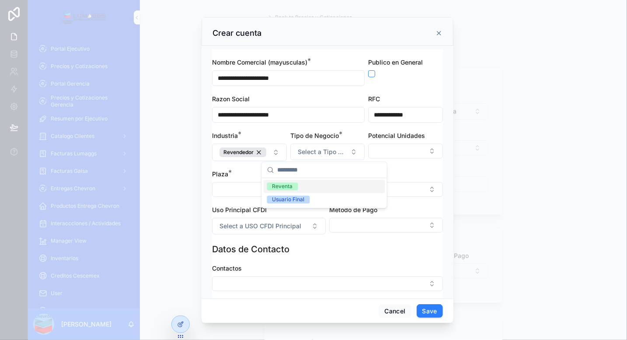
click at [284, 186] on div "Reventa" at bounding box center [282, 187] width 21 height 8
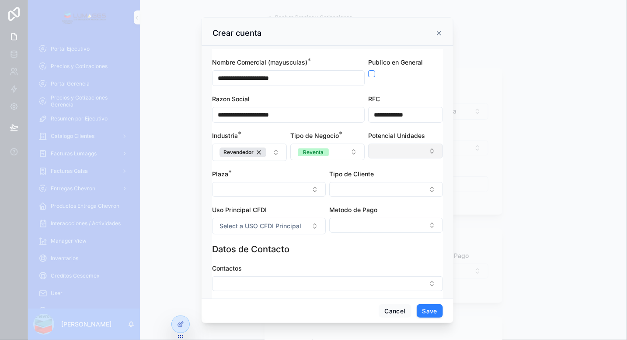
click at [384, 153] on button "Select Button" at bounding box center [405, 151] width 75 height 15
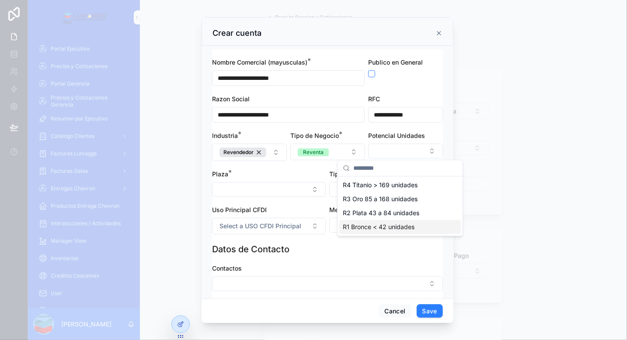
click at [375, 232] on div "R1 Bronce < 42 unidades" at bounding box center [400, 227] width 122 height 14
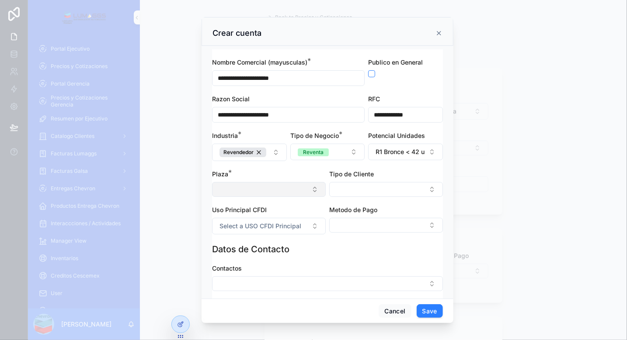
click at [307, 191] on button "Select Button" at bounding box center [269, 189] width 114 height 15
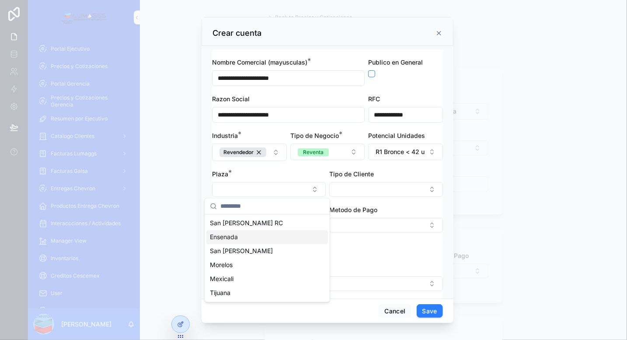
click at [247, 236] on div "Ensenada" at bounding box center [267, 238] width 122 height 14
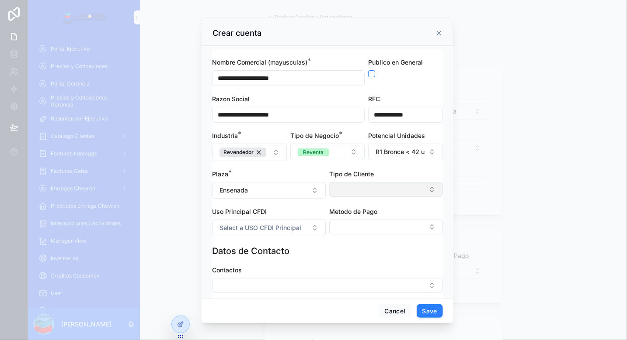
click at [370, 190] on button "Select Button" at bounding box center [386, 189] width 114 height 15
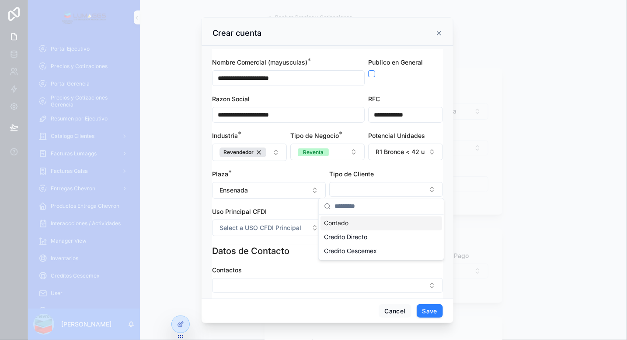
click at [364, 226] on div "Contado" at bounding box center [381, 224] width 122 height 14
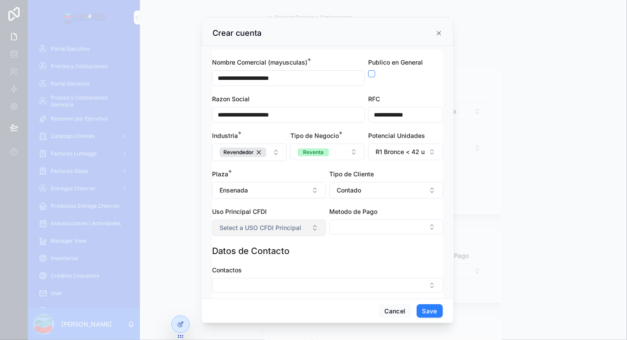
click at [276, 229] on span "Select a USO CFDI Principal" at bounding box center [260, 228] width 82 height 9
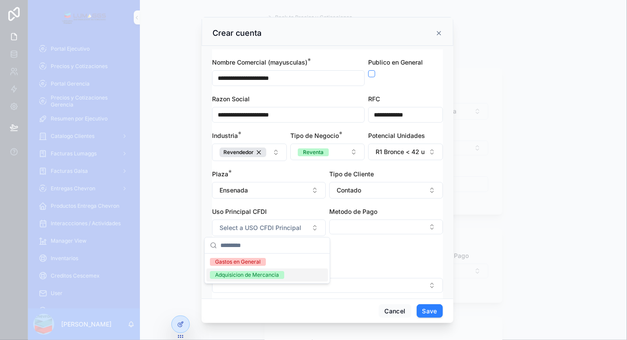
click at [273, 276] on div "Adquisicion de Mercancia" at bounding box center [247, 275] width 64 height 8
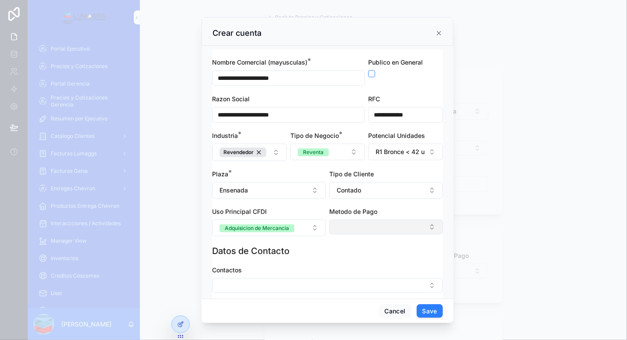
click at [358, 228] on button "Select Button" at bounding box center [386, 227] width 114 height 15
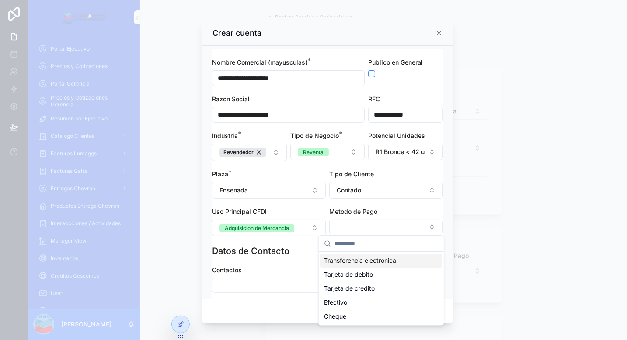
click at [363, 260] on span "Transferencia electronica" at bounding box center [360, 261] width 72 height 9
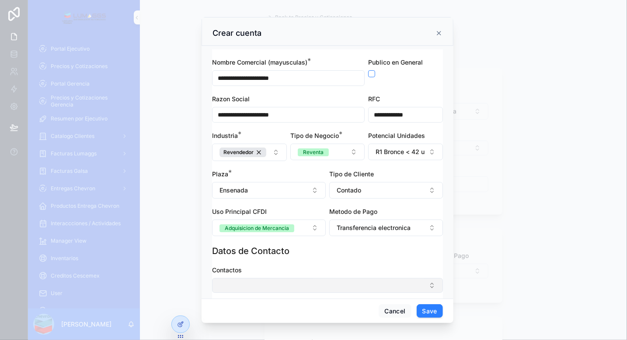
click at [344, 286] on button "Select Button" at bounding box center [327, 285] width 231 height 15
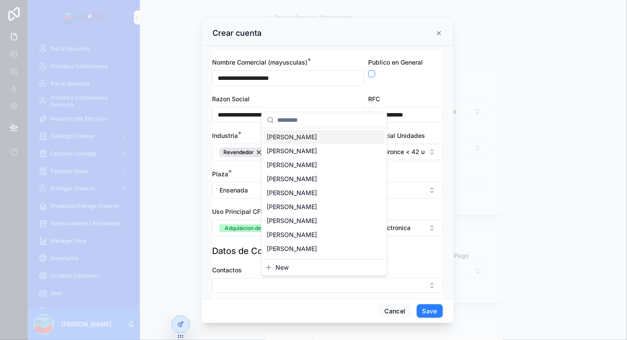
click at [295, 271] on button "New" at bounding box center [324, 268] width 118 height 9
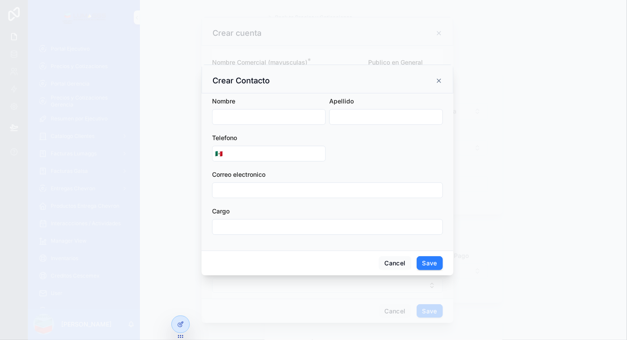
drag, startPoint x: 255, startPoint y: 121, endPoint x: 255, endPoint y: 113, distance: 7.9
click at [255, 120] on input "scrollable content" at bounding box center [268, 117] width 113 height 12
type input "*"
type input "********"
type input "****"
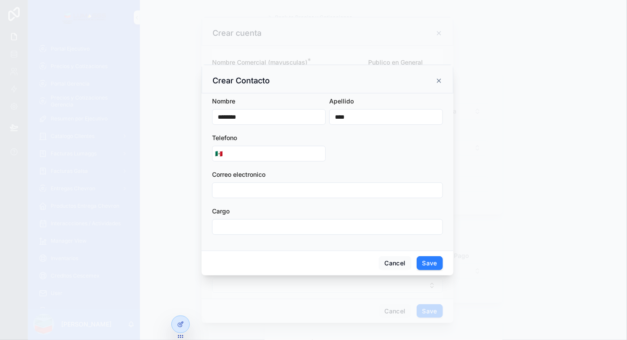
click at [252, 157] on input "scrollable content" at bounding box center [275, 154] width 100 height 12
type input "**********"
click at [427, 262] on button "Save" at bounding box center [430, 264] width 26 height 14
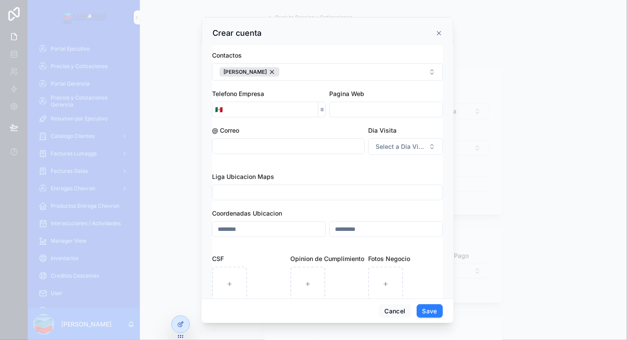
scroll to position [219, 0]
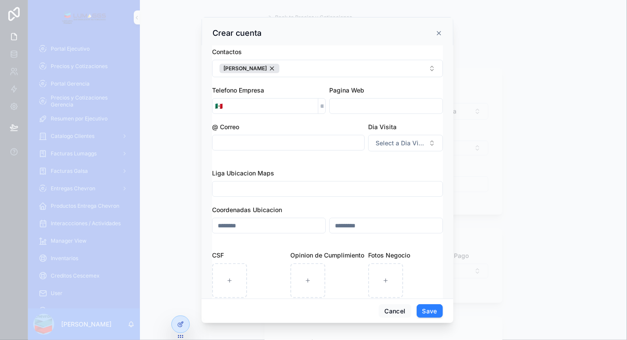
click at [259, 106] on input "scrollable content" at bounding box center [271, 106] width 93 height 12
type input "**********"
click at [316, 167] on div "Liga Ubicacion Maps Coordenadas Ubicacion" at bounding box center [327, 201] width 231 height 82
click at [231, 281] on icon "scrollable content" at bounding box center [229, 281] width 6 height 6
type input "**********"
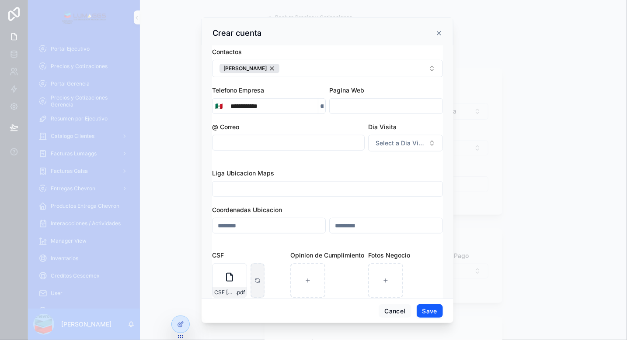
click at [435, 307] on button "Save" at bounding box center [430, 312] width 26 height 14
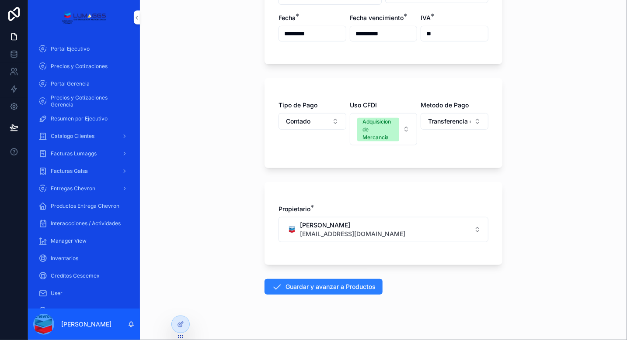
scroll to position [163, 0]
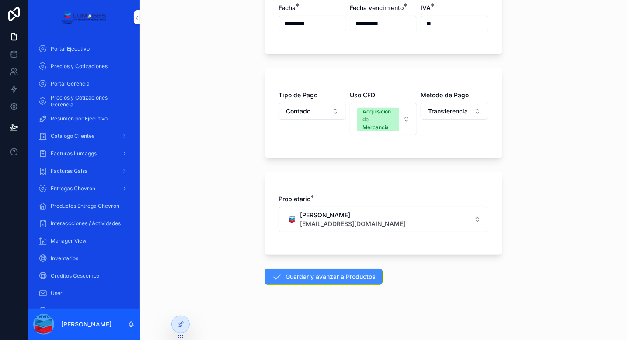
click at [295, 278] on button "Guardar y avanzar a Productos" at bounding box center [323, 277] width 118 height 16
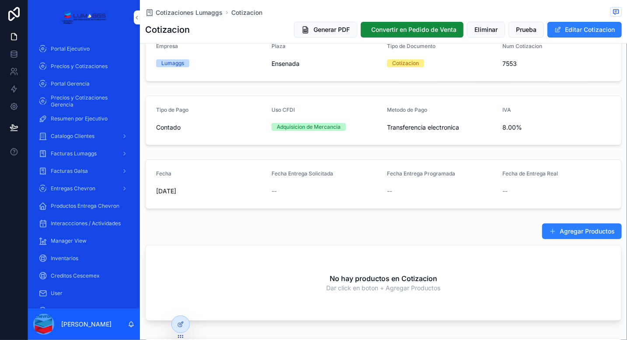
scroll to position [131, 0]
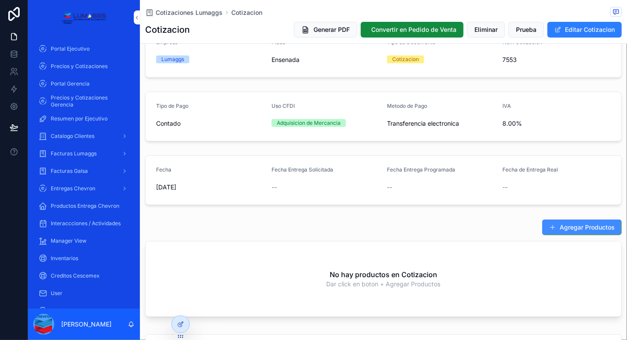
click at [574, 226] on button "Agregar Productos" at bounding box center [582, 228] width 80 height 16
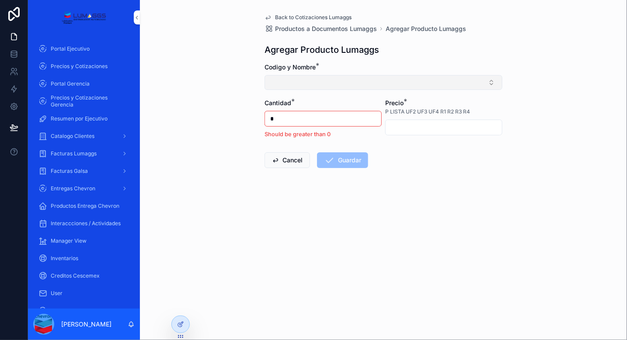
click at [333, 81] on button "Select Button" at bounding box center [383, 82] width 238 height 15
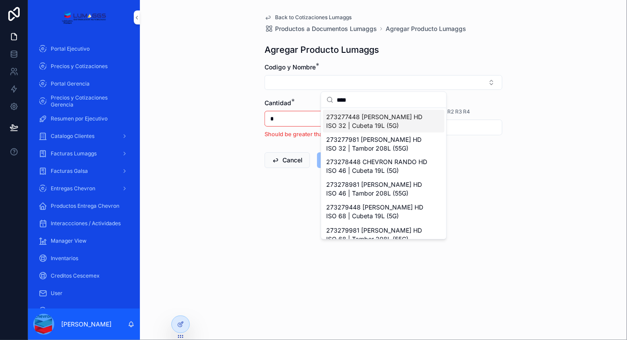
type input "****"
click at [384, 124] on span "273277448 CHEVRON RANDO HD ISO 32 | Cubeta 19L (5G)" at bounding box center [379, 121] width 104 height 17
type input "*********"
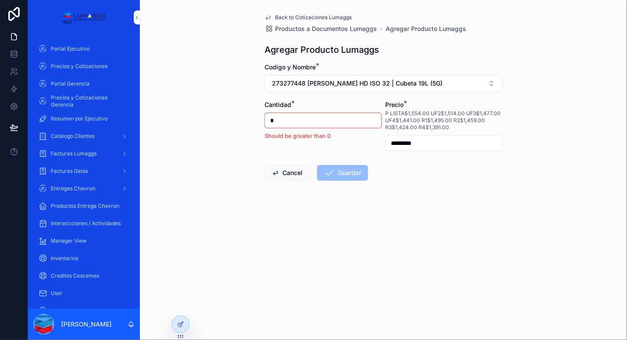
drag, startPoint x: 278, startPoint y: 116, endPoint x: 249, endPoint y: 110, distance: 29.0
click at [249, 110] on div "Back to Cotizaciones Lumaggs Productos a Documentos Lumaggs Agregar Producto Lu…" at bounding box center [383, 170] width 487 height 340
type input "*"
drag, startPoint x: 427, startPoint y: 141, endPoint x: 372, endPoint y: 134, distance: 55.1
click at [372, 134] on form "Codigo y Nombre * 273277448 CHEVRON RANDO HD ISO 32 | Cubeta 19L (5G) Cantidad …" at bounding box center [383, 150] width 238 height 174
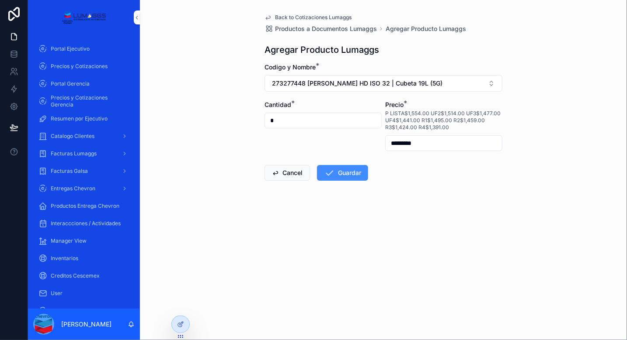
type input "*********"
click at [356, 175] on button "Guardar" at bounding box center [342, 173] width 51 height 16
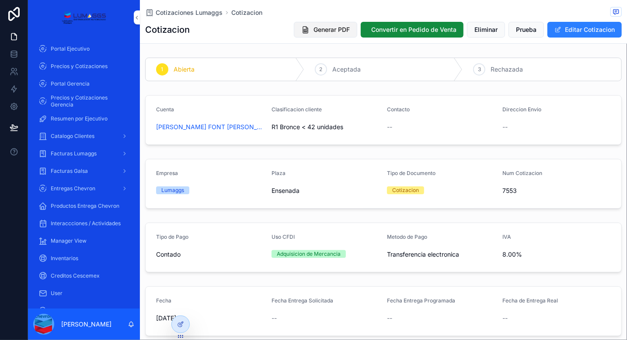
click at [322, 33] on span "Generar PDF" at bounding box center [331, 29] width 36 height 9
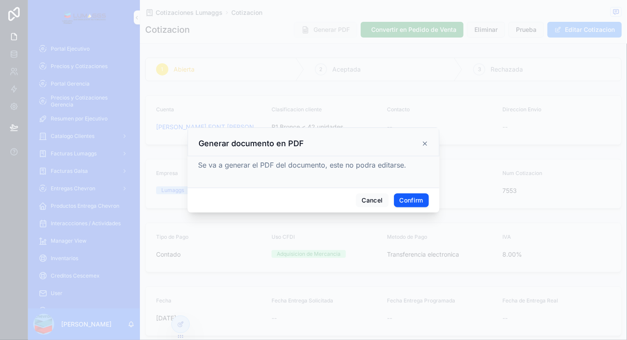
click at [403, 202] on button "Confirm" at bounding box center [411, 201] width 35 height 14
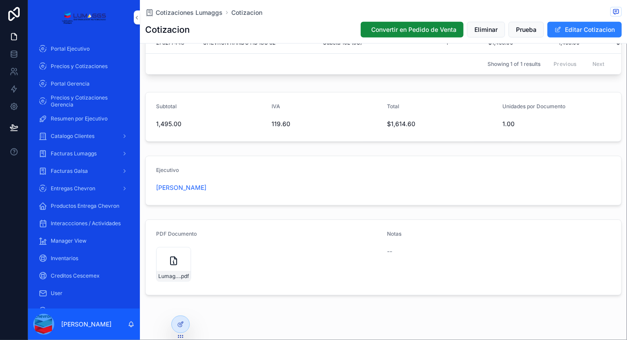
scroll to position [377, 0]
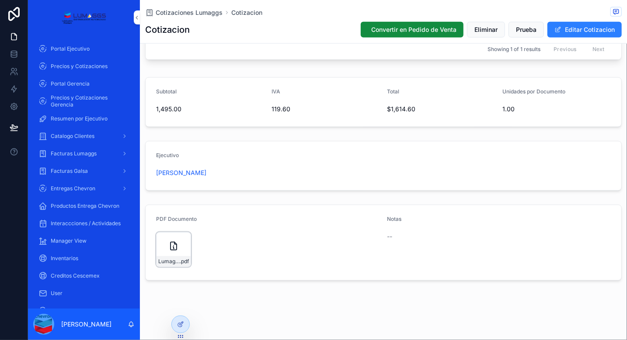
click at [164, 246] on div "Lumaggs-cotizacion-CRISTINA-FONT-VILLAREAL-Num-7553 .pdf" at bounding box center [173, 250] width 35 height 35
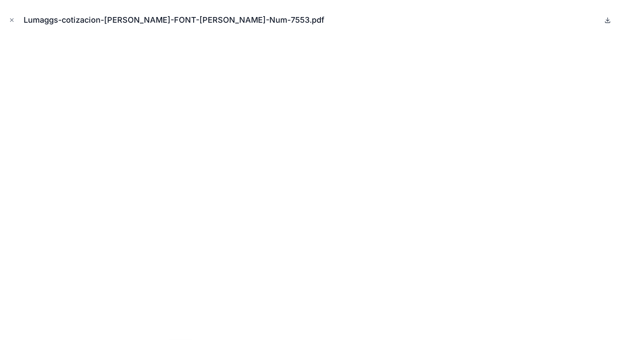
click at [608, 21] on icon at bounding box center [607, 20] width 3 height 1
click at [12, 19] on icon "Close modal" at bounding box center [12, 20] width 6 height 6
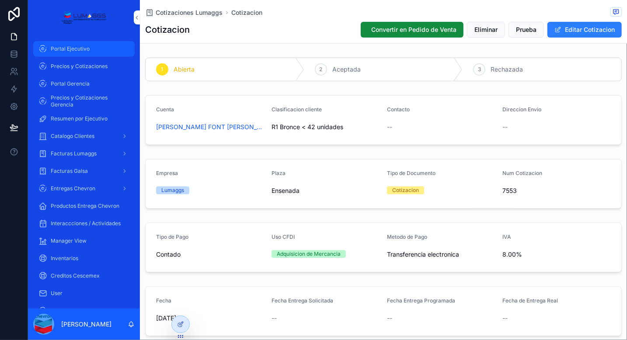
click at [79, 54] on div "Portal Ejecutivo" at bounding box center [83, 49] width 91 height 14
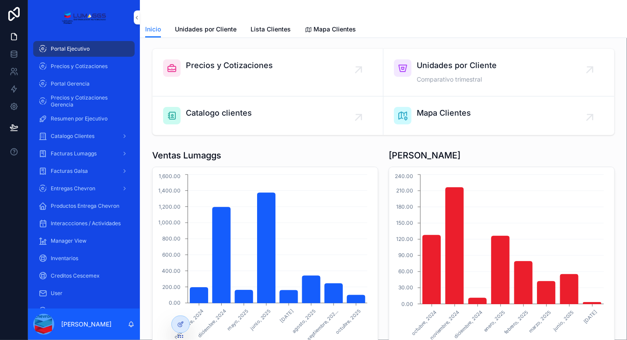
click at [285, 71] on div "Precios y Cotizaciones" at bounding box center [267, 67] width 209 height 17
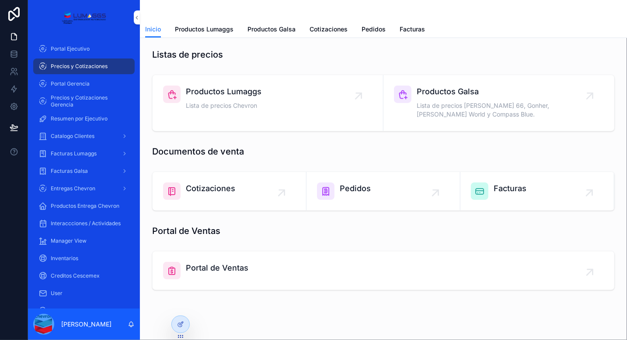
click at [252, 96] on span "Productos Lumaggs" at bounding box center [224, 92] width 76 height 12
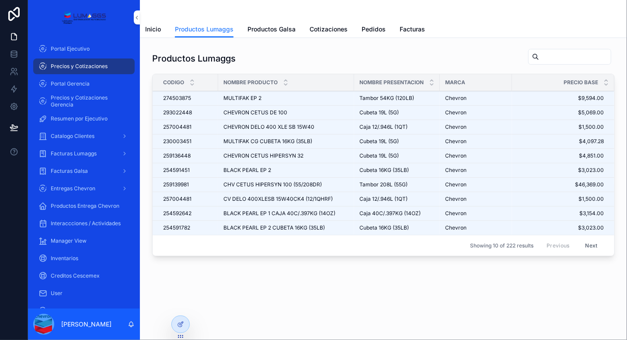
click at [545, 57] on div "scrollable content" at bounding box center [569, 57] width 83 height 16
click at [549, 56] on input "scrollable content" at bounding box center [575, 57] width 72 height 12
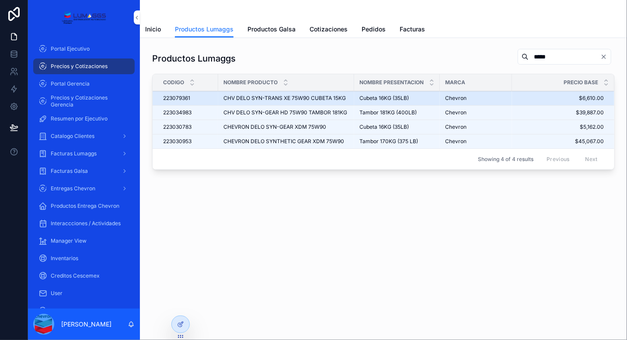
type input "*****"
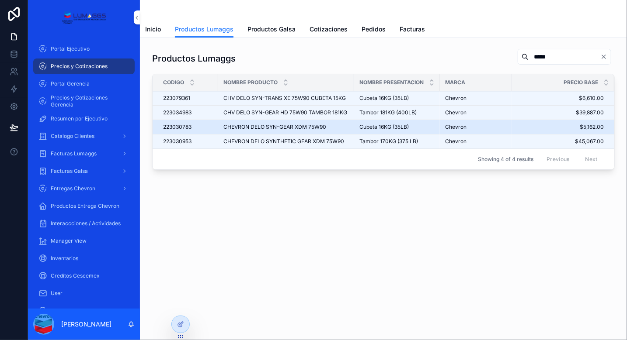
click at [347, 124] on div "CHEVRON DELO SYN-GEAR XDM 75W90 CHEVRON DELO SYN-GEAR XDM 75W90" at bounding box center [285, 127] width 125 height 7
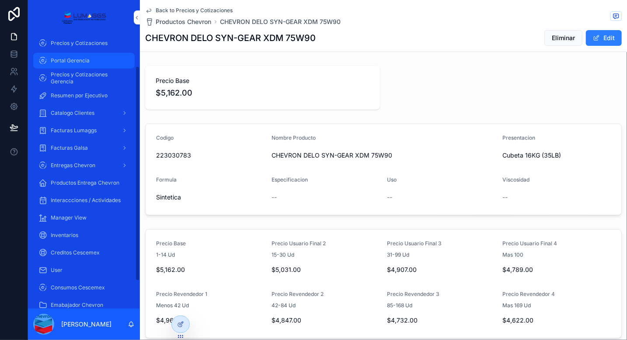
scroll to position [44, 0]
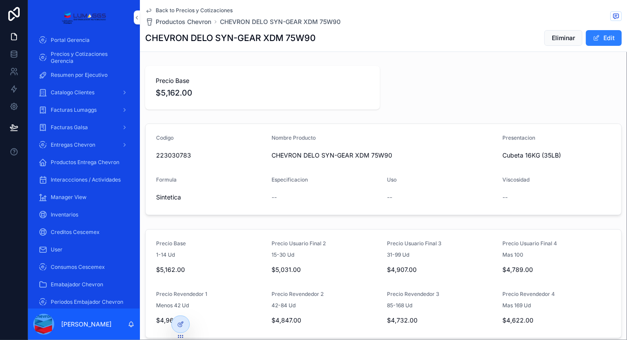
click at [149, 10] on icon "scrollable content" at bounding box center [148, 10] width 7 height 7
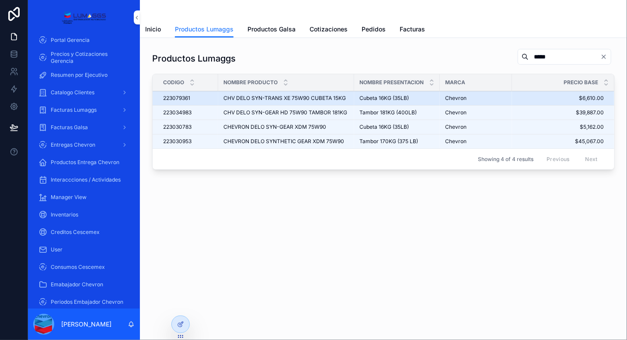
click at [497, 100] on div "Chevron" at bounding box center [476, 98] width 62 height 7
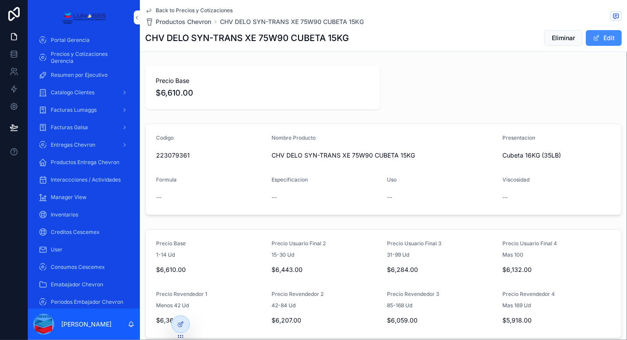
click at [604, 33] on button "Edit" at bounding box center [604, 38] width 36 height 16
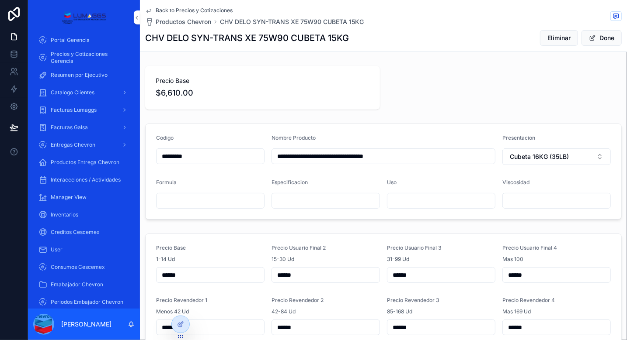
click at [410, 156] on input "**********" at bounding box center [383, 156] width 223 height 12
type input "**********"
click at [460, 173] on form "**********" at bounding box center [384, 171] width 476 height 95
click at [603, 32] on button "Done" at bounding box center [601, 38] width 40 height 16
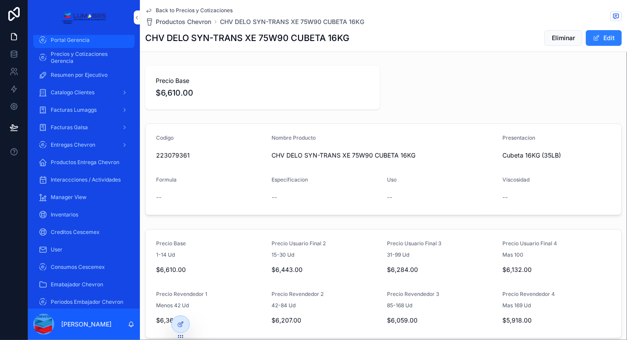
click at [80, 42] on span "Portal Gerencia" at bounding box center [70, 40] width 39 height 7
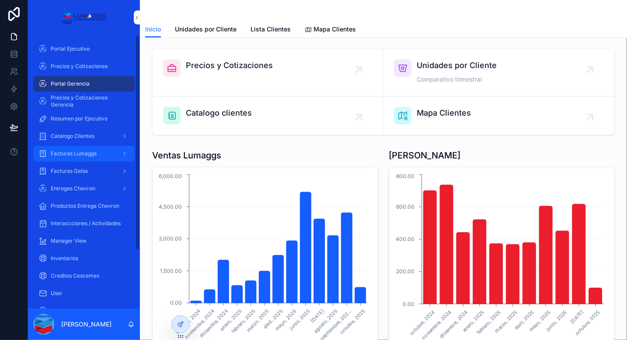
click at [105, 156] on div "Facturas Lumaggs" at bounding box center [83, 154] width 91 height 14
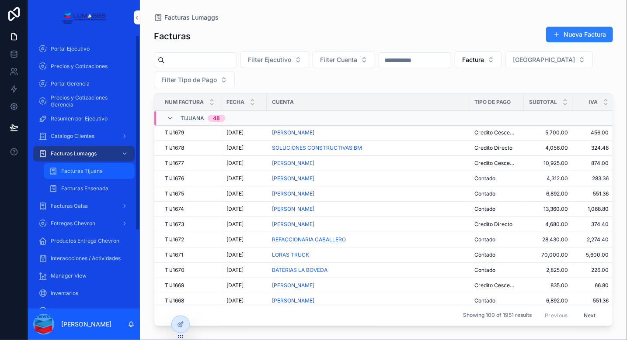
click at [96, 171] on span "Facturas Tijuana" at bounding box center [82, 171] width 42 height 7
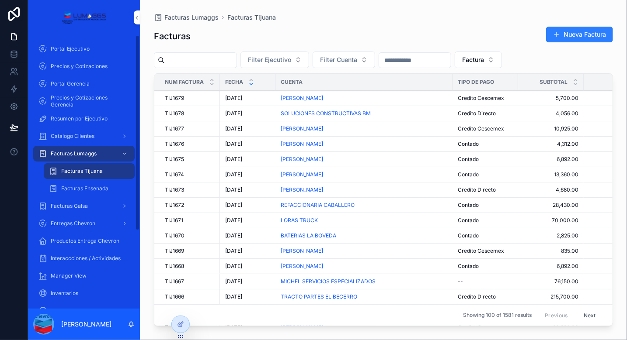
click at [81, 153] on span "Facturas Lumaggs" at bounding box center [74, 153] width 46 height 7
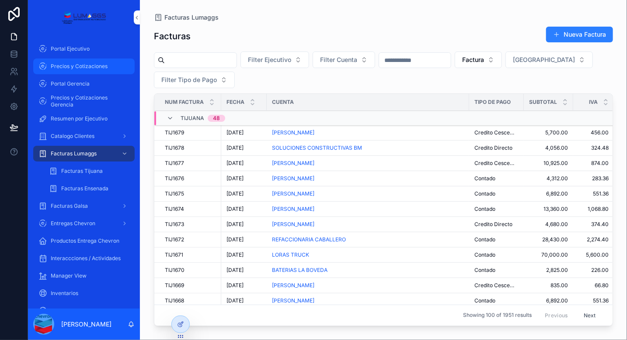
click at [74, 66] on span "Precios y Cotizaciones" at bounding box center [79, 66] width 57 height 7
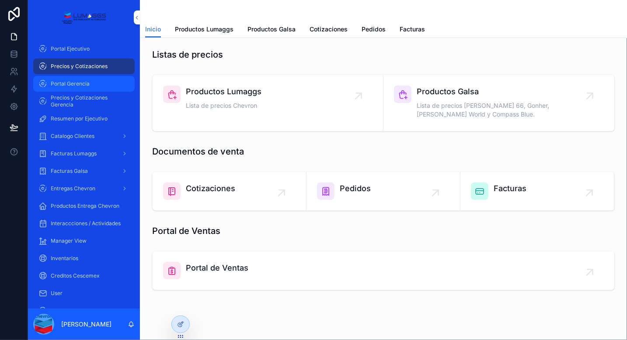
click at [80, 80] on span "Portal Gerencia" at bounding box center [70, 83] width 39 height 7
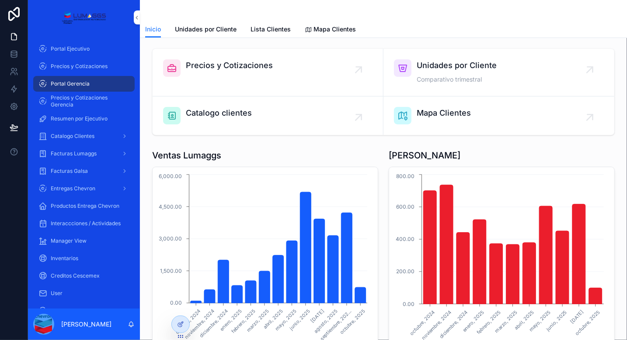
click at [332, 76] on div "Precios y Cotizaciones" at bounding box center [267, 67] width 209 height 17
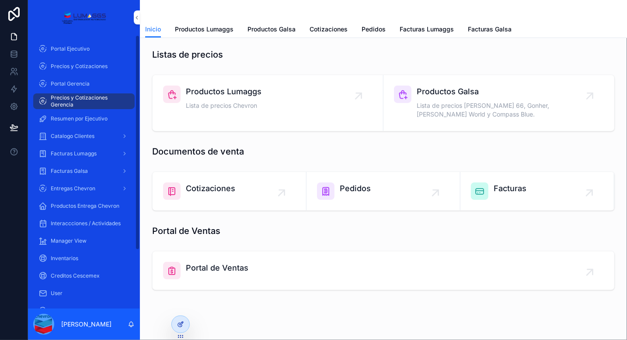
click at [183, 325] on icon at bounding box center [180, 324] width 7 height 7
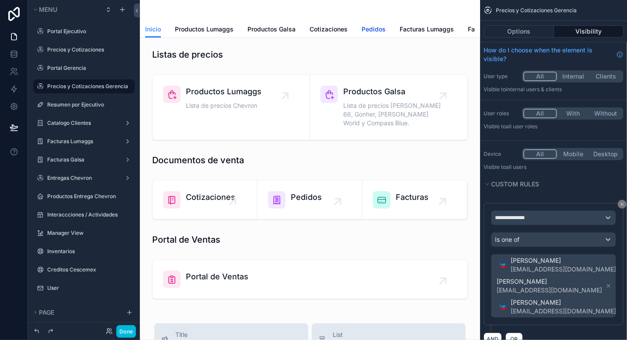
click at [366, 28] on span "Pedidos" at bounding box center [373, 29] width 24 height 9
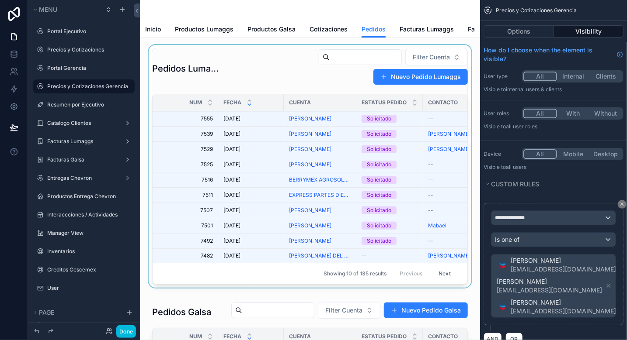
click at [252, 86] on div "scrollable content" at bounding box center [310, 168] width 326 height 247
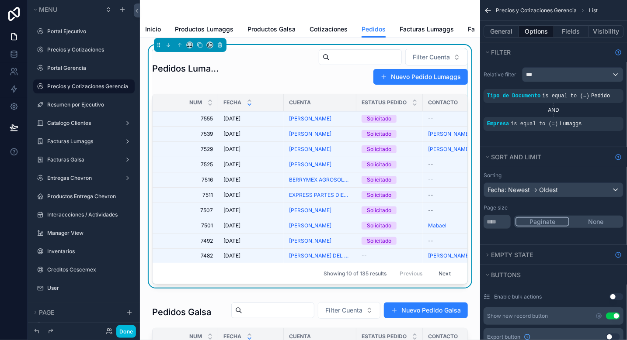
click at [261, 78] on div "Filter Cuenta Nuevo Pedido Lumaggs" at bounding box center [345, 67] width 244 height 37
click at [87, 86] on label "Precios y Cotizaciones Gerencia" at bounding box center [88, 86] width 82 height 7
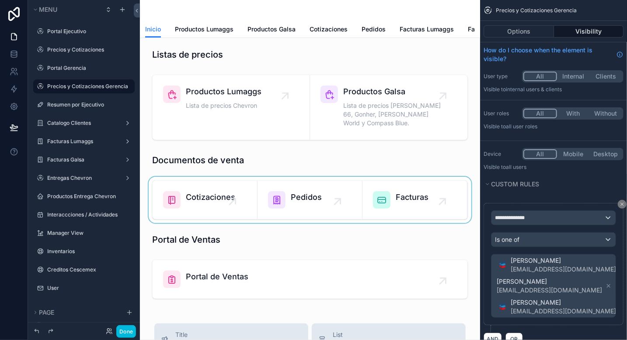
click at [315, 214] on div "scrollable content" at bounding box center [310, 200] width 326 height 46
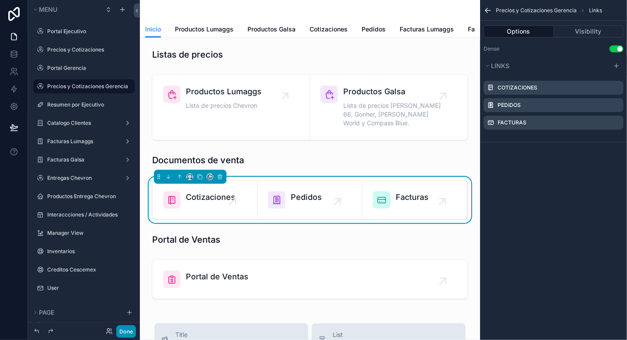
click at [129, 332] on button "Done" at bounding box center [126, 332] width 20 height 13
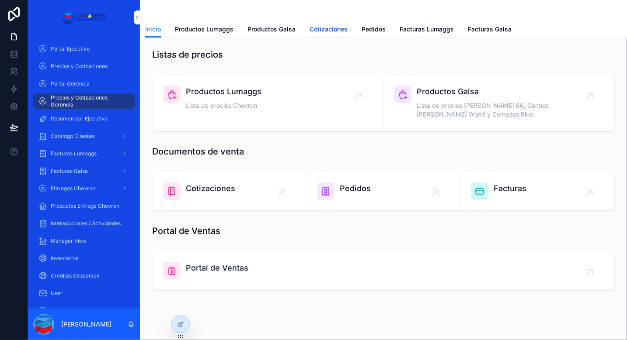
click at [331, 31] on span "Cotizaciones" at bounding box center [328, 29] width 38 height 9
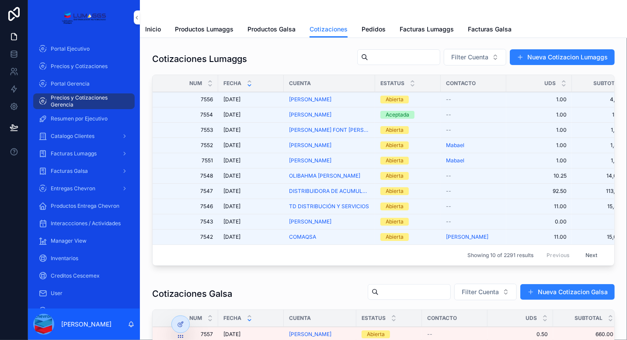
scroll to position [87, 0]
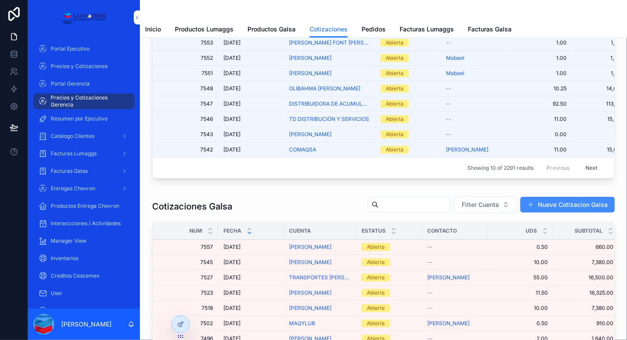
click at [573, 208] on button "Nueva Cotizacion Galsa" at bounding box center [567, 205] width 94 height 16
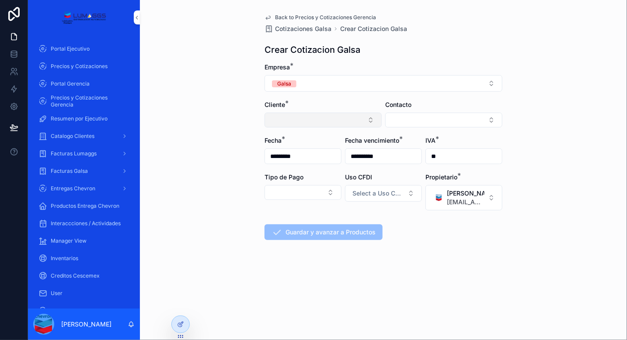
click at [301, 127] on button "Select Button" at bounding box center [322, 120] width 117 height 15
click at [217, 73] on div "**********" at bounding box center [383, 170] width 487 height 340
click at [345, 120] on button "Select Button" at bounding box center [322, 120] width 117 height 15
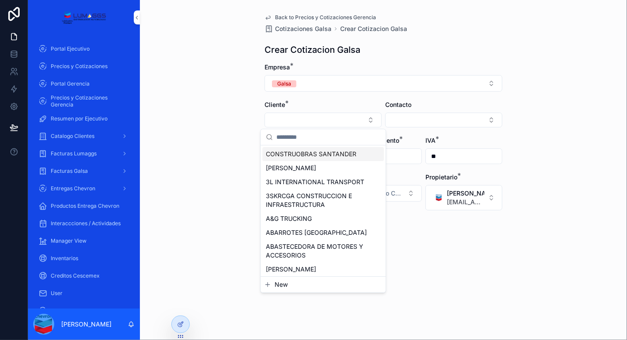
click at [337, 136] on input "scrollable content" at bounding box center [328, 137] width 104 height 16
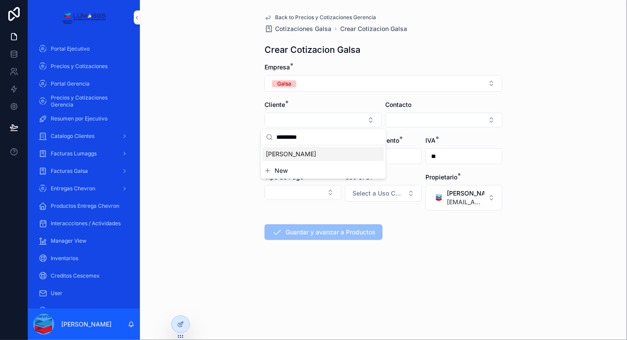
type input "*********"
click at [309, 155] on div "[PERSON_NAME]" at bounding box center [323, 154] width 122 height 14
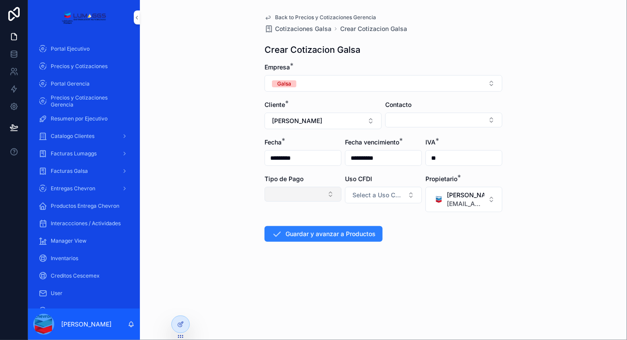
click at [322, 194] on button "Select Button" at bounding box center [302, 194] width 77 height 15
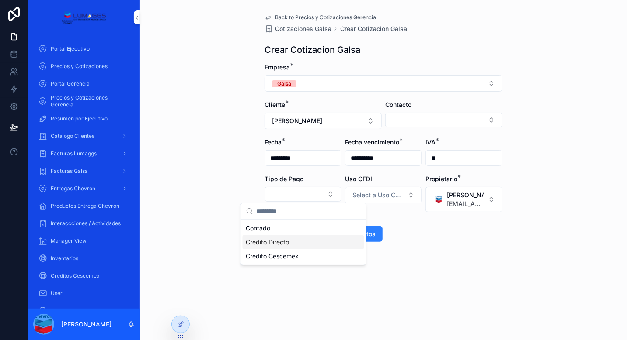
click at [279, 243] on span "Credito Directo" at bounding box center [267, 242] width 43 height 9
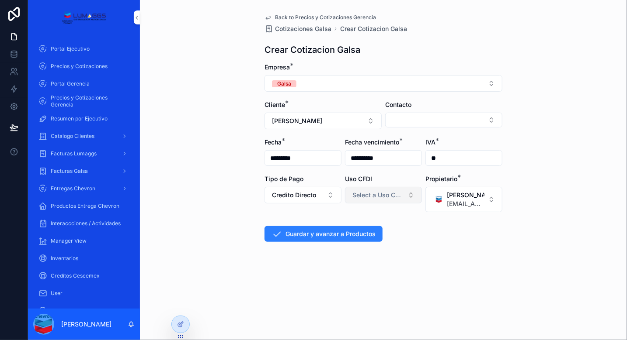
drag, startPoint x: 313, startPoint y: 195, endPoint x: 364, endPoint y: 195, distance: 51.1
click at [340, 195] on button "Credito Directo" at bounding box center [302, 195] width 77 height 17
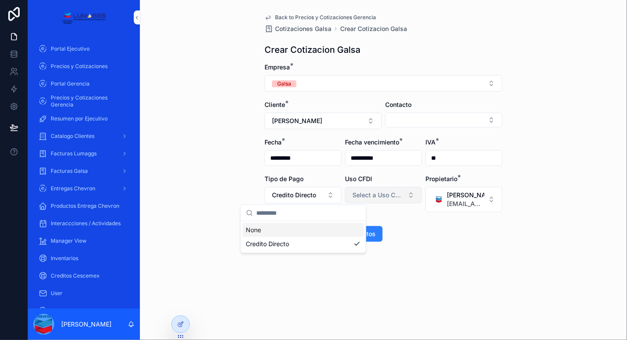
click at [364, 195] on span "Select a Uso CFDI" at bounding box center [378, 195] width 52 height 9
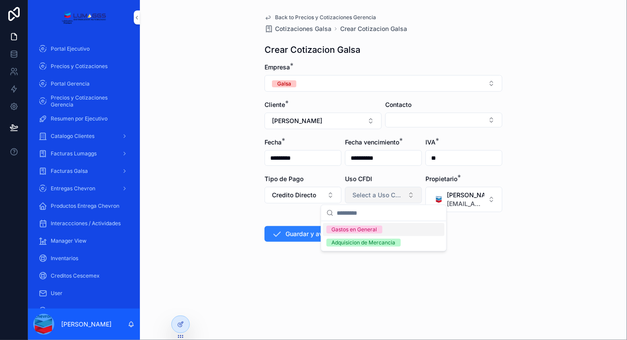
click at [364, 195] on span "Select a Uso CFDI" at bounding box center [378, 195] width 52 height 9
click at [357, 230] on div "Gastos en General" at bounding box center [354, 230] width 45 height 8
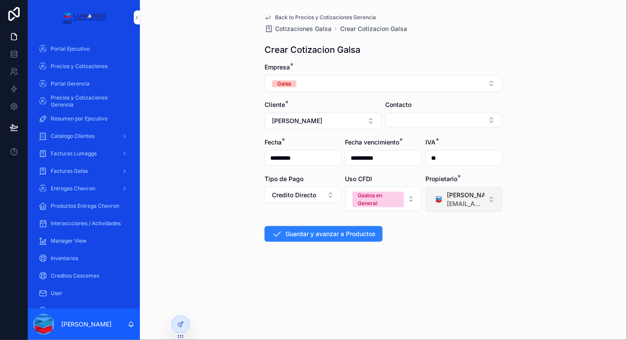
click at [439, 199] on div "Select Button" at bounding box center [439, 200] width 12 height 12
type input "*"
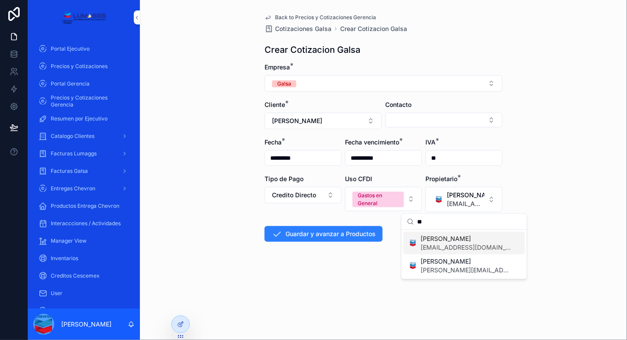
type input "*"
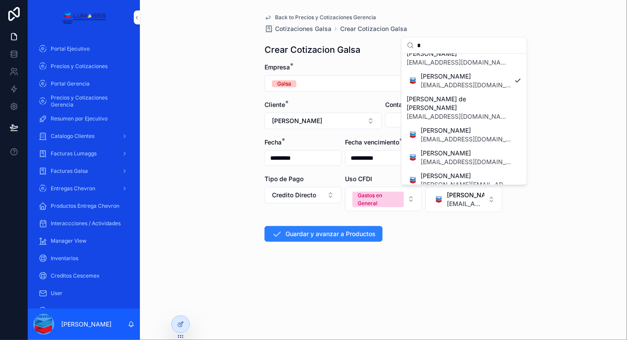
scroll to position [306, 0]
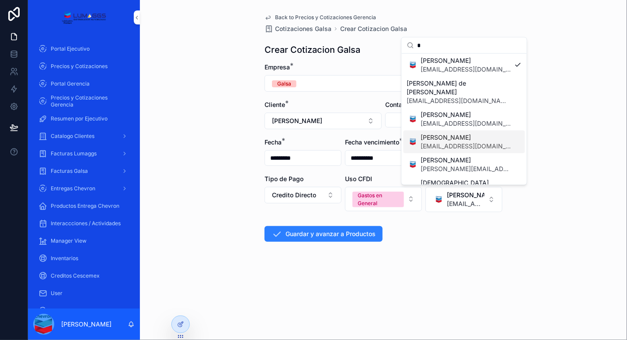
type input "*"
click at [463, 142] on span "[EMAIL_ADDRESS][DOMAIN_NAME]" at bounding box center [466, 146] width 90 height 9
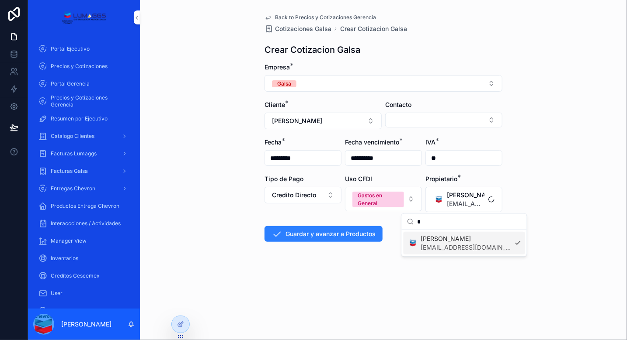
scroll to position [0, 0]
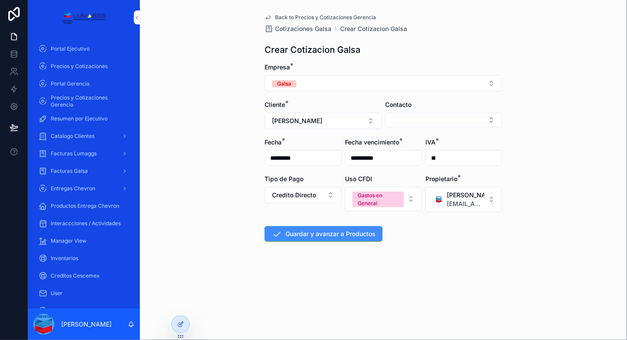
click at [332, 232] on button "Guardar y avanzar a Productos" at bounding box center [323, 234] width 118 height 16
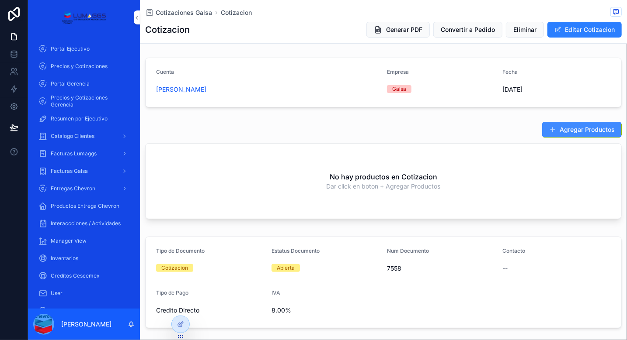
click at [563, 129] on button "Agregar Productos" at bounding box center [582, 130] width 80 height 16
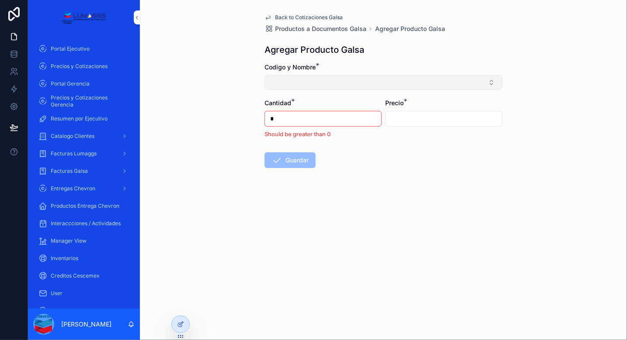
click at [319, 80] on button "Select Button" at bounding box center [383, 82] width 238 height 15
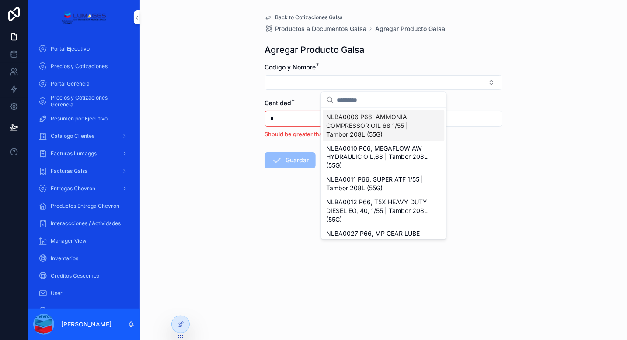
click at [354, 96] on input "scrollable content" at bounding box center [389, 100] width 104 height 16
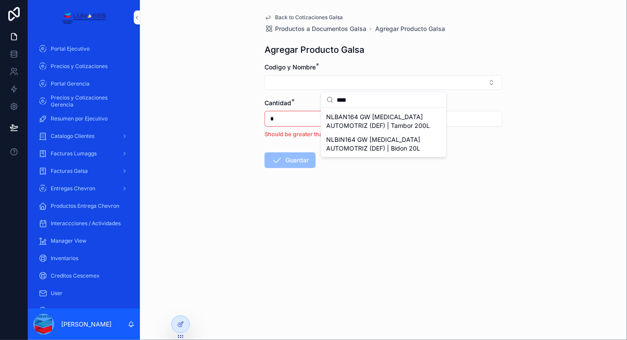
drag, startPoint x: 356, startPoint y: 99, endPoint x: 335, endPoint y: 97, distance: 21.0
click at [335, 97] on div "****" at bounding box center [383, 100] width 125 height 16
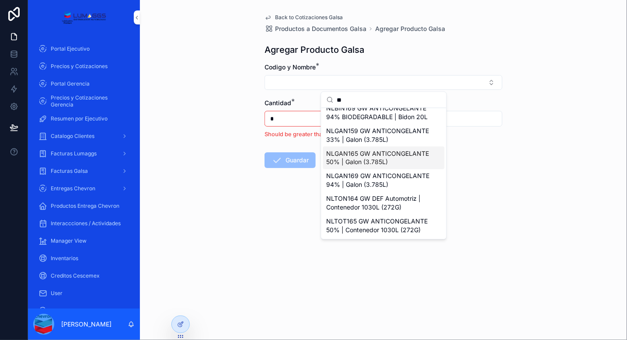
scroll to position [201, 0]
type input "**"
click at [387, 195] on span "NLTON164 GW DEF Automotriz | Contenedor 1030L (272G)" at bounding box center [379, 203] width 104 height 17
type input "**********"
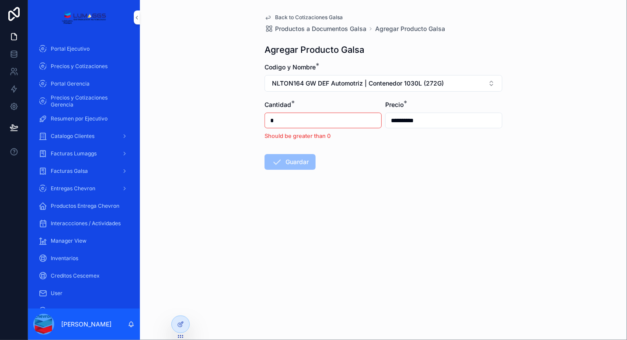
drag, startPoint x: 271, startPoint y: 120, endPoint x: 264, endPoint y: 119, distance: 7.0
click at [264, 119] on div "**********" at bounding box center [383, 113] width 252 height 226
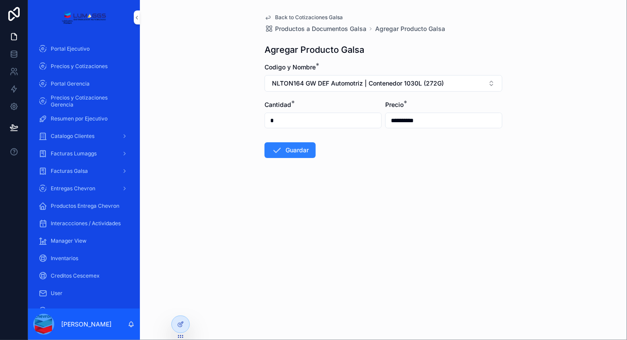
type input "*"
drag, startPoint x: 376, startPoint y: 111, endPoint x: 364, endPoint y: 109, distance: 12.4
click at [365, 109] on form "**********" at bounding box center [383, 138] width 238 height 151
type input "**********"
click at [295, 153] on button "Guardar" at bounding box center [289, 150] width 51 height 16
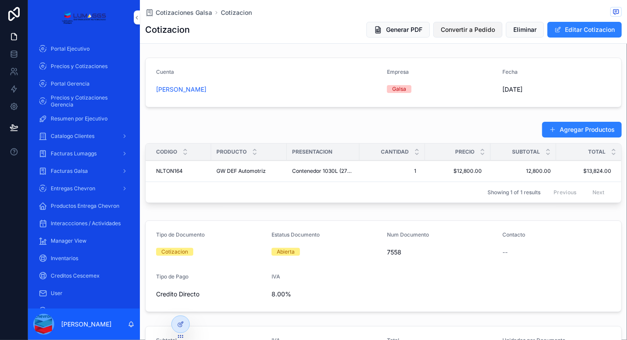
click at [455, 32] on span "Convertir a Pedido" at bounding box center [468, 29] width 54 height 9
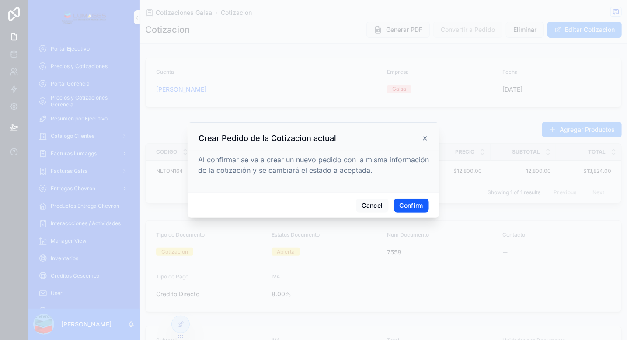
click at [414, 206] on button "Confirm" at bounding box center [411, 206] width 35 height 14
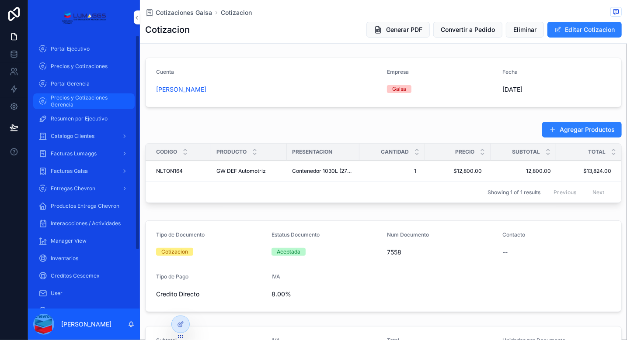
click at [99, 103] on span "Precios y Cotizaciones Gerencia" at bounding box center [88, 101] width 75 height 14
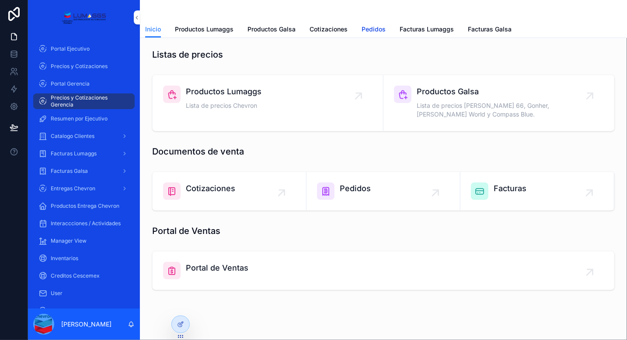
click at [369, 28] on span "Pedidos" at bounding box center [373, 29] width 24 height 9
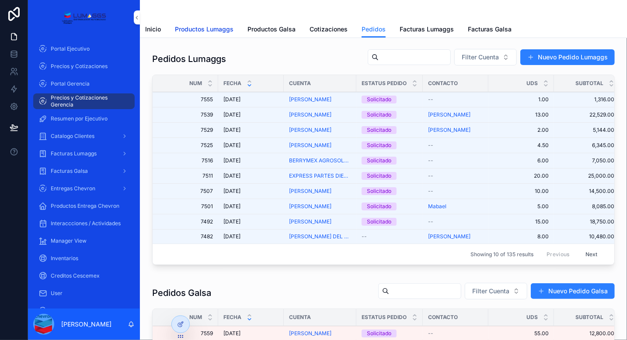
click at [205, 30] on span "Productos Lumaggs" at bounding box center [204, 29] width 59 height 9
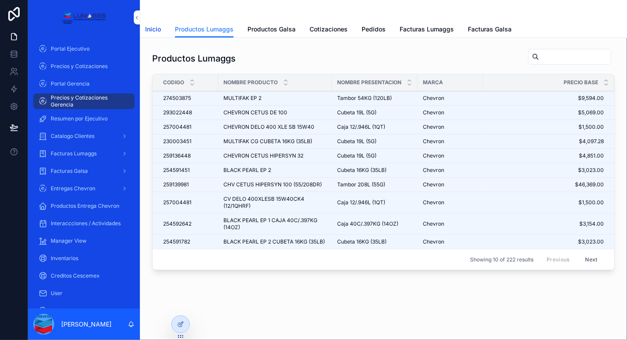
click at [156, 30] on span "Inicio" at bounding box center [153, 29] width 16 height 9
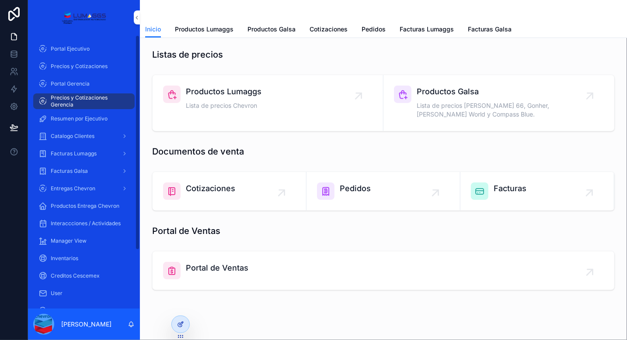
click at [187, 326] on div at bounding box center [180, 324] width 17 height 17
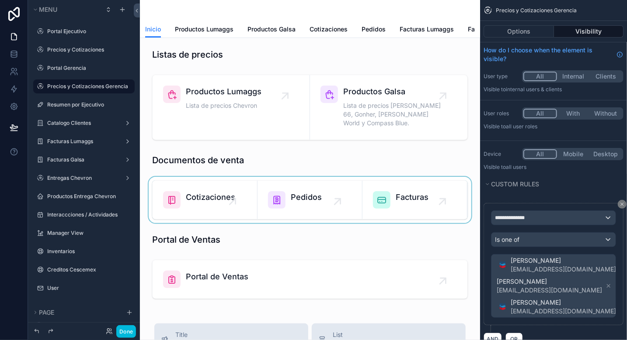
click at [295, 185] on div "scrollable content" at bounding box center [310, 200] width 326 height 46
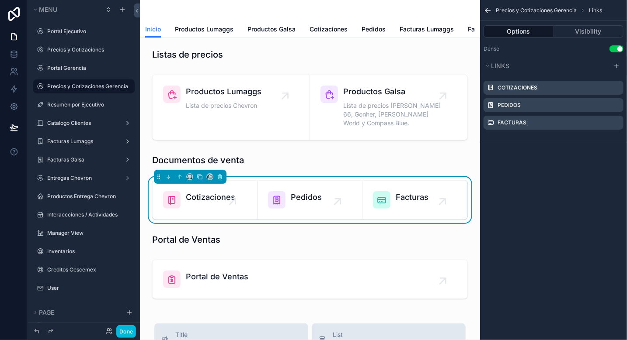
click at [0, 0] on icon "scrollable content" at bounding box center [0, 0] width 0 height 0
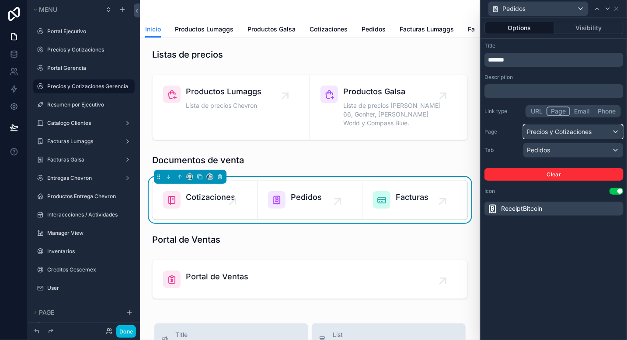
click at [599, 131] on div "Precios y Cotizaciones" at bounding box center [573, 132] width 100 height 14
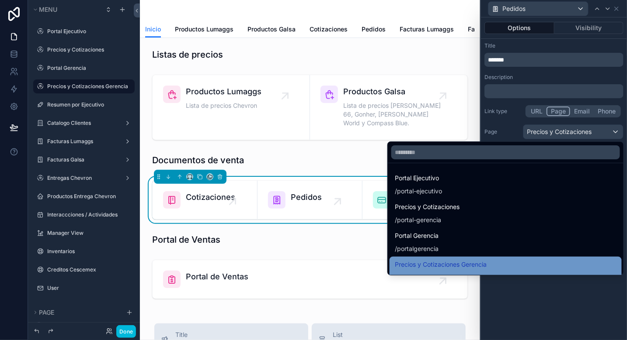
click at [455, 264] on span "Precios y Cotizaciones Gerencia" at bounding box center [441, 265] width 92 height 10
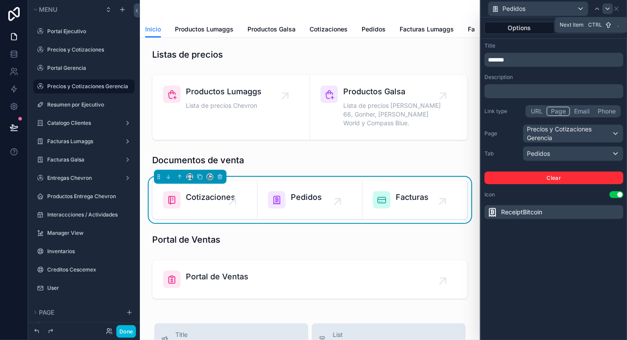
click at [609, 10] on icon at bounding box center [607, 8] width 7 height 7
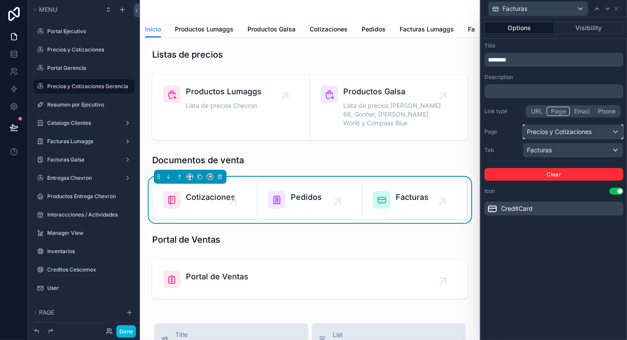
click at [606, 129] on div "Precios y Cotizaciones" at bounding box center [573, 132] width 100 height 14
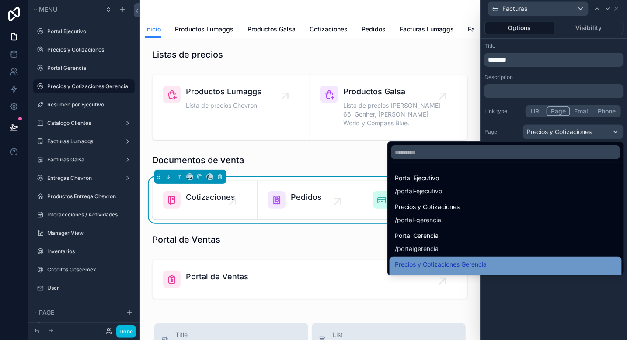
click at [472, 264] on span "Precios y Cotizaciones Gerencia" at bounding box center [441, 265] width 92 height 10
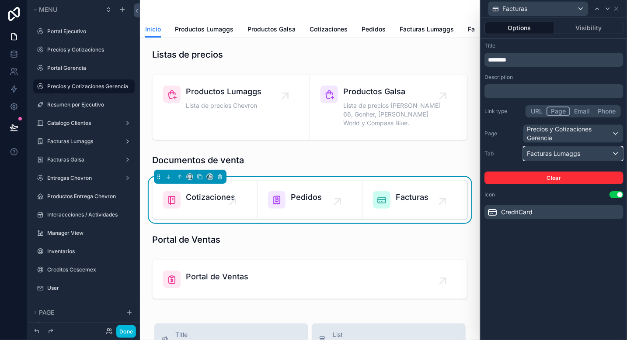
click at [571, 152] on span "Facturas Lumaggs" at bounding box center [553, 153] width 53 height 9
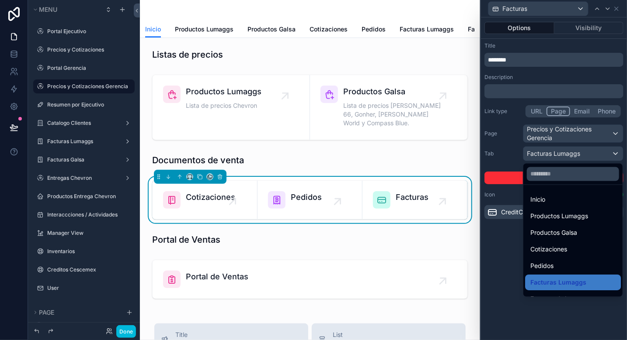
click at [571, 152] on div at bounding box center [554, 170] width 146 height 340
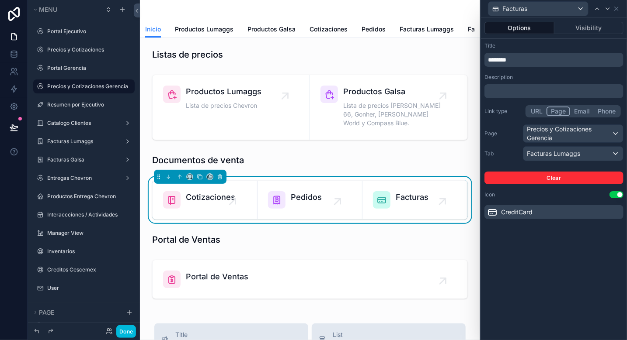
click at [576, 192] on div "Icon Use setting" at bounding box center [553, 194] width 139 height 7
click at [597, 10] on icon at bounding box center [597, 8] width 7 height 7
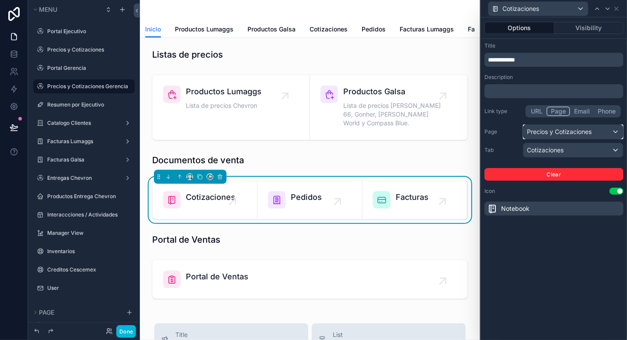
click at [580, 132] on div "Precios y Cotizaciones" at bounding box center [573, 132] width 100 height 14
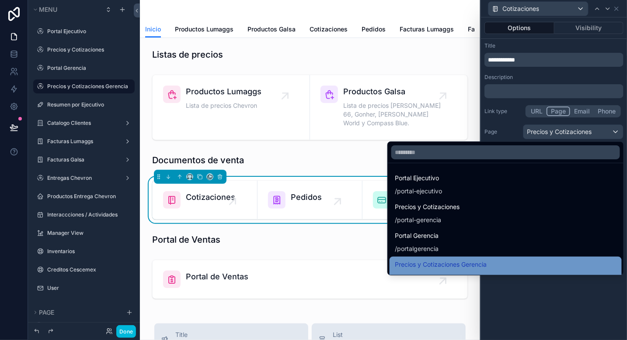
click at [406, 262] on span "Precios y Cotizaciones Gerencia" at bounding box center [441, 265] width 92 height 10
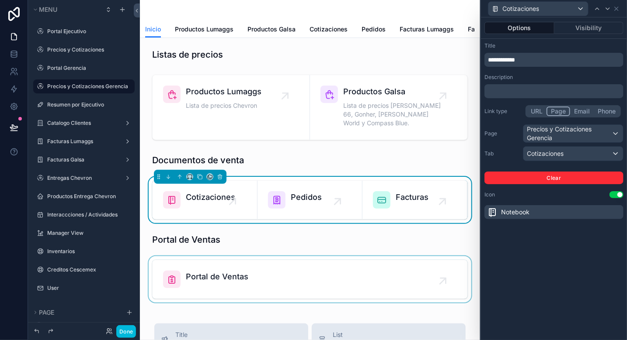
click at [339, 264] on div "scrollable content" at bounding box center [310, 280] width 326 height 46
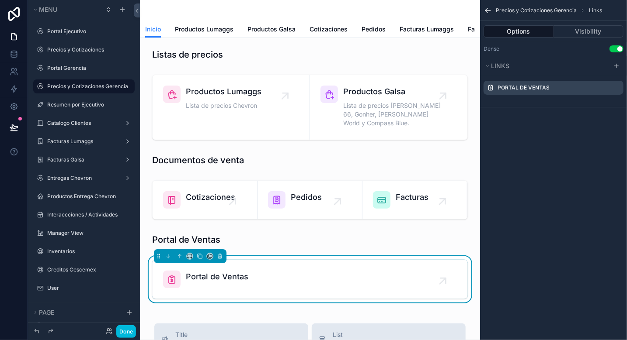
click at [0, 0] on icon "scrollable content" at bounding box center [0, 0] width 0 height 0
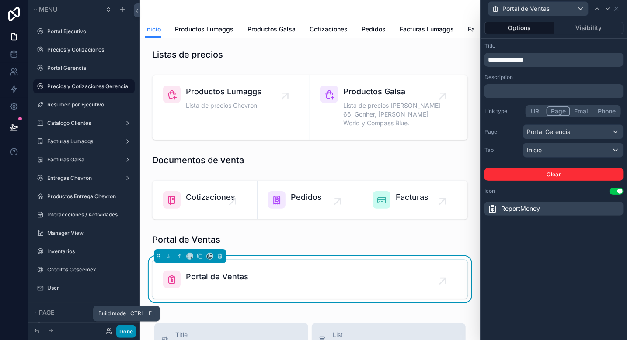
click at [125, 333] on button "Done" at bounding box center [126, 332] width 20 height 13
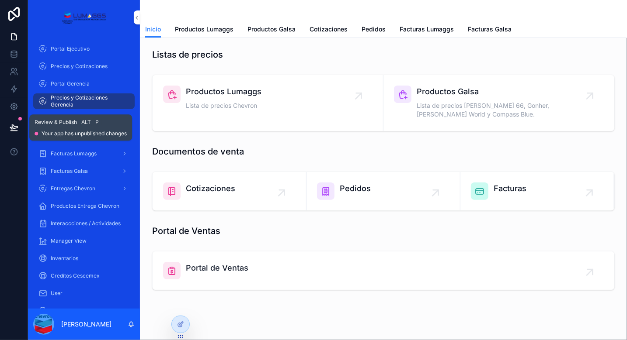
click at [15, 130] on icon at bounding box center [14, 127] width 9 height 9
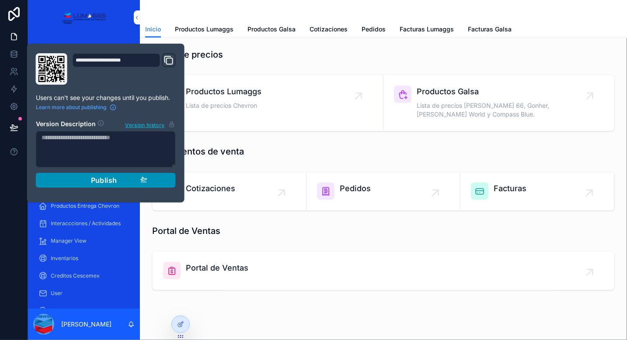
click at [104, 180] on span "Publish" at bounding box center [104, 180] width 26 height 9
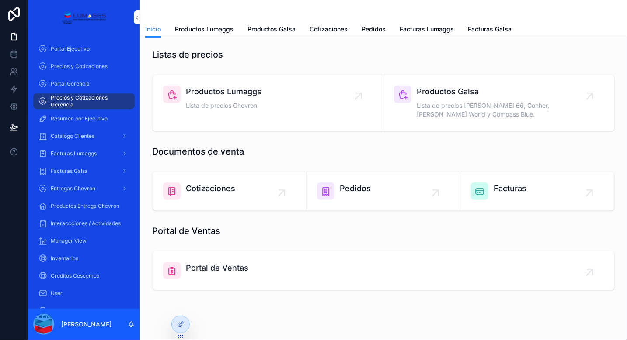
click at [300, 10] on div "scrollable content" at bounding box center [383, 10] width 476 height 21
click at [375, 28] on span "Pedidos" at bounding box center [373, 29] width 24 height 9
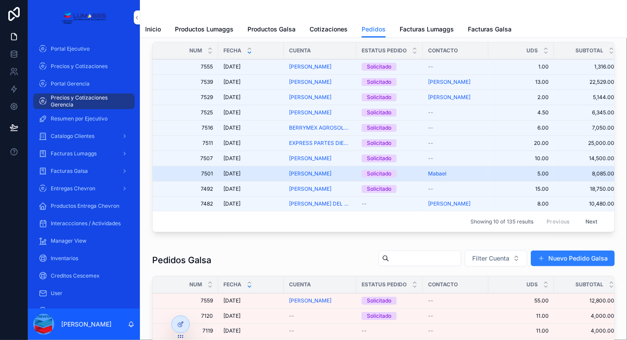
scroll to position [87, 0]
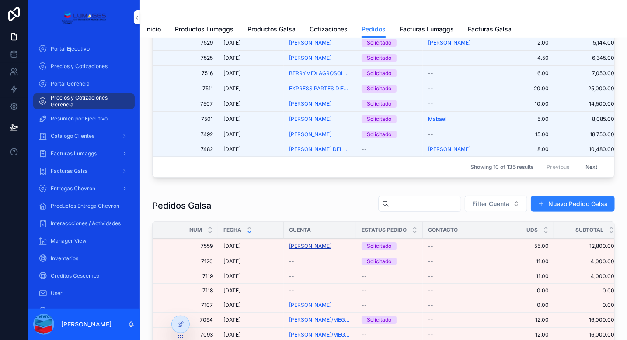
click at [301, 250] on span "[PERSON_NAME]" at bounding box center [310, 246] width 42 height 7
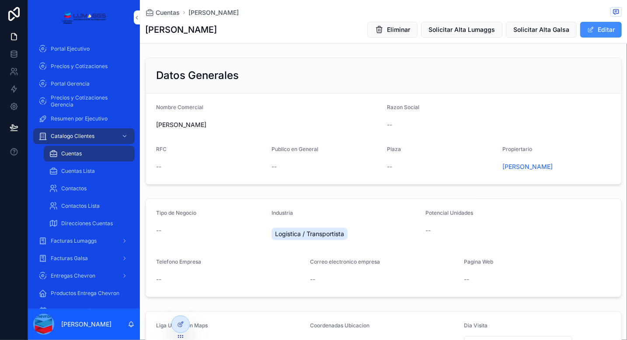
click at [597, 28] on button "Editar" at bounding box center [601, 30] width 42 height 16
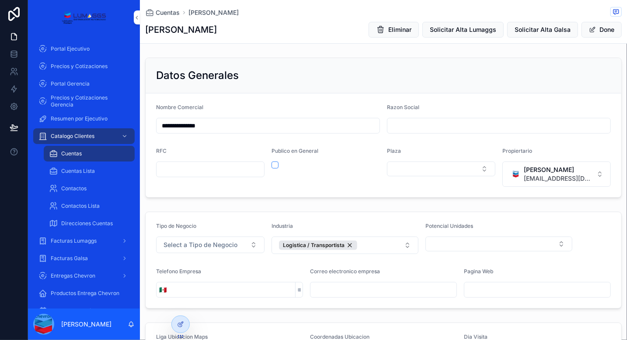
drag, startPoint x: 227, startPoint y: 127, endPoint x: 141, endPoint y: 121, distance: 86.8
click at [141, 121] on div "**********" at bounding box center [383, 127] width 487 height 147
type input "**********"
click at [445, 166] on button "Select Button" at bounding box center [441, 169] width 108 height 15
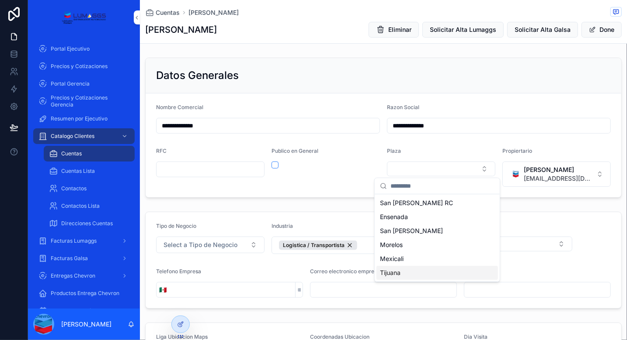
click at [410, 276] on div "Tijuana" at bounding box center [437, 273] width 122 height 14
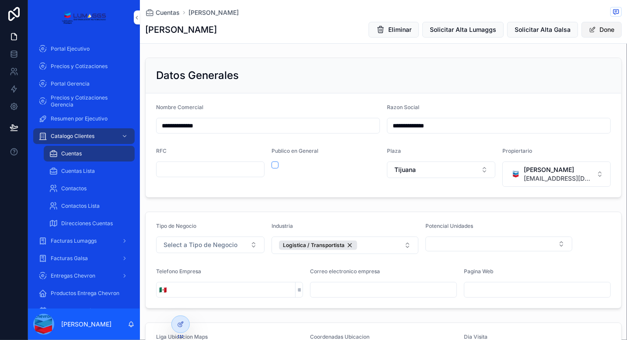
click at [598, 27] on button "Done" at bounding box center [601, 30] width 40 height 16
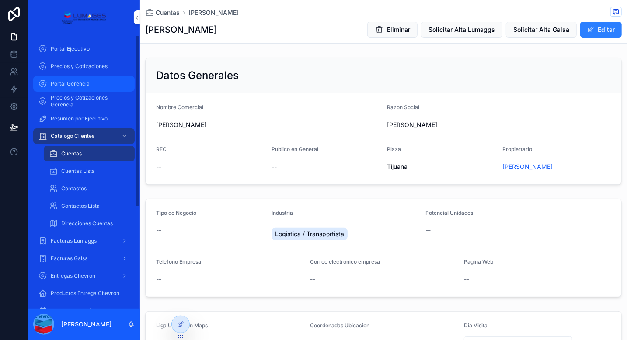
click at [92, 89] on div "Portal Gerencia" at bounding box center [83, 84] width 91 height 14
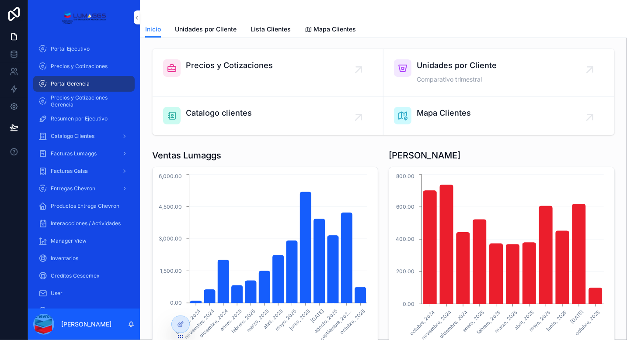
click at [290, 71] on div "Precios y Cotizaciones" at bounding box center [267, 67] width 209 height 17
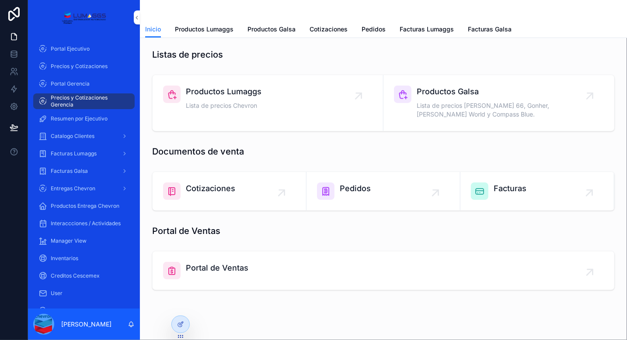
click at [371, 181] on link "Pedidos" at bounding box center [383, 191] width 154 height 38
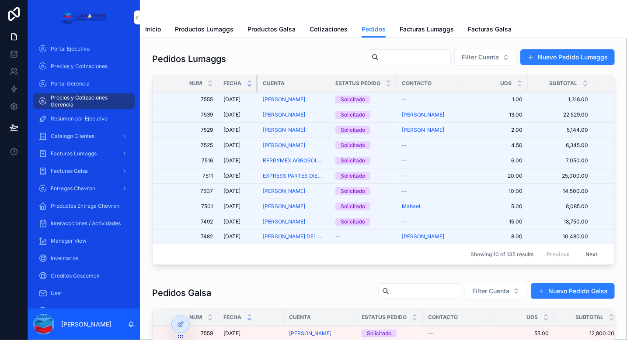
drag, startPoint x: 282, startPoint y: 83, endPoint x: 242, endPoint y: 83, distance: 40.7
click at [243, 83] on th "Fecha" at bounding box center [237, 83] width 39 height 17
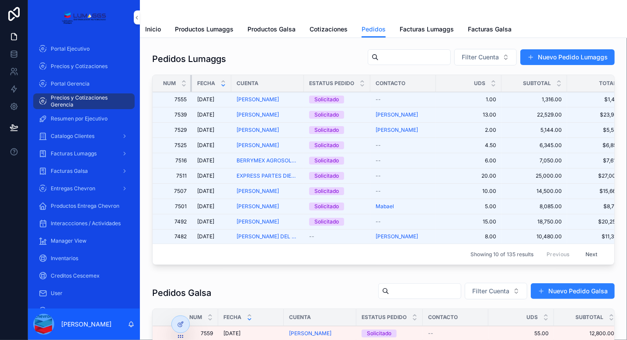
drag, startPoint x: 217, startPoint y: 82, endPoint x: 161, endPoint y: 85, distance: 56.0
click at [161, 85] on th "Num" at bounding box center [172, 83] width 39 height 17
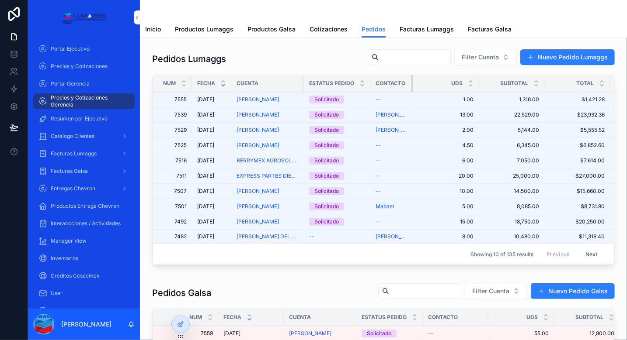
drag, startPoint x: 434, startPoint y: 84, endPoint x: 395, endPoint y: 84, distance: 38.9
click at [395, 84] on th "Contacto" at bounding box center [391, 83] width 43 height 17
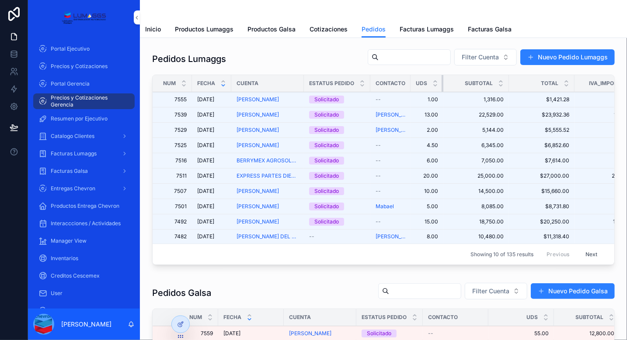
drag, startPoint x: 474, startPoint y: 83, endPoint x: 416, endPoint y: 88, distance: 57.9
click at [416, 88] on th "Uds" at bounding box center [426, 83] width 33 height 17
click at [410, 83] on div "Uds" at bounding box center [426, 83] width 33 height 17
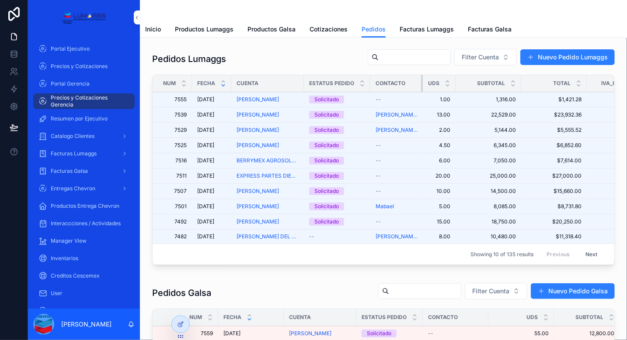
drag, startPoint x: 409, startPoint y: 83, endPoint x: 428, endPoint y: 84, distance: 18.8
click at [428, 84] on tr "Num Fecha Cuenta Estatus Pedido Contacto Uds Subtotal Total IVA_Importe Ejecuti…" at bounding box center [439, 83] width 572 height 17
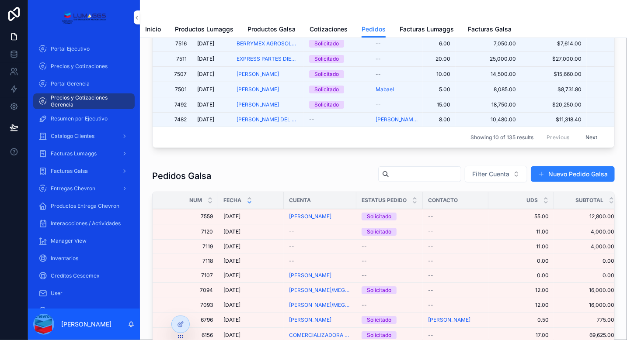
scroll to position [131, 0]
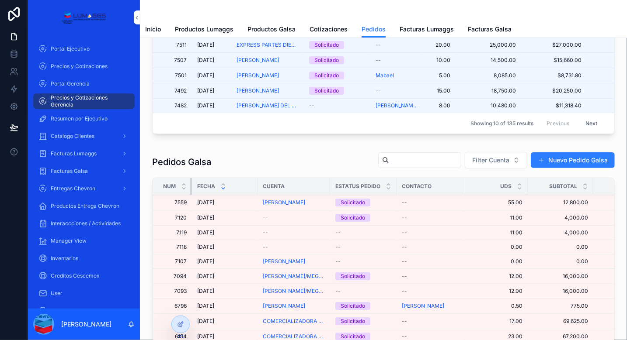
drag, startPoint x: 217, startPoint y: 188, endPoint x: 164, endPoint y: 188, distance: 53.3
click at [164, 188] on th "Num" at bounding box center [172, 186] width 39 height 17
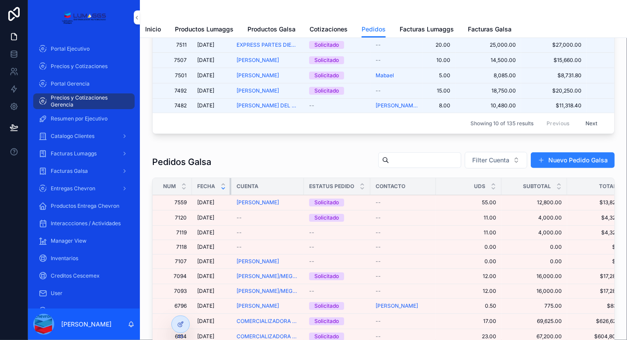
drag, startPoint x: 256, startPoint y: 189, endPoint x: 219, endPoint y: 189, distance: 37.6
click at [219, 189] on th "Fecha" at bounding box center [211, 186] width 39 height 17
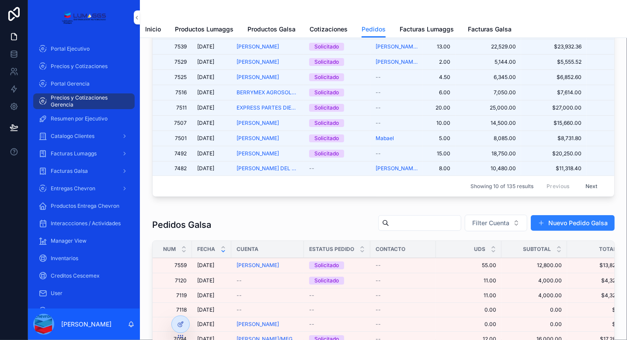
scroll to position [87, 0]
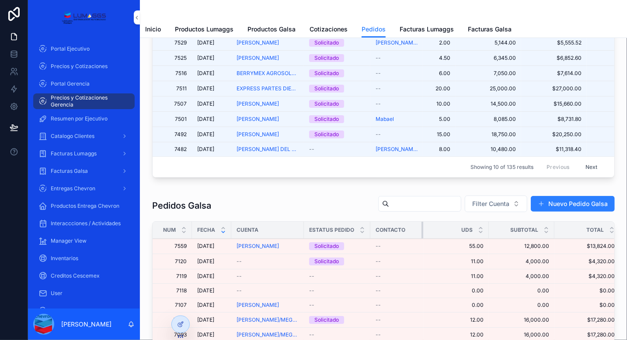
drag, startPoint x: 434, startPoint y: 233, endPoint x: 418, endPoint y: 232, distance: 15.8
click at [421, 232] on div "scrollable content" at bounding box center [422, 230] width 3 height 17
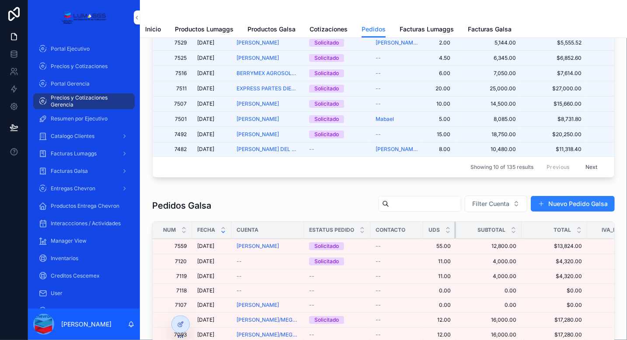
drag, startPoint x: 484, startPoint y: 231, endPoint x: 432, endPoint y: 233, distance: 52.0
click at [432, 233] on th "Uds" at bounding box center [439, 230] width 33 height 17
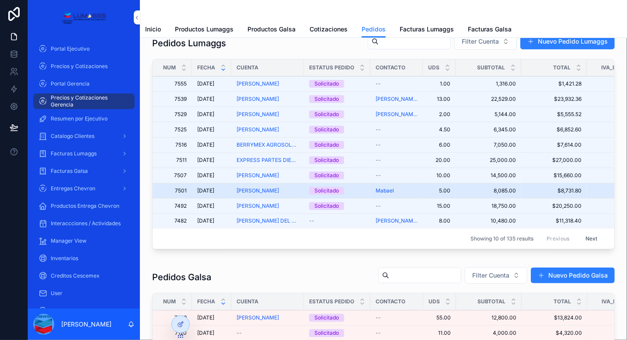
scroll to position [0, 0]
